Goal: Task Accomplishment & Management: Complete application form

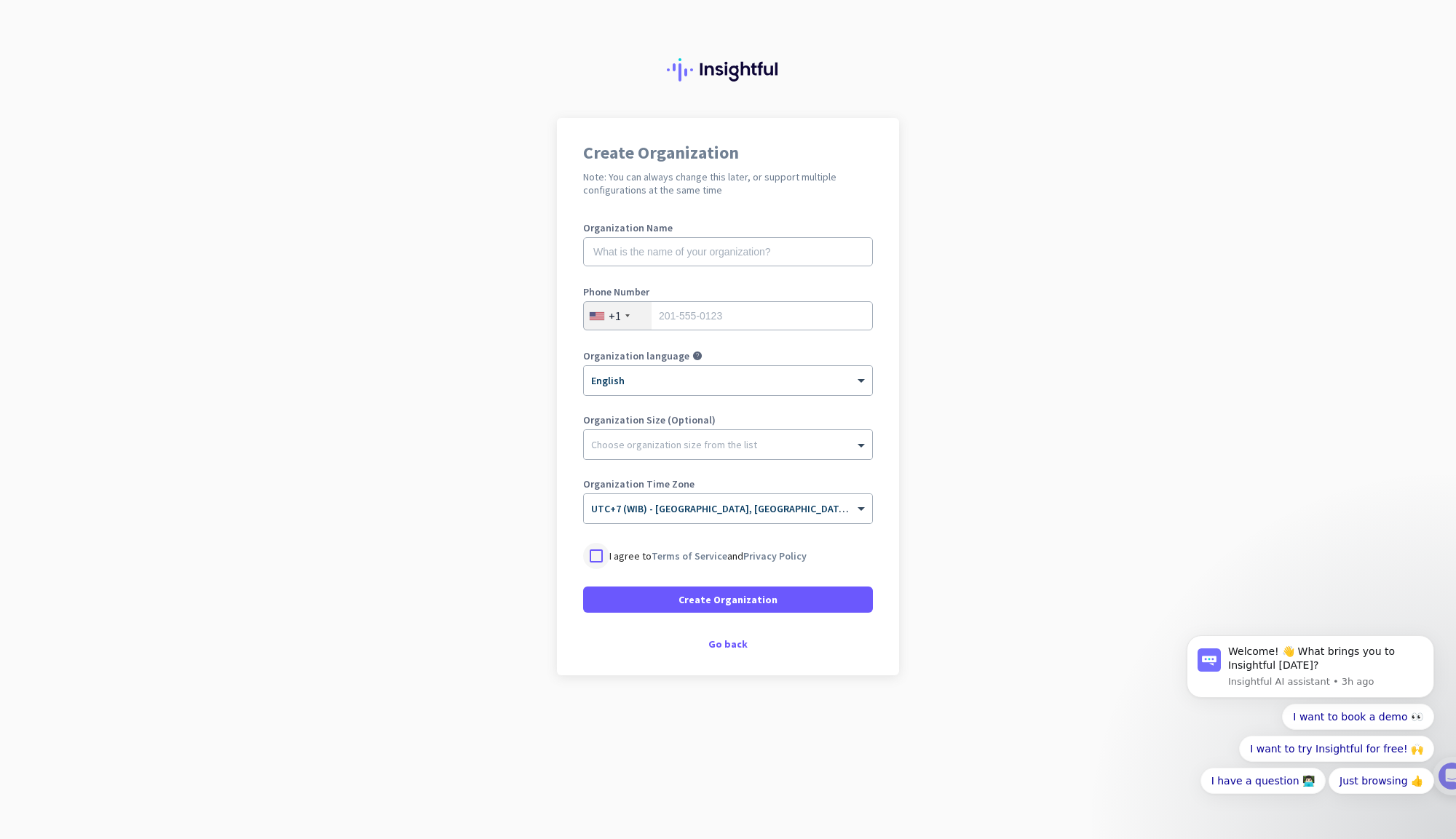
click at [601, 554] on div at bounding box center [596, 556] width 26 height 26
click at [786, 443] on div at bounding box center [728, 441] width 288 height 15
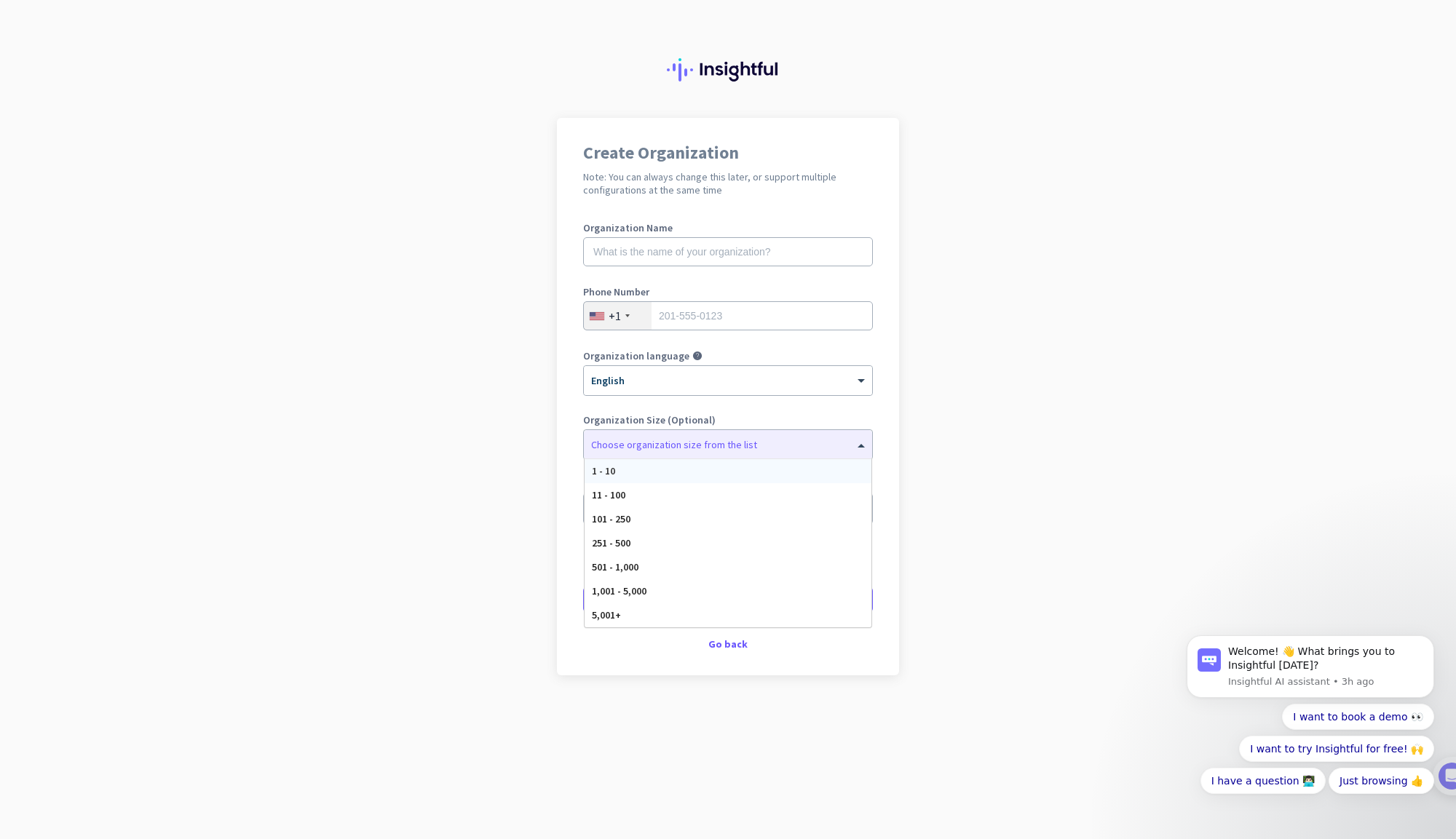
click at [1034, 384] on app-onboarding-organization "Create Organization Note: You can always change this later, or support multiple…" at bounding box center [728, 433] width 1456 height 631
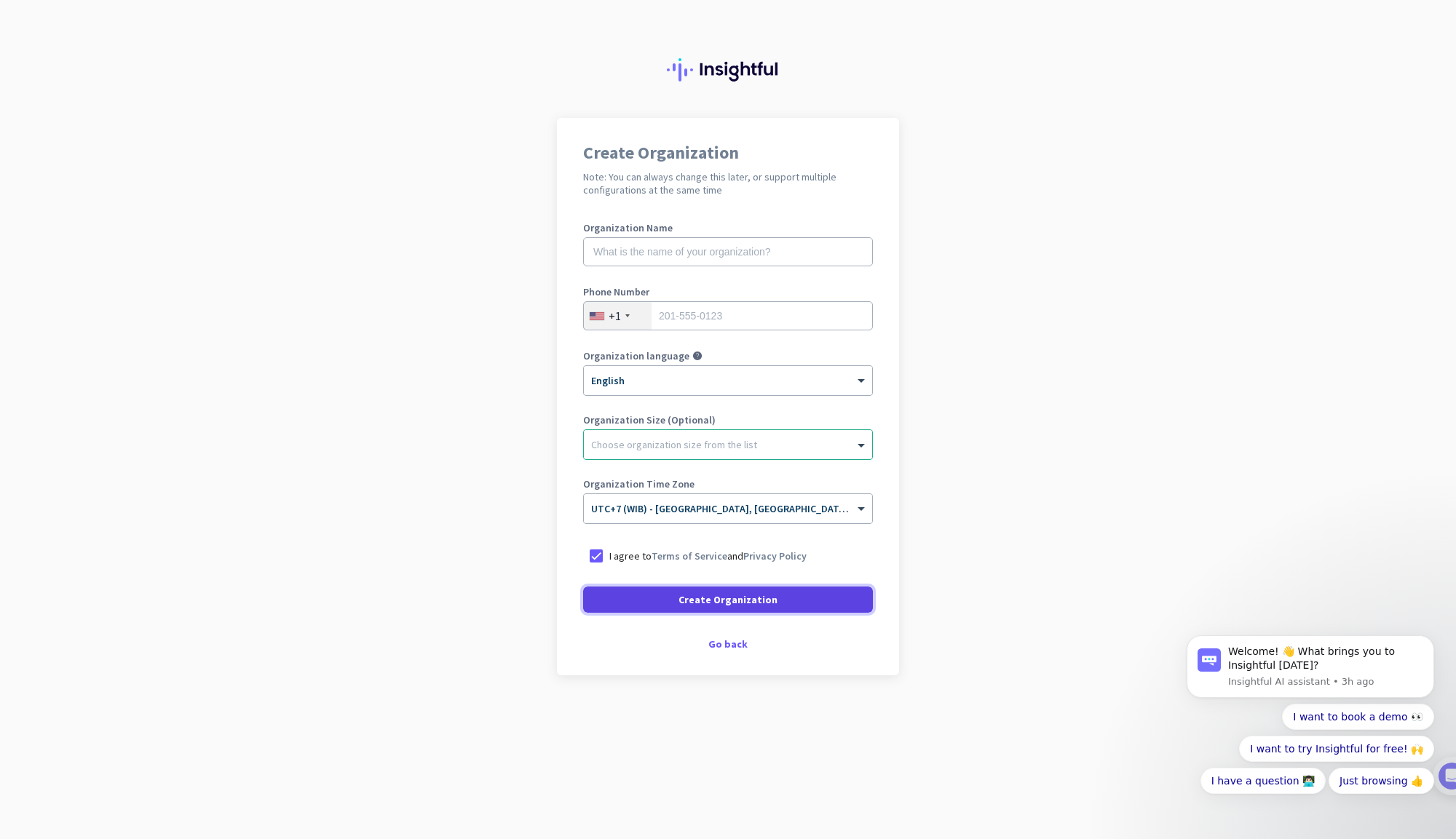
click at [734, 600] on span "Create Organization" at bounding box center [727, 600] width 99 height 15
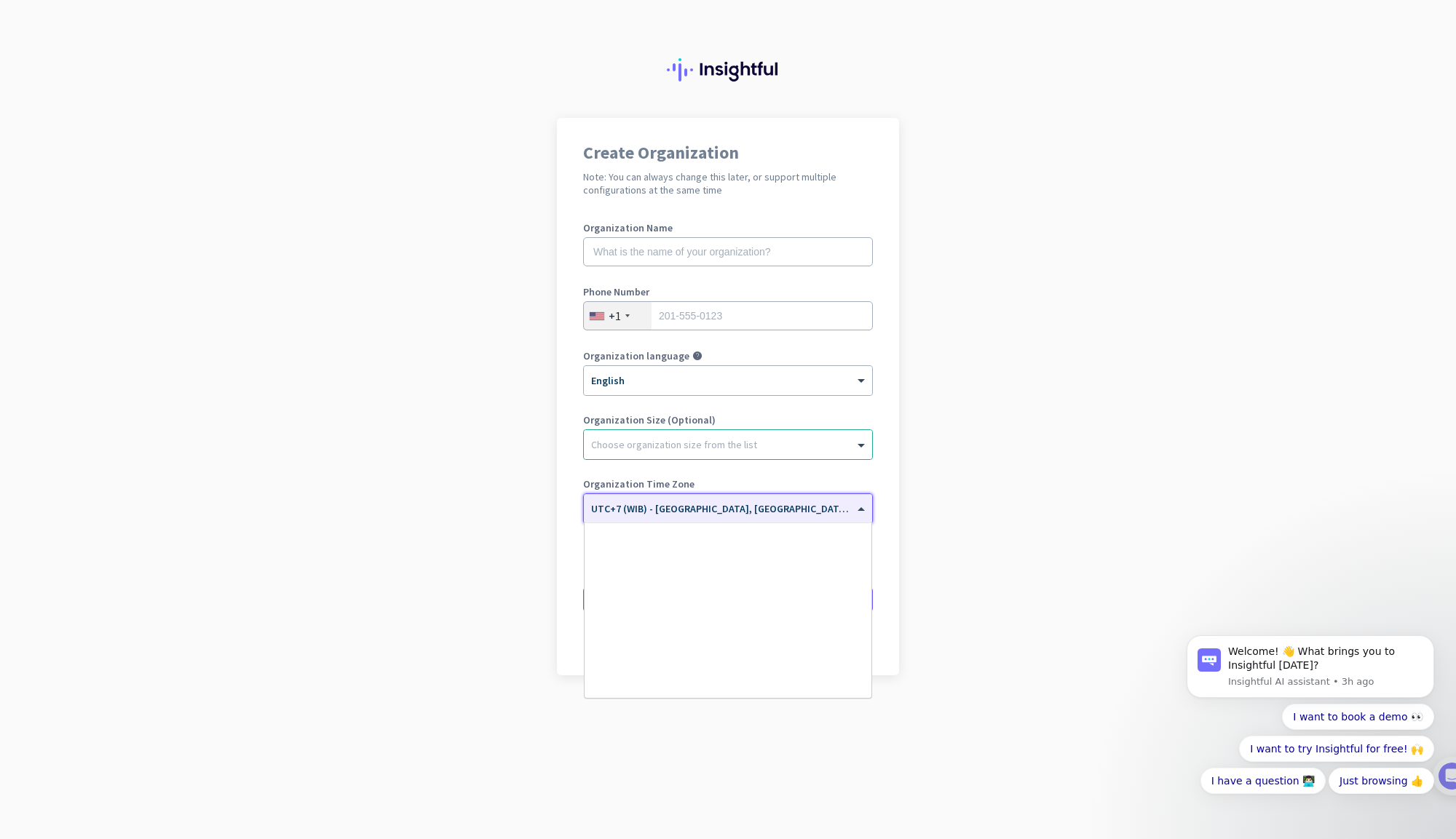
click at [739, 520] on div "× UTC+7 (WIB) - [GEOGRAPHIC_DATA], [GEOGRAPHIC_DATA], [GEOGRAPHIC_DATA], [GEOGR…" at bounding box center [728, 509] width 288 height 29
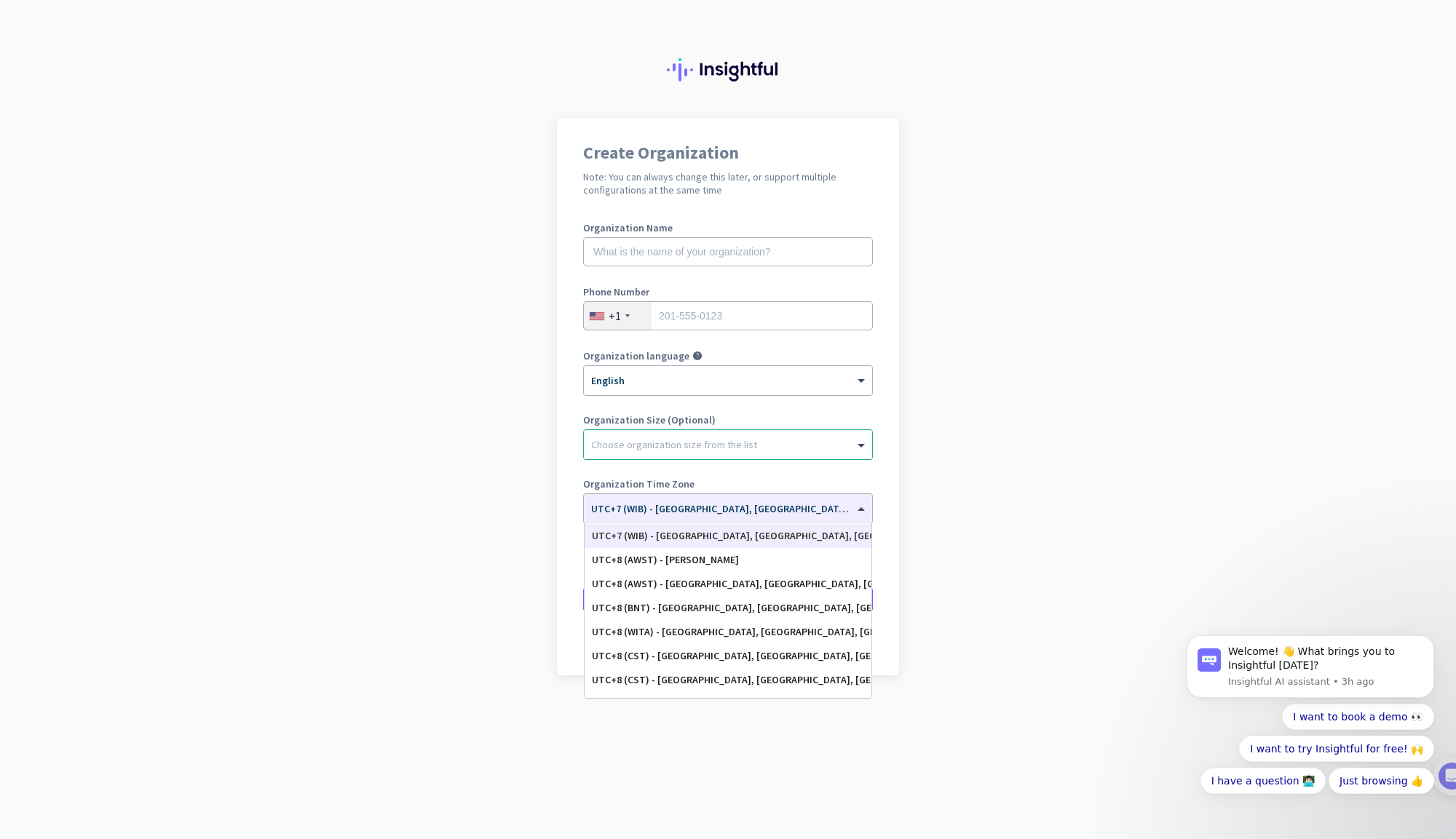
click at [1029, 442] on app-onboarding-organization "Create Organization Note: You can always change this later, or support multiple…" at bounding box center [728, 433] width 1456 height 631
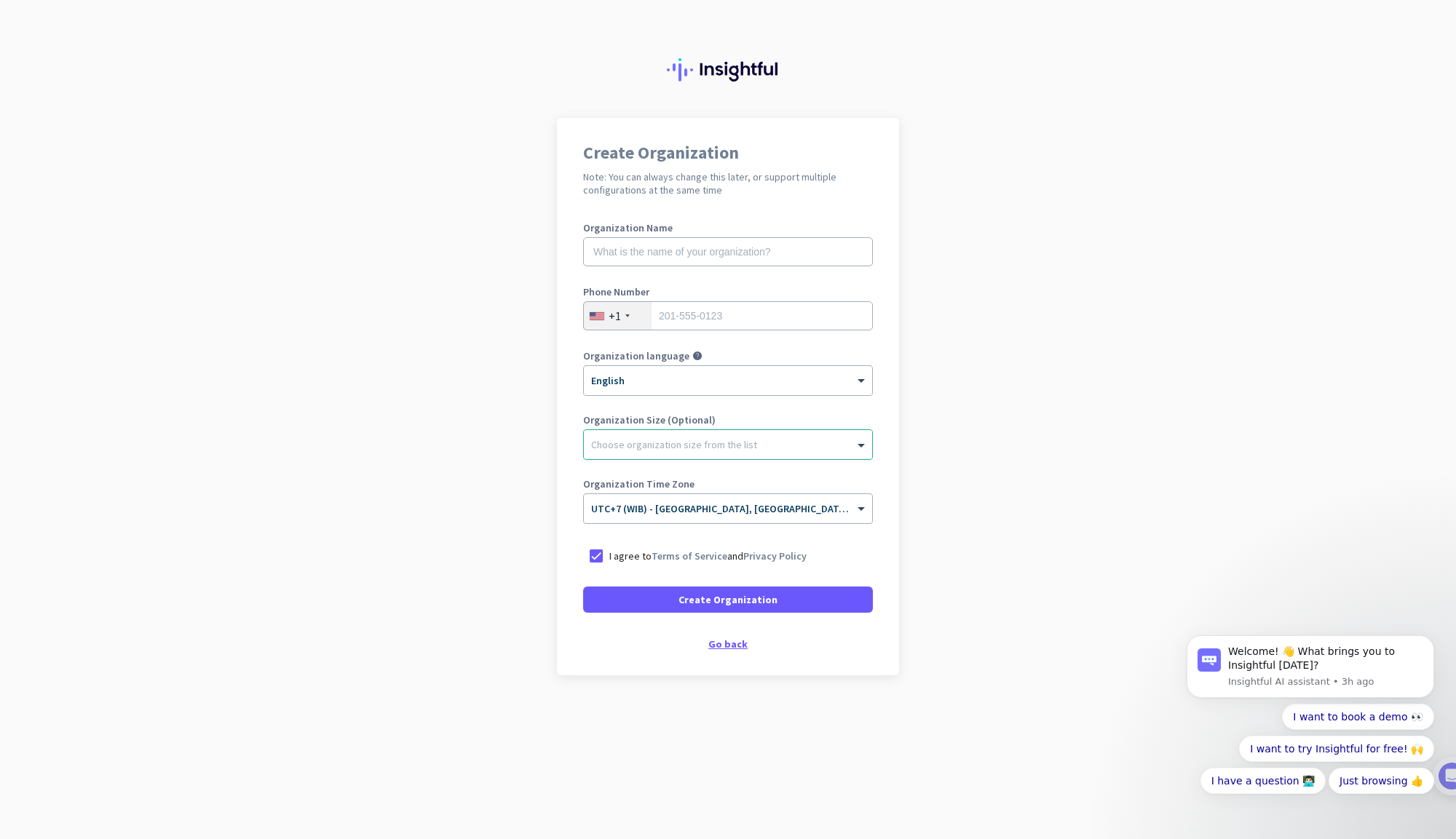
click at [734, 648] on div "Go back" at bounding box center [728, 644] width 290 height 10
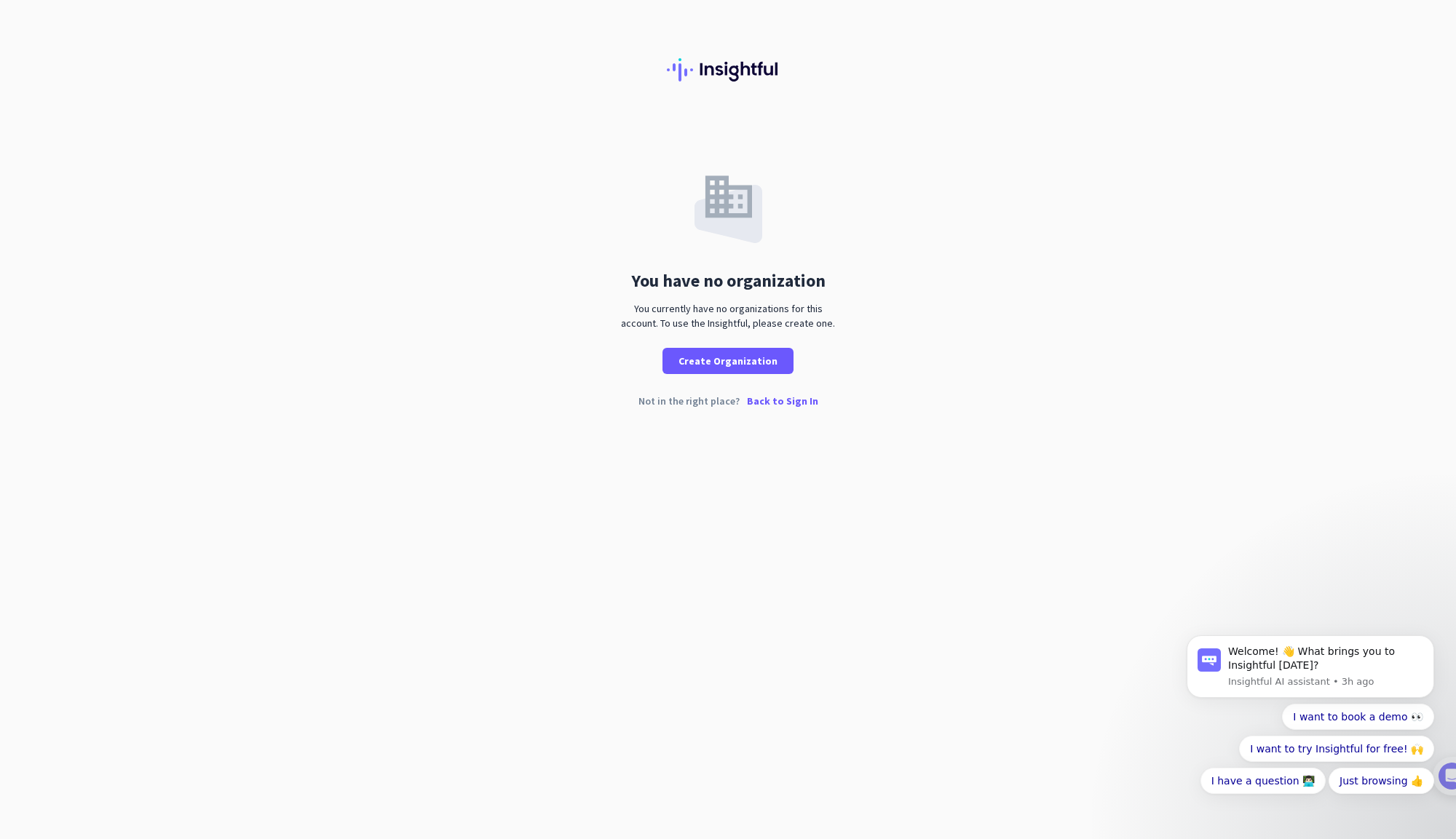
click at [772, 404] on p "Back to Sign In" at bounding box center [782, 401] width 71 height 10
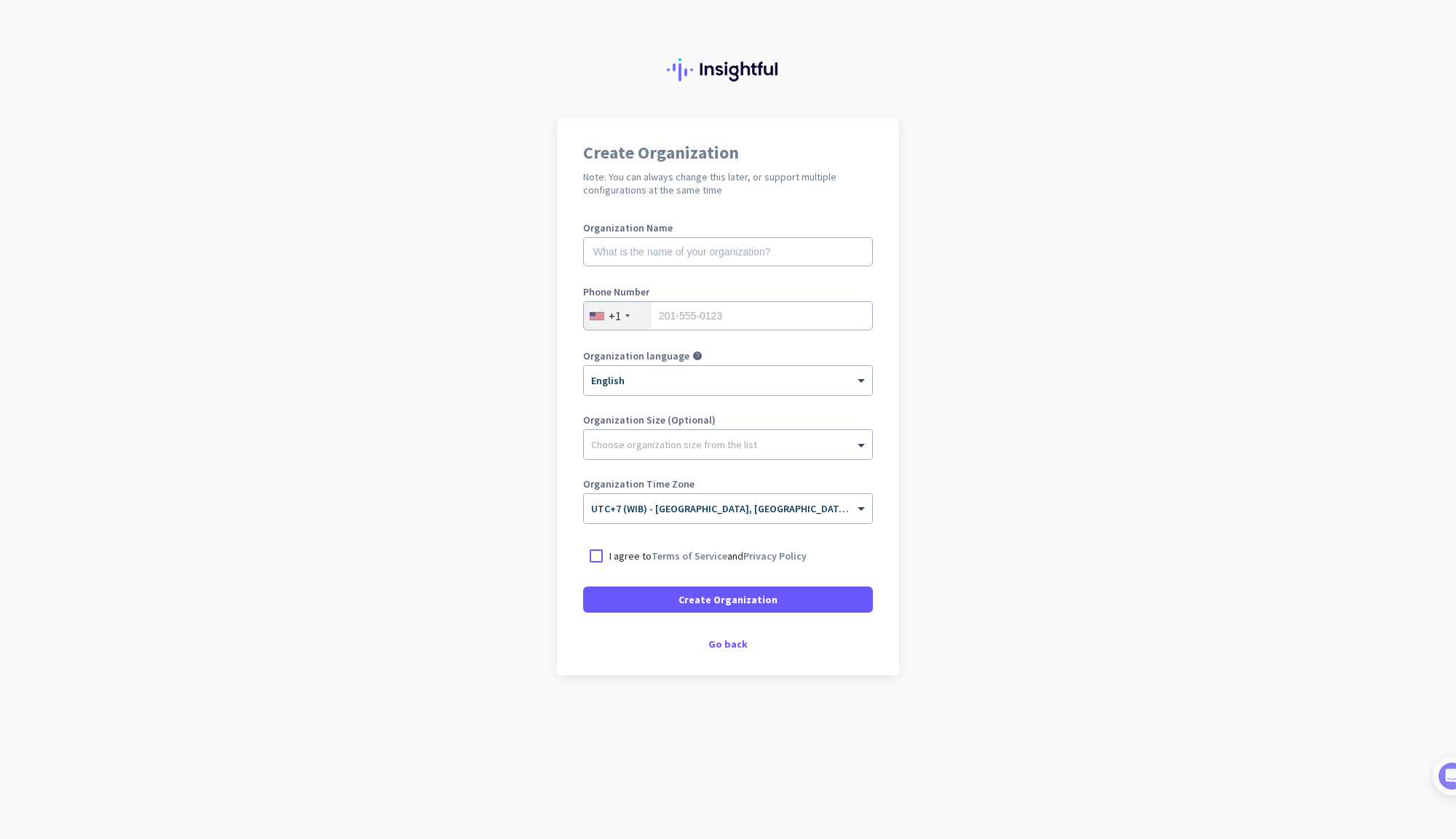
click at [627, 319] on div "+1" at bounding box center [618, 316] width 68 height 28
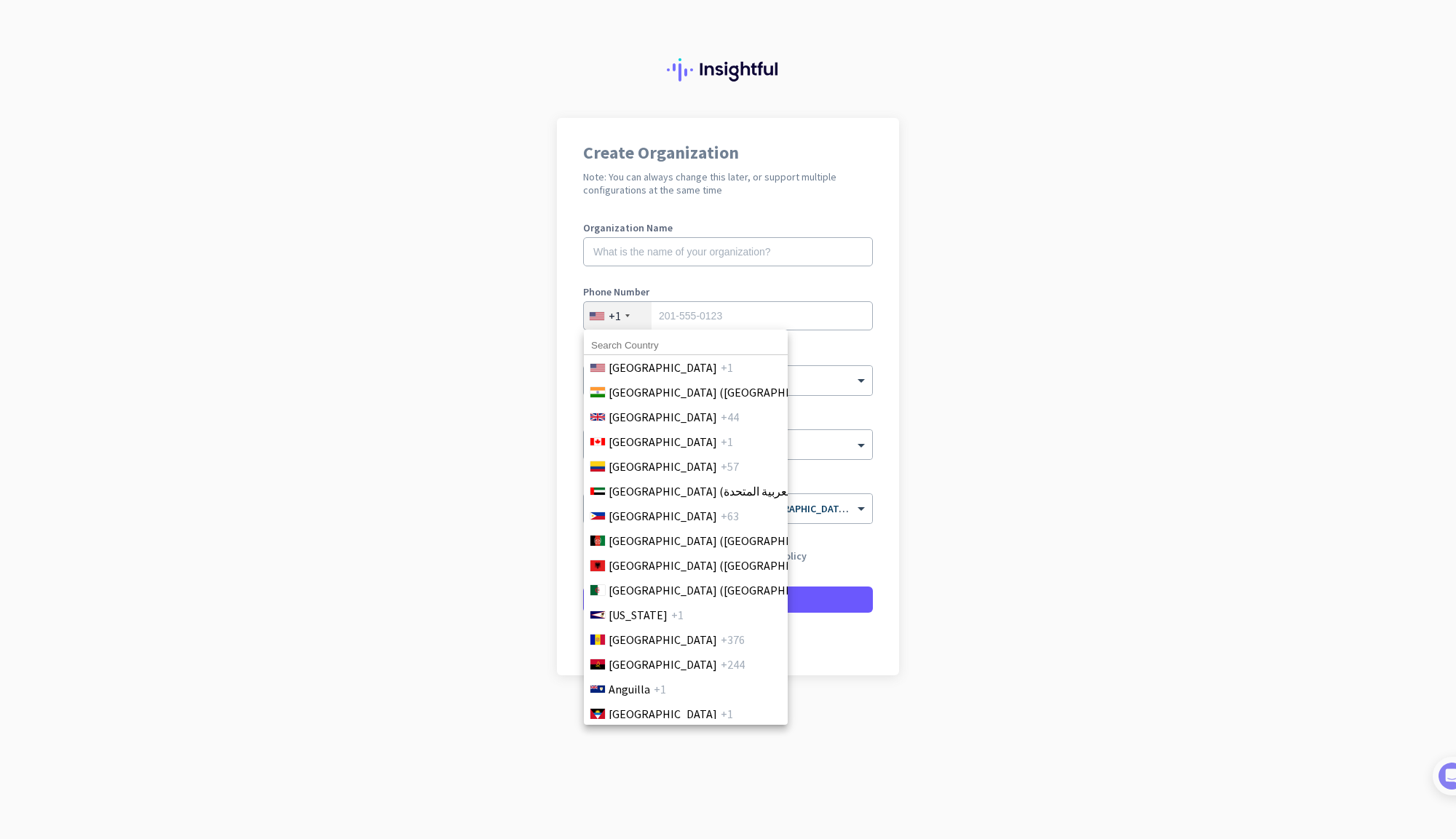
click at [638, 347] on input at bounding box center [686, 346] width 204 height 19
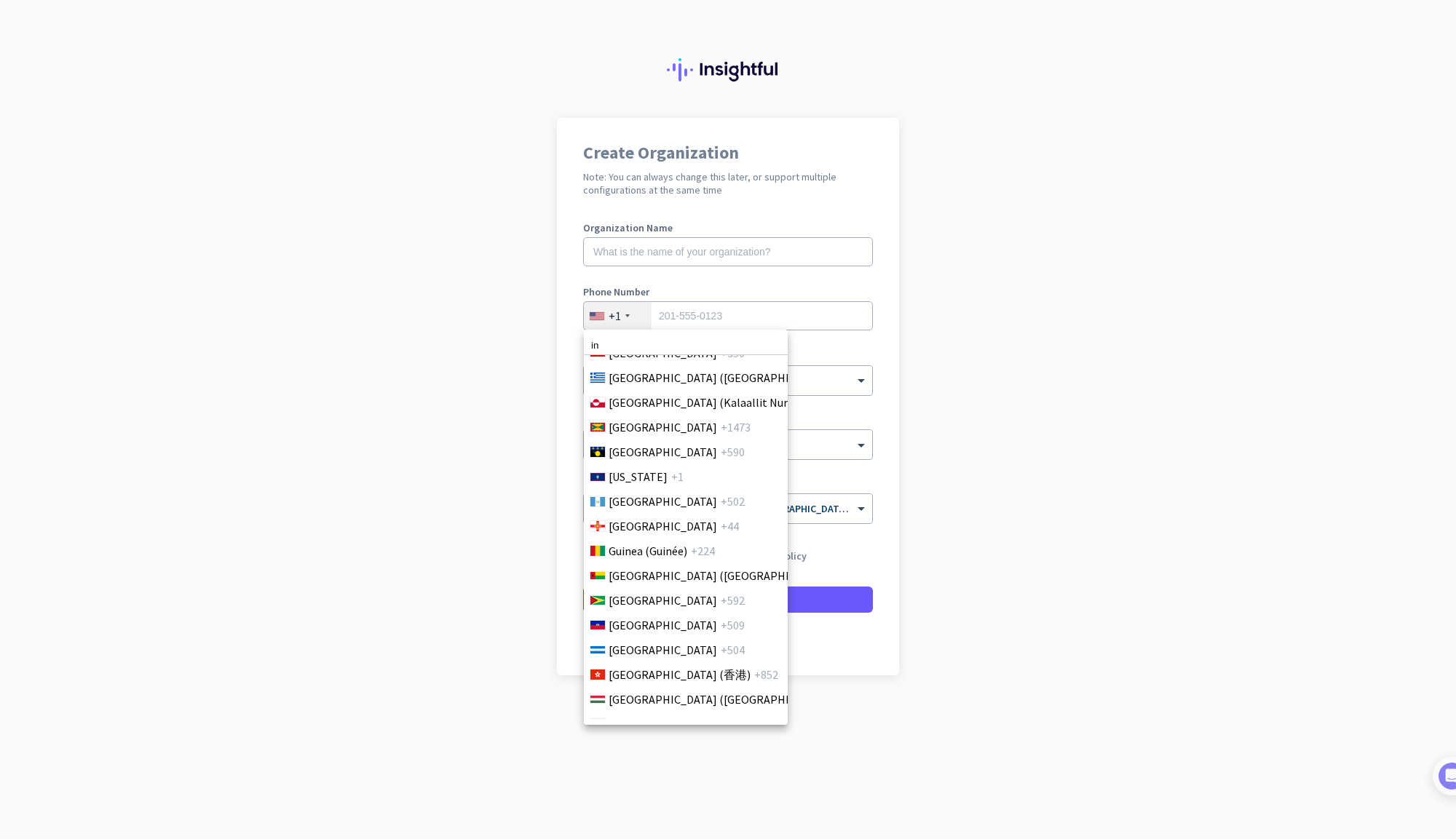
scroll to position [2353, 0]
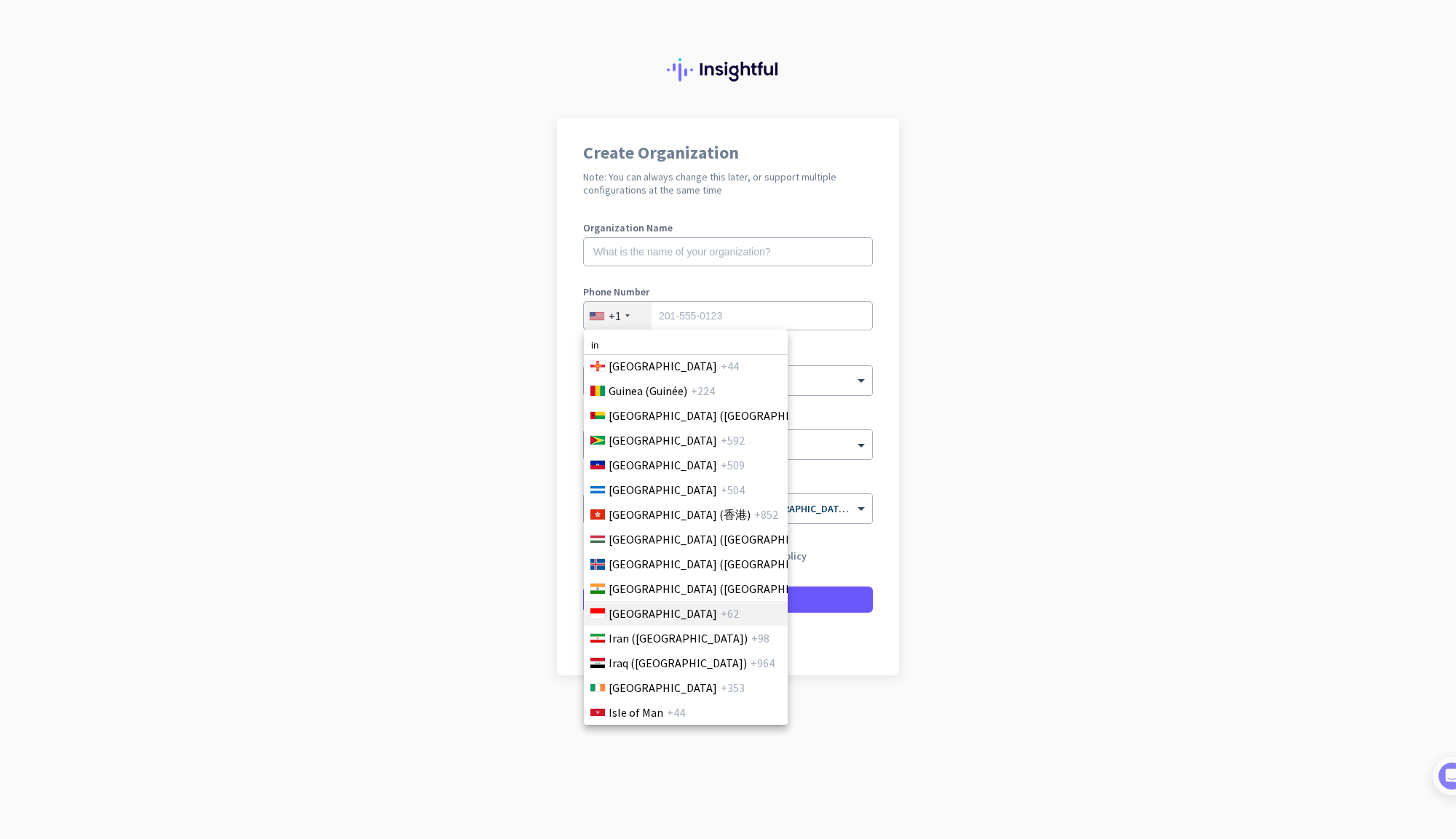
type input "in"
click at [645, 615] on span "Indonesia" at bounding box center [663, 613] width 109 height 17
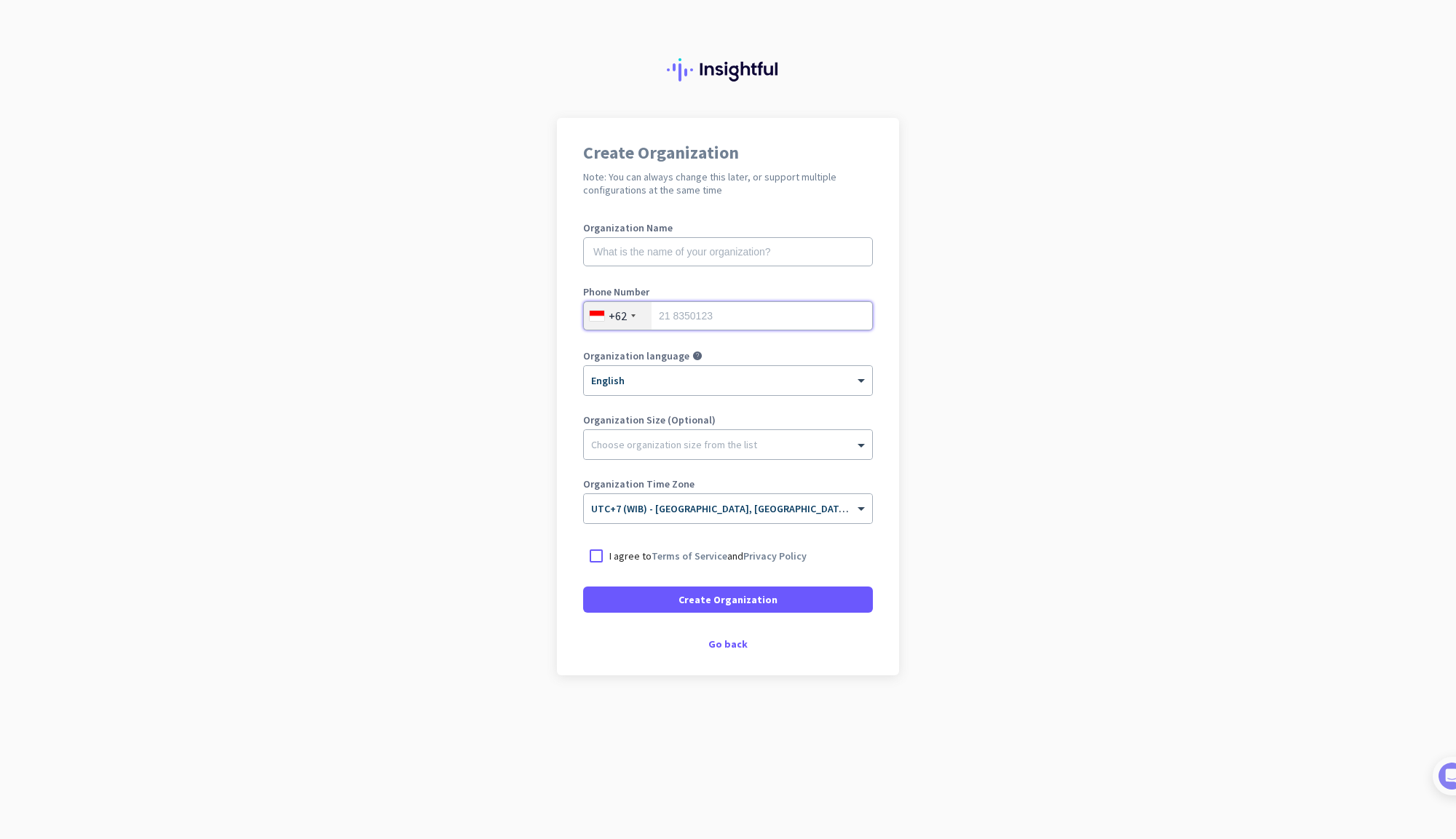
click at [807, 309] on input "tel" at bounding box center [728, 316] width 290 height 29
click at [699, 256] on input "text" at bounding box center [728, 252] width 290 height 29
click at [463, 310] on app-onboarding-organization "Create Organization Note: You can always change this later, or support multiple…" at bounding box center [728, 433] width 1456 height 631
click at [650, 317] on div "+1" at bounding box center [618, 316] width 68 height 28
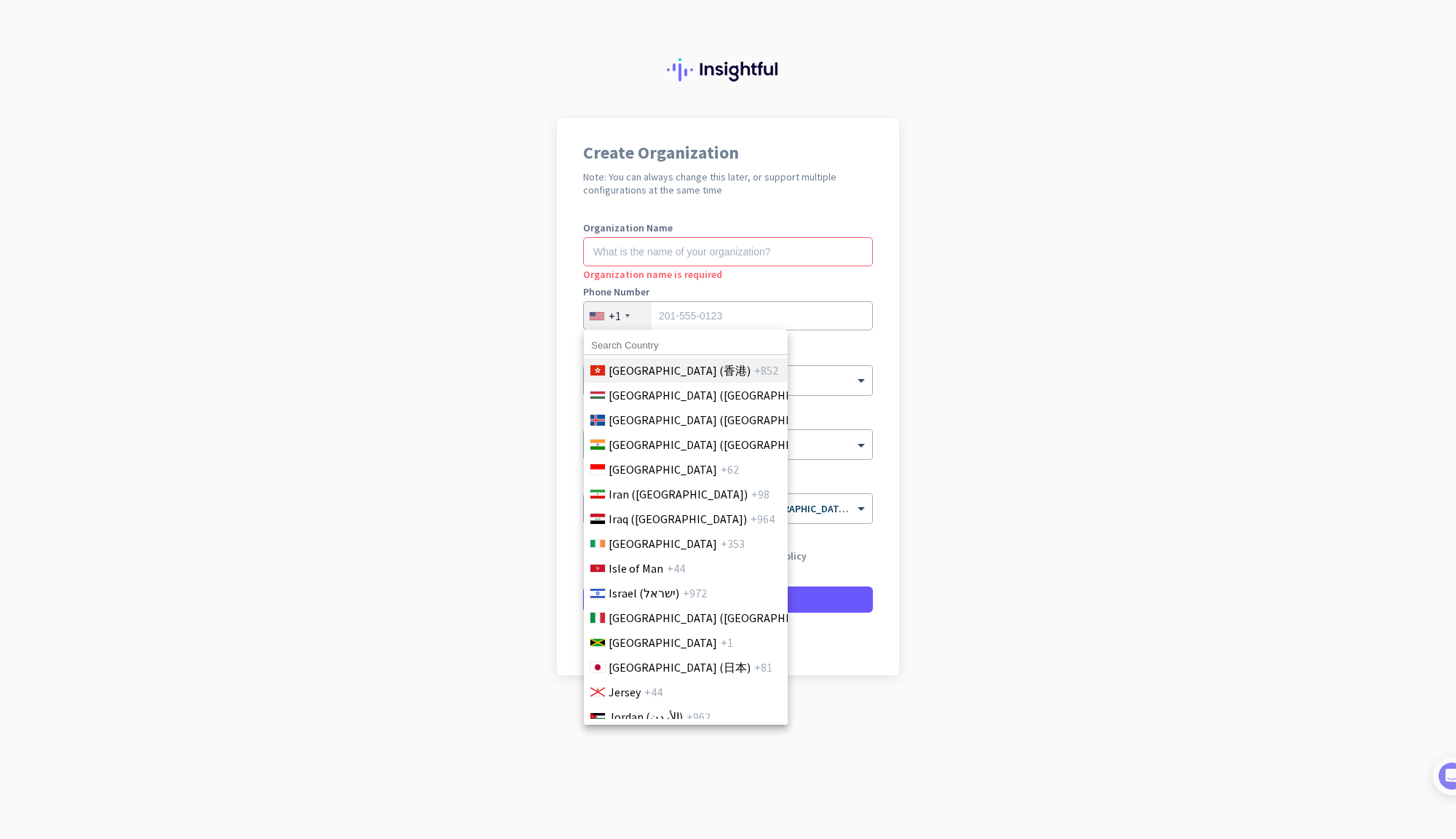
scroll to position [2504, 0]
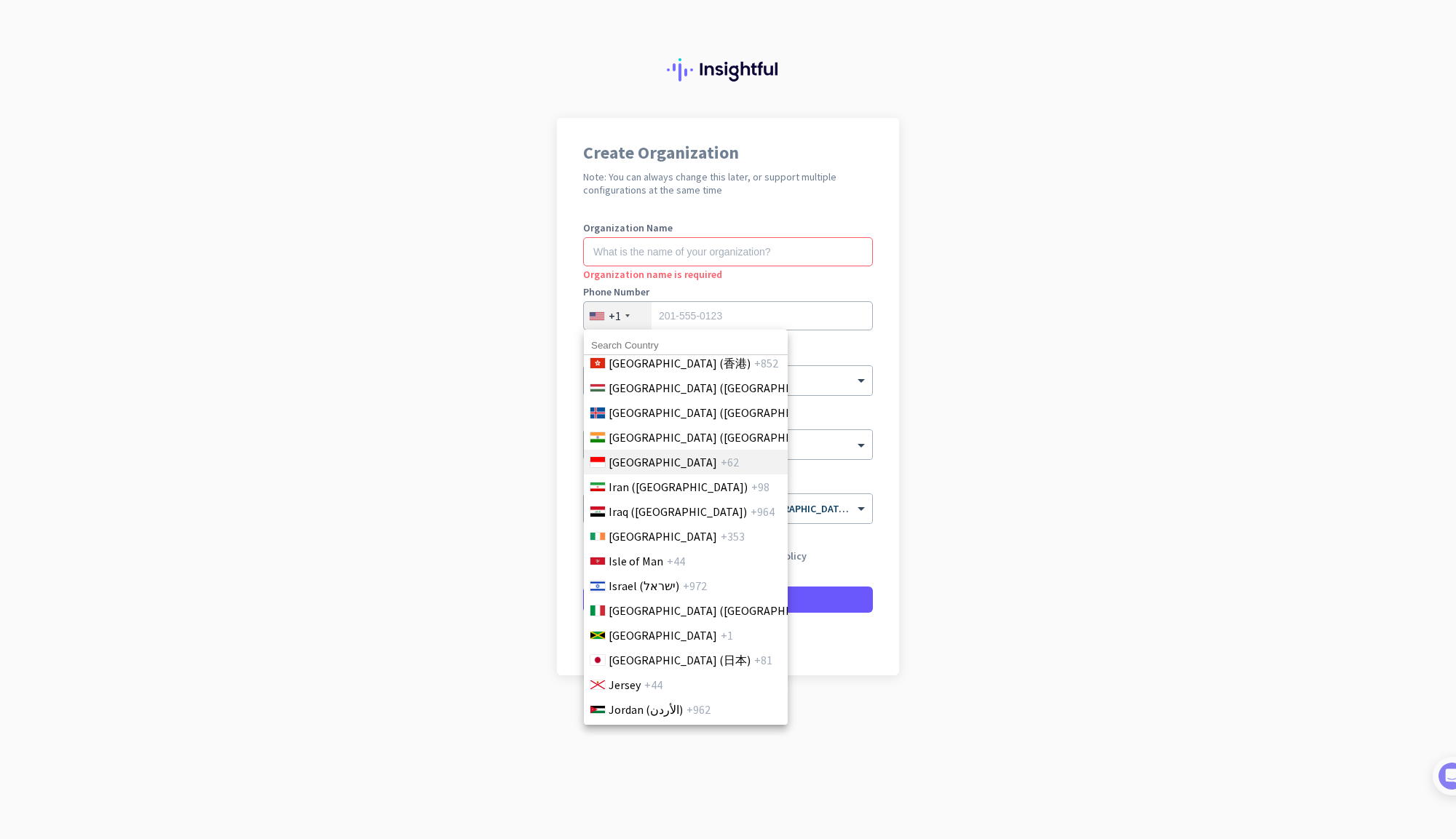
click at [681, 462] on li "Indonesia +62" at bounding box center [686, 462] width 204 height 25
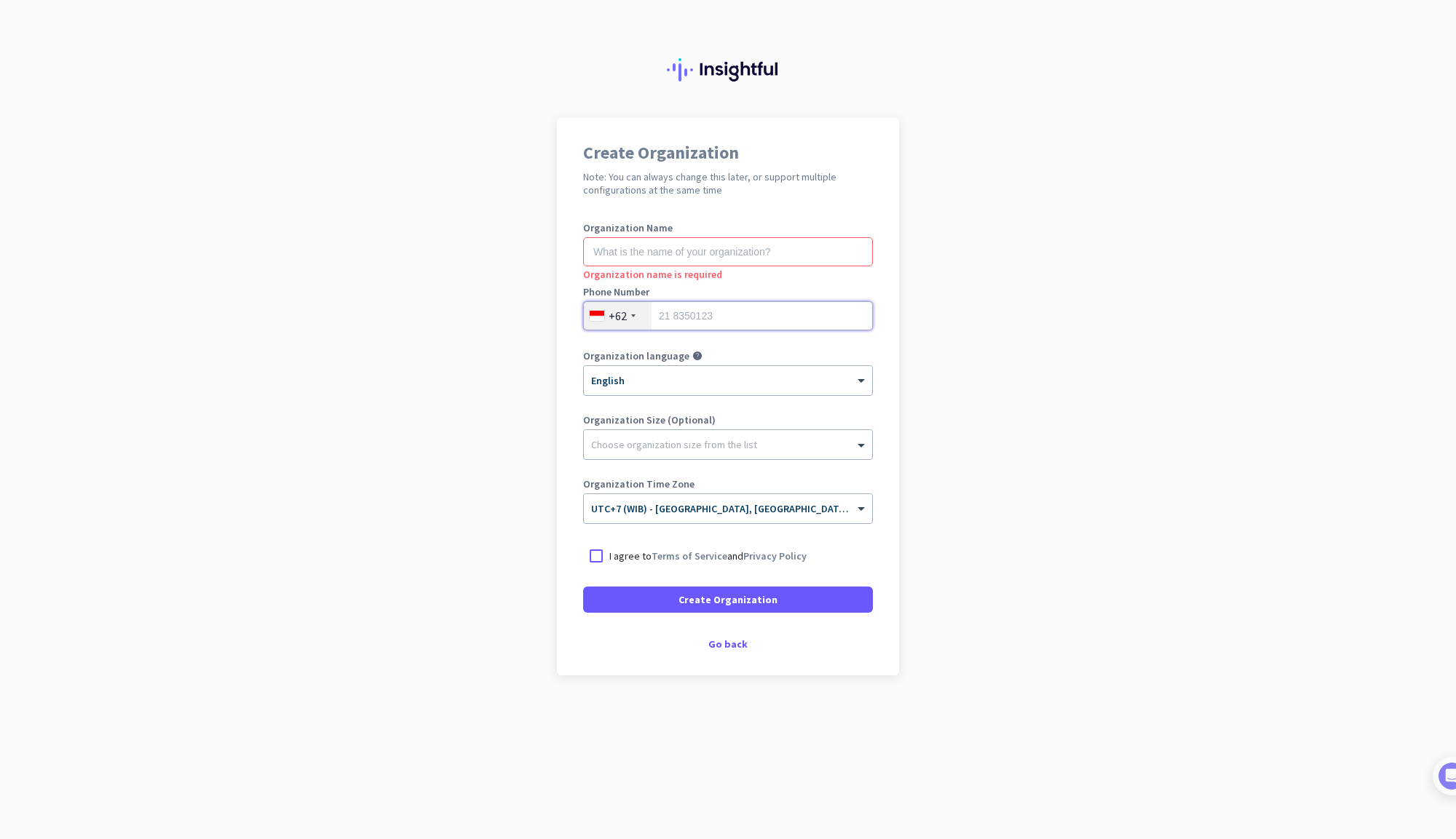
click at [720, 322] on input "tel" at bounding box center [728, 316] width 290 height 29
type input "81392644632"
click at [690, 260] on input "text" at bounding box center [728, 252] width 290 height 29
type input "e"
click at [855, 384] on span at bounding box center [863, 381] width 18 height 12
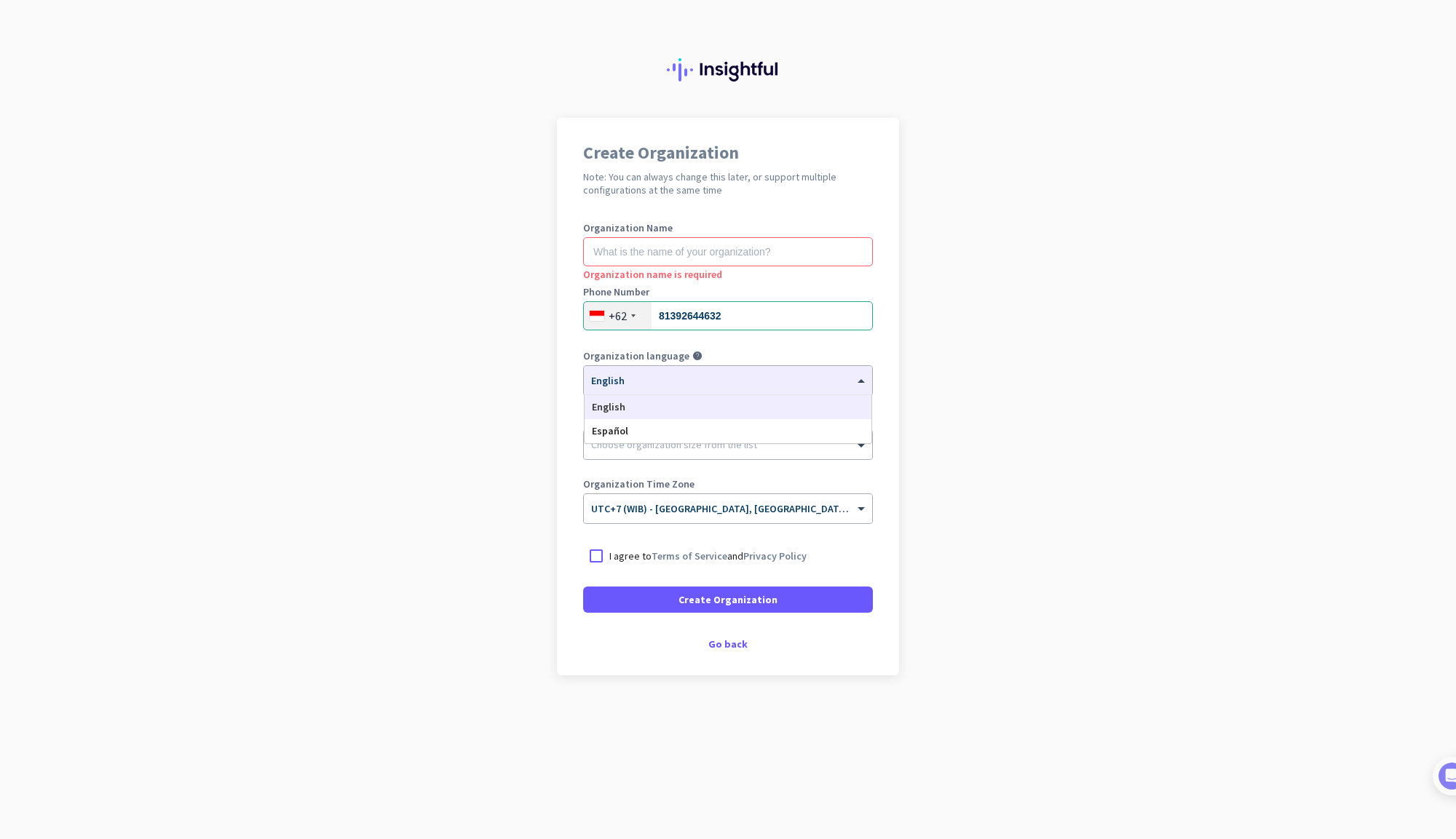
click at [988, 399] on app-onboarding-organization "Create Organization Note: You can always change this later, or support multiple…" at bounding box center [728, 433] width 1456 height 631
click at [872, 382] on span at bounding box center [863, 381] width 18 height 12
click at [813, 404] on div "English" at bounding box center [728, 407] width 287 height 24
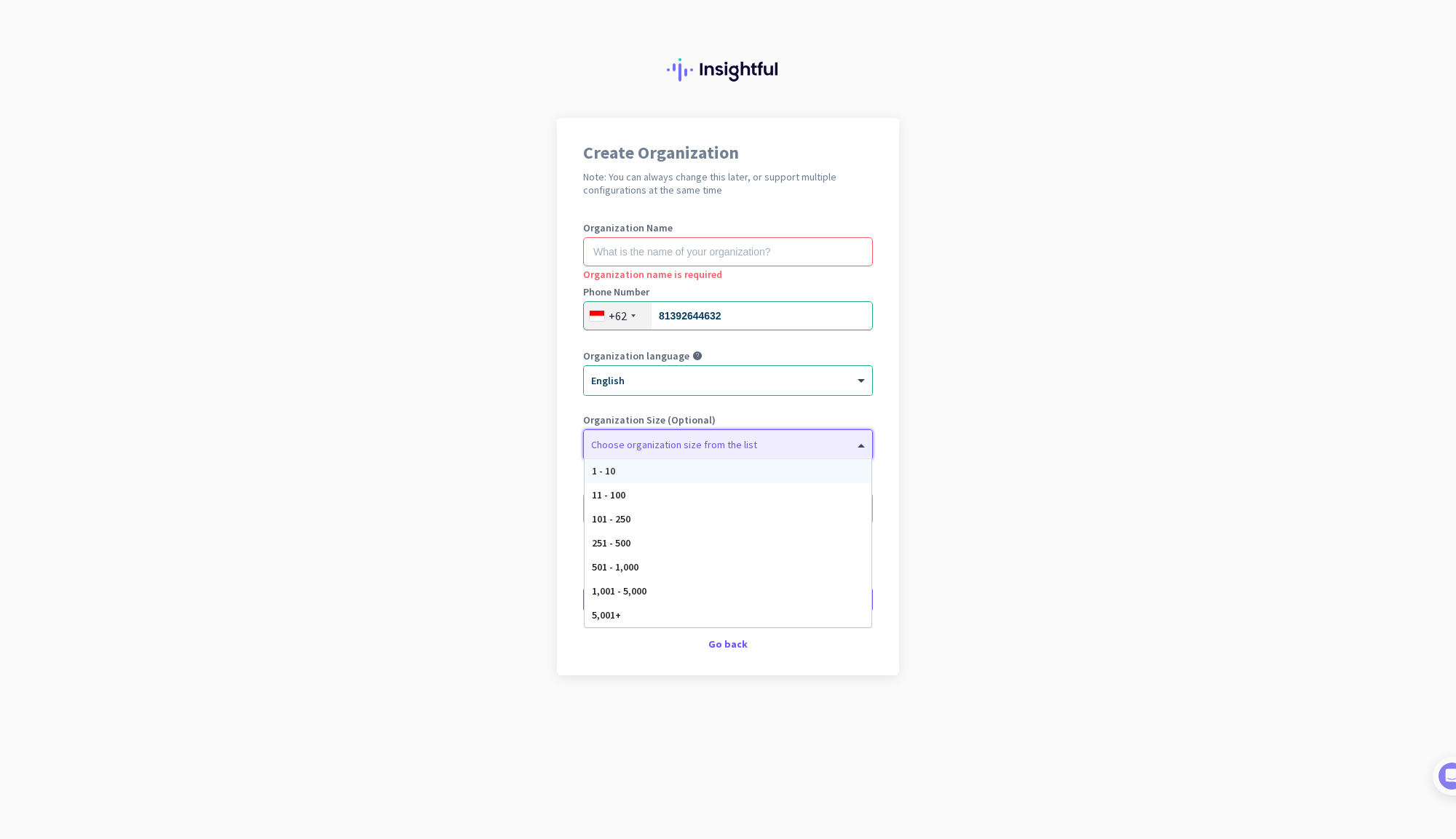
click at [853, 440] on div at bounding box center [728, 441] width 288 height 15
click at [916, 431] on app-onboarding-organization "Create Organization Note: You can always change this later, or support multiple…" at bounding box center [728, 433] width 1456 height 631
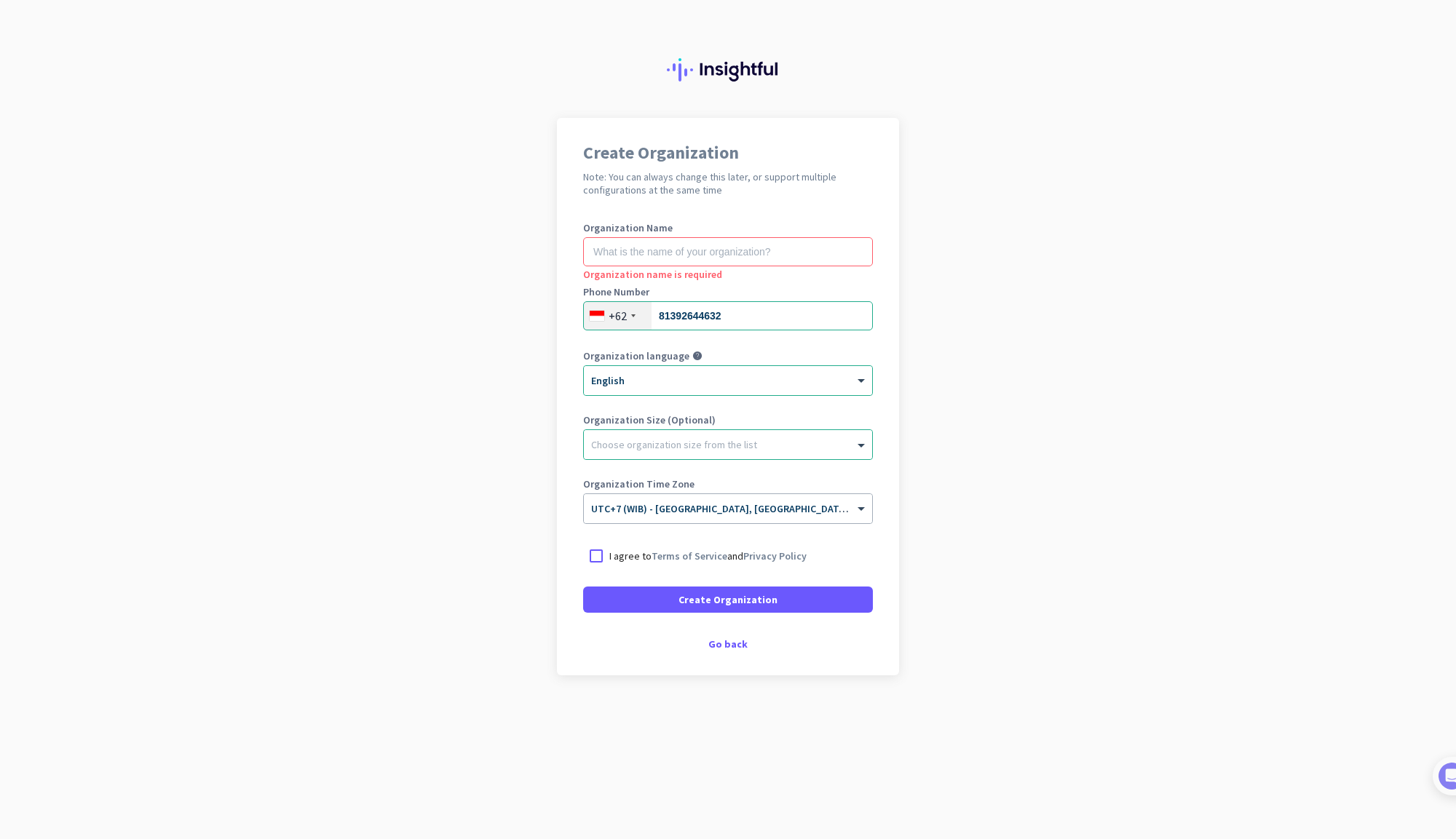
drag, startPoint x: 724, startPoint y: 194, endPoint x: 573, endPoint y: 146, distance: 158.4
click at [573, 146] on div "Create Organization Note: You can always change this later, or support multiple…" at bounding box center [728, 396] width 342 height 558
copy div "Create Organization Note: You can always change this later, or support multiple…"
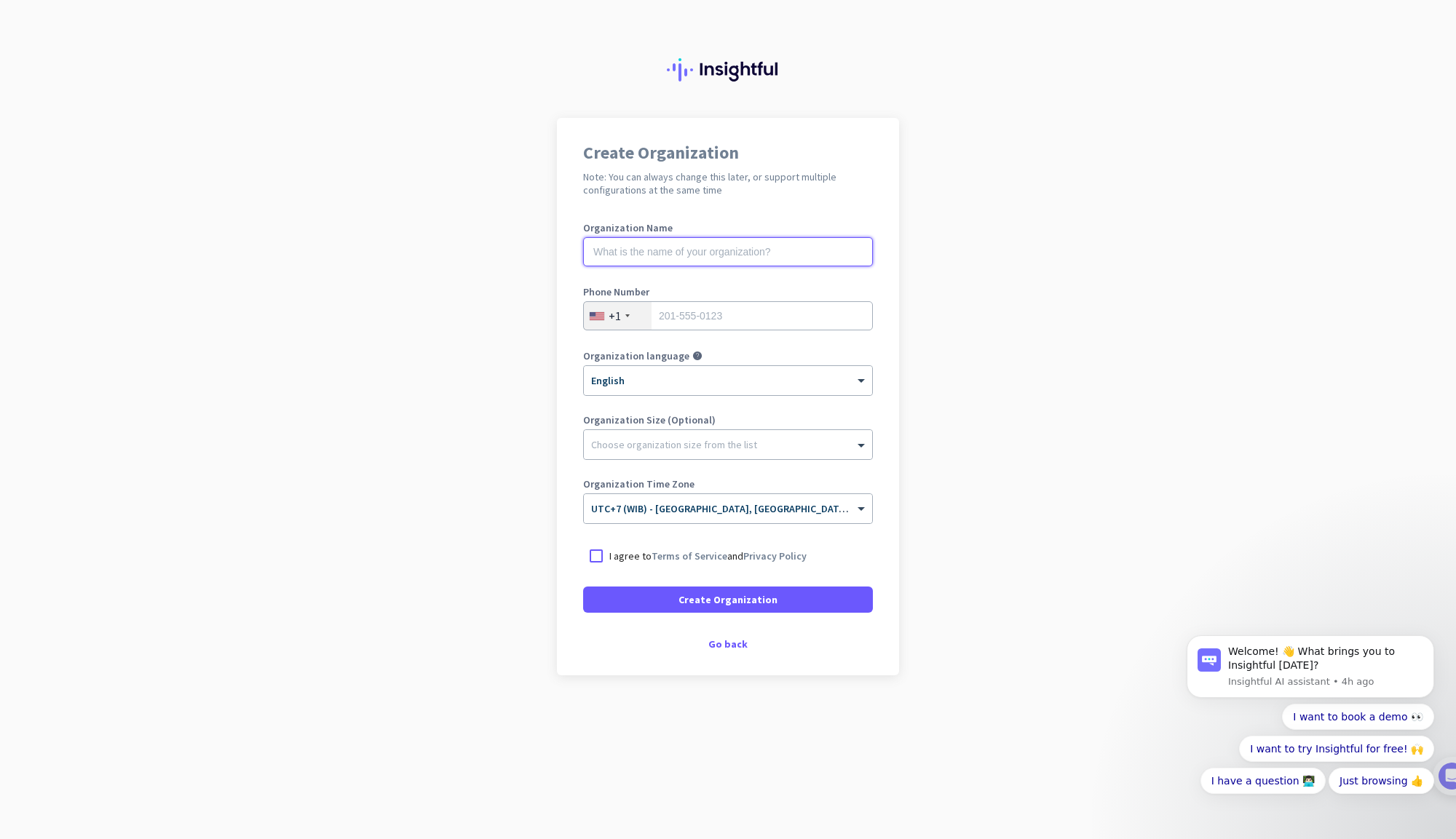
click at [694, 244] on input "text" at bounding box center [728, 252] width 290 height 29
click at [620, 324] on div "+1" at bounding box center [618, 316] width 68 height 28
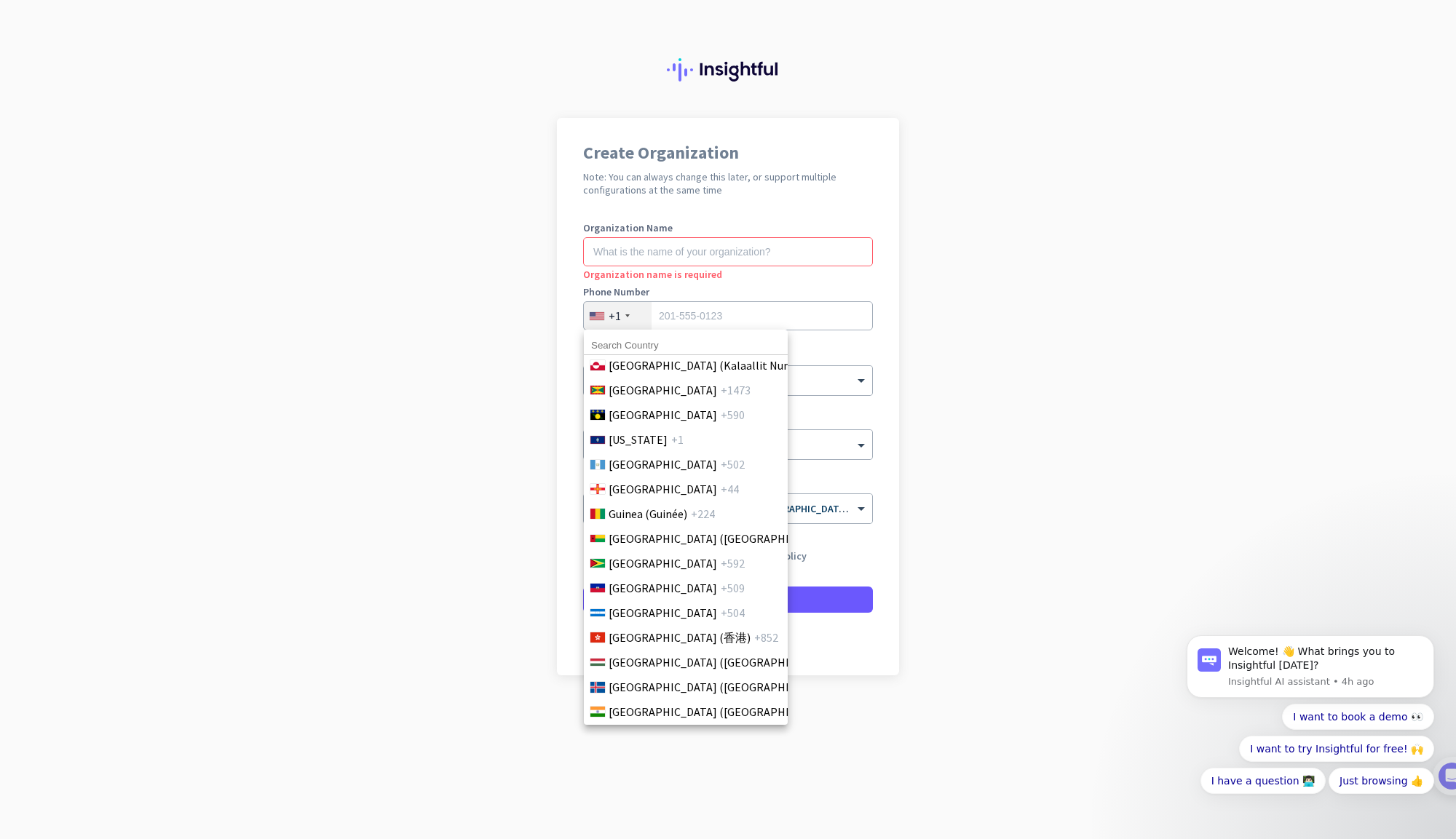
scroll to position [2312, 0]
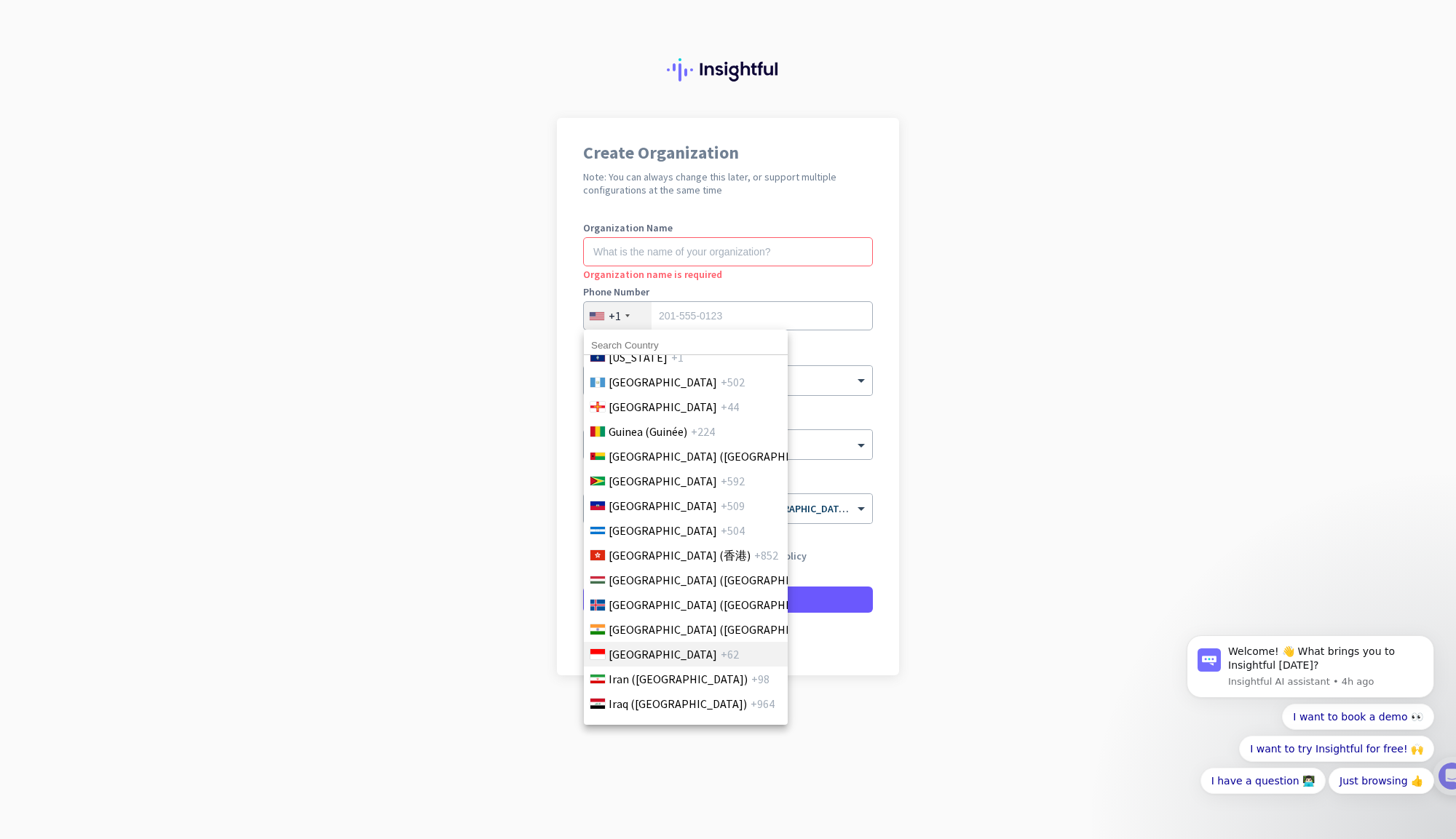
click at [638, 659] on span "[GEOGRAPHIC_DATA]" at bounding box center [663, 654] width 109 height 17
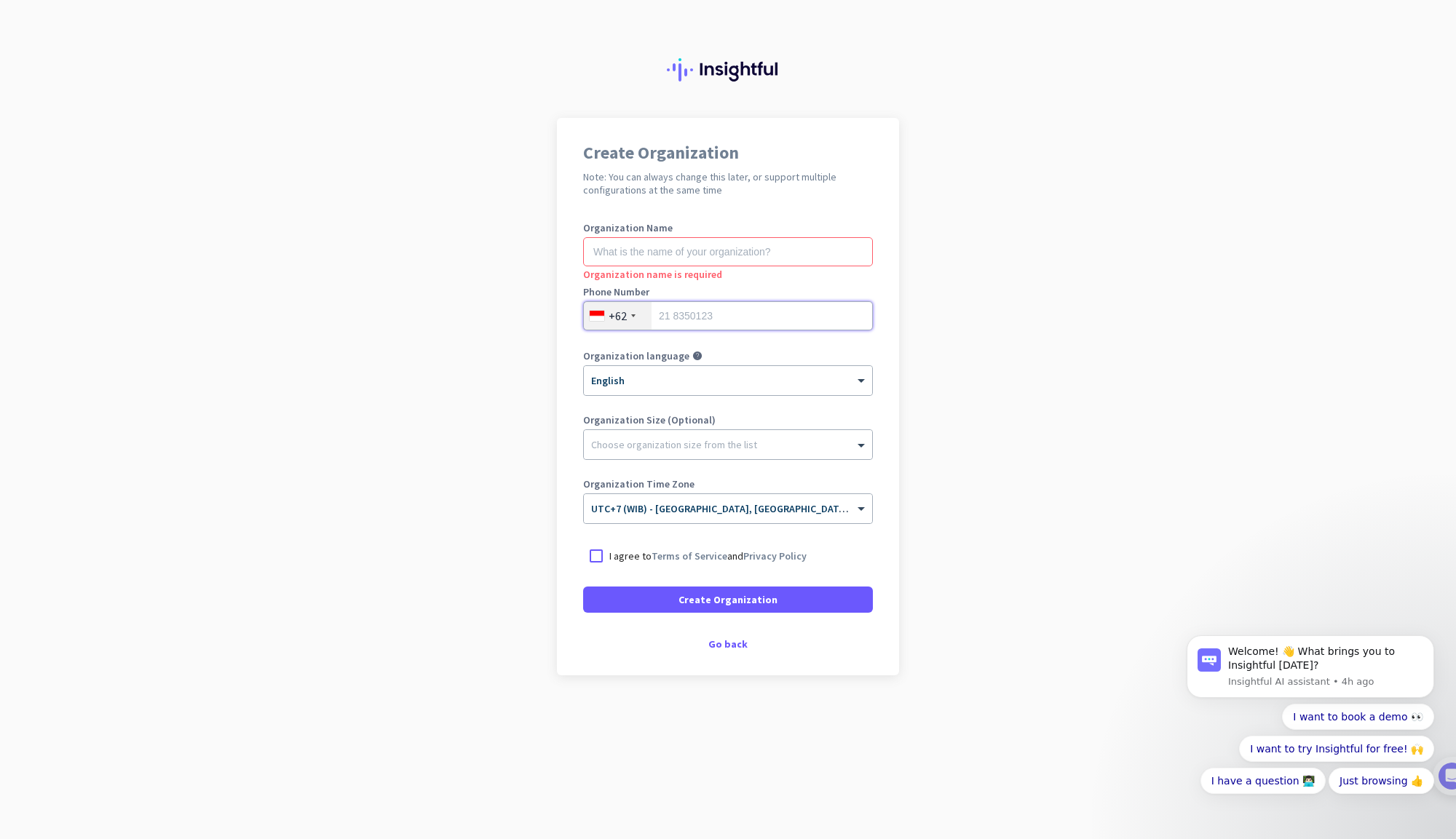
click at [731, 318] on input "tel" at bounding box center [728, 316] width 290 height 29
type input "81392644632"
click at [783, 449] on div "Choose organization size from the list" at bounding box center [719, 444] width 270 height 13
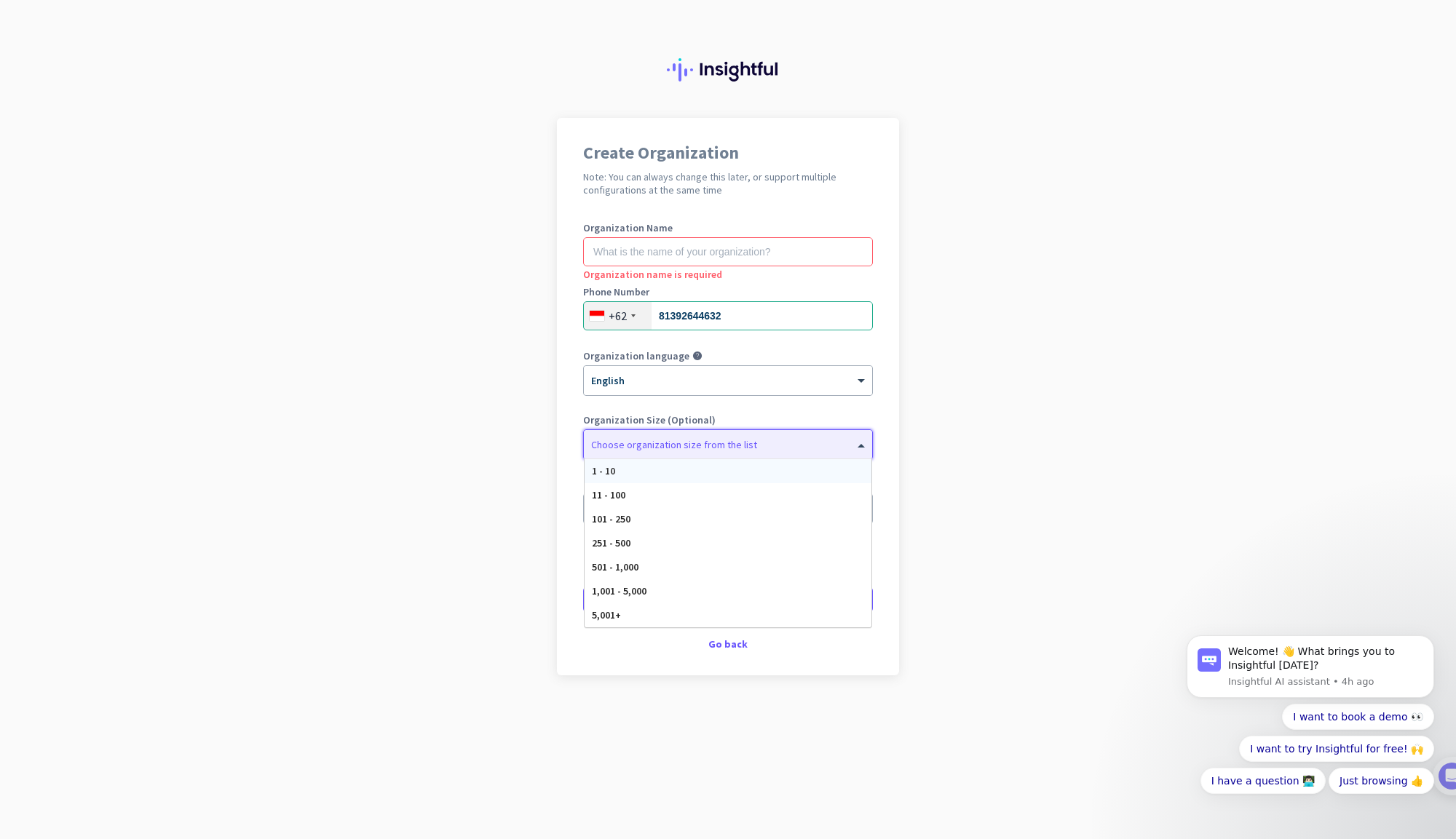
click at [966, 428] on app-onboarding-organization "Create Organization Note: You can always change this later, or support multiple…" at bounding box center [728, 433] width 1456 height 631
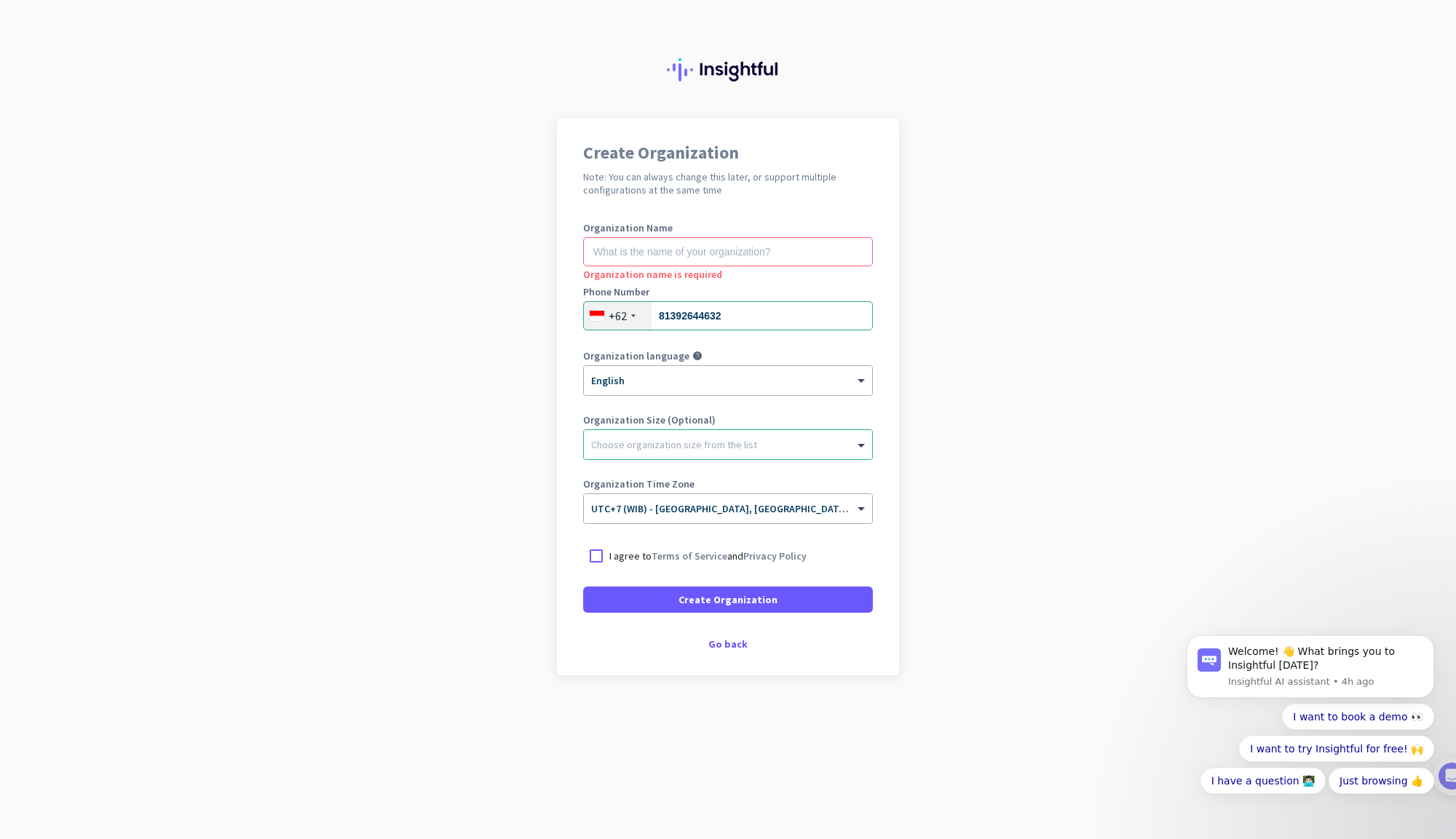
click at [652, 417] on label "Organization Size (Optional)" at bounding box center [728, 420] width 290 height 10
copy label "Organization Size (Optional)"
click at [862, 434] on div at bounding box center [728, 441] width 288 height 15
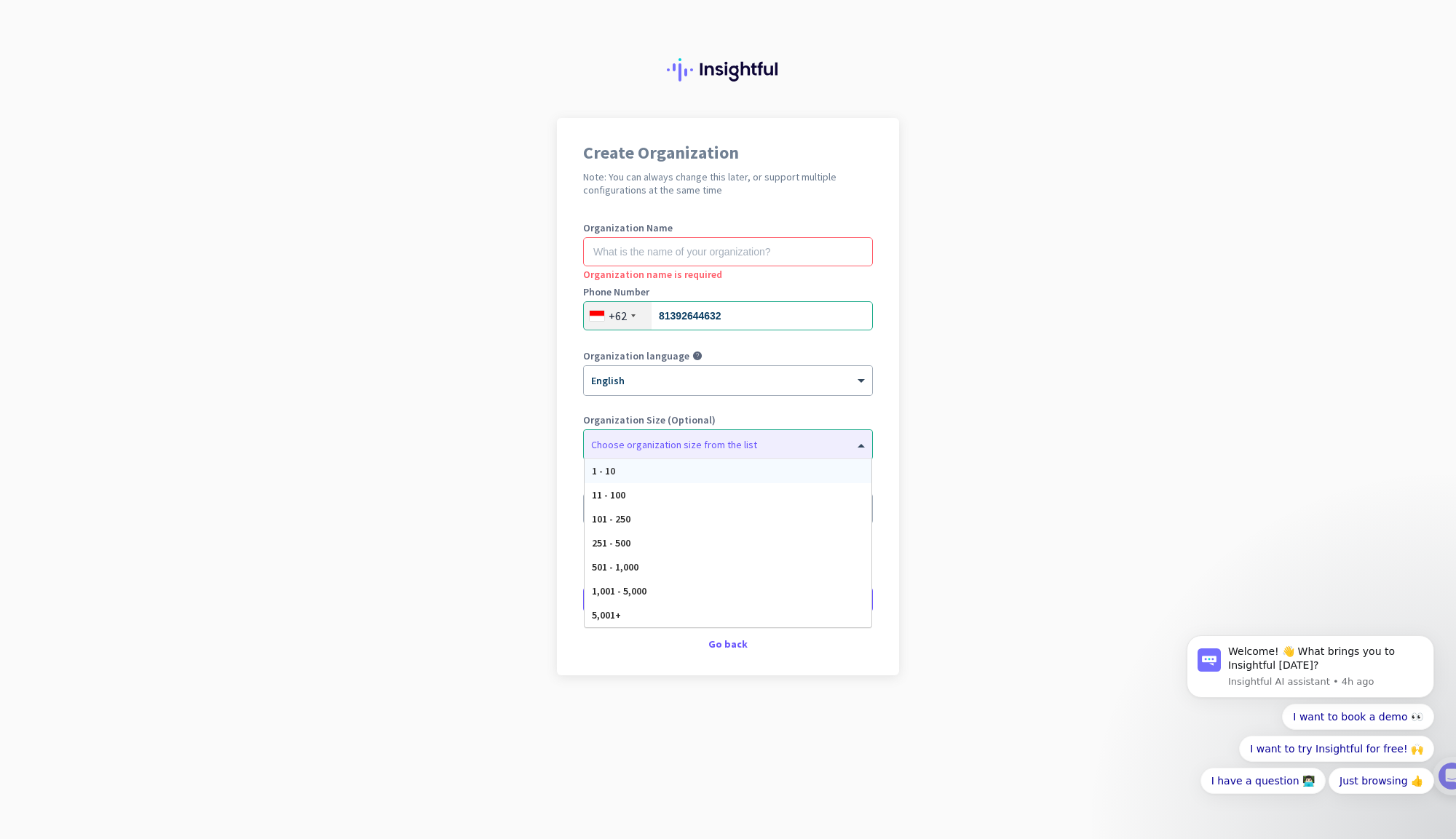
click at [1006, 374] on app-onboarding-organization "Create Organization Note: You can always change this later, or support multiple…" at bounding box center [728, 433] width 1456 height 631
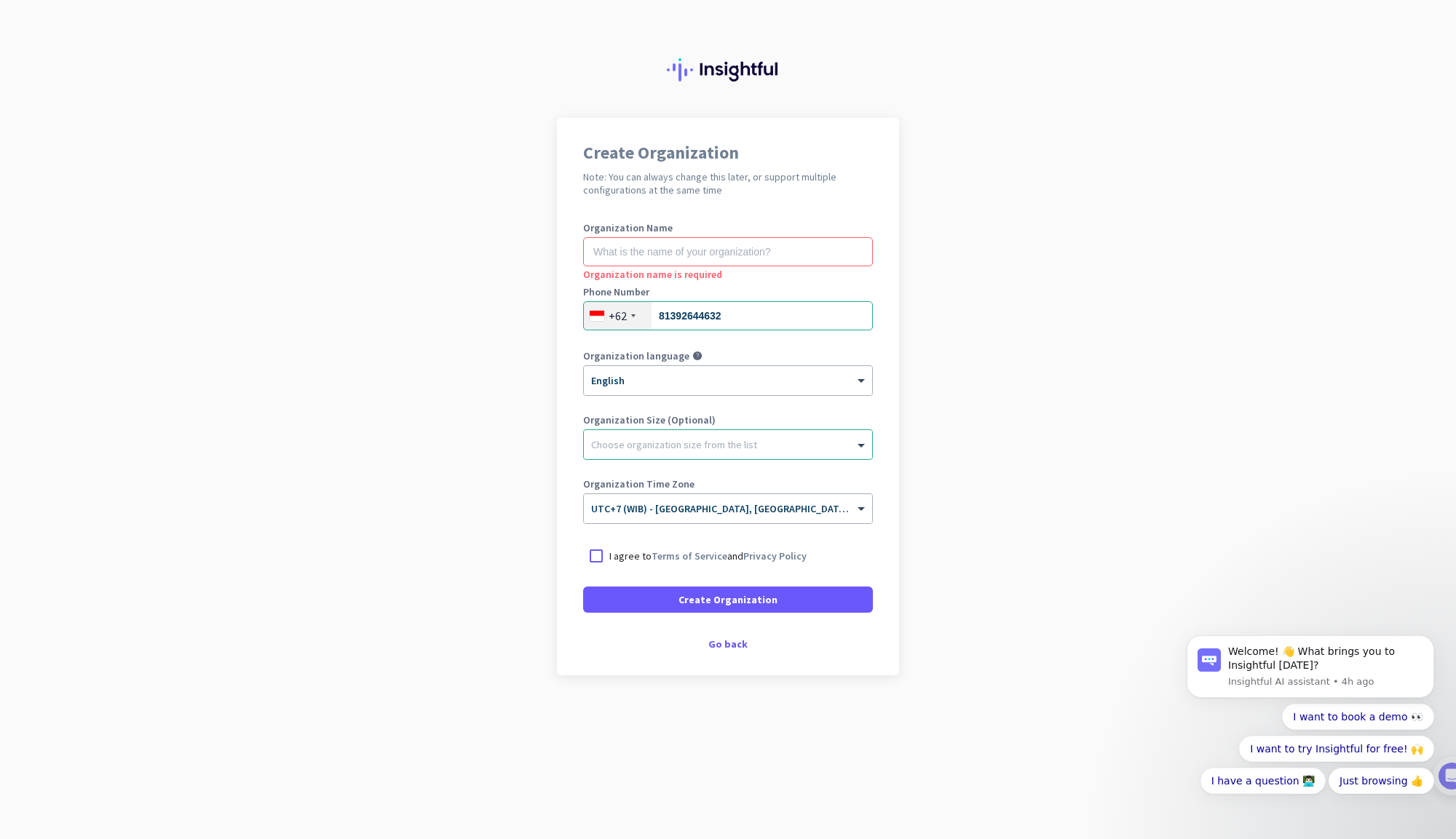
click at [625, 223] on label "Organization Name" at bounding box center [728, 228] width 290 height 10
copy label "Organization"
click at [674, 244] on input "text" at bounding box center [728, 252] width 290 height 29
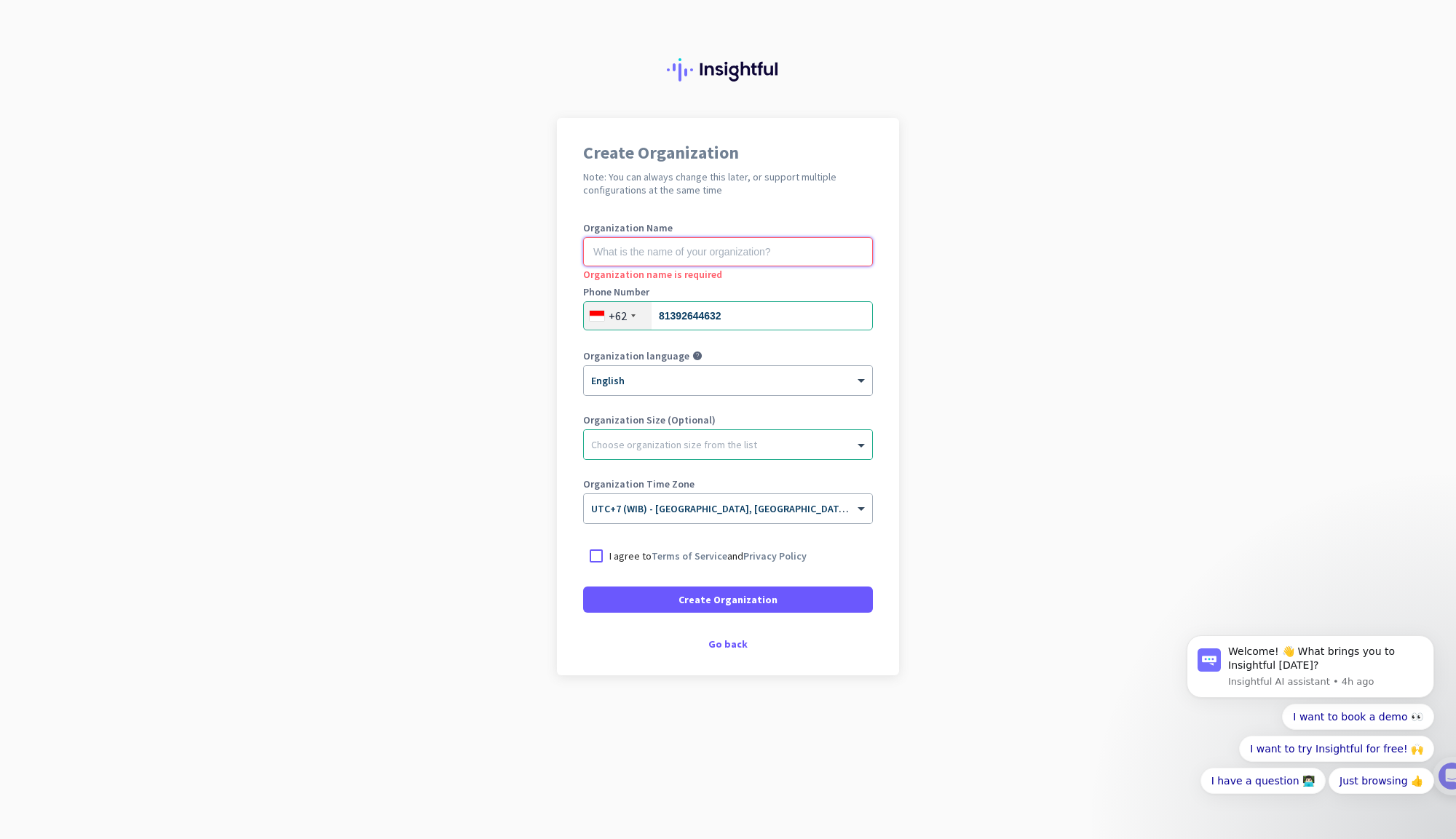
paste input "PT Mengantar Karya Bangsa"
type input "PT Mengantar Karya Bangsa"
click at [775, 444] on div at bounding box center [728, 441] width 288 height 15
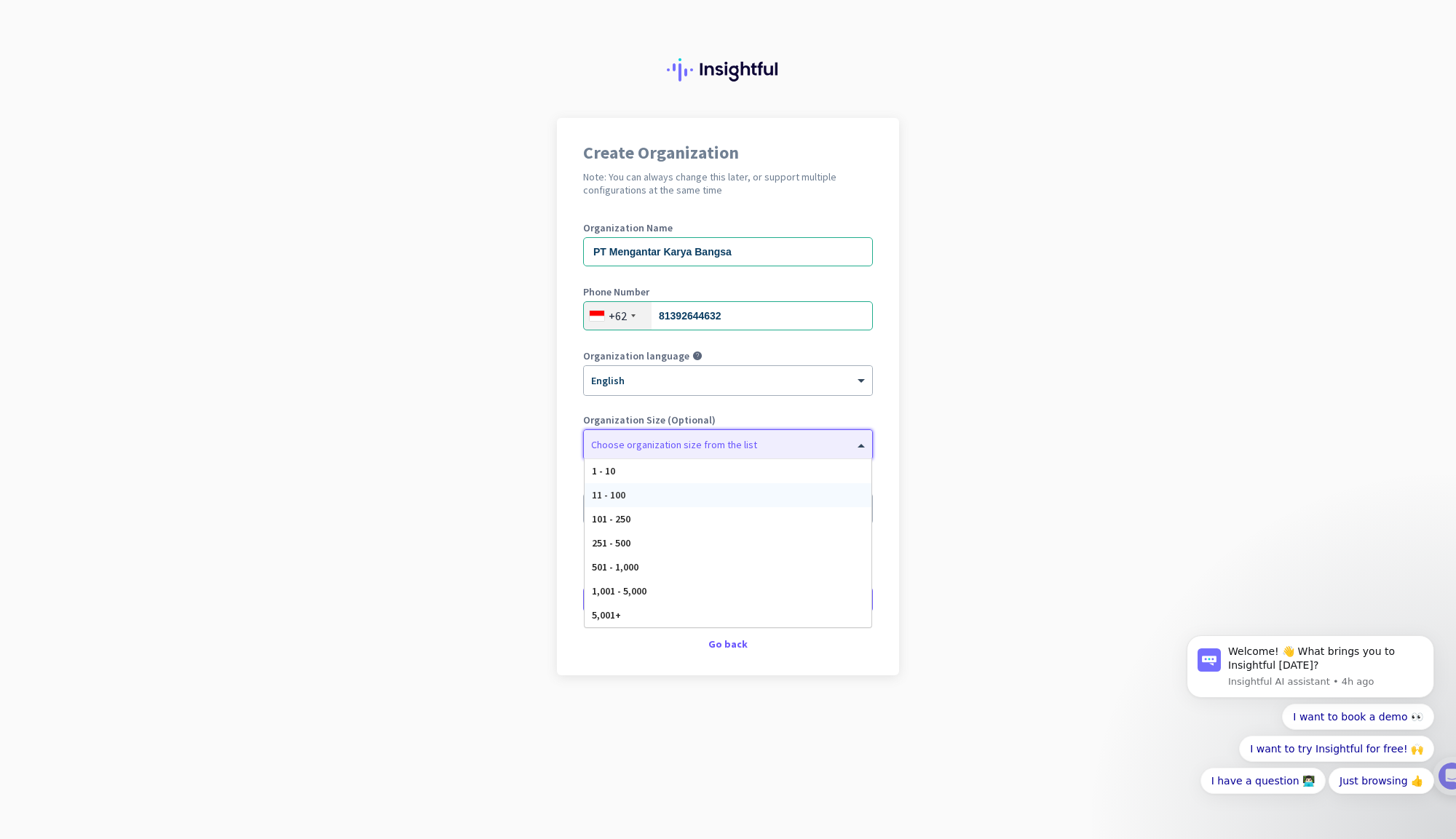
click at [766, 498] on div "11 - 100" at bounding box center [728, 495] width 287 height 24
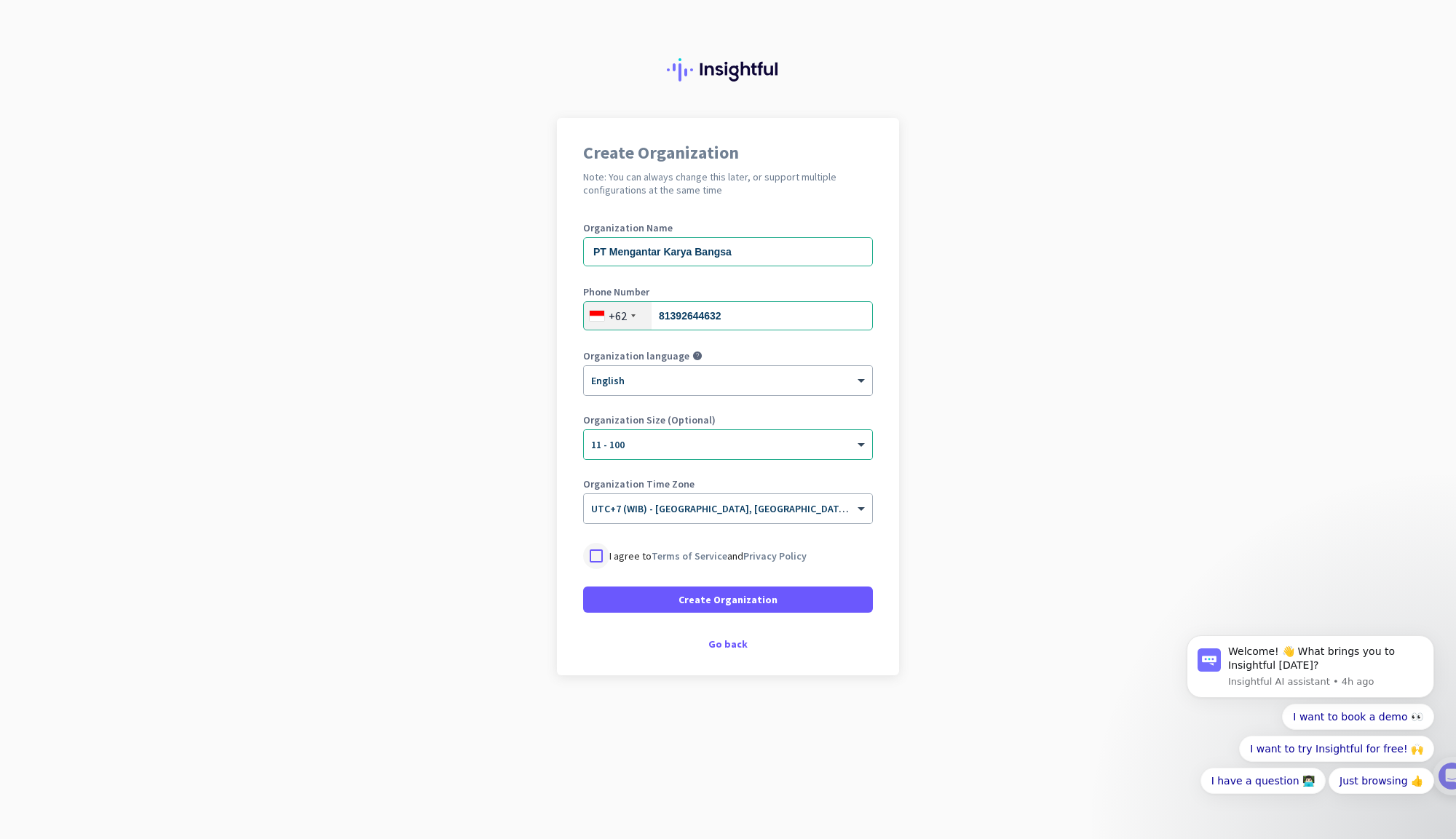
click at [595, 563] on div at bounding box center [596, 556] width 26 height 26
click at [705, 603] on span "Create Organization" at bounding box center [727, 600] width 99 height 15
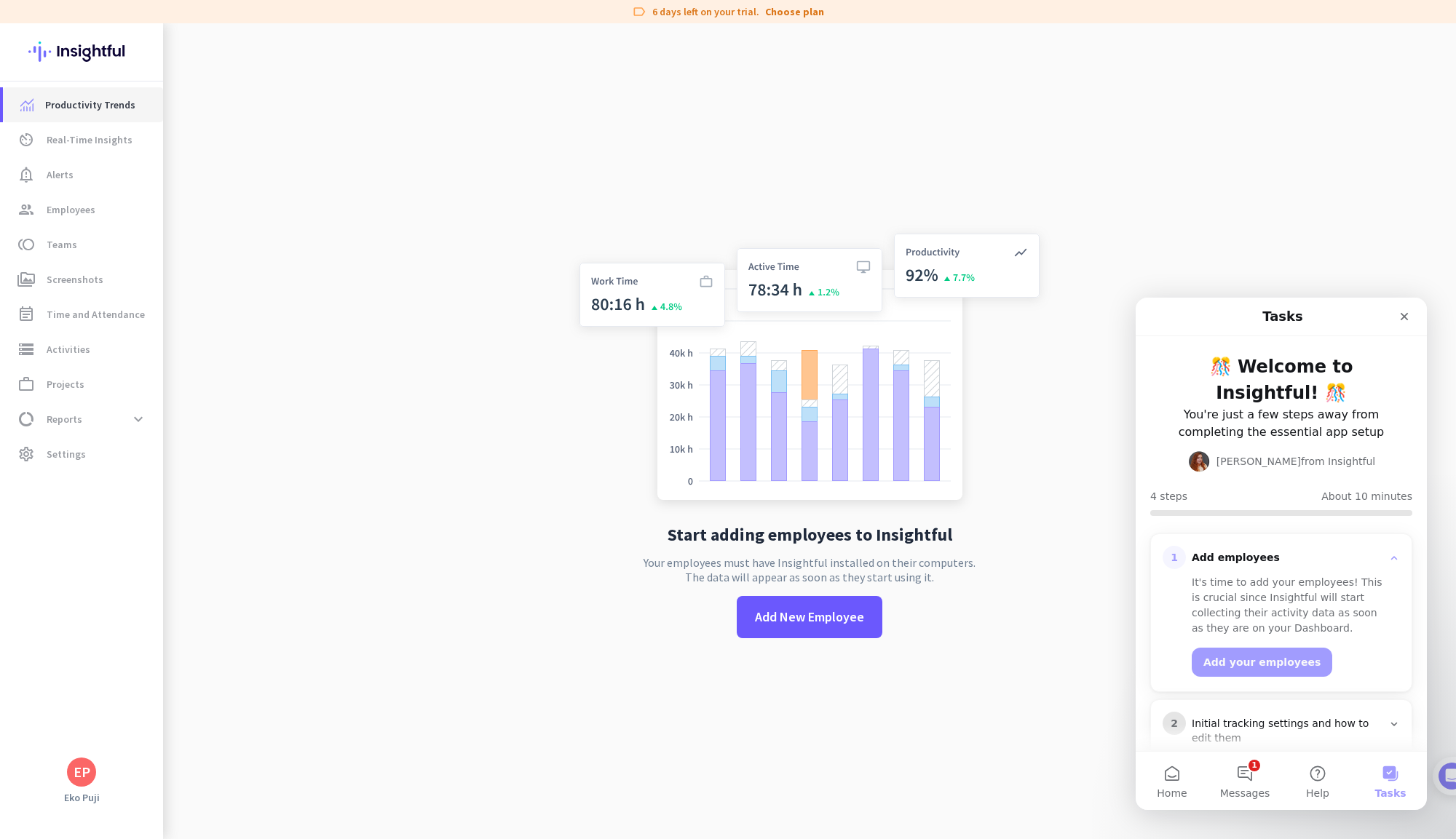
click at [99, 102] on span "Productivity Trends" at bounding box center [90, 105] width 90 height 17
click at [90, 145] on span "Real-Time Insights" at bounding box center [89, 139] width 86 height 17
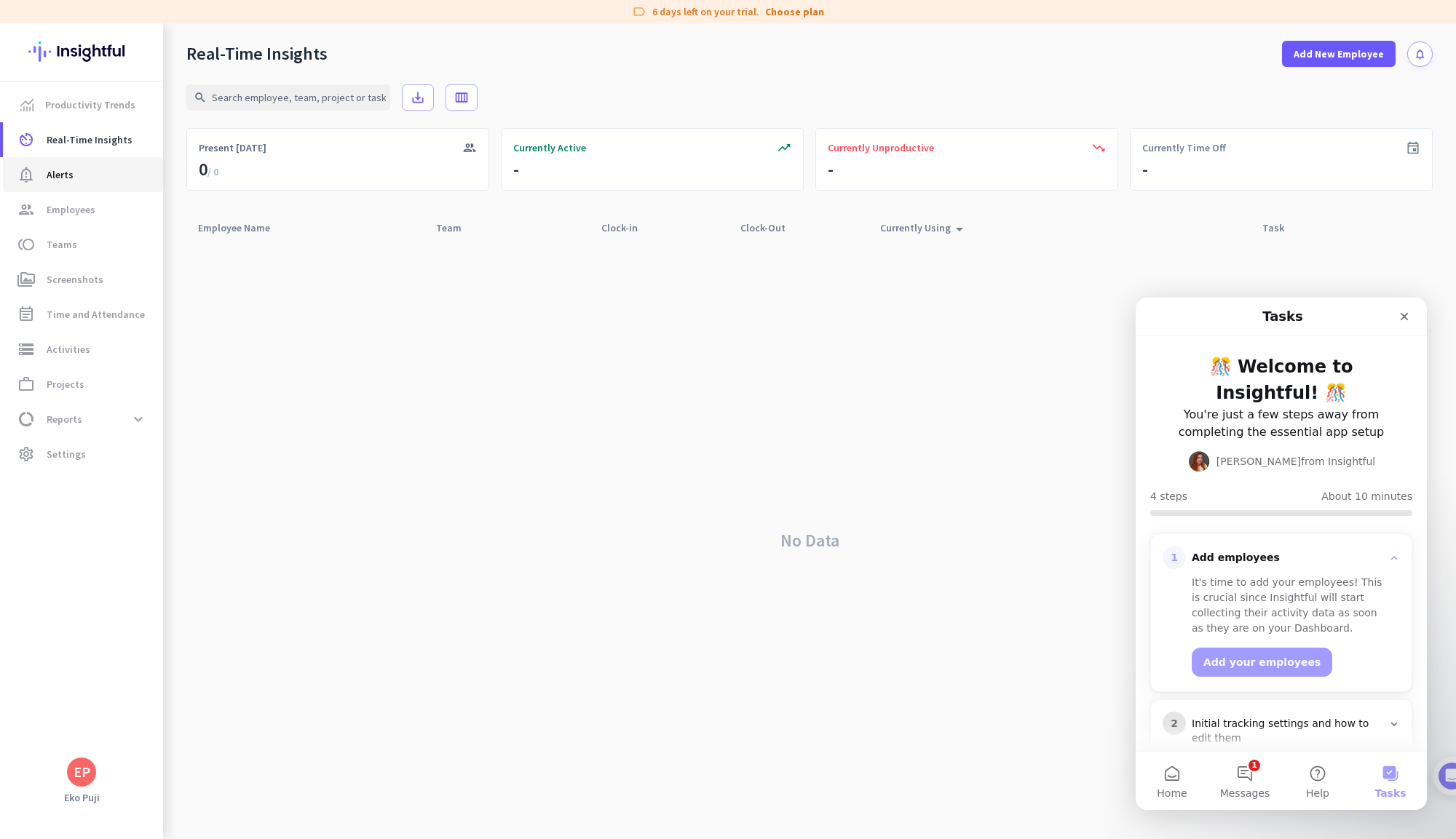
click at [89, 174] on span "notification_important Alerts" at bounding box center [83, 174] width 137 height 17
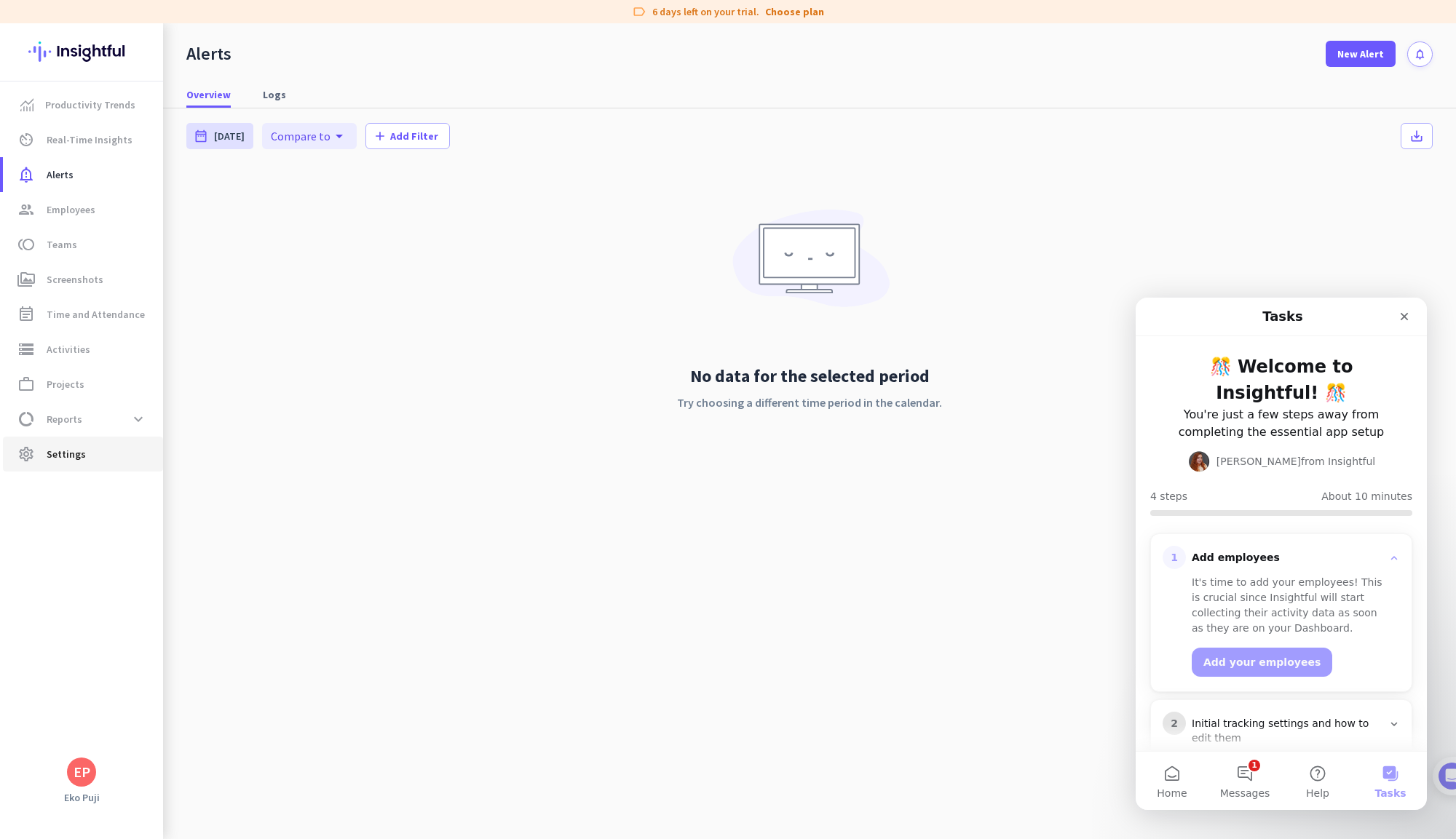
click at [100, 449] on span "settings Settings" at bounding box center [83, 453] width 137 height 17
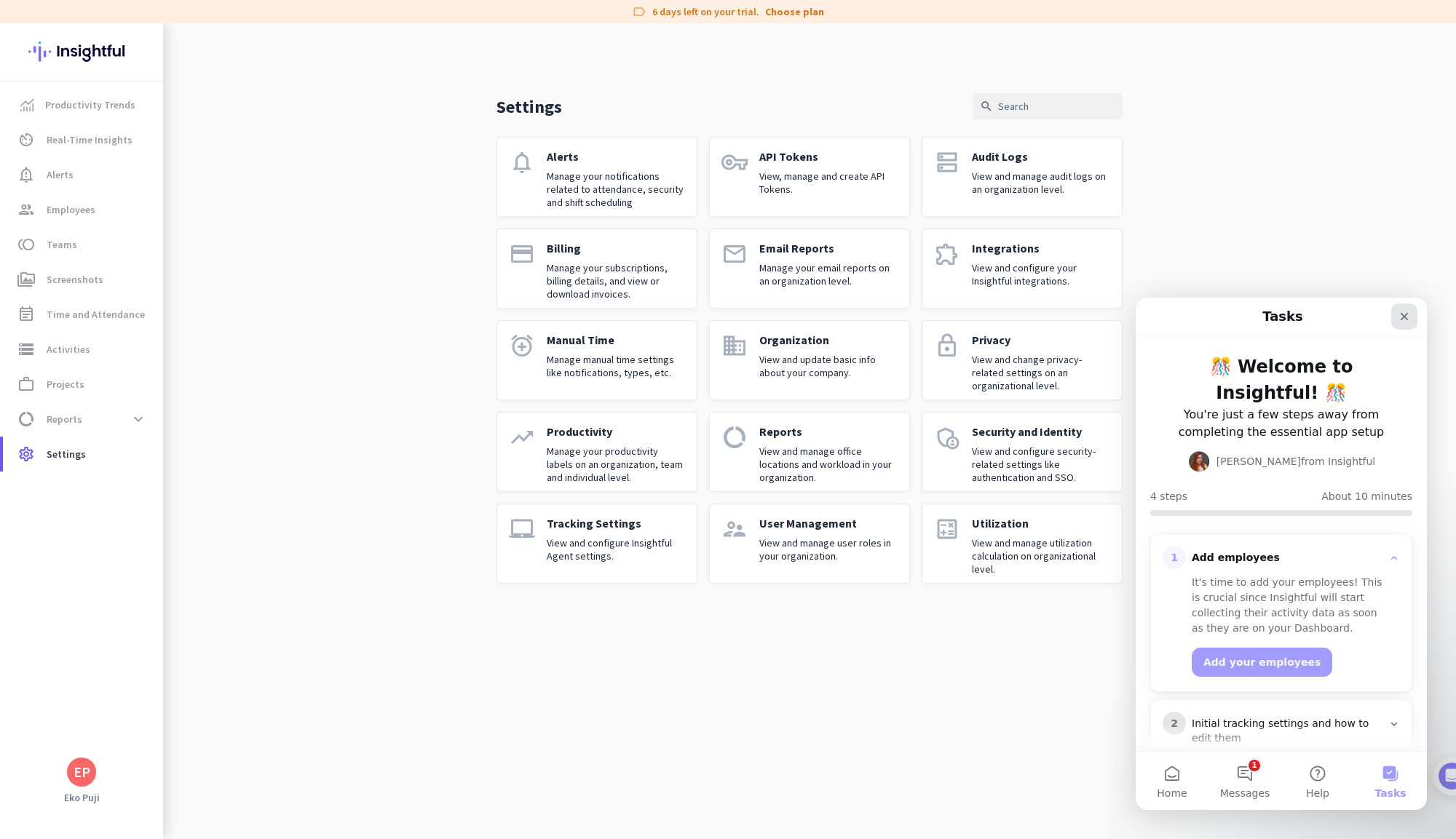
click at [1404, 316] on icon "Close" at bounding box center [1405, 317] width 8 height 8
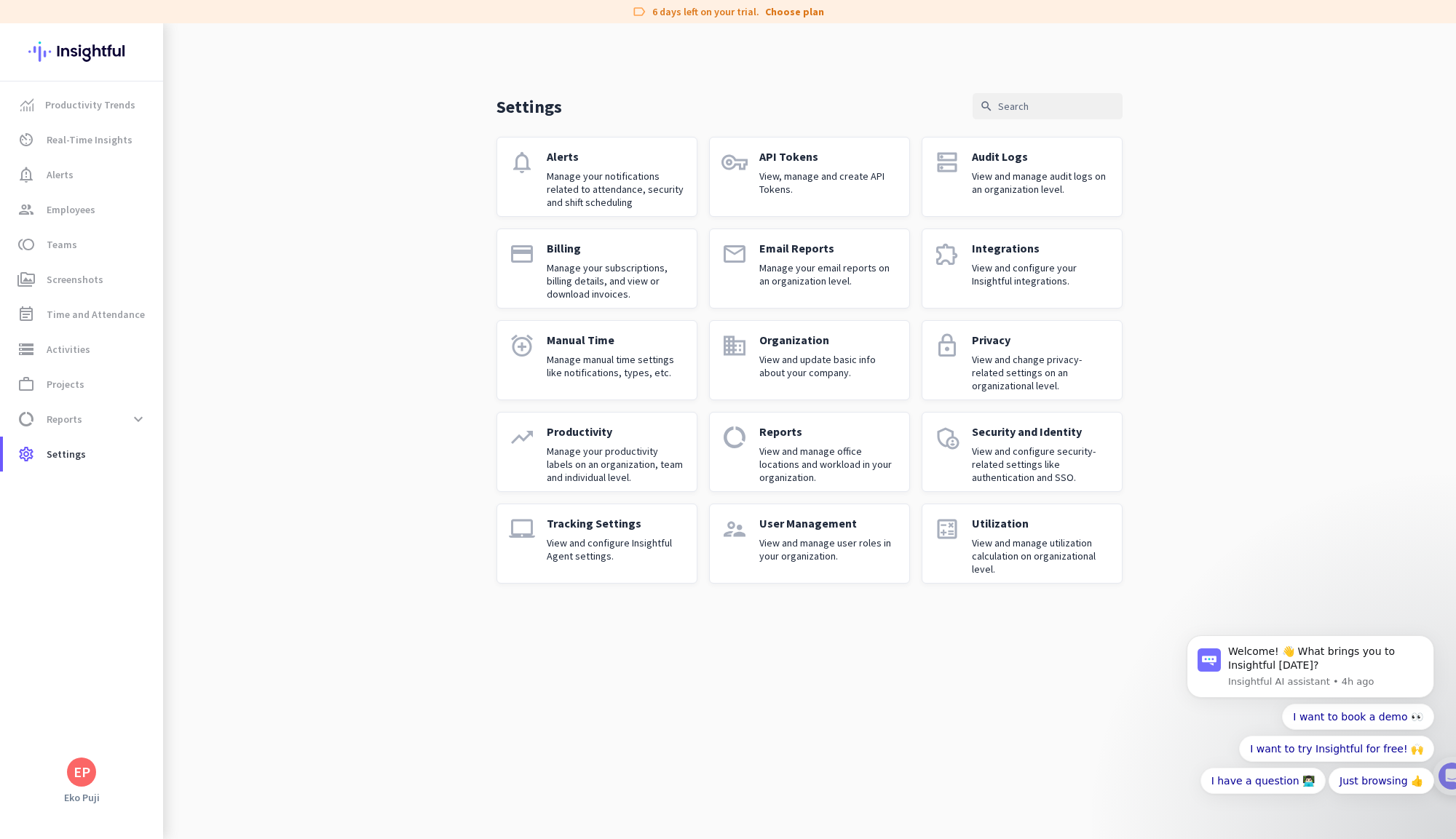
click at [574, 533] on div "Tracking Settings View and configure Insightful Agent settings." at bounding box center [615, 544] width 138 height 56
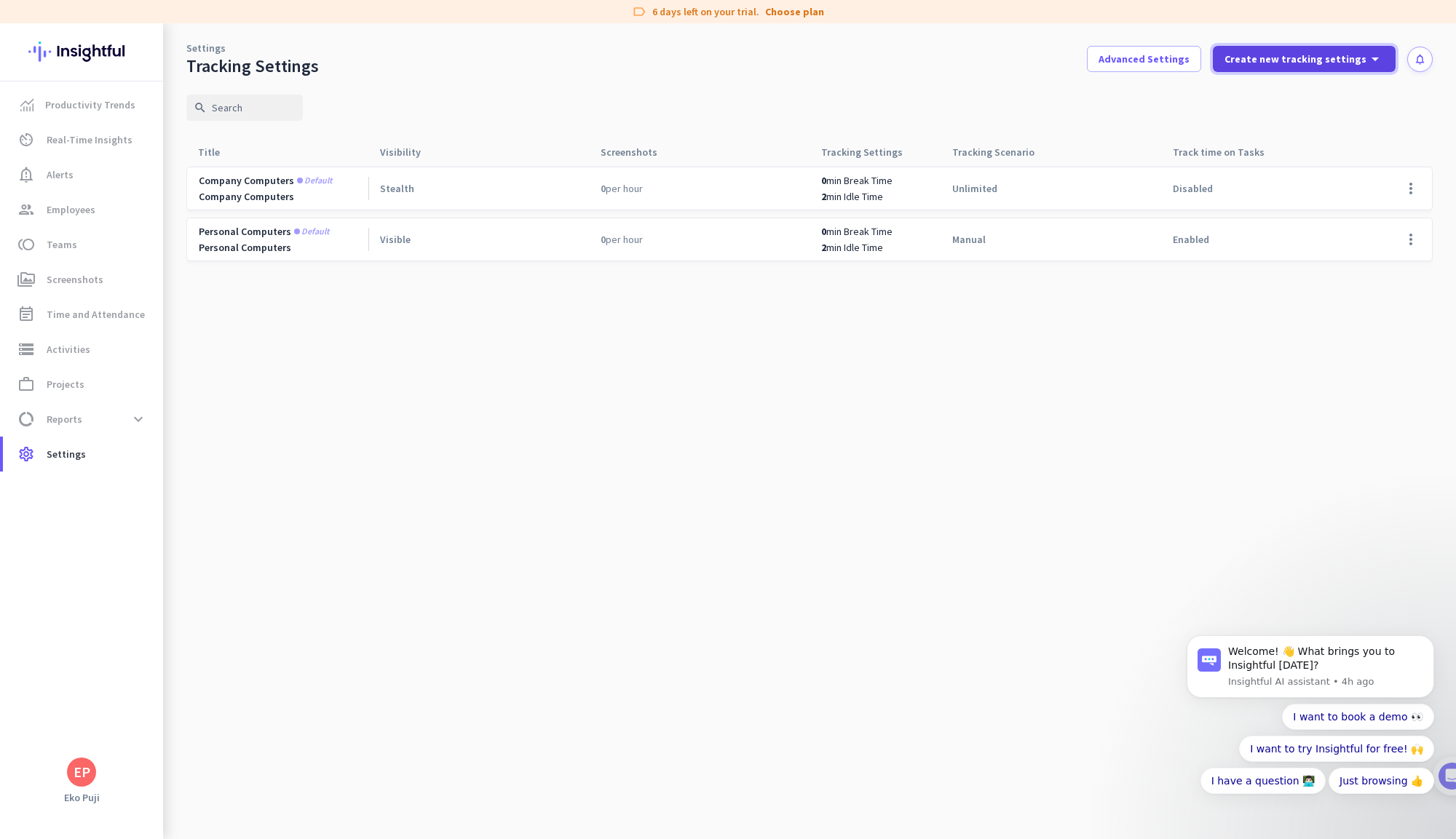
click at [1368, 56] on icon "arrow_drop_down" at bounding box center [1375, 58] width 17 height 17
click at [1208, 380] on div at bounding box center [728, 419] width 1456 height 839
click at [1411, 181] on span at bounding box center [1411, 188] width 35 height 35
click at [1253, 346] on div at bounding box center [728, 419] width 1456 height 839
click at [87, 142] on span "Real-Time Insights" at bounding box center [89, 139] width 86 height 17
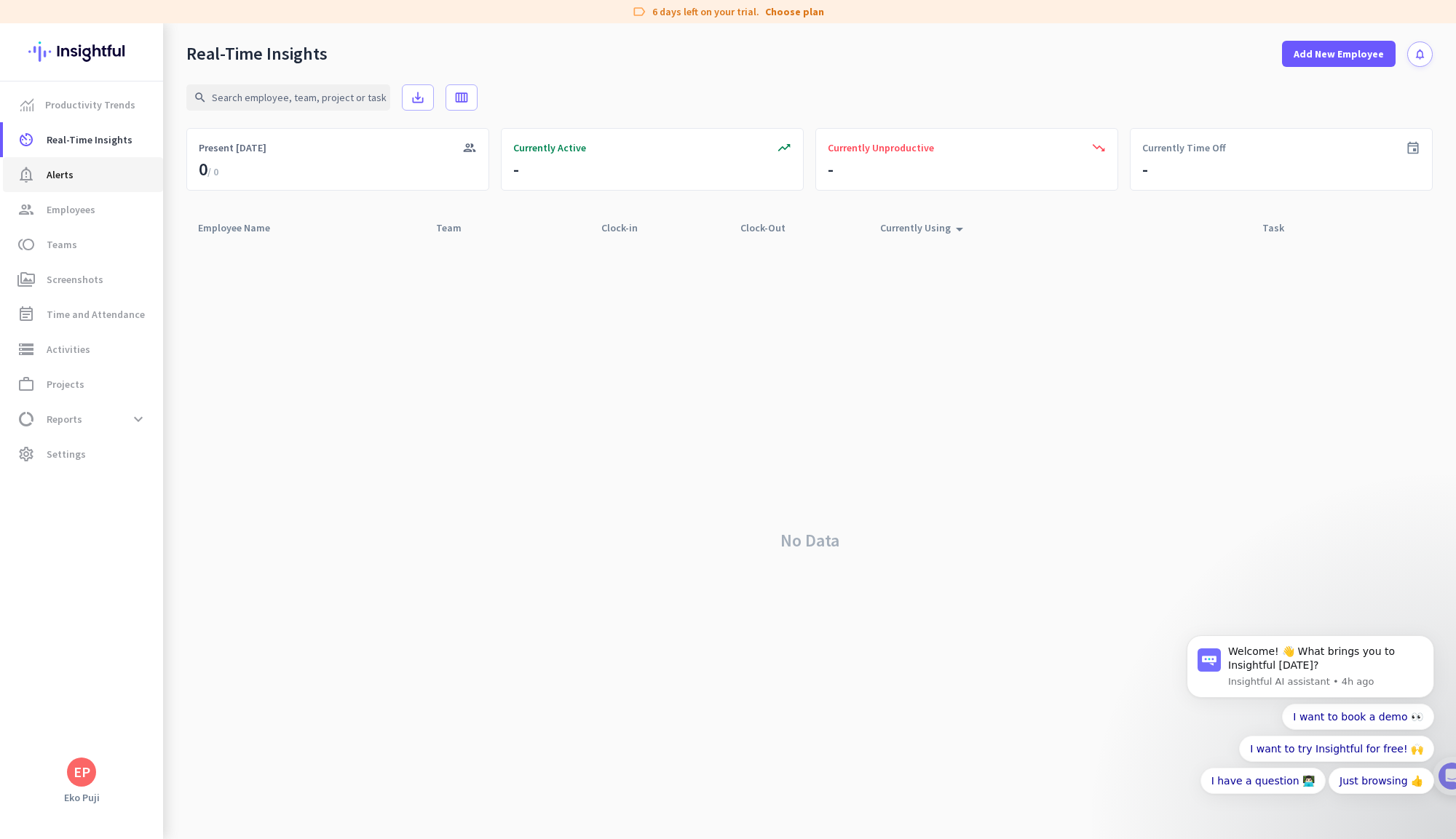
click at [83, 173] on span "notification_important Alerts" at bounding box center [83, 174] width 137 height 17
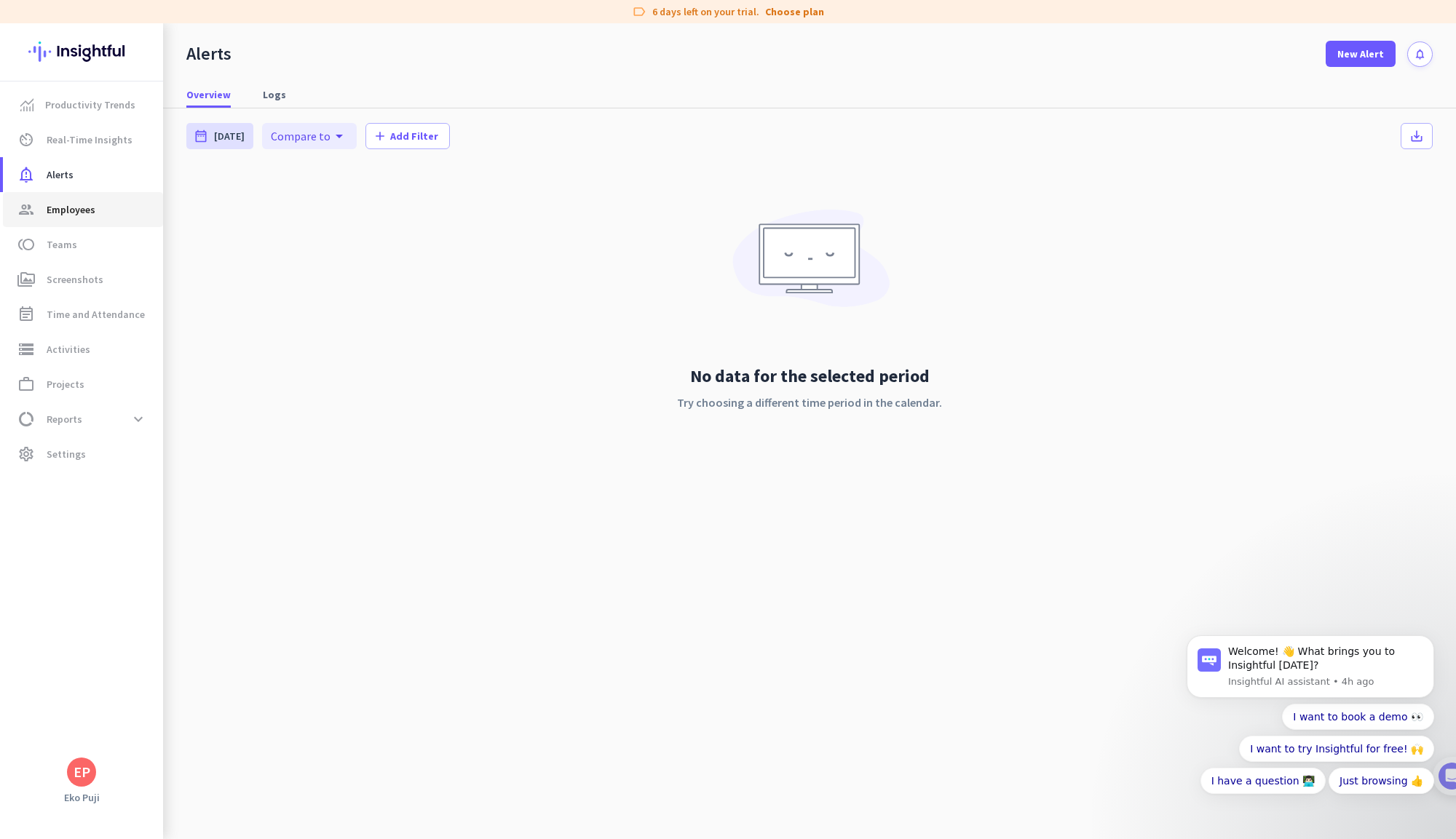
click at [83, 203] on span "Employees" at bounding box center [71, 209] width 49 height 17
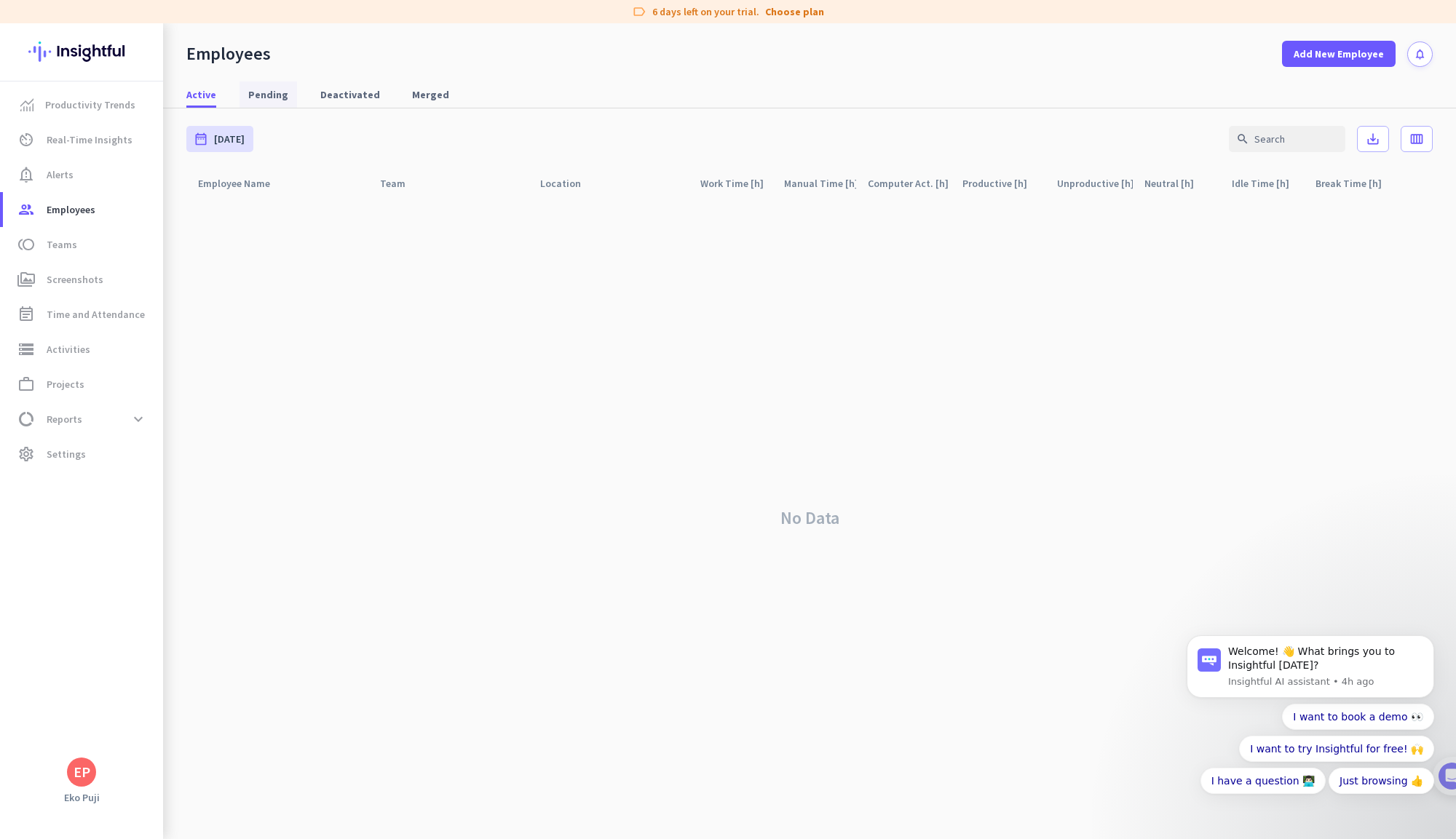
click at [288, 95] on link "Pending" at bounding box center [268, 95] width 57 height 26
click at [203, 96] on span "Active" at bounding box center [201, 95] width 30 height 15
click at [74, 251] on span "Teams" at bounding box center [61, 244] width 30 height 17
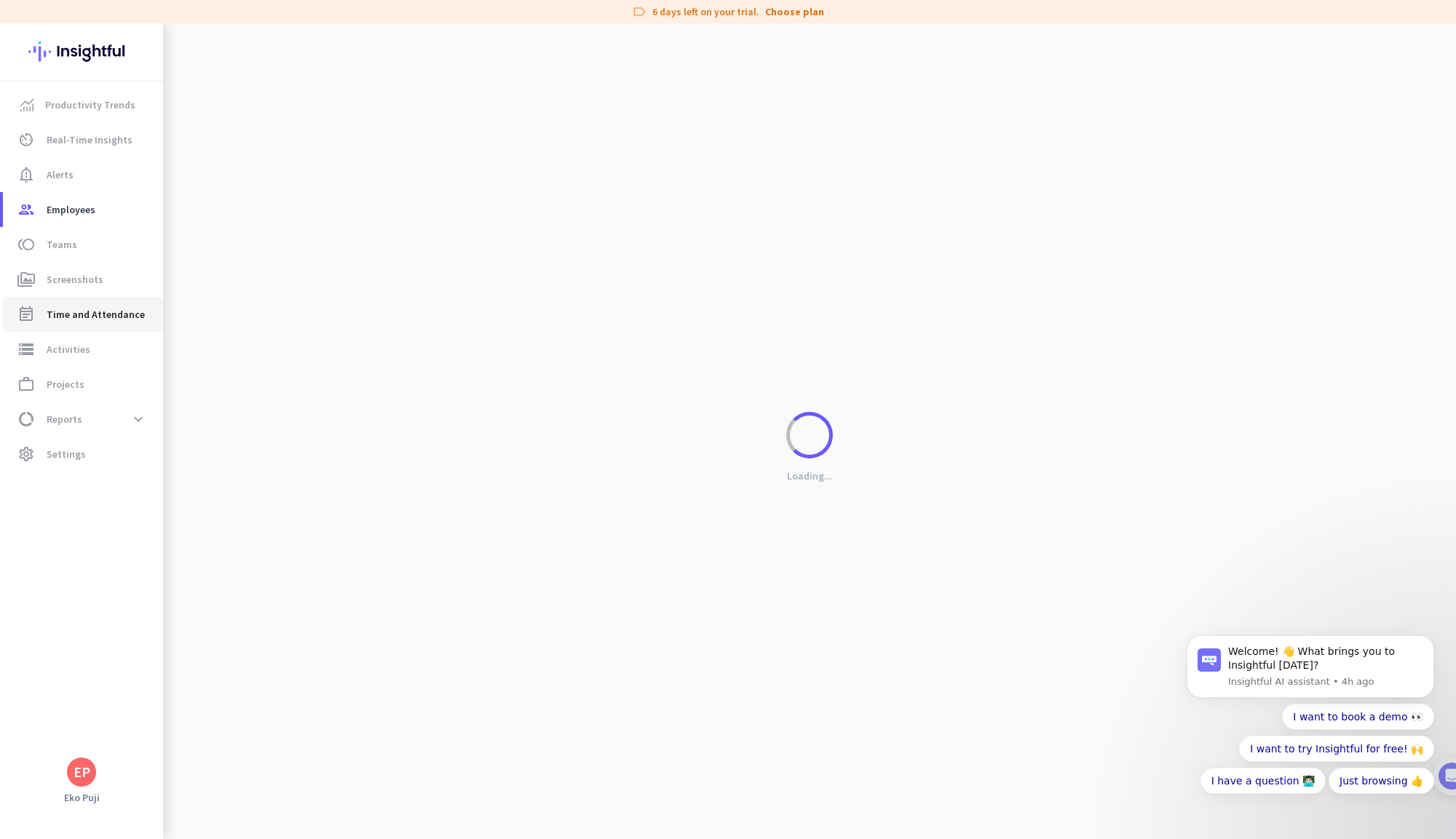
click at [84, 314] on span "Time and Attendance" at bounding box center [96, 314] width 98 height 17
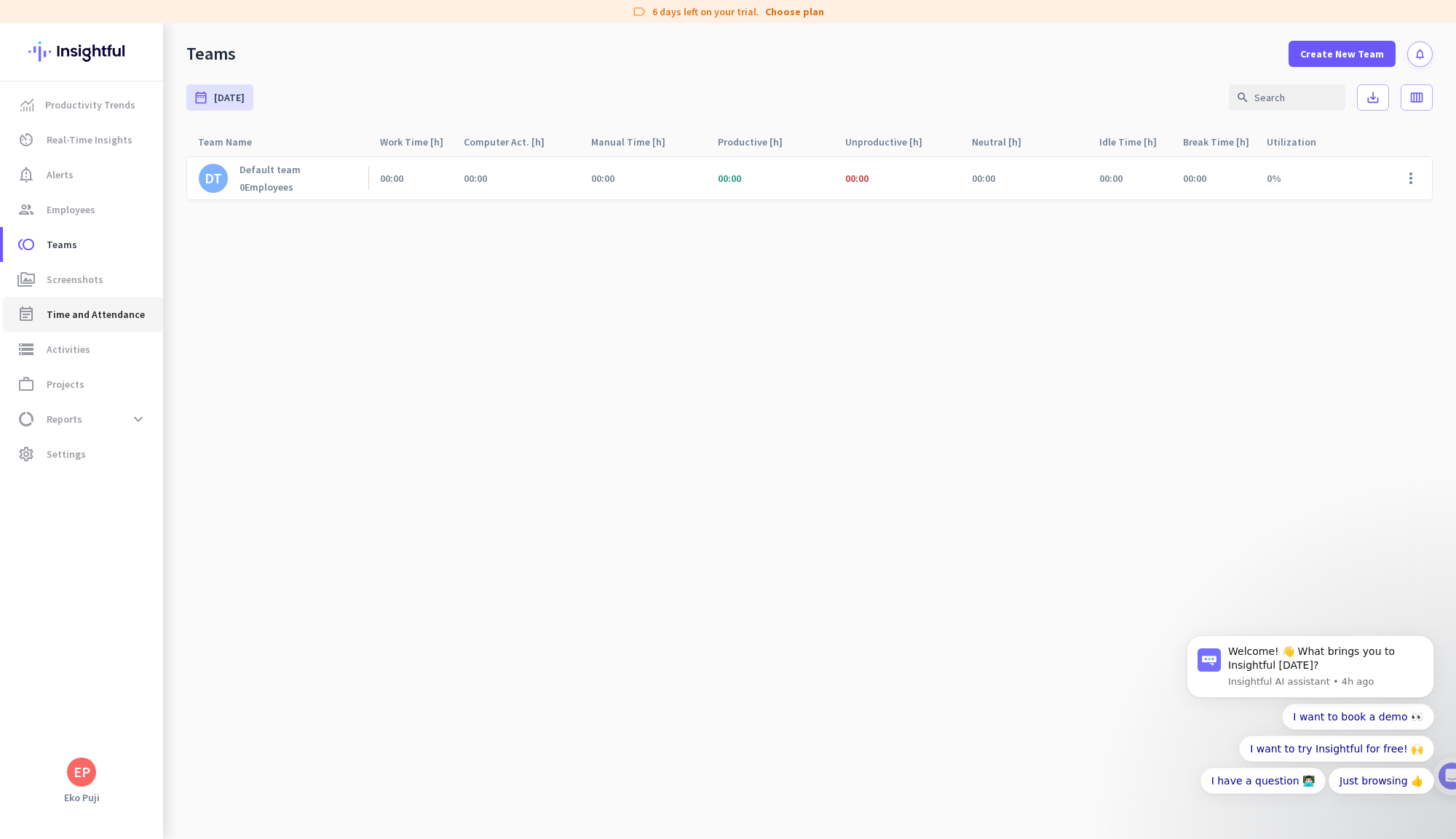
click at [83, 313] on span "Time and Attendance" at bounding box center [96, 314] width 98 height 17
click at [82, 351] on span "Activities" at bounding box center [68, 349] width 43 height 17
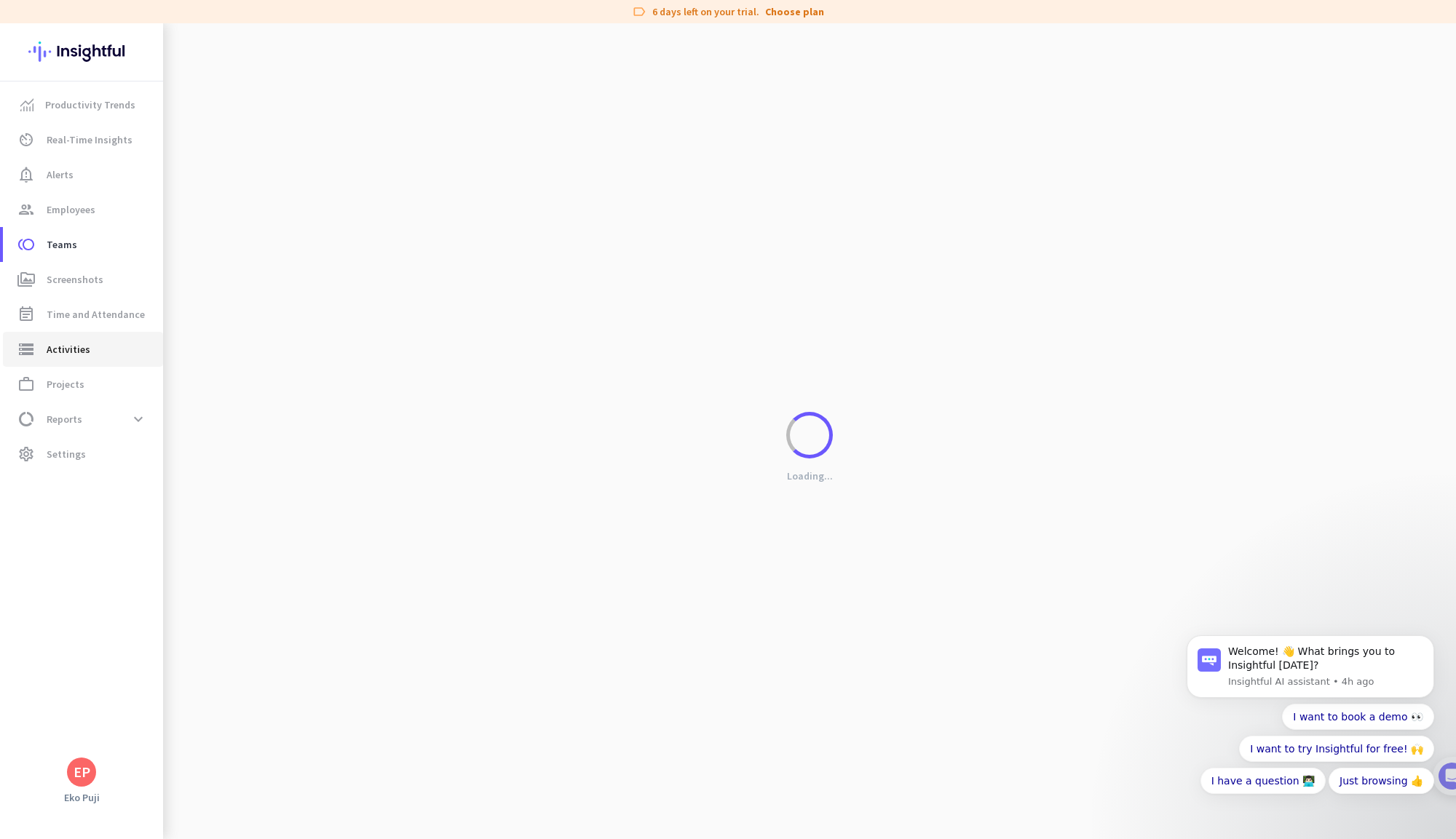
type input "Tue, Aug 12"
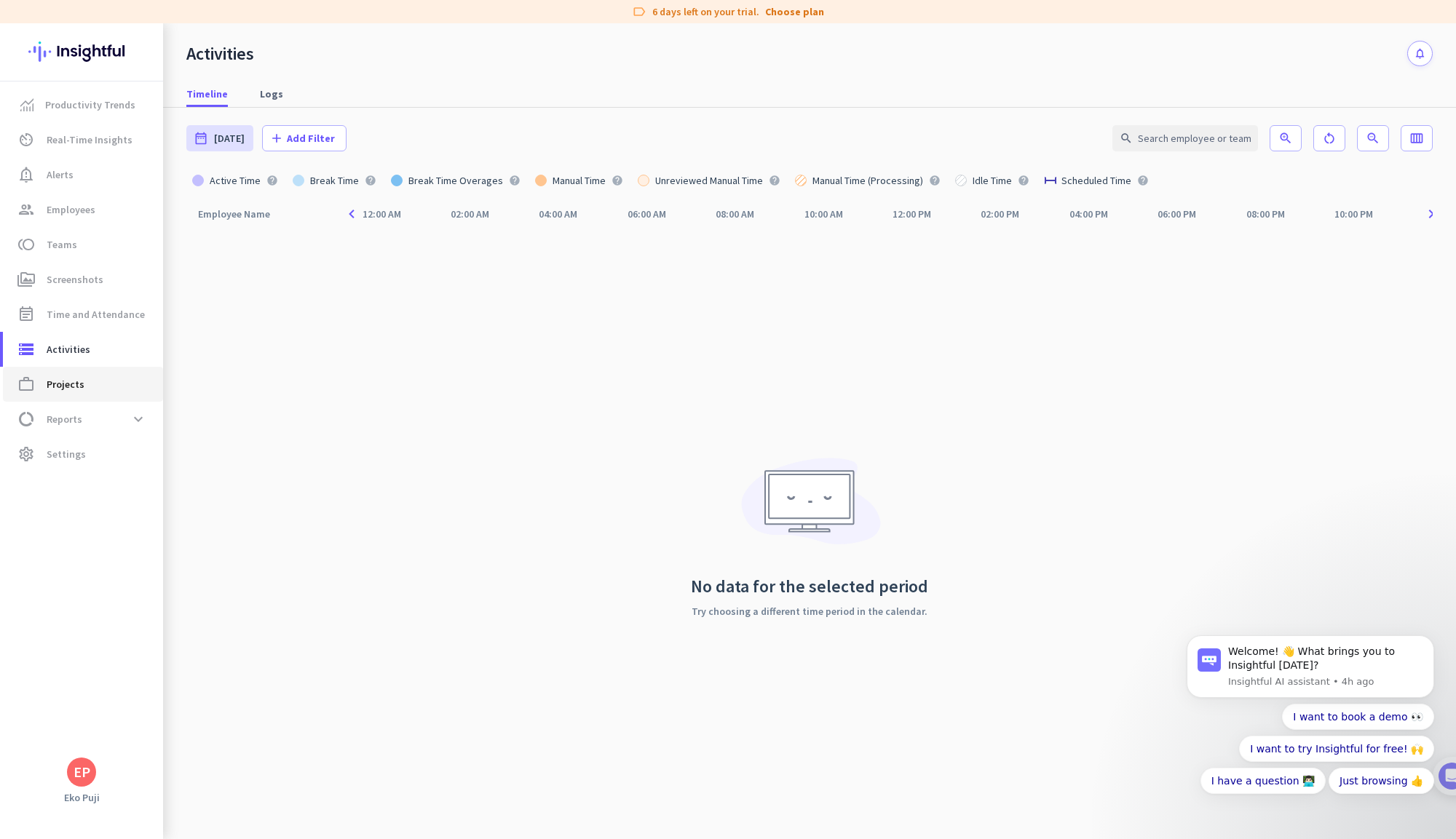
click at [83, 396] on link "work_outline Projects" at bounding box center [83, 384] width 160 height 35
type input "Tue, Aug 12 - Tue, Aug 12"
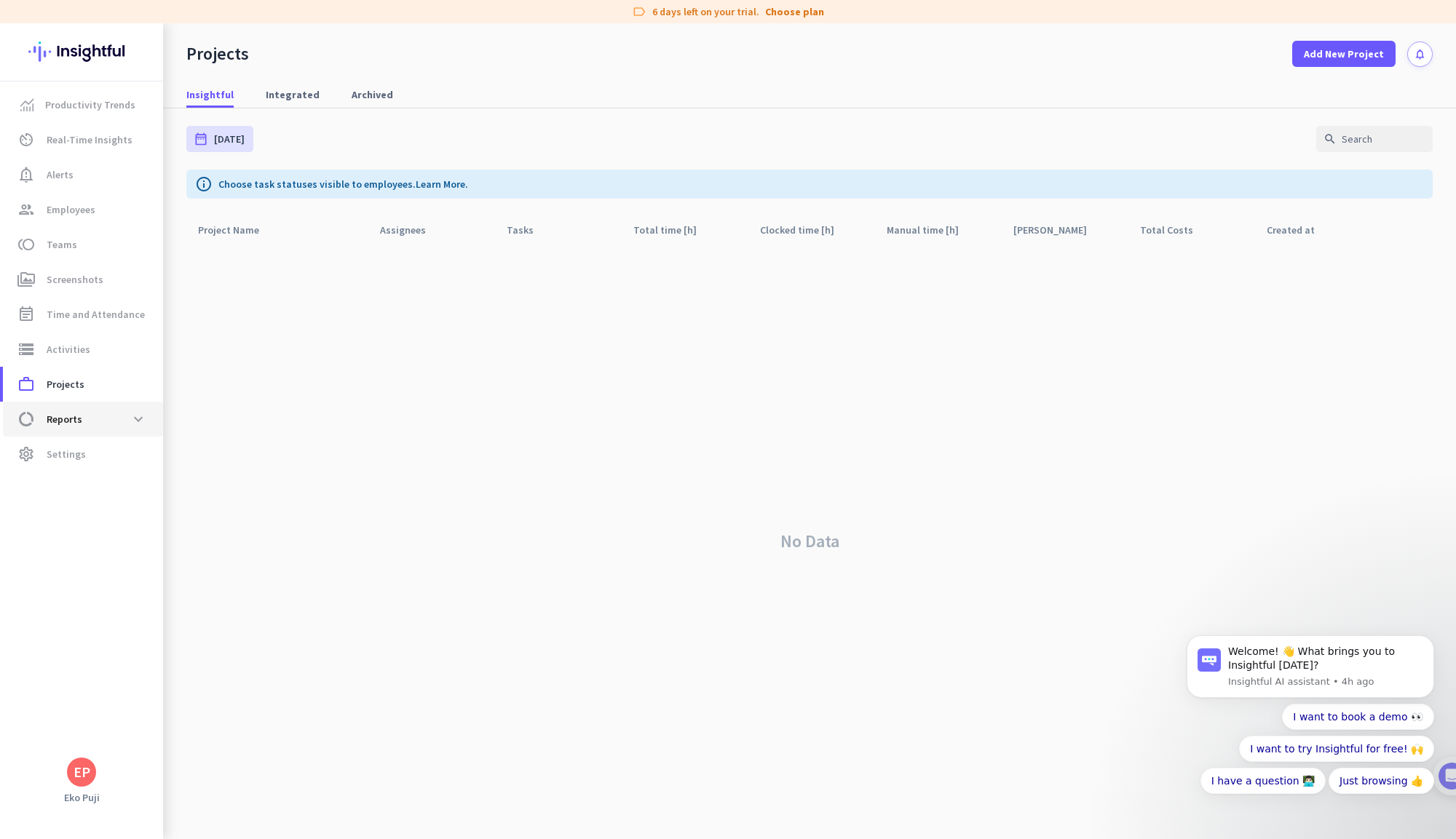
click at [83, 425] on span "data_usage Reports expand_more" at bounding box center [83, 419] width 137 height 26
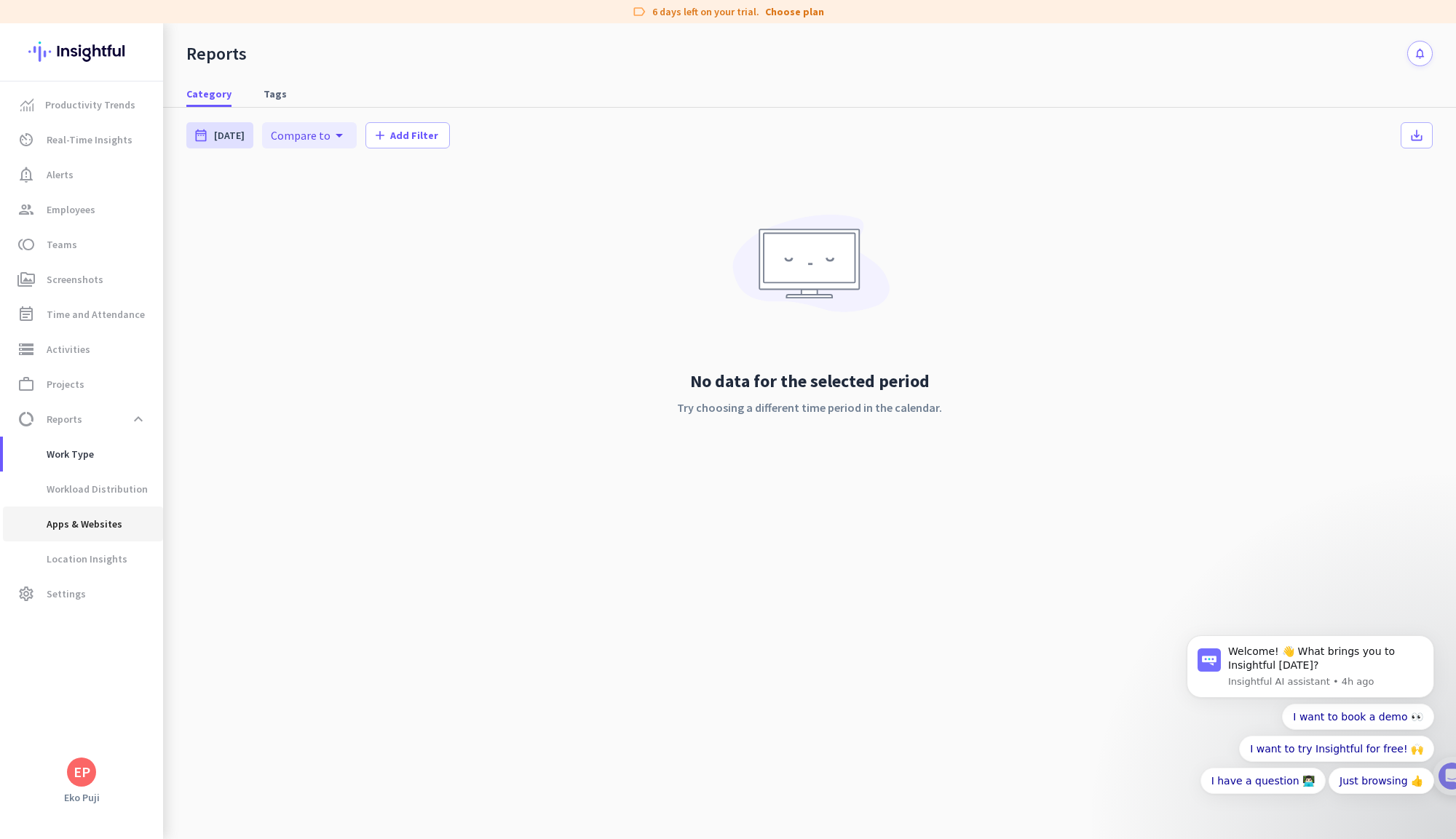
click at [110, 518] on span "Apps & Websites" at bounding box center [69, 524] width 108 height 35
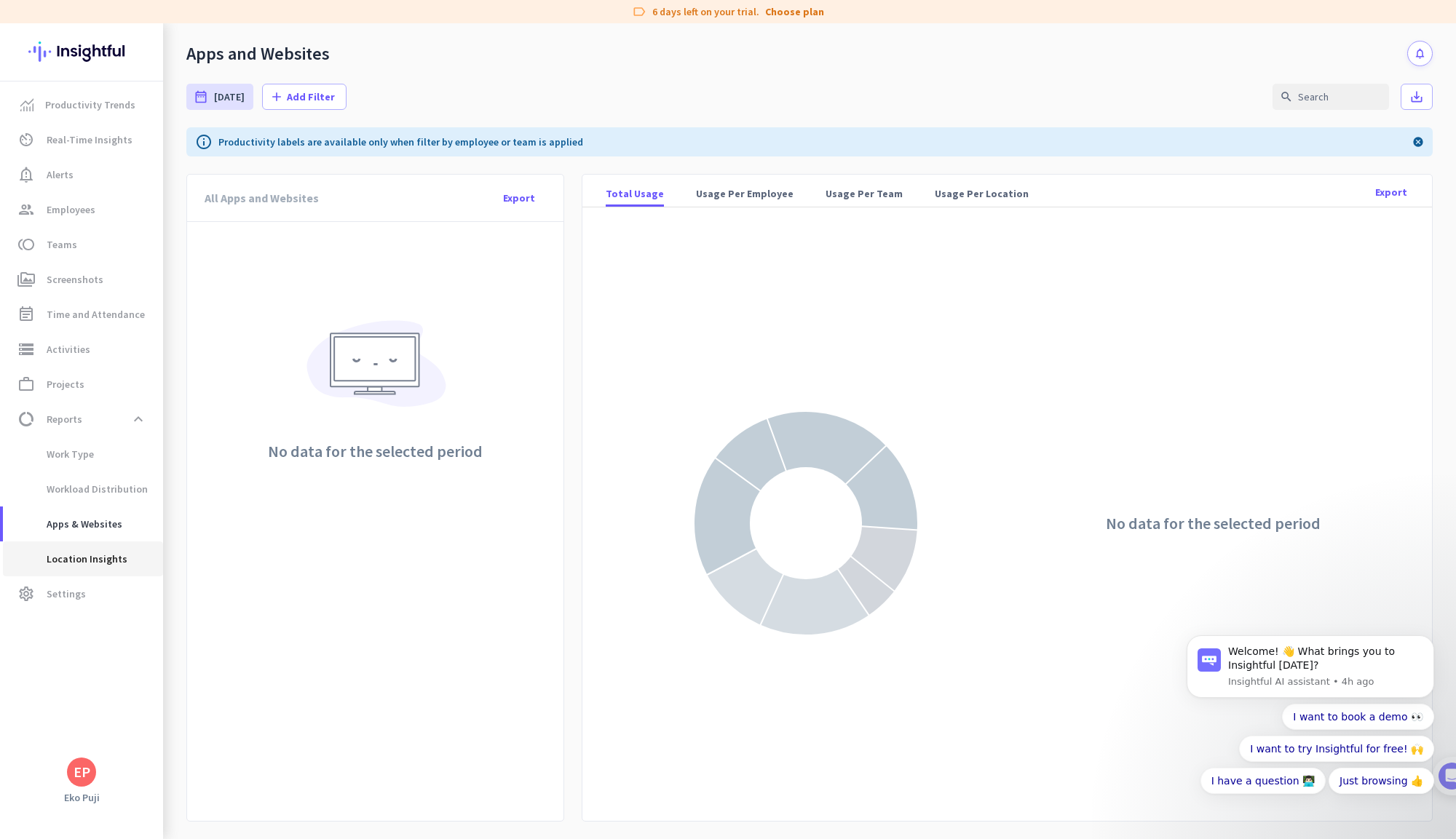
click at [83, 551] on span "Location Insights" at bounding box center [71, 559] width 113 height 35
type input "Tue, Aug 5 - Mon, Aug 11"
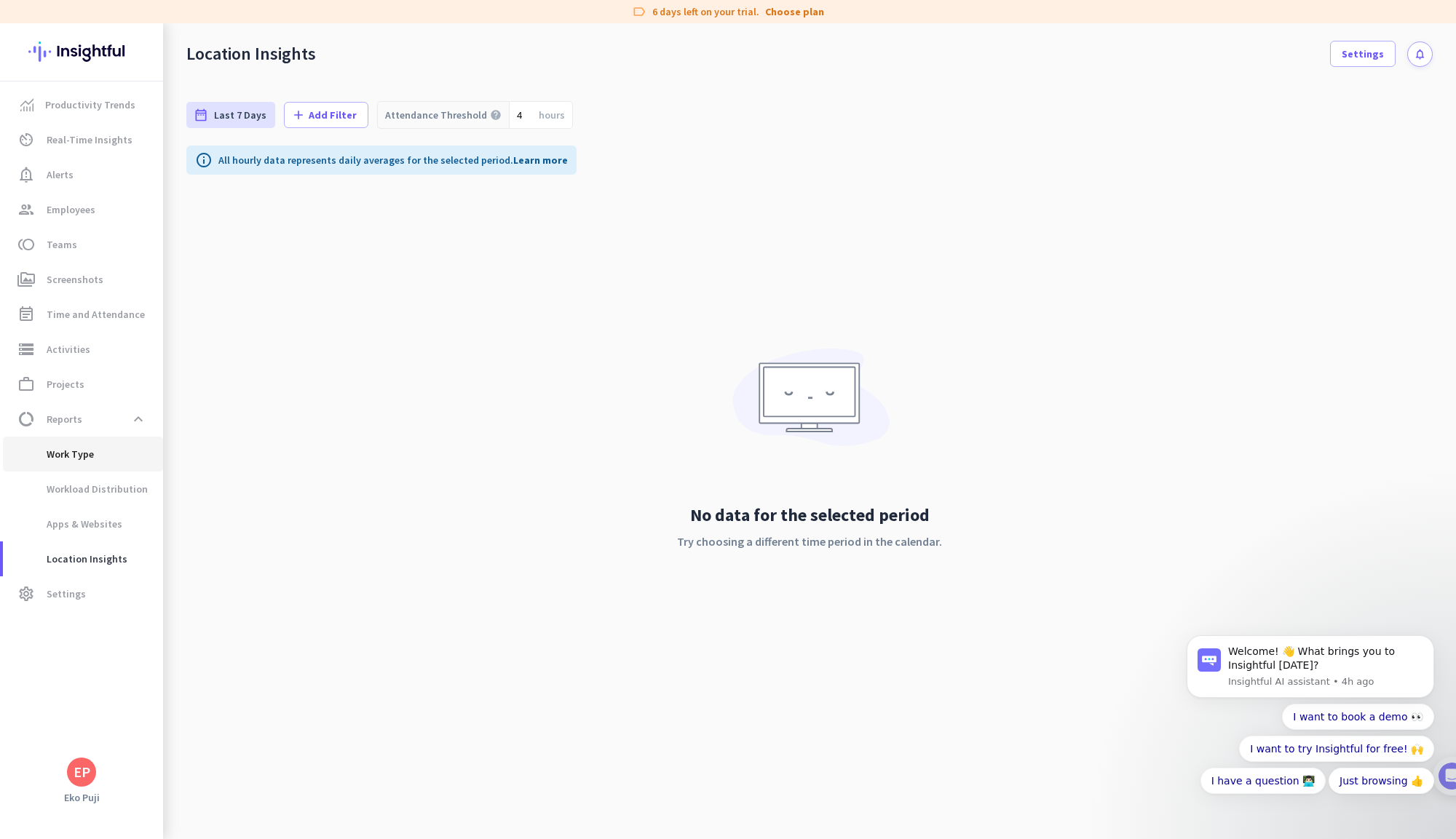
click at [80, 463] on span "Work Type" at bounding box center [54, 454] width 79 height 35
type input "Tue, Aug 12 - Tue, Aug 12"
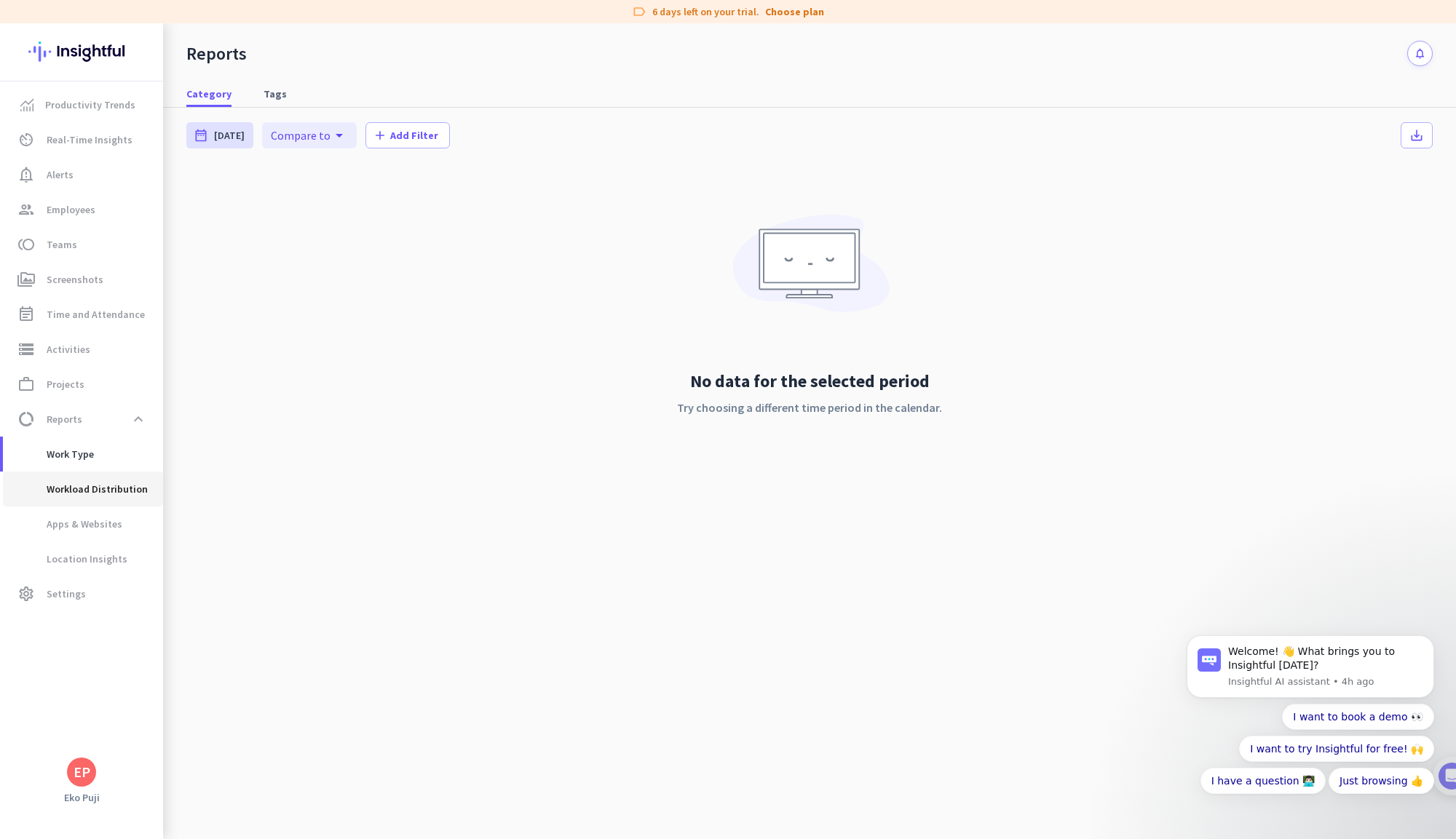
click at [90, 486] on span "Workload Distribution" at bounding box center [81, 489] width 133 height 35
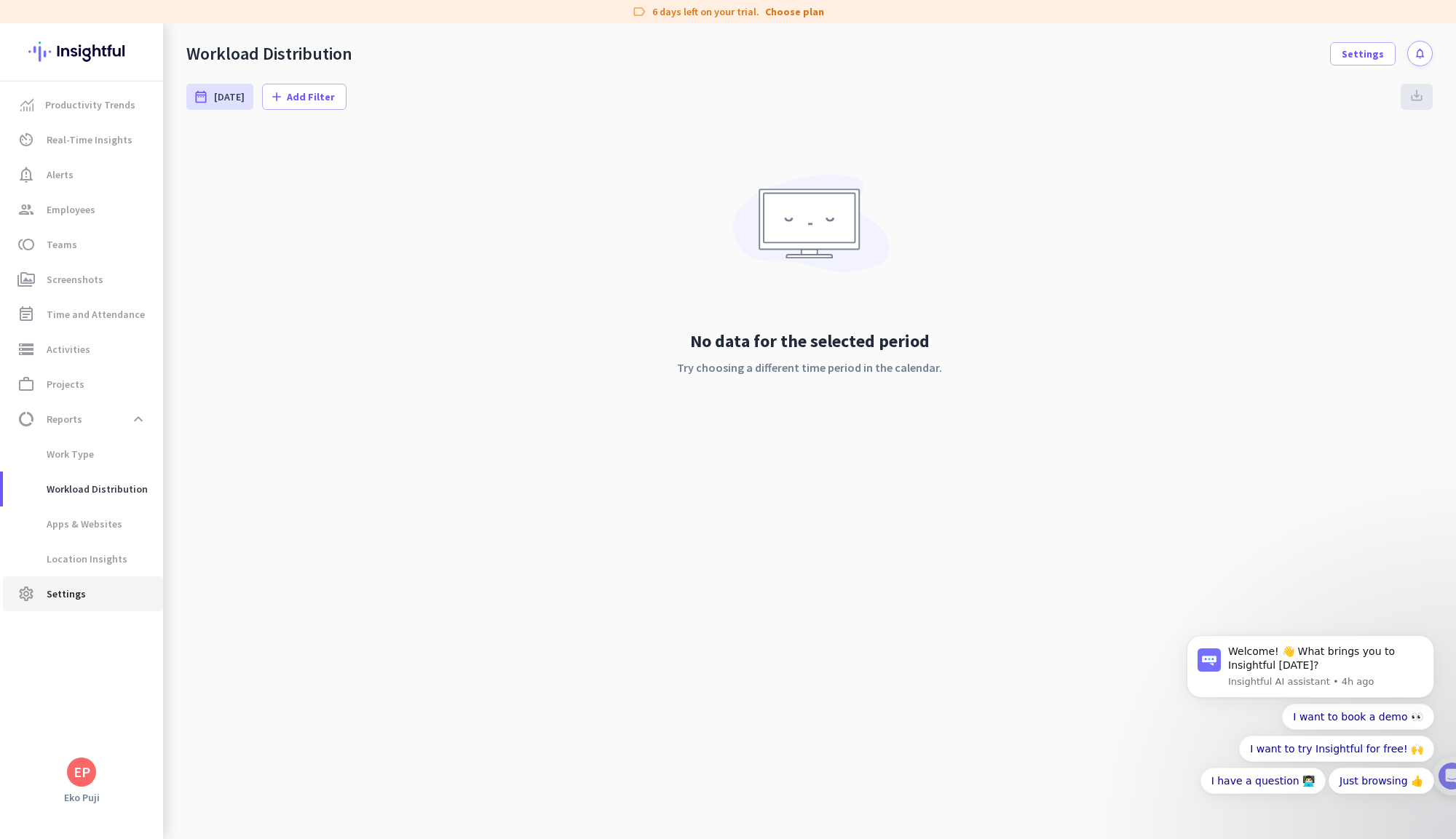
click at [69, 610] on link "settings Settings" at bounding box center [83, 594] width 160 height 35
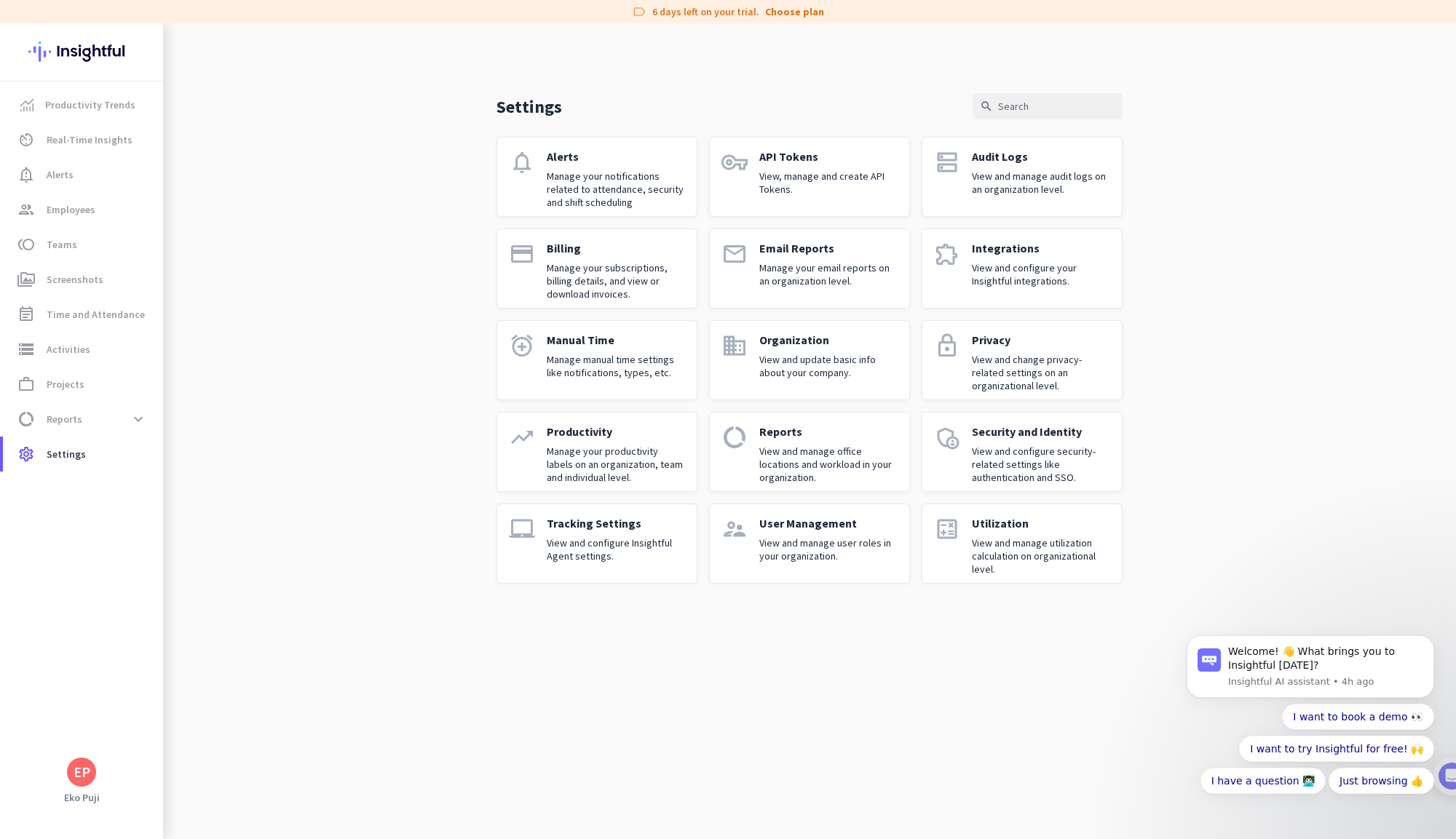
click at [842, 161] on p "API Tokens" at bounding box center [828, 157] width 138 height 15
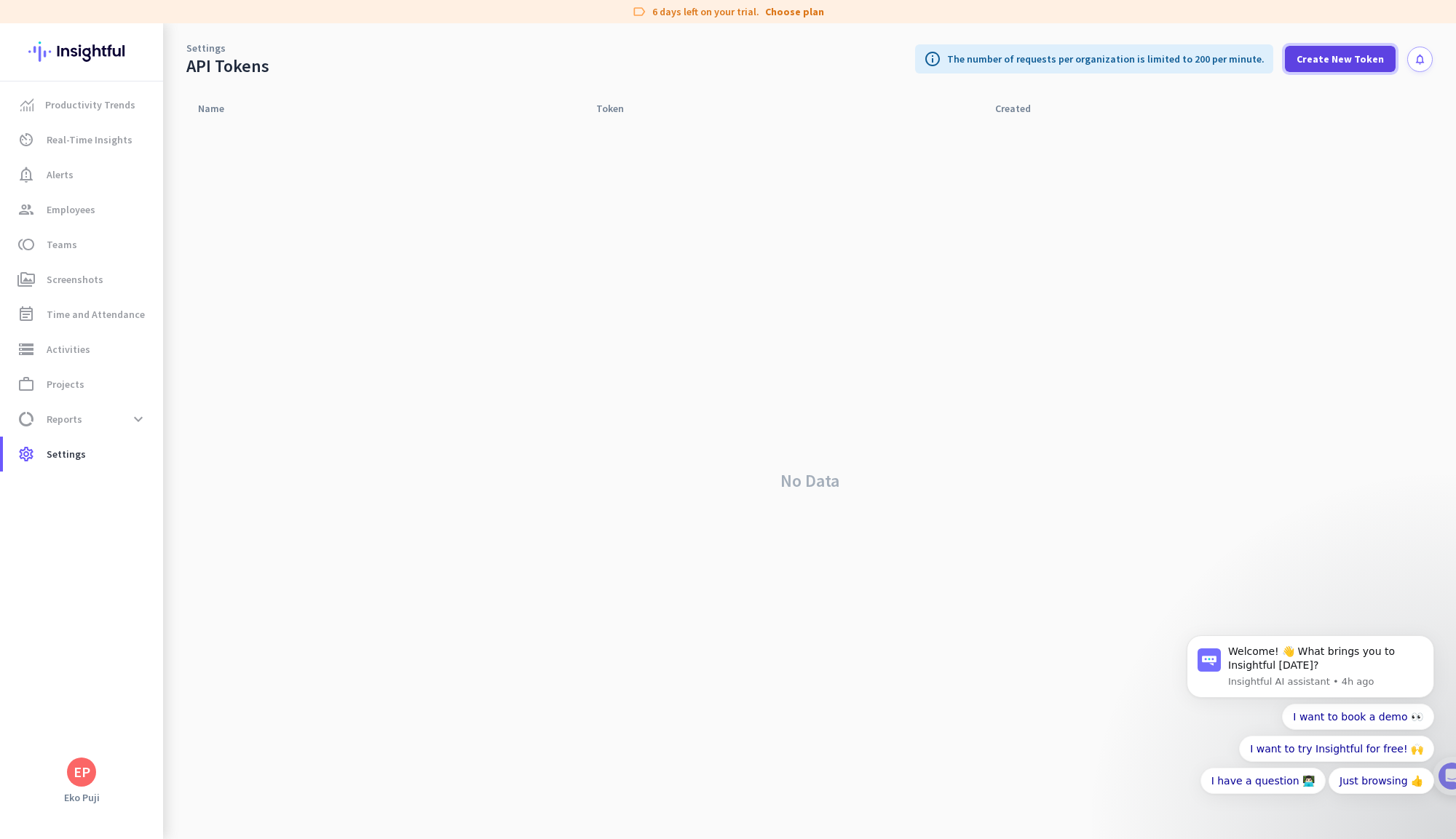
click at [1314, 53] on span "Create New Token" at bounding box center [1340, 59] width 87 height 15
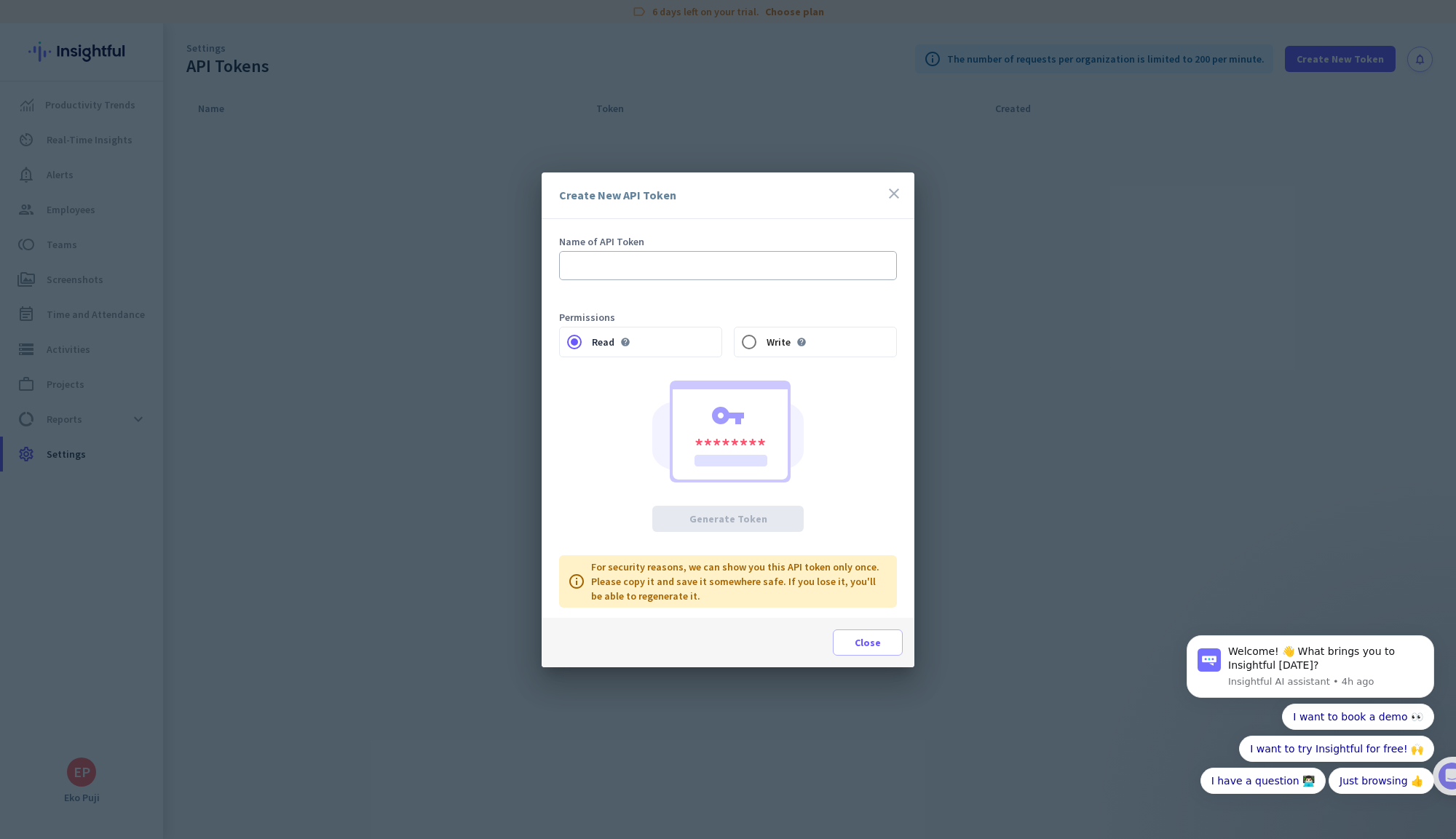
click at [895, 185] on icon "close" at bounding box center [894, 193] width 17 height 17
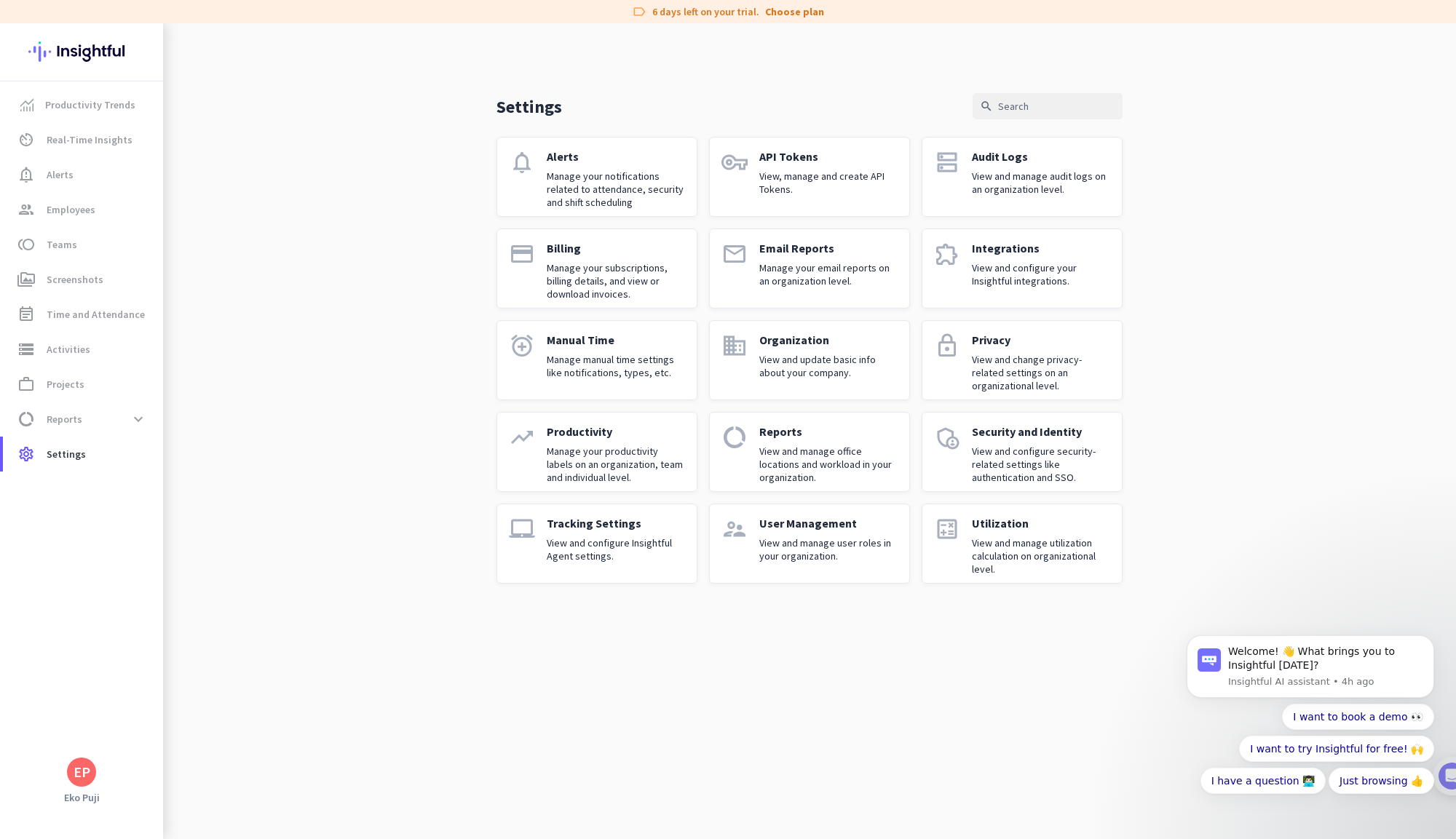
click at [853, 284] on p "Manage your email reports on an organization level." at bounding box center [828, 274] width 138 height 26
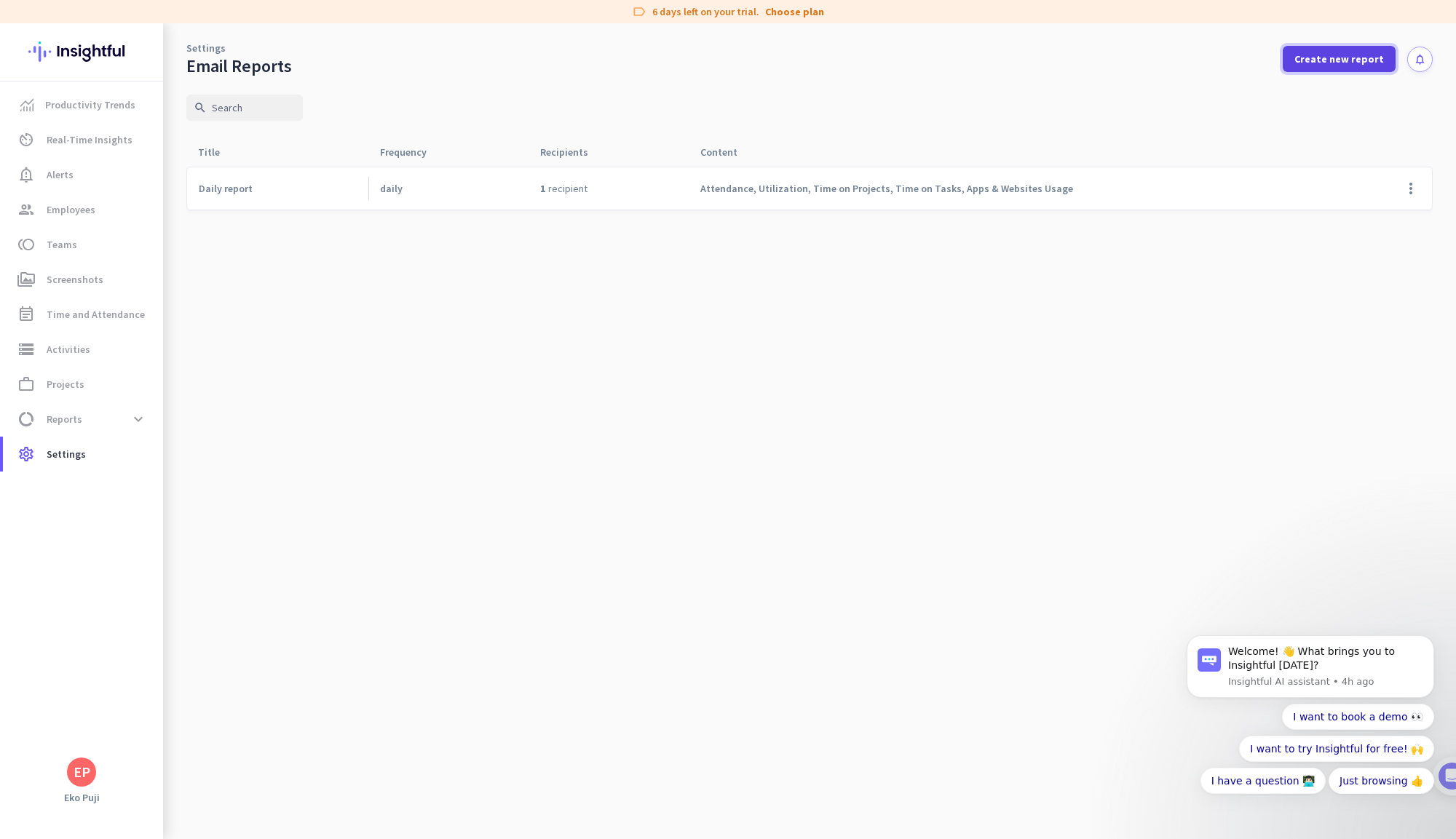
click at [1338, 51] on span at bounding box center [1339, 59] width 113 height 35
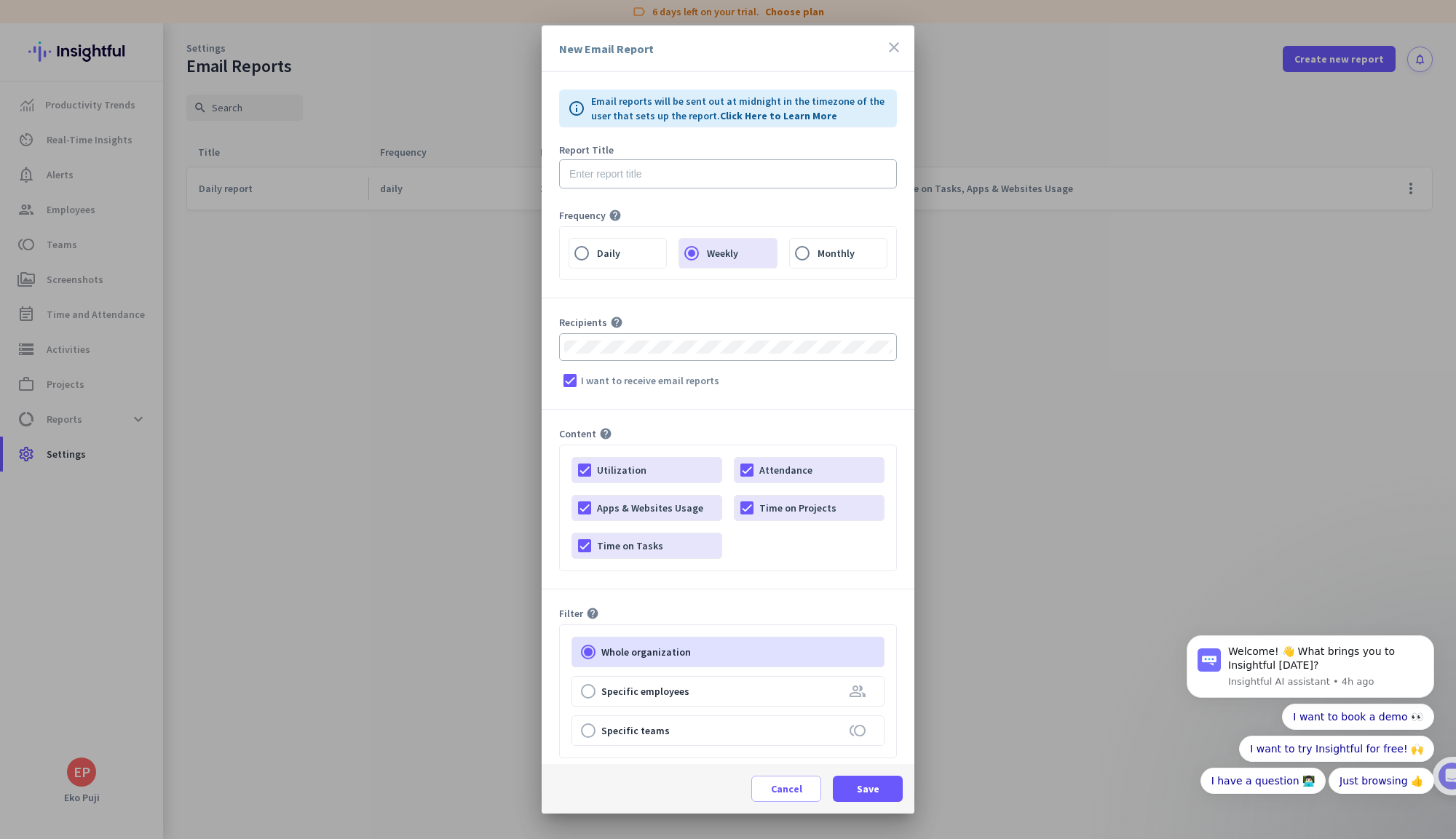
scroll to position [68, 0]
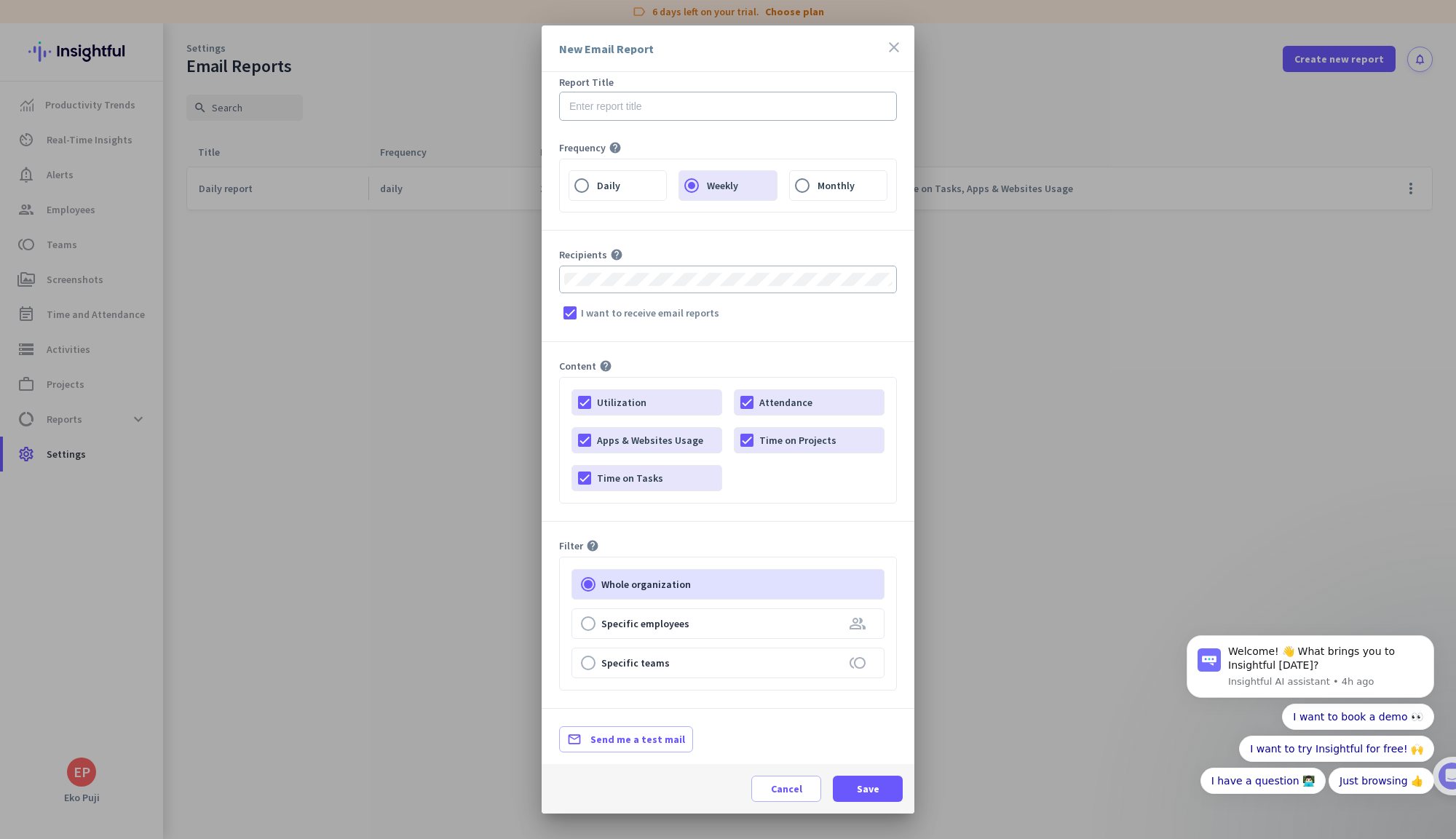
click at [895, 57] on div "close" at bounding box center [894, 48] width 17 height 20
click at [894, 51] on icon "close" at bounding box center [894, 47] width 17 height 17
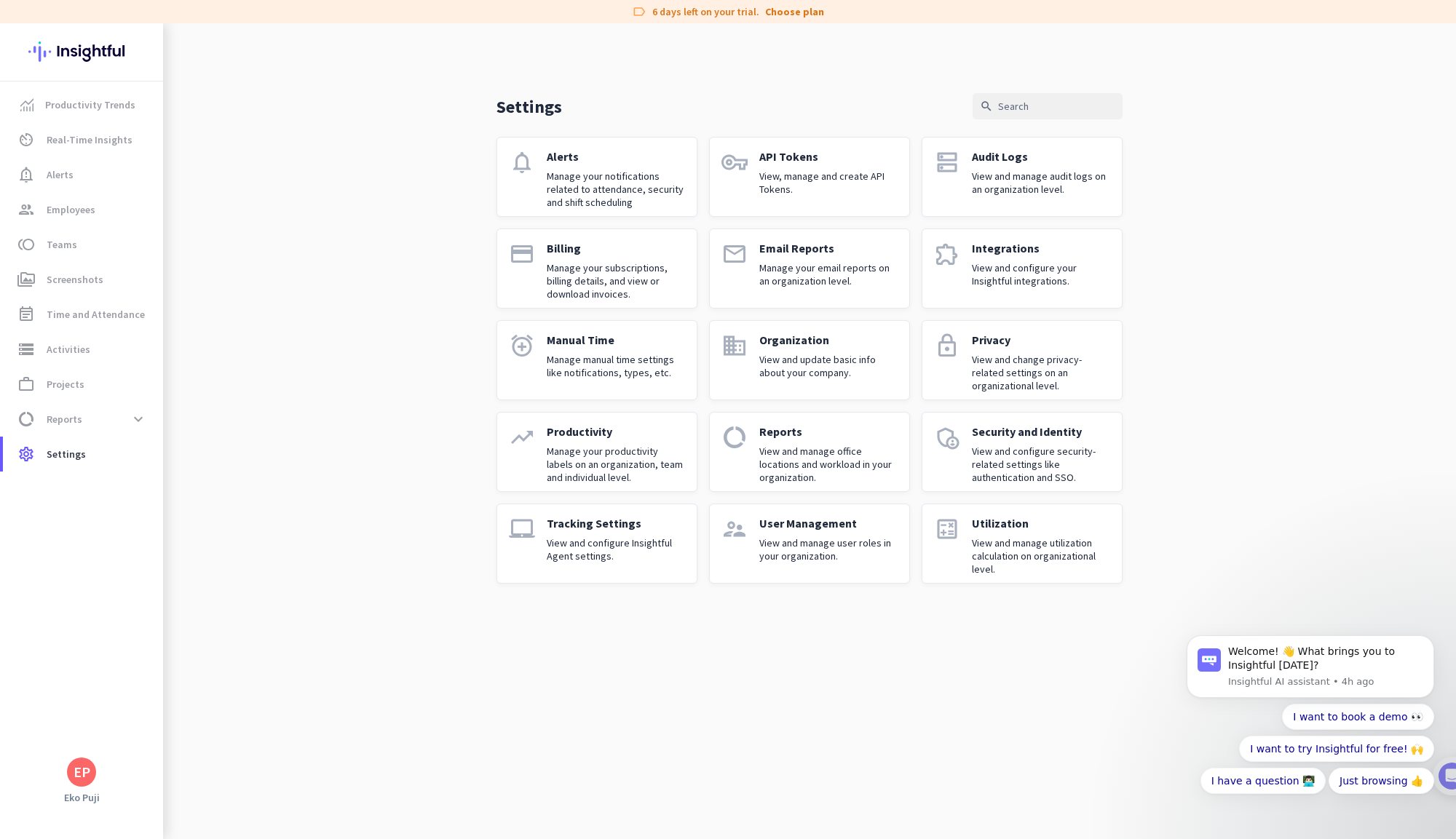
click at [636, 442] on div "Productivity Manage your productivity labels on an organization, team and indiv…" at bounding box center [615, 453] width 138 height 56
click at [619, 441] on div "Productivity Manage your productivity labels on an organization, team and indiv…" at bounding box center [615, 453] width 138 height 56
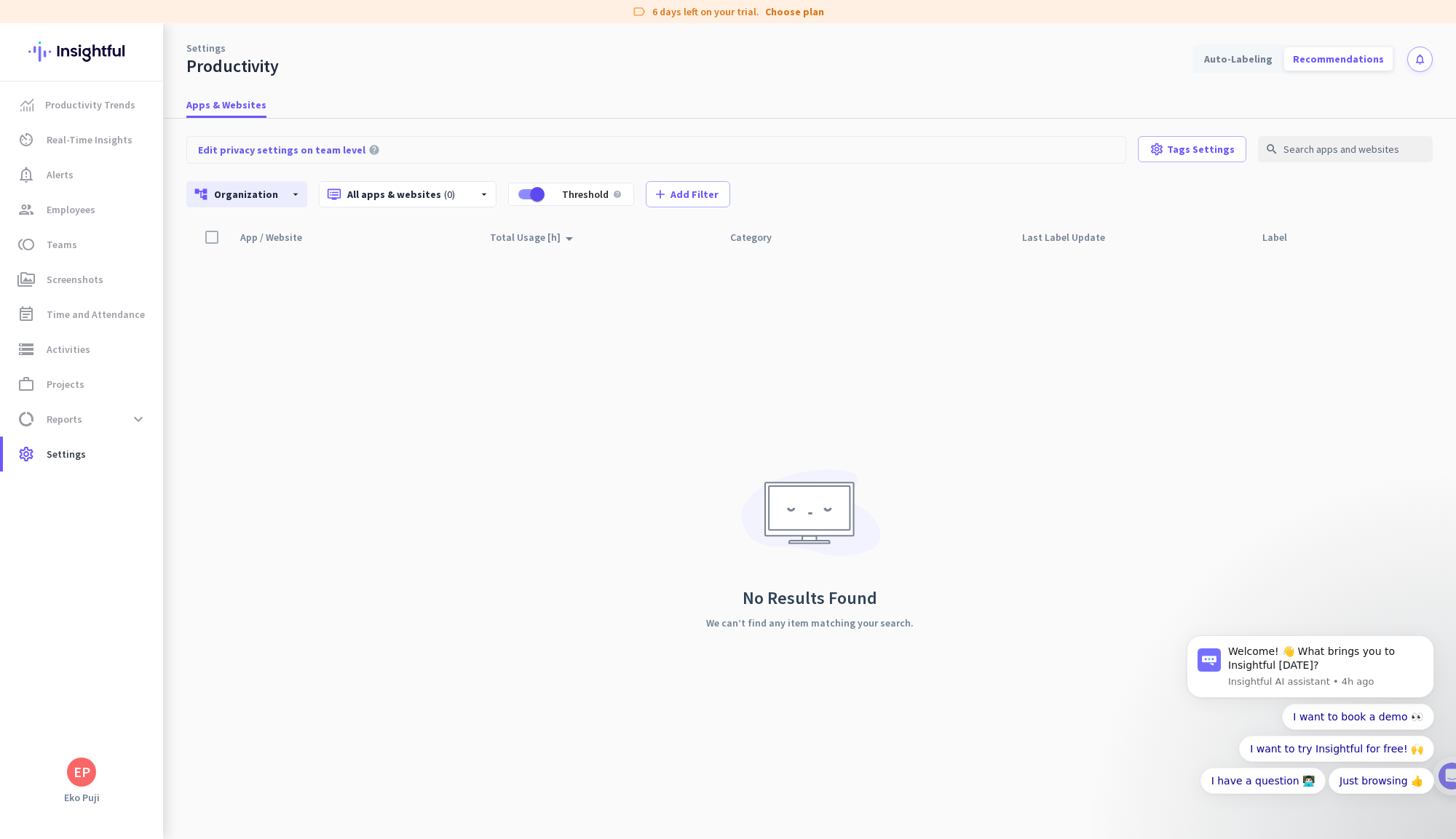
click at [88, 765] on div "EP" at bounding box center [82, 773] width 16 height 15
click at [263, 692] on h3 "PT Mengantar Karya Bangsa" at bounding box center [293, 698] width 144 height 11
click at [83, 761] on div "EP" at bounding box center [82, 773] width 29 height 29
click at [141, 669] on span "Personal Settings" at bounding box center [159, 666] width 88 height 13
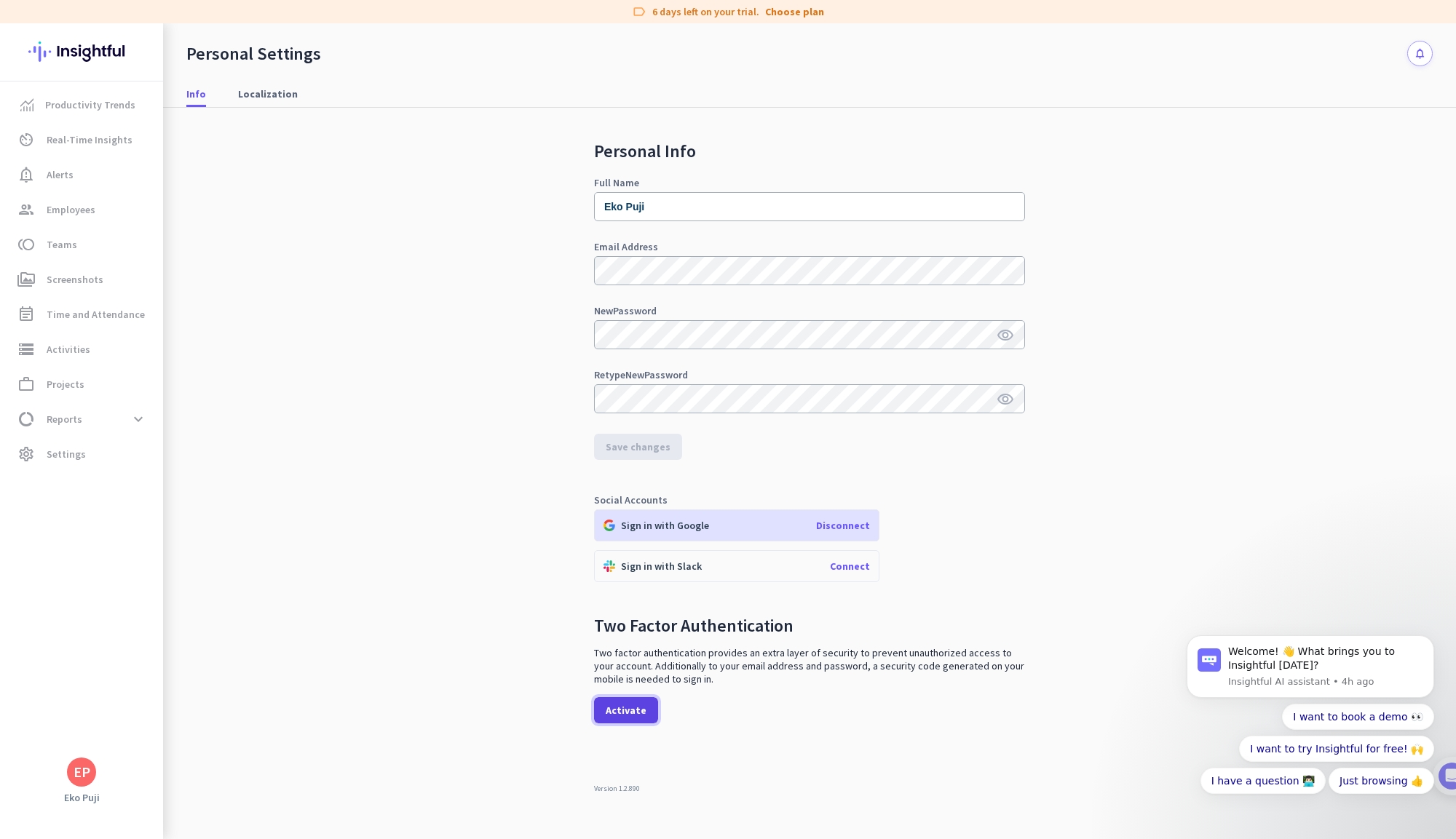
click at [643, 700] on span at bounding box center [626, 710] width 64 height 35
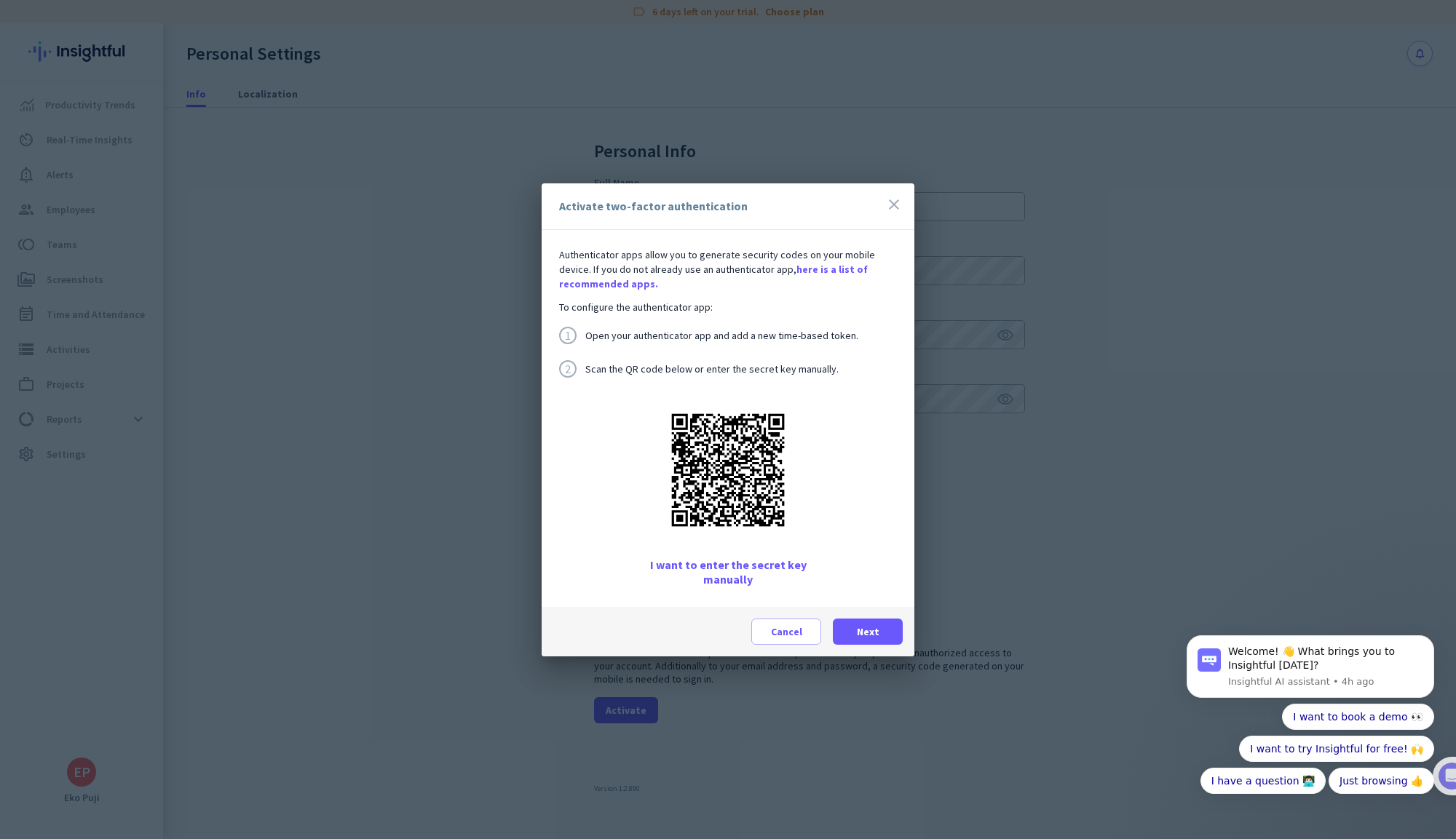
click at [750, 565] on span "I want to enter the secret key manually" at bounding box center [728, 573] width 200 height 29
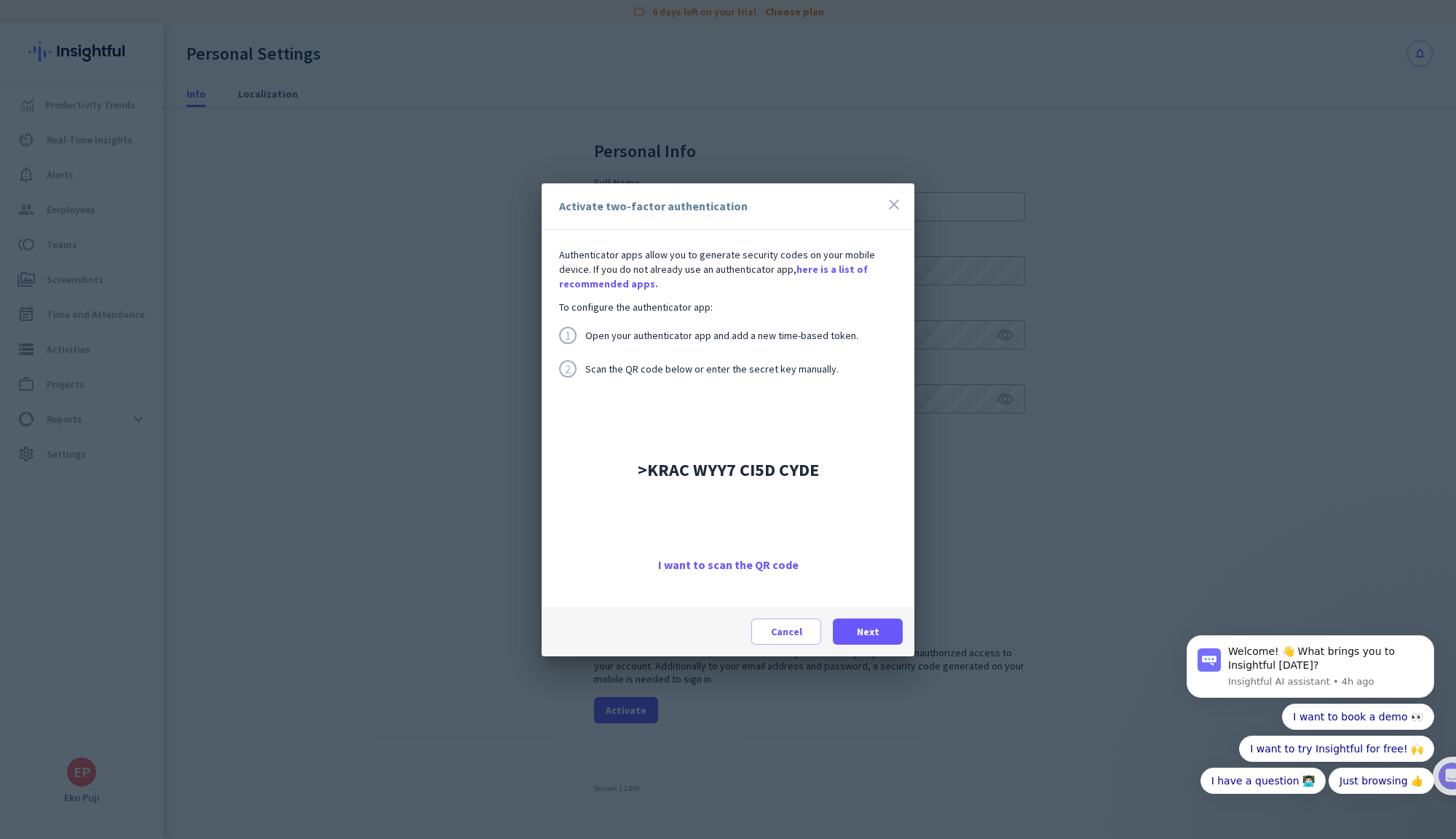
click at [749, 565] on span "I want to scan the QR code" at bounding box center [729, 565] width 141 height 15
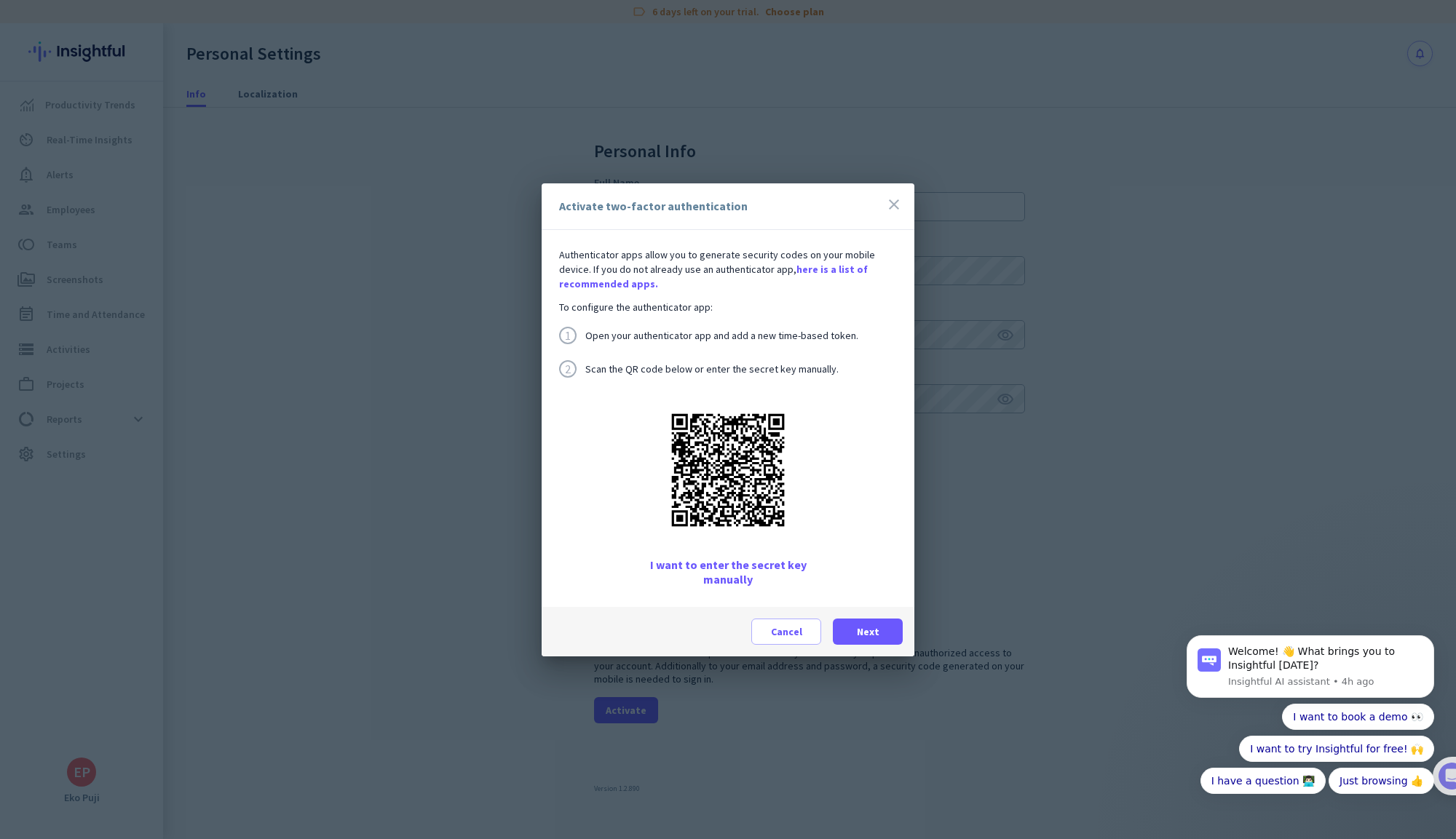
click at [748, 565] on span "I want to enter the secret key manually" at bounding box center [728, 573] width 200 height 29
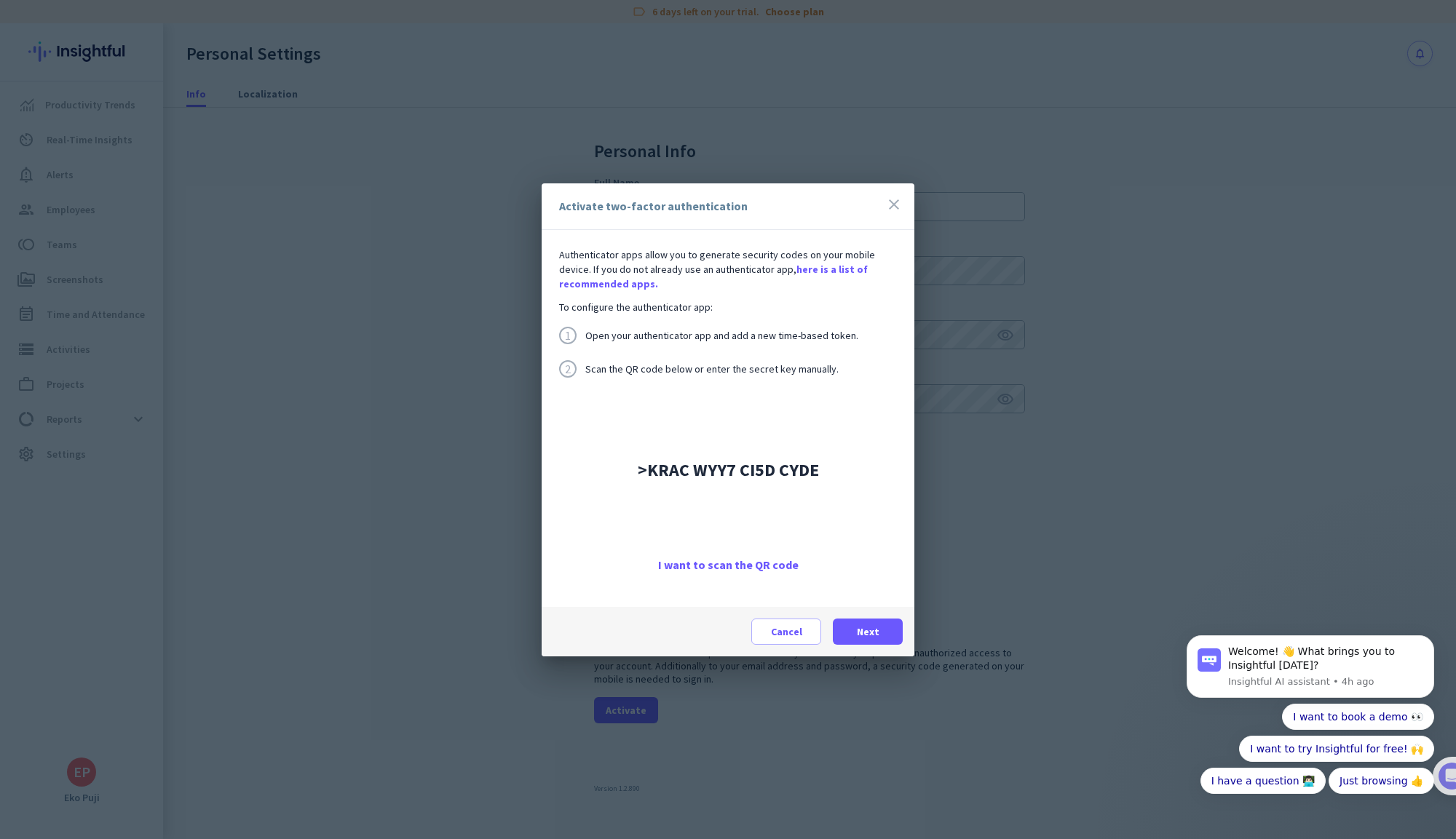
click at [742, 561] on span "I want to scan the QR code" at bounding box center [729, 565] width 141 height 15
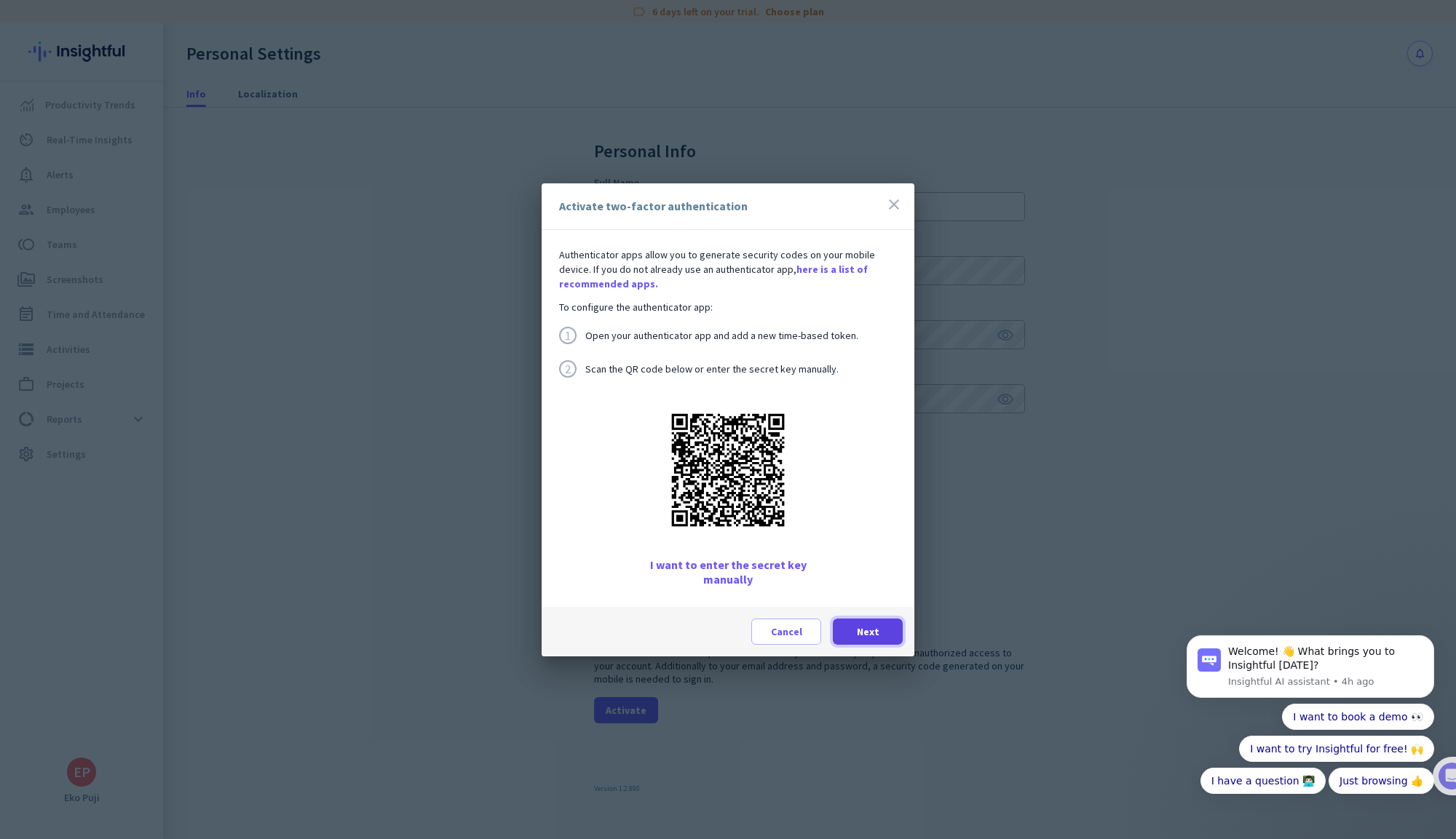
click at [866, 645] on span at bounding box center [868, 631] width 70 height 35
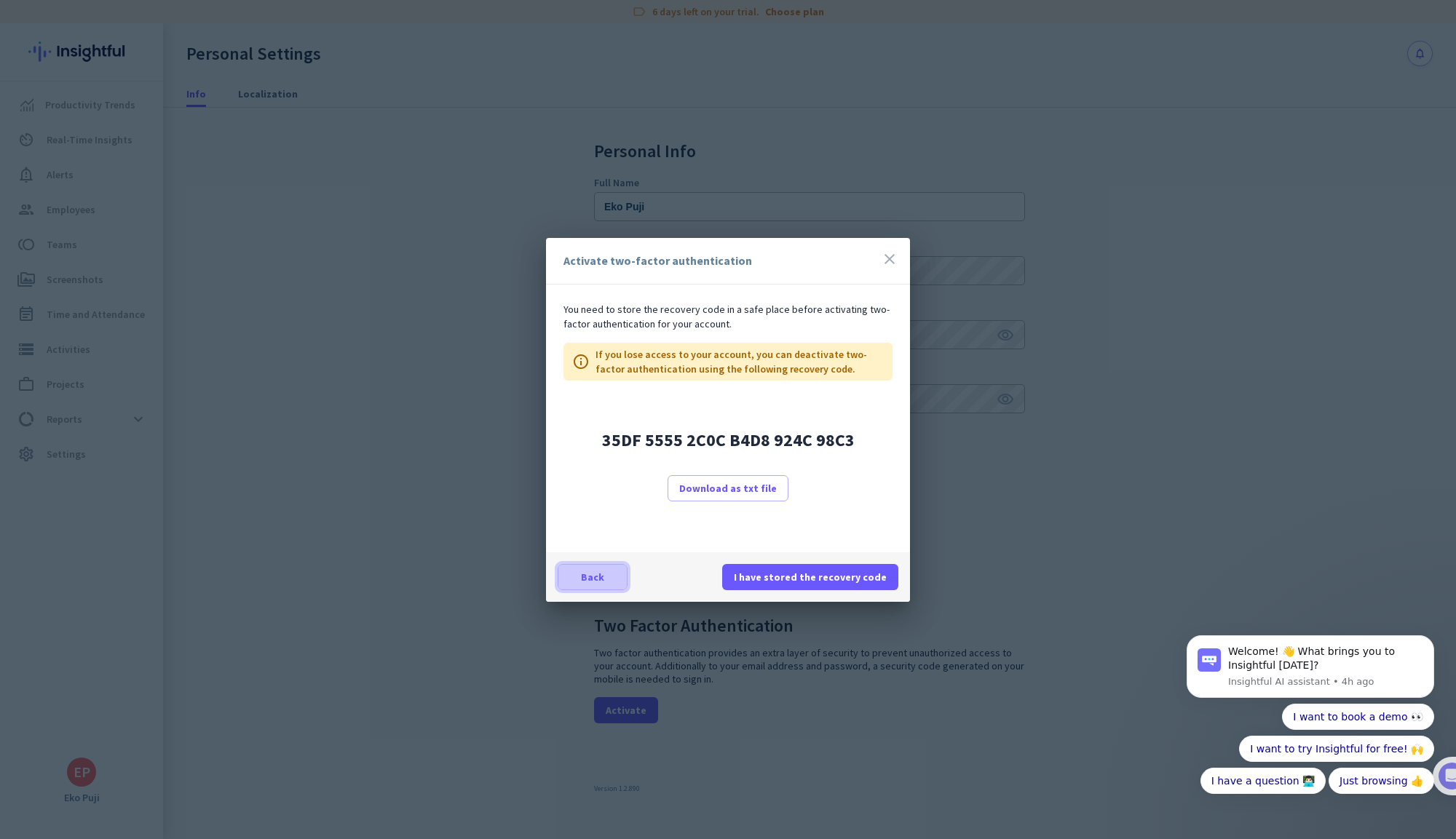
click at [610, 579] on span at bounding box center [592, 577] width 69 height 35
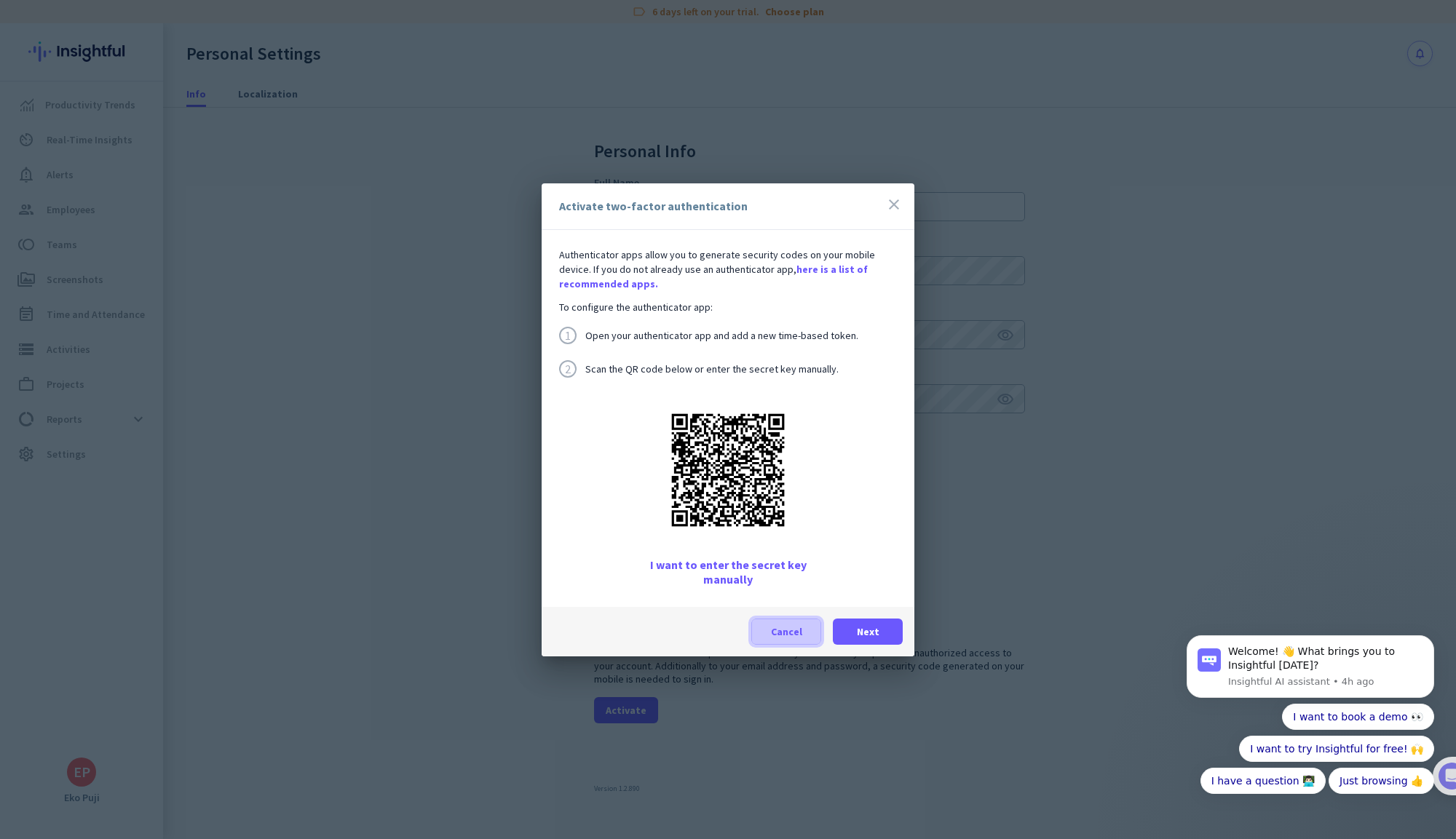
click at [784, 639] on span at bounding box center [786, 631] width 69 height 35
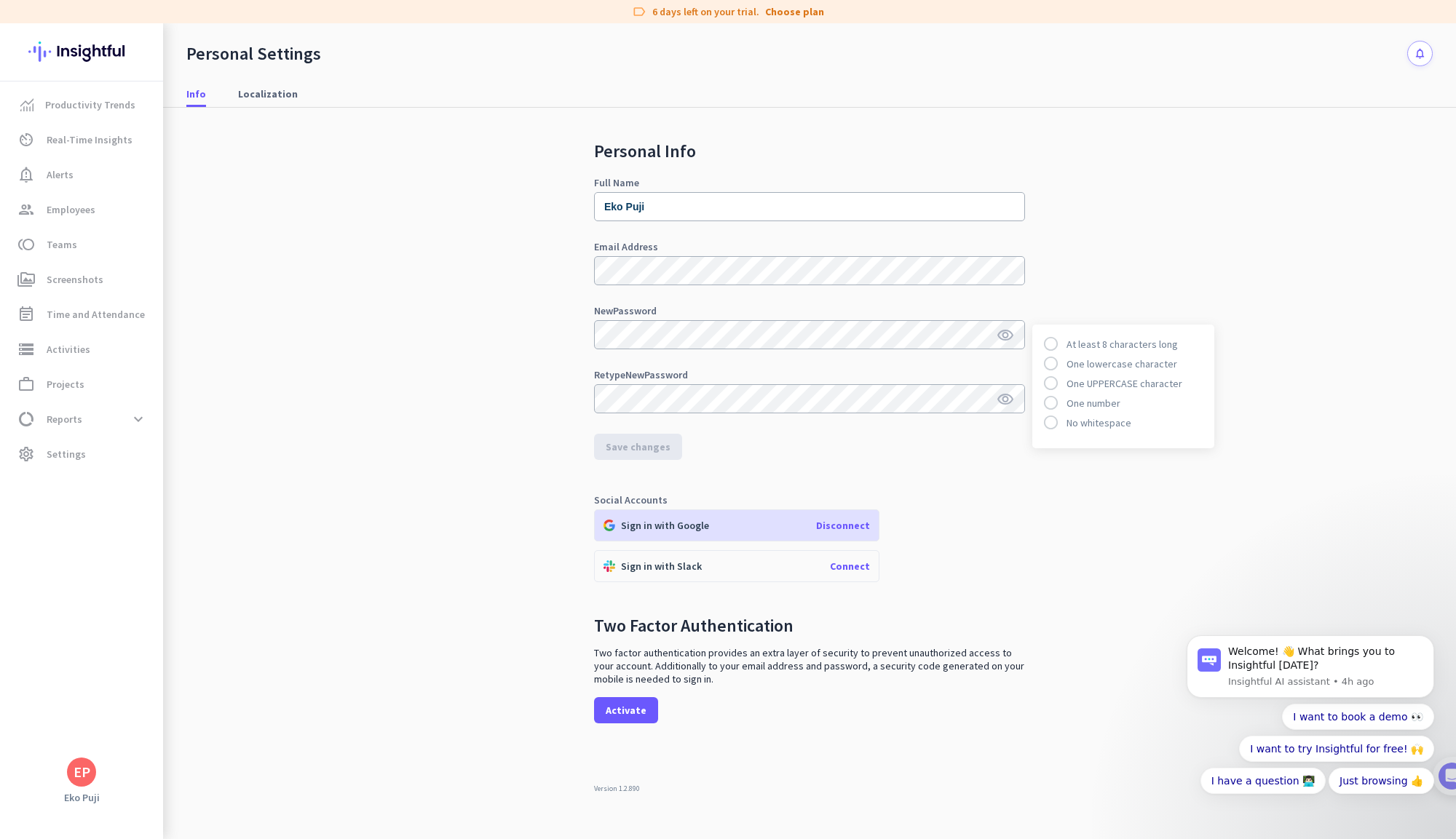
click at [538, 351] on div "Personal Info Full Name Eko Puji Email Address New Password visibility radio_bu…" at bounding box center [810, 463] width 1247 height 712
click at [600, 373] on div "Retype New Password" at bounding box center [810, 375] width 431 height 10
click at [514, 399] on div "Personal Info Full Name Eko Puji Email Address New Password visibility Retype N…" at bounding box center [810, 463] width 1247 height 712
click at [279, 87] on span "Localization" at bounding box center [267, 94] width 60 height 15
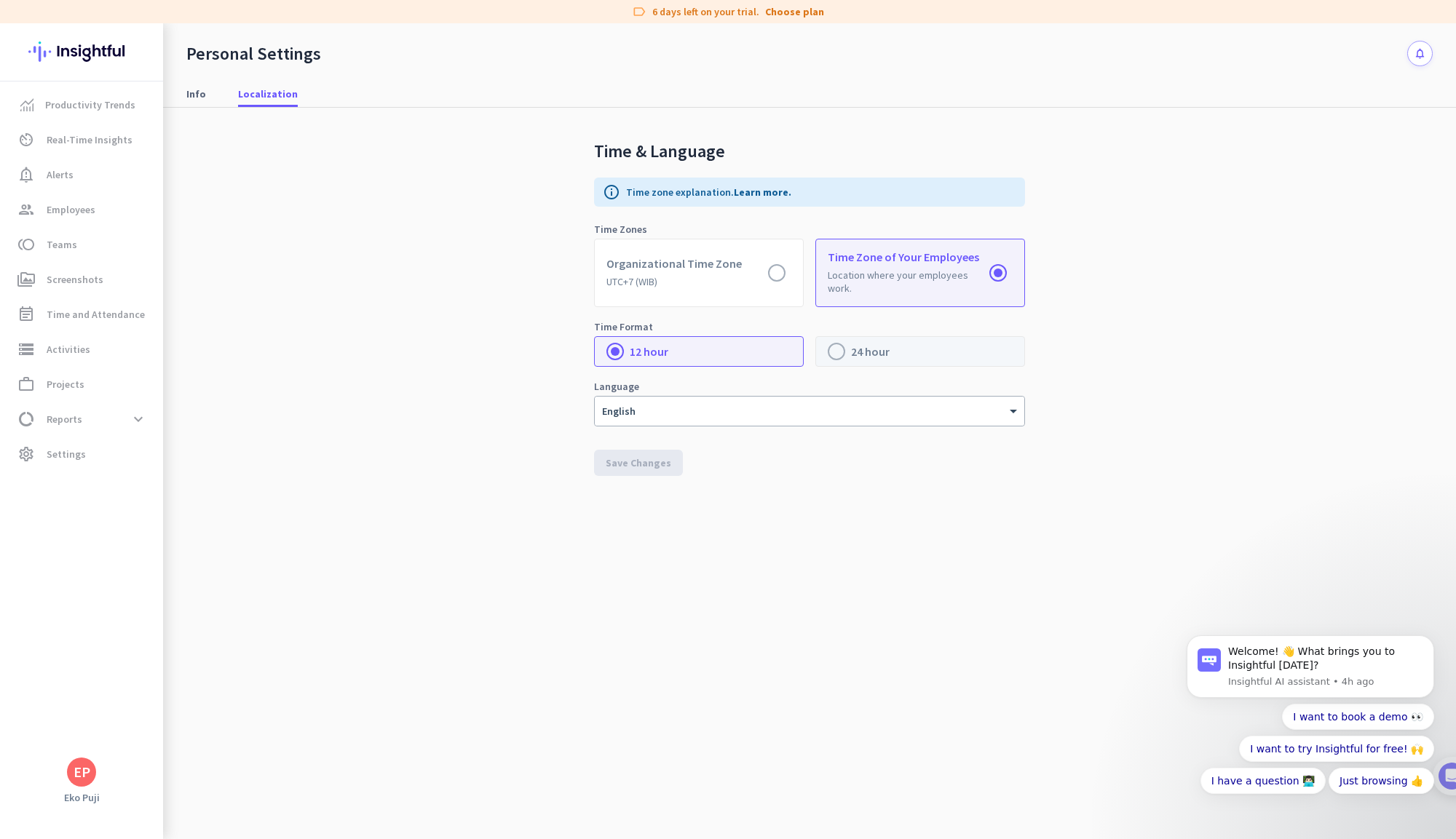
click at [846, 352] on label at bounding box center [920, 352] width 208 height 29
click at [0, 0] on input "radio" at bounding box center [0, 0] width 0 height 0
click at [846, 352] on label at bounding box center [920, 352] width 208 height 29
click at [0, 0] on input "radio" at bounding box center [0, 0] width 0 height 0
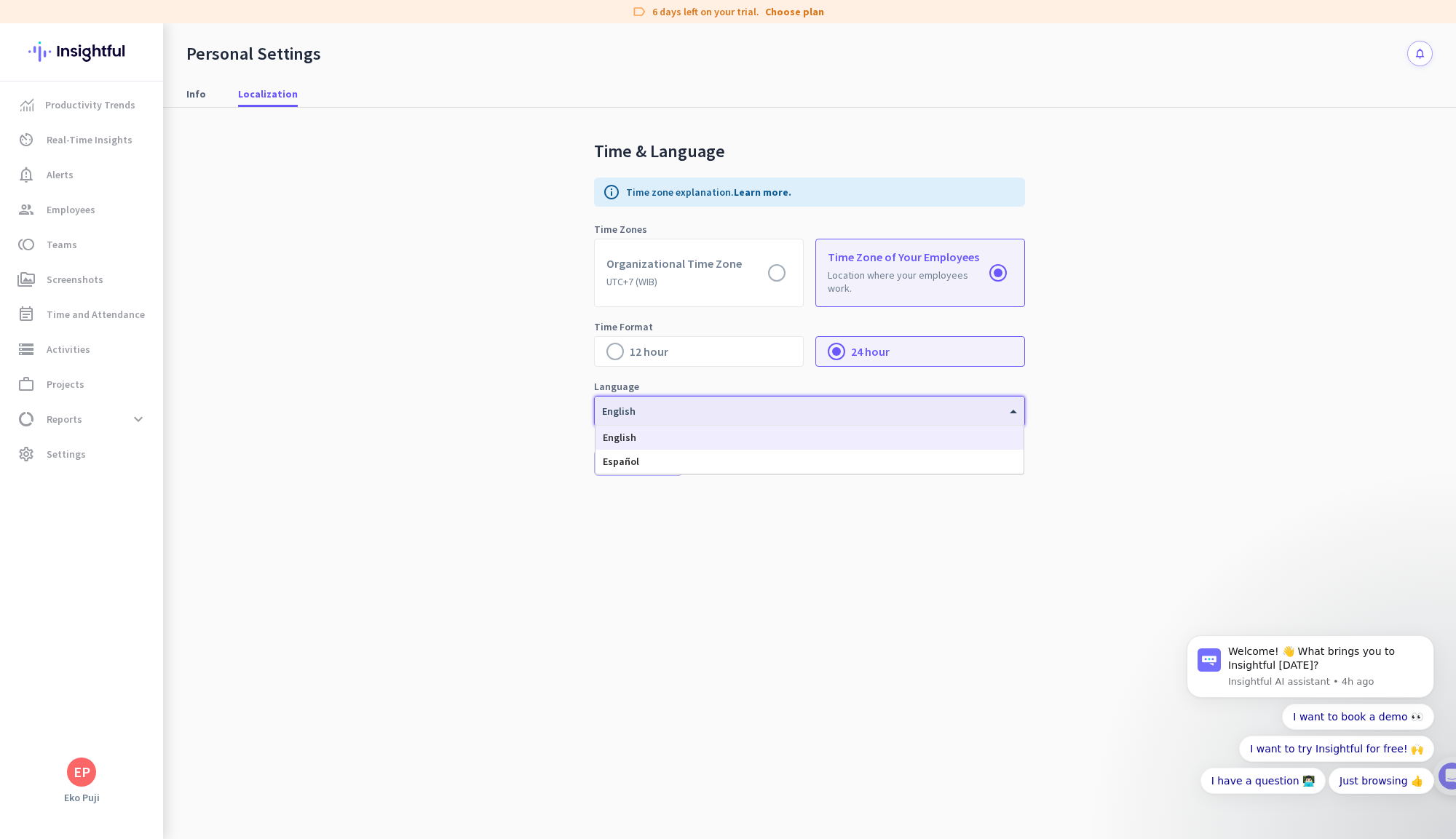
click at [819, 408] on div at bounding box center [810, 406] width 430 height 12
click at [513, 523] on div "Time & Language info Time zone explanation. Learn more. Time Zones Organization…" at bounding box center [810, 463] width 1247 height 712
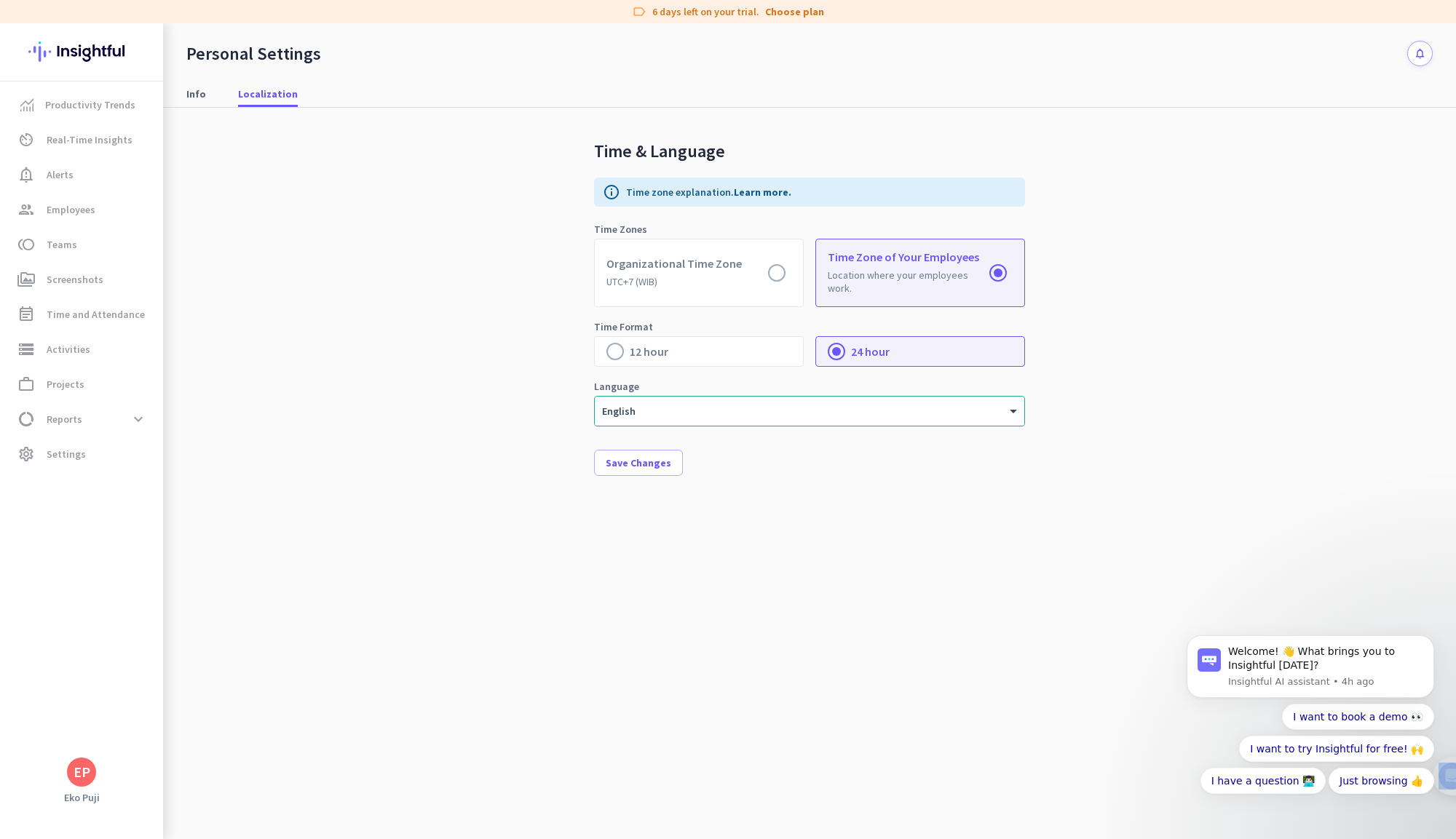
click at [513, 523] on div "Time & Language info Time zone explanation. Learn more. Time Zones Organization…" at bounding box center [810, 463] width 1247 height 712
click at [582, 480] on div "Time & Language info Time zone explanation. Learn more. Time Zones Organization…" at bounding box center [810, 463] width 1247 height 712
click at [77, 784] on div "EP" at bounding box center [82, 773] width 29 height 29
click at [123, 665] on span "Personal Settings" at bounding box center [159, 666] width 88 height 13
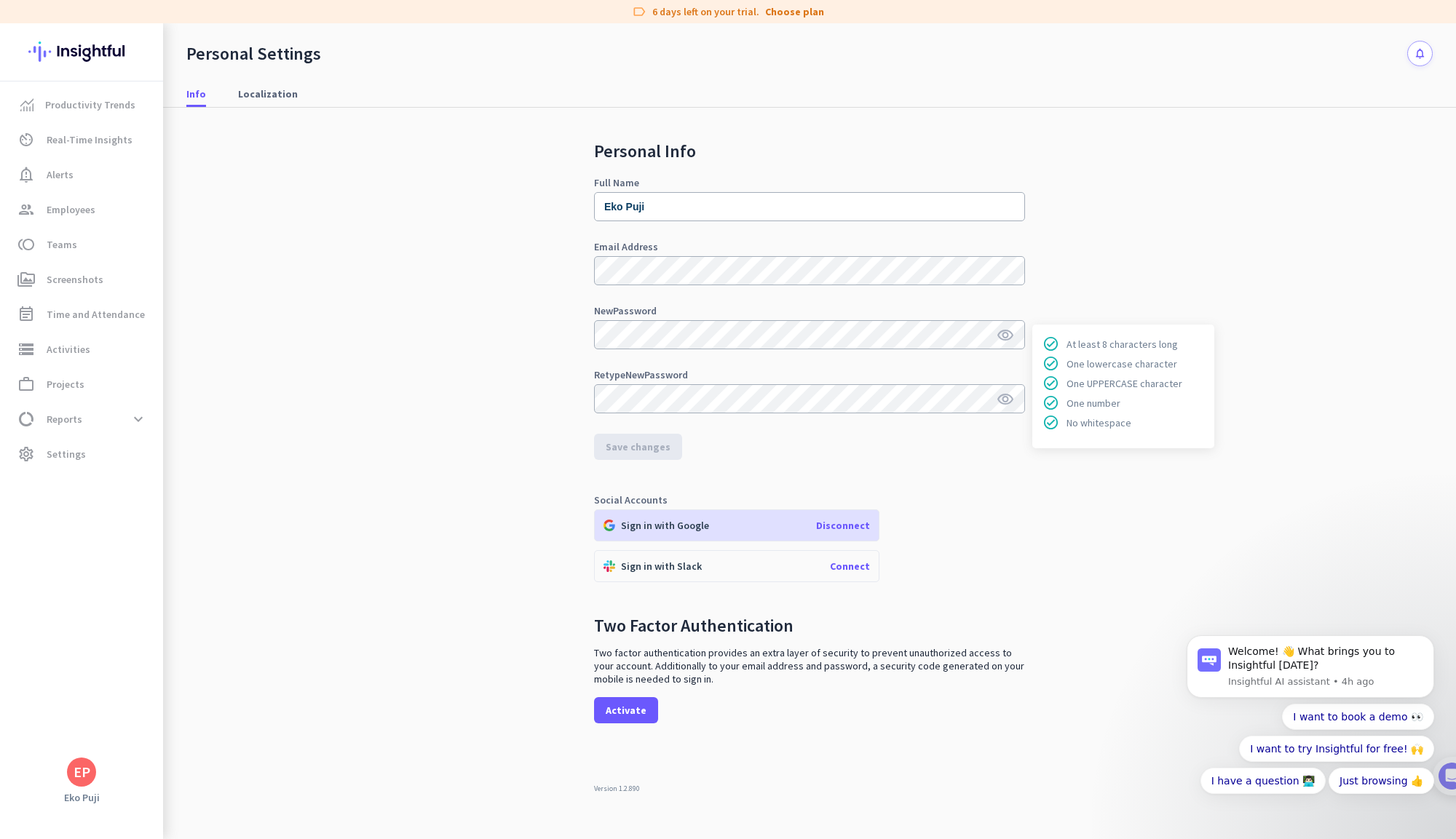
click at [1006, 332] on icon "visibility" at bounding box center [1005, 335] width 17 height 17
click at [662, 447] on span "Save changes" at bounding box center [637, 447] width 65 height 15
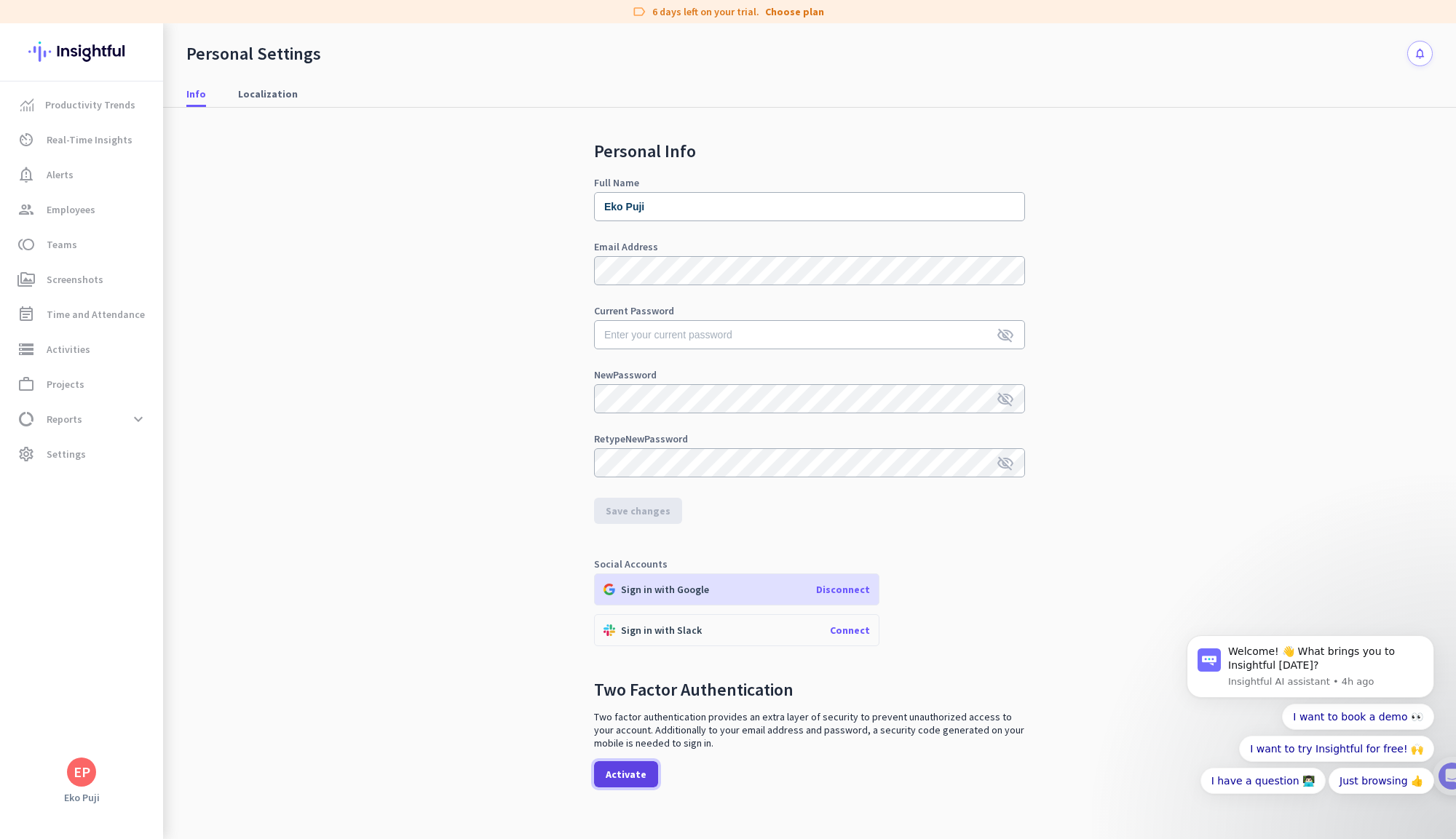
click at [642, 767] on span at bounding box center [626, 774] width 64 height 35
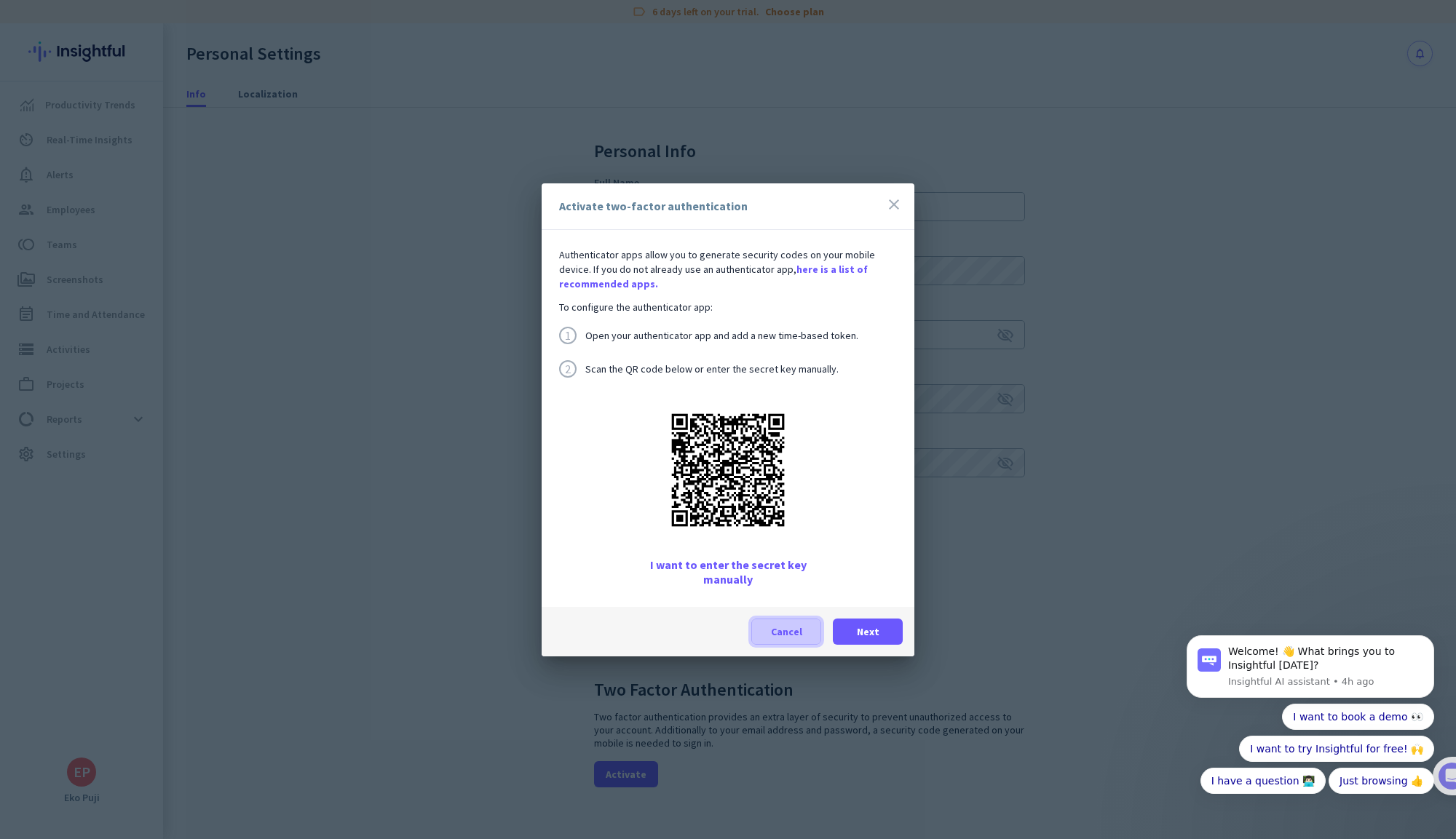
click at [782, 635] on span "Cancel" at bounding box center [787, 632] width 31 height 15
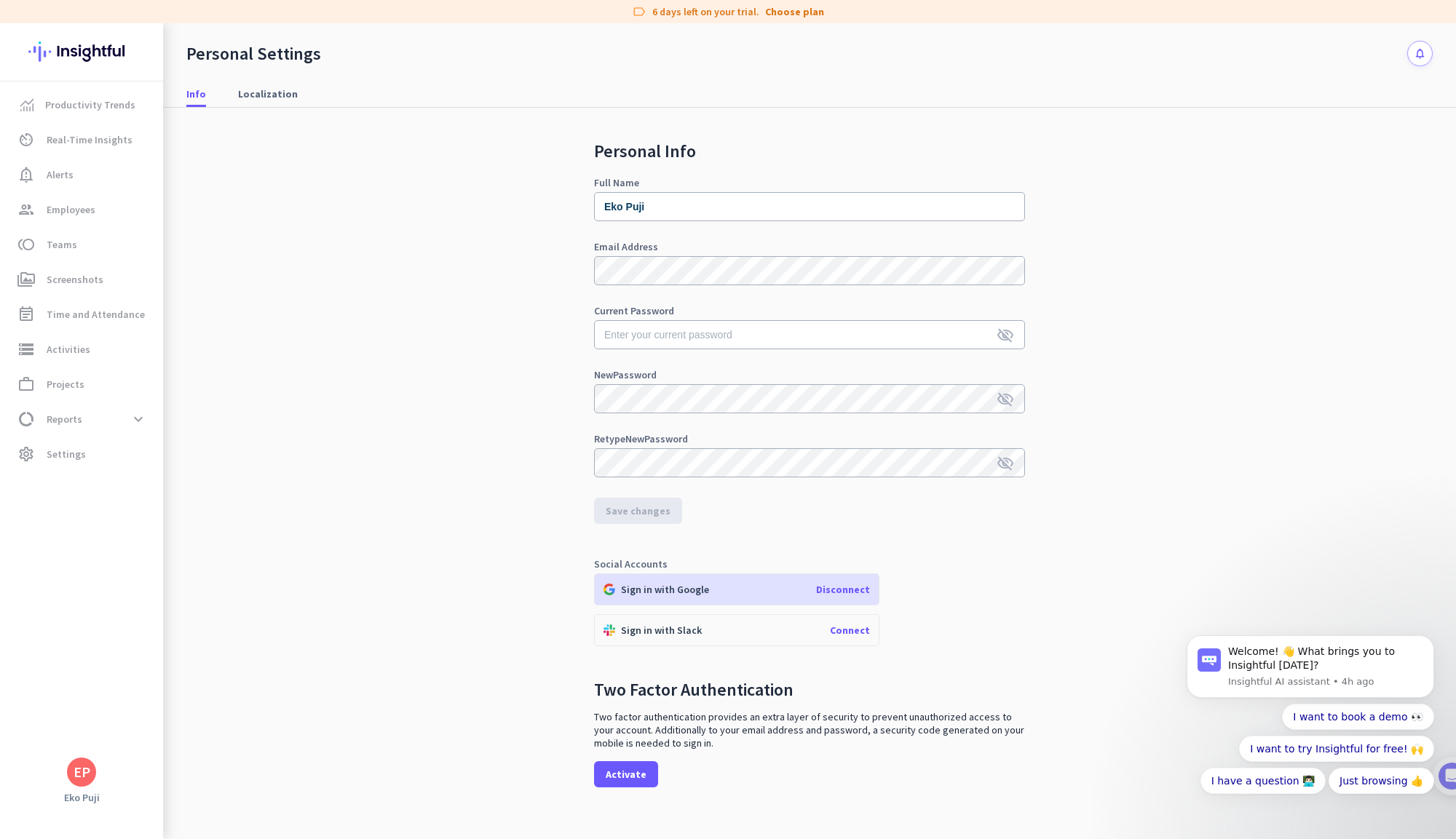
click at [92, 767] on div "EP" at bounding box center [82, 773] width 29 height 29
click at [243, 695] on h3 "PT Mengantar Karya Bangsa" at bounding box center [293, 698] width 144 height 11
click at [60, 422] on span "Reports" at bounding box center [65, 419] width 36 height 17
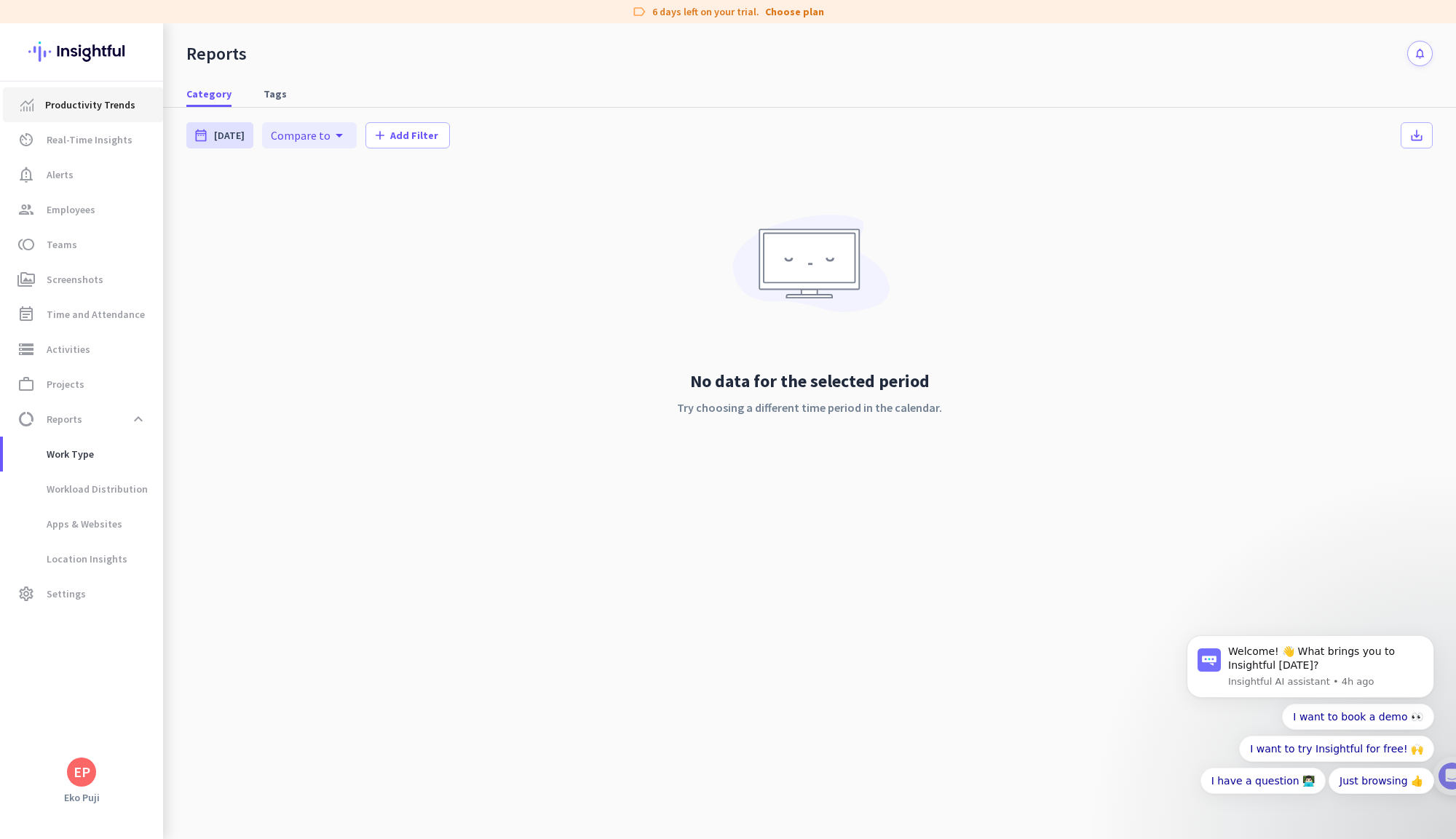
click at [100, 118] on link "Productivity Trends" at bounding box center [83, 105] width 160 height 35
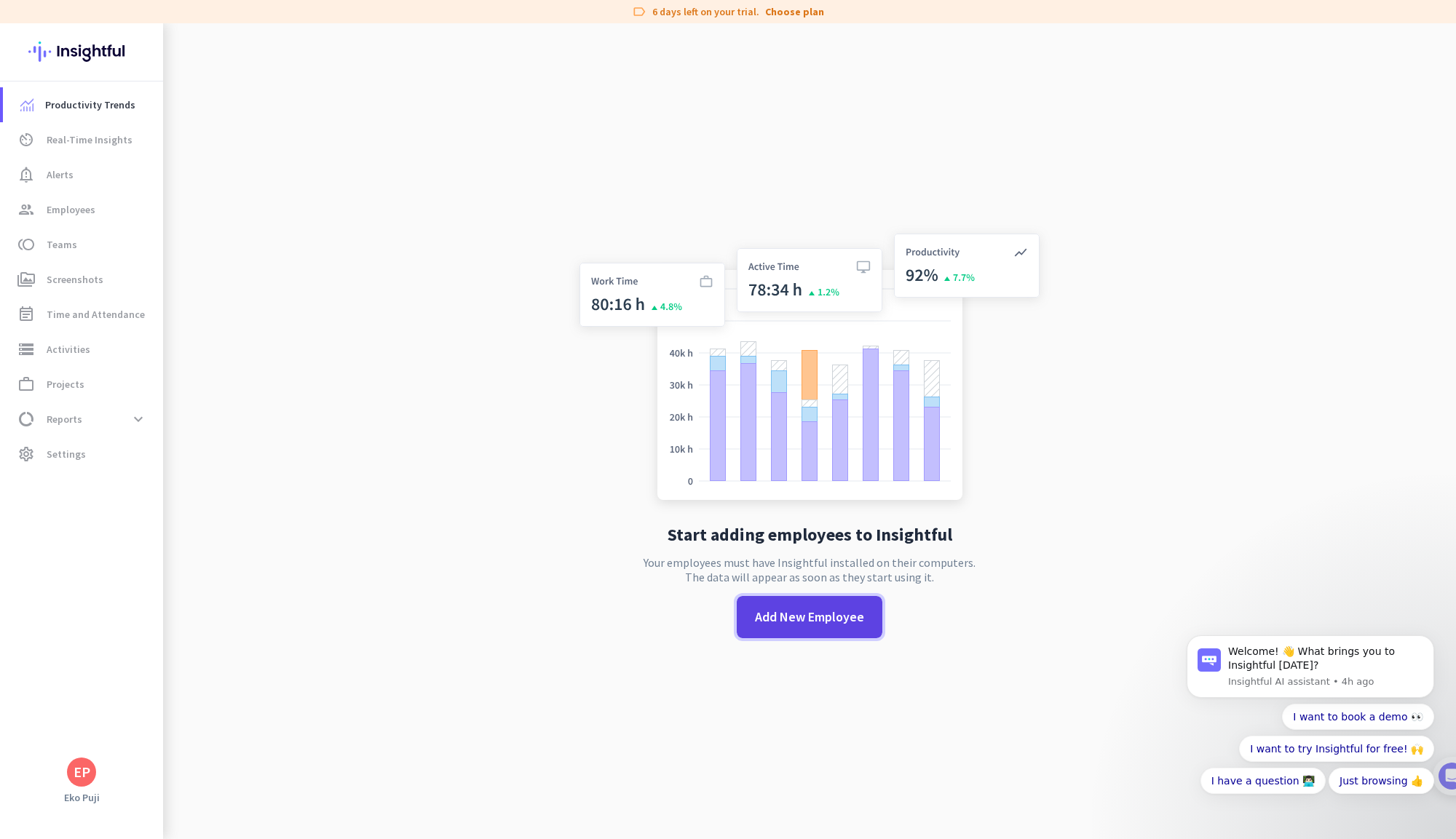
click at [814, 629] on span at bounding box center [810, 617] width 145 height 35
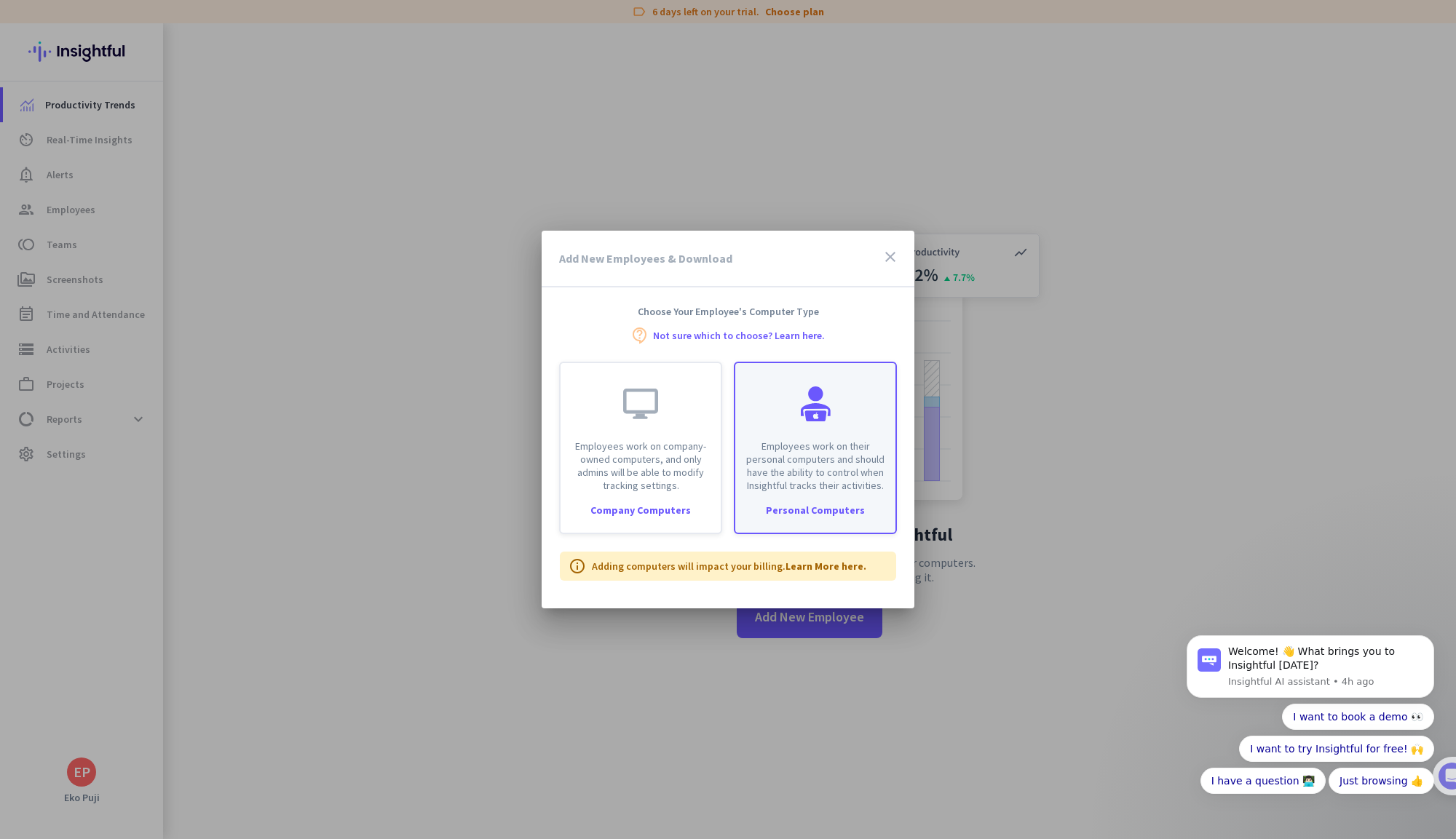
click at [848, 429] on div "Employees work on their personal computers and should have the ability to contr…" at bounding box center [815, 428] width 160 height 129
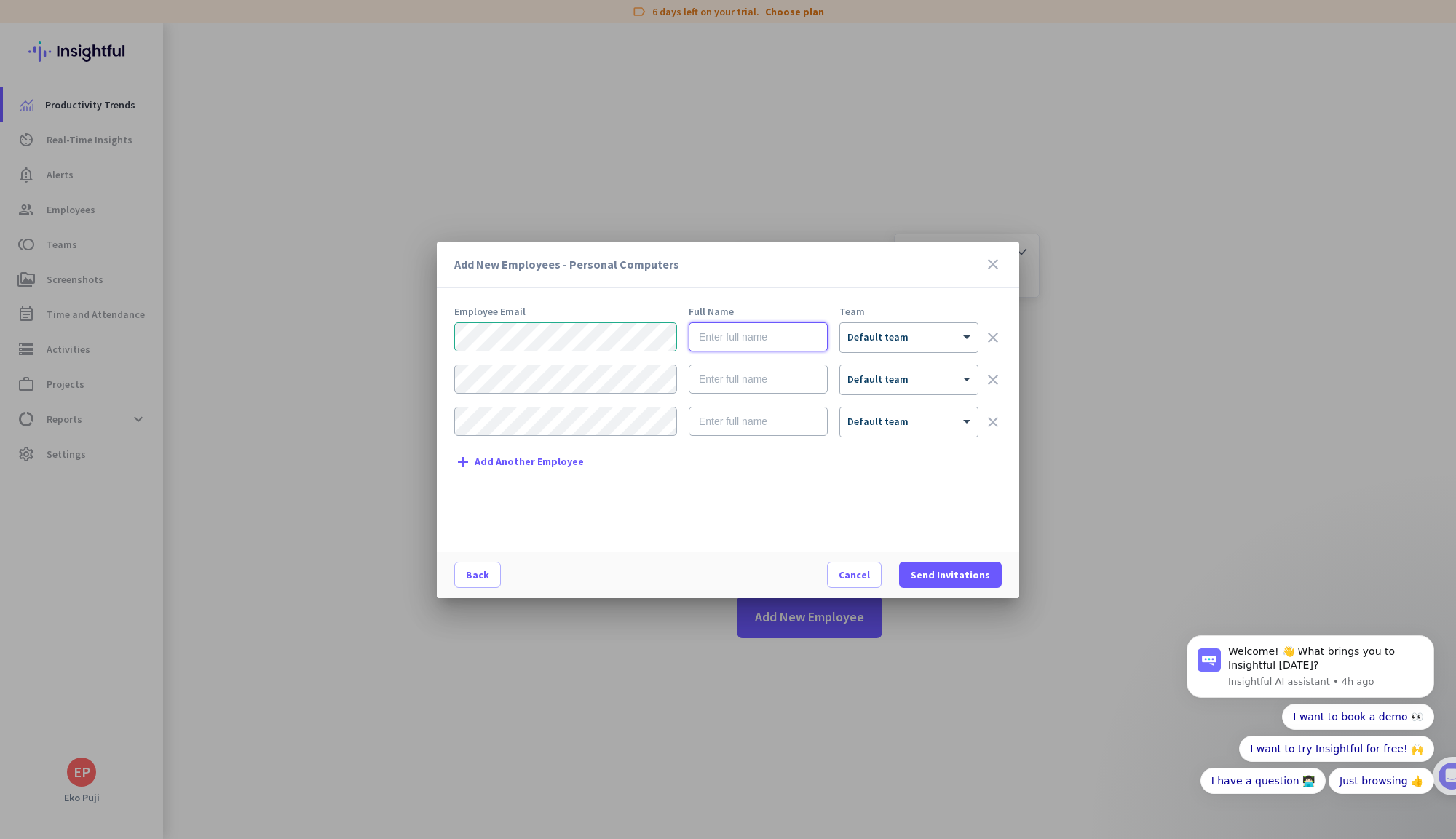
click at [752, 331] on input "text" at bounding box center [758, 337] width 139 height 29
click at [715, 315] on div "Full Name" at bounding box center [758, 311] width 139 height 10
click at [715, 337] on input "text" at bounding box center [758, 337] width 139 height 29
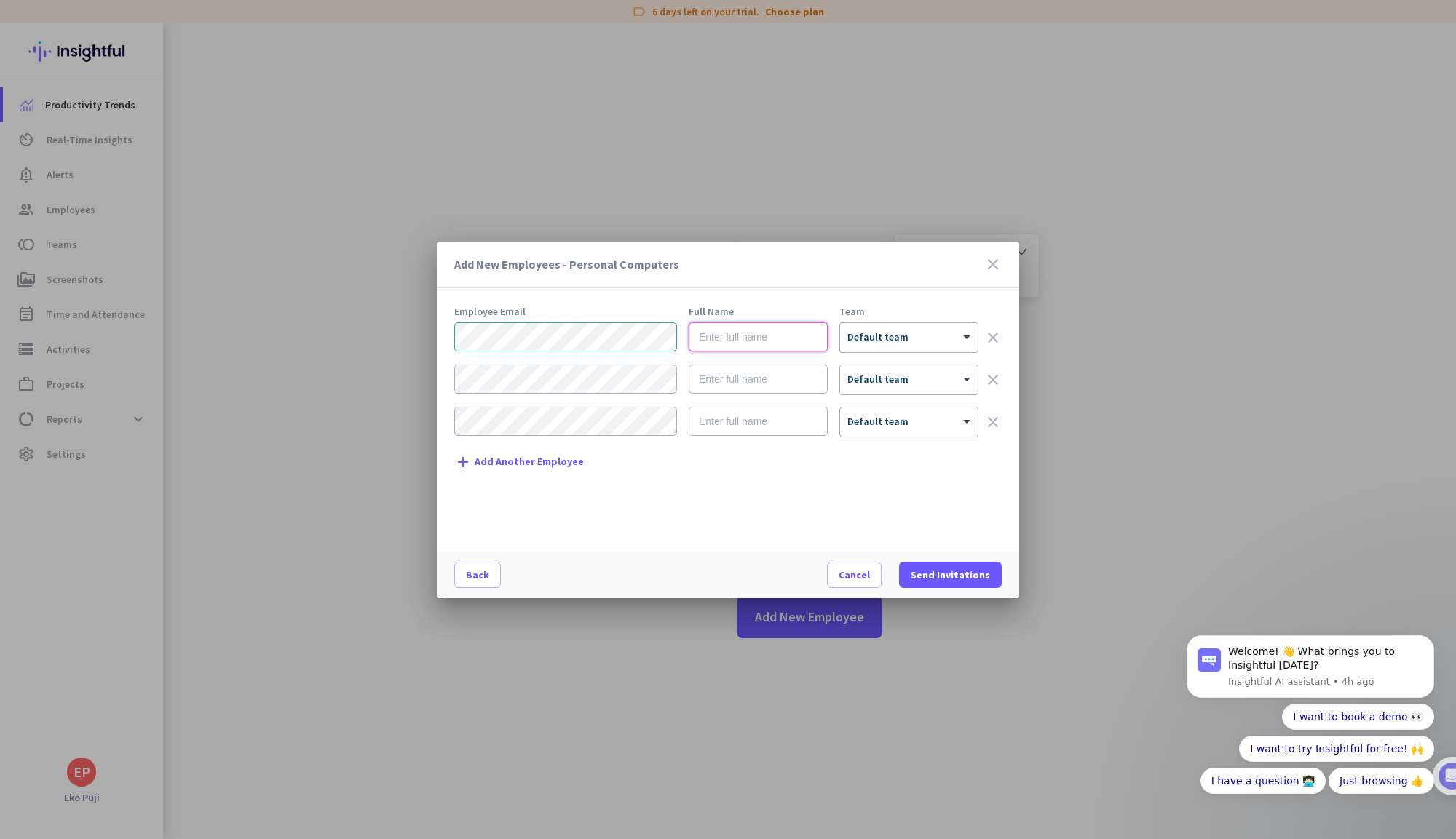
click at [715, 337] on input "text" at bounding box center [758, 337] width 139 height 29
type input "E"
type input "Eko Puji Santoso"
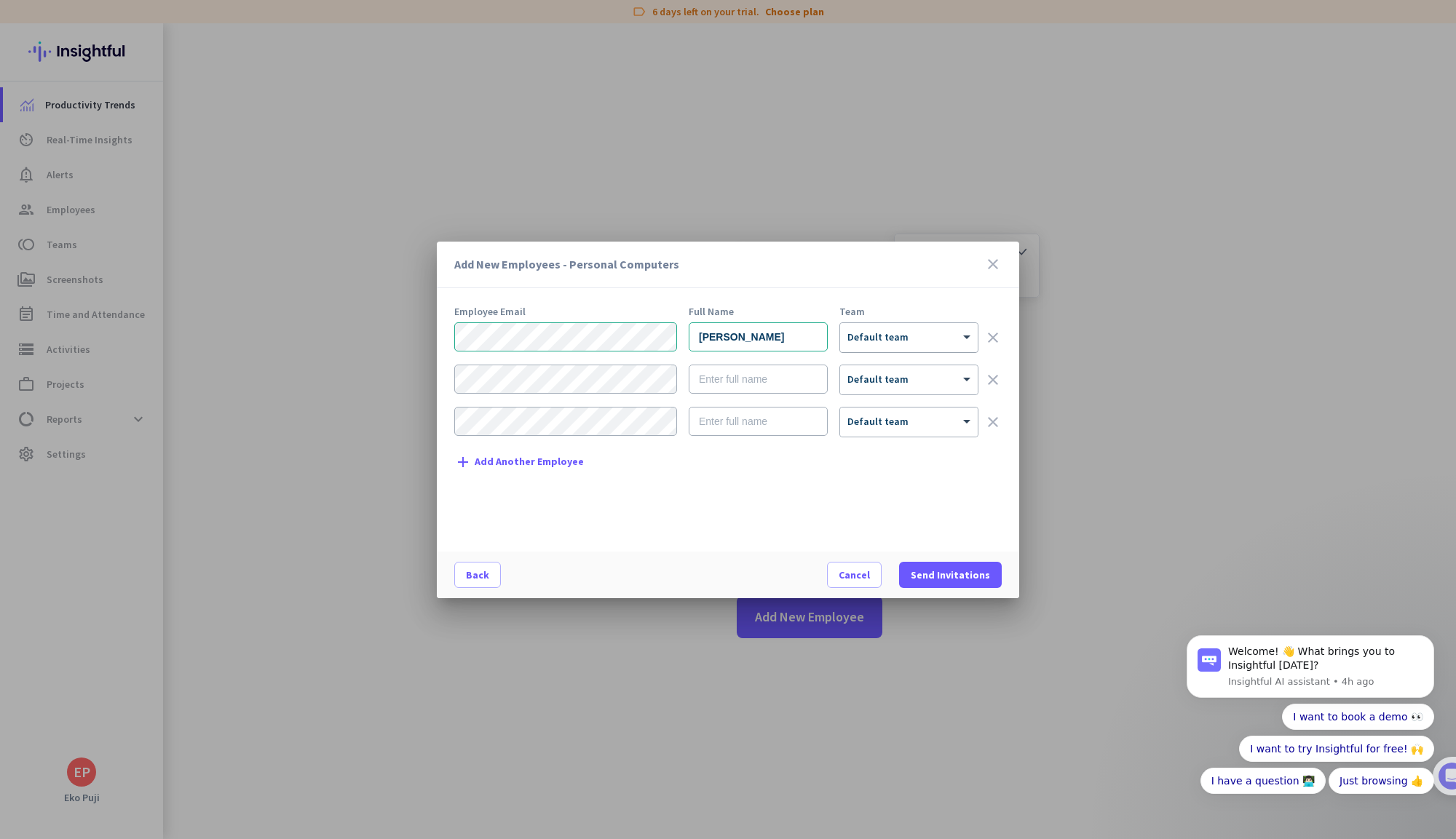
click at [906, 348] on div "× Default team" at bounding box center [909, 338] width 137 height 29
click at [909, 289] on div "Add New Employees - Personal Computers close Employee Email Full Name Team Eko …" at bounding box center [728, 420] width 583 height 357
click at [916, 331] on div at bounding box center [909, 332] width 137 height 12
click at [906, 304] on div "Add New Employees - Personal Computers close Employee Email Full Name Team Eko …" at bounding box center [728, 420] width 583 height 357
click at [911, 334] on div at bounding box center [909, 332] width 137 height 12
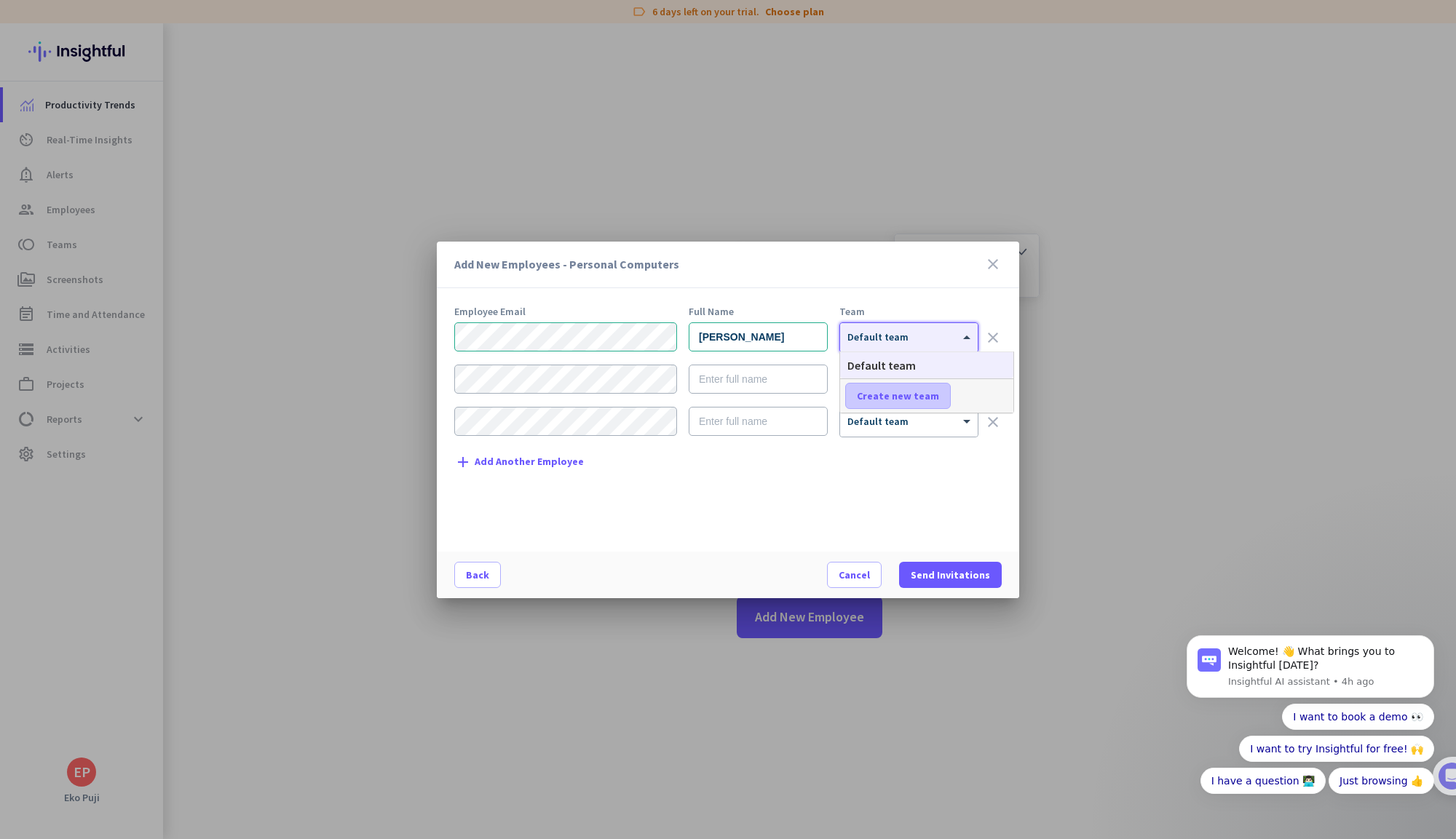
click at [913, 392] on span "Create new team" at bounding box center [898, 396] width 83 height 15
click at [913, 392] on input "text" at bounding box center [900, 396] width 108 height 26
type input "s"
type input "SQA Engineering"
click at [974, 396] on span "Save" at bounding box center [985, 396] width 23 height 13
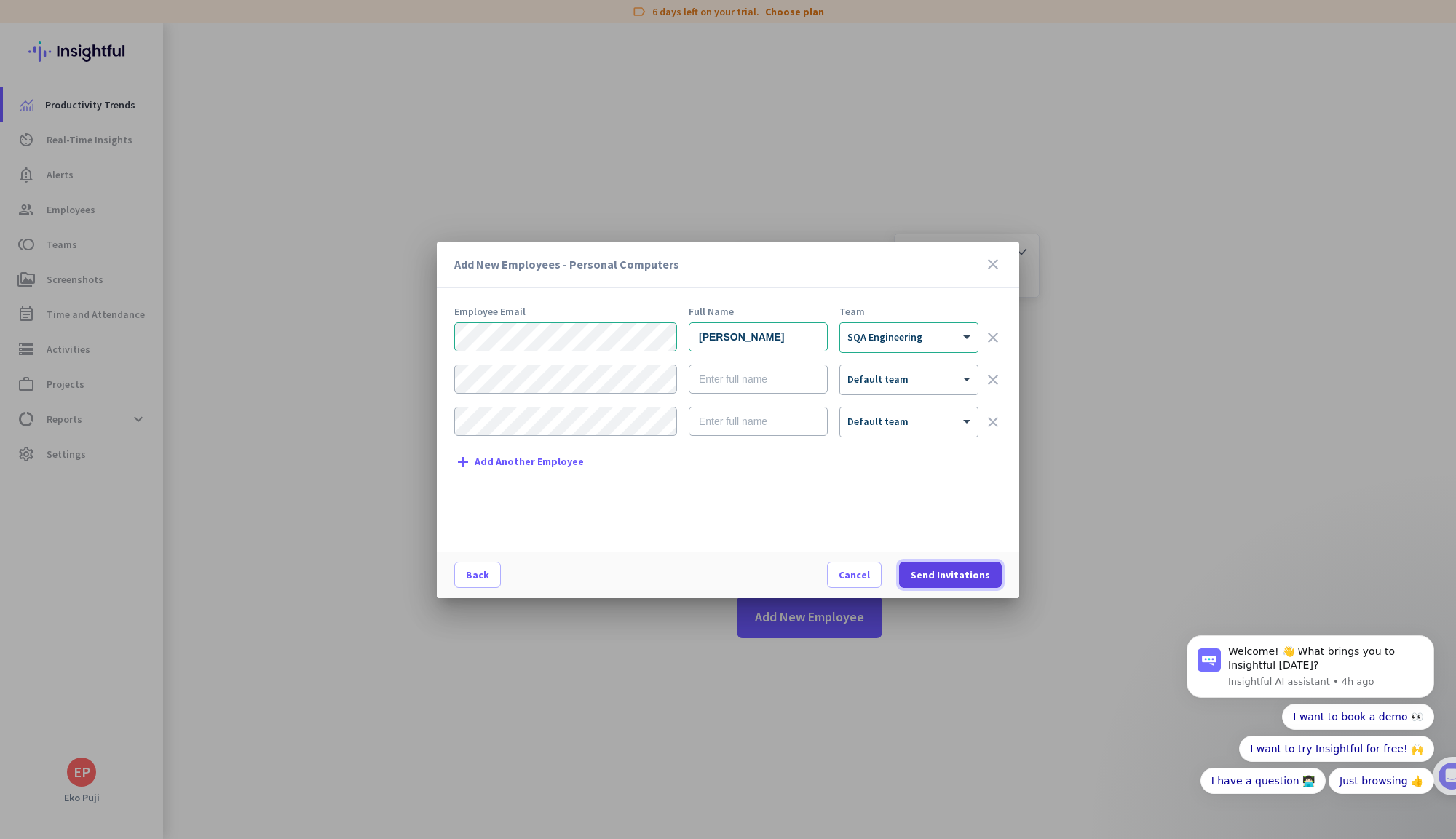
click at [936, 577] on span "Send Invitations" at bounding box center [950, 575] width 79 height 15
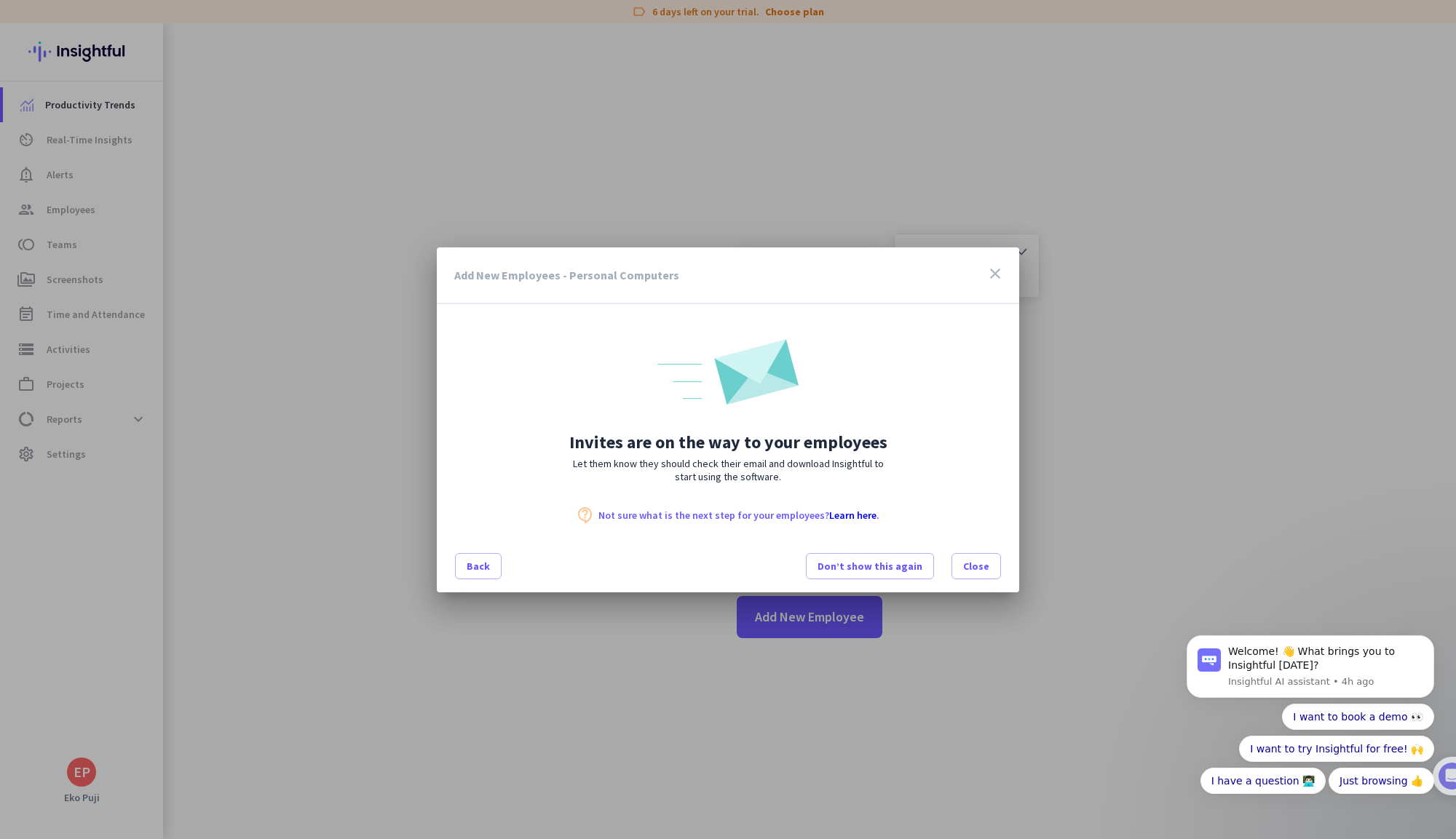
click at [989, 269] on icon "close" at bounding box center [994, 273] width 17 height 17
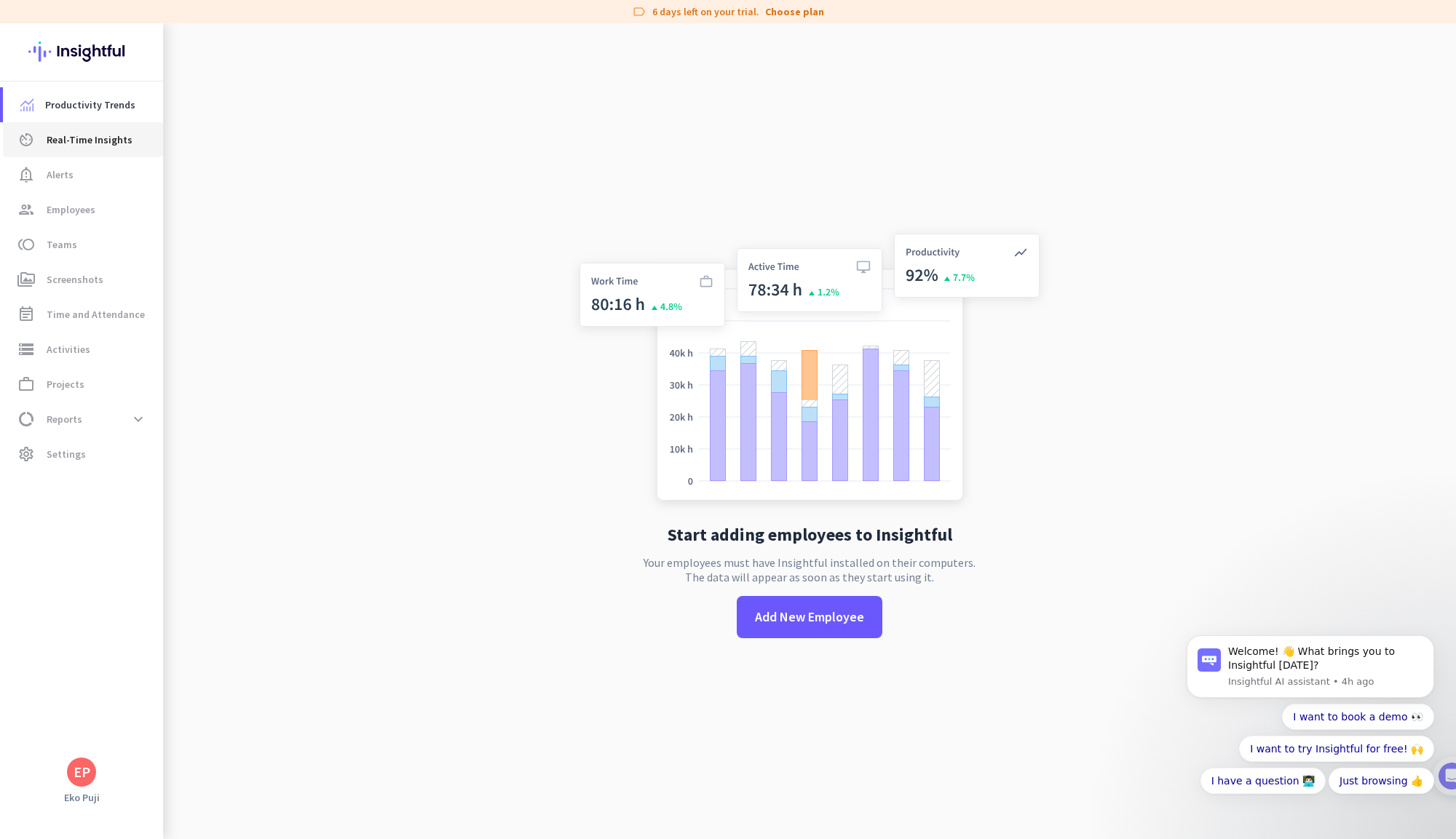
click at [101, 136] on span "Real-Time Insights" at bounding box center [89, 139] width 86 height 17
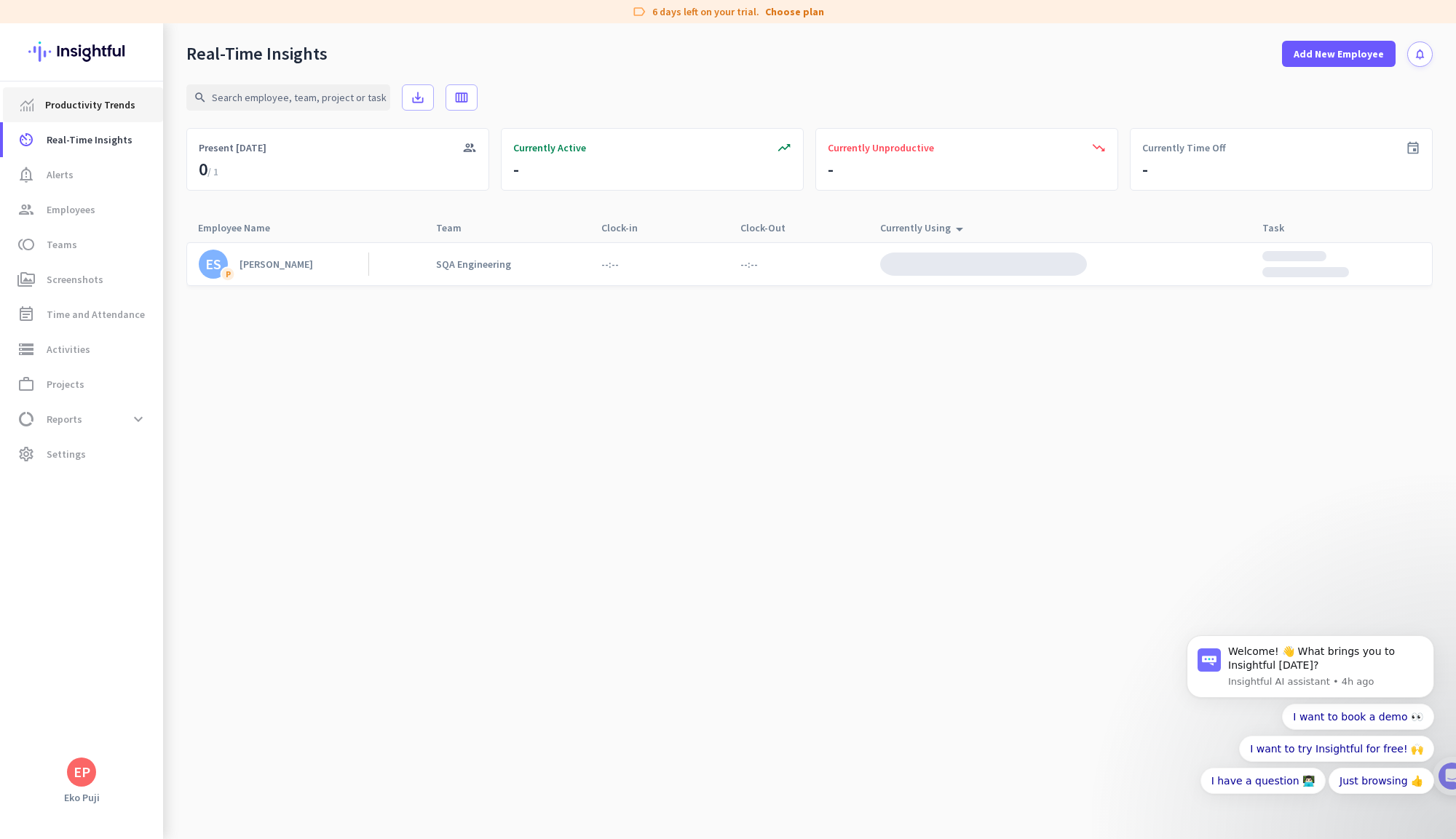
click at [87, 105] on span "Productivity Trends" at bounding box center [90, 105] width 90 height 17
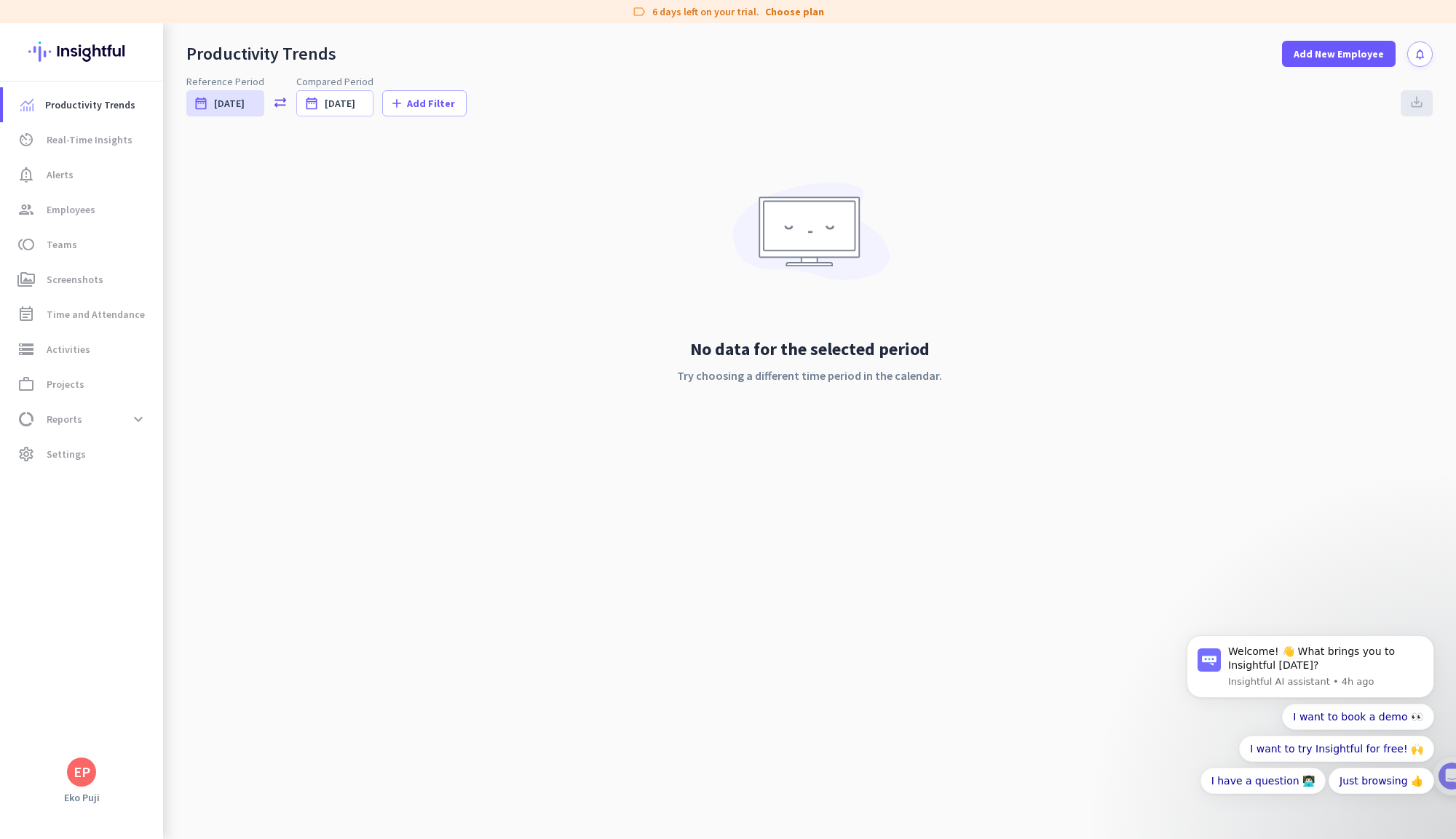
click at [1414, 99] on div "Reference Period date_range Today Tue, Aug 12 - Tue, Aug 12 sync_alt Compared P…" at bounding box center [810, 96] width 1247 height 42
click at [69, 137] on span "Real-Time Insights" at bounding box center [89, 139] width 86 height 17
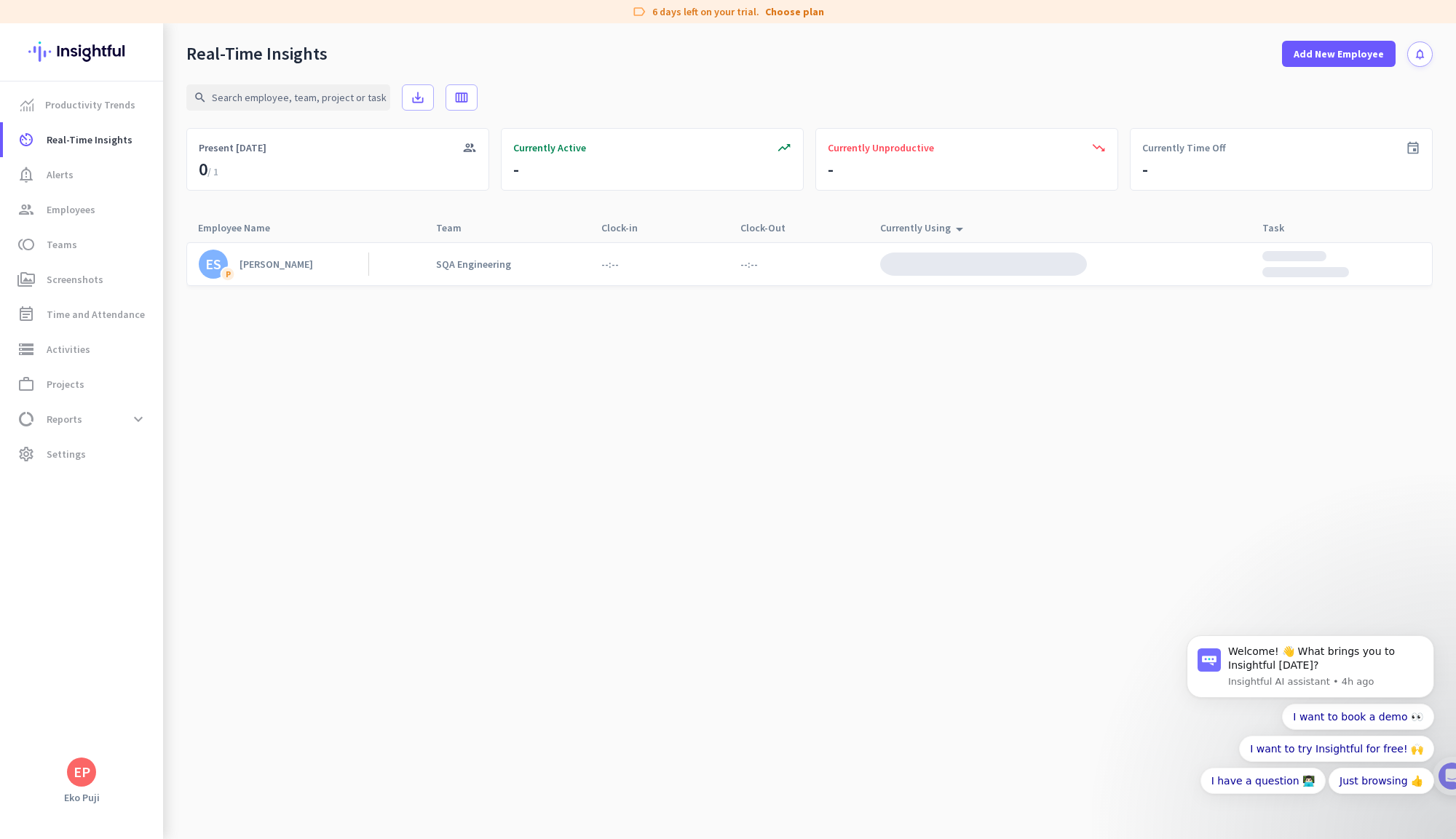
click at [549, 266] on div "ES P Eko Puji Santoso SQA Engineering --:-- --:--" at bounding box center [810, 264] width 1247 height 43
click at [458, 264] on div "SQA Engineering" at bounding box center [474, 264] width 75 height 13
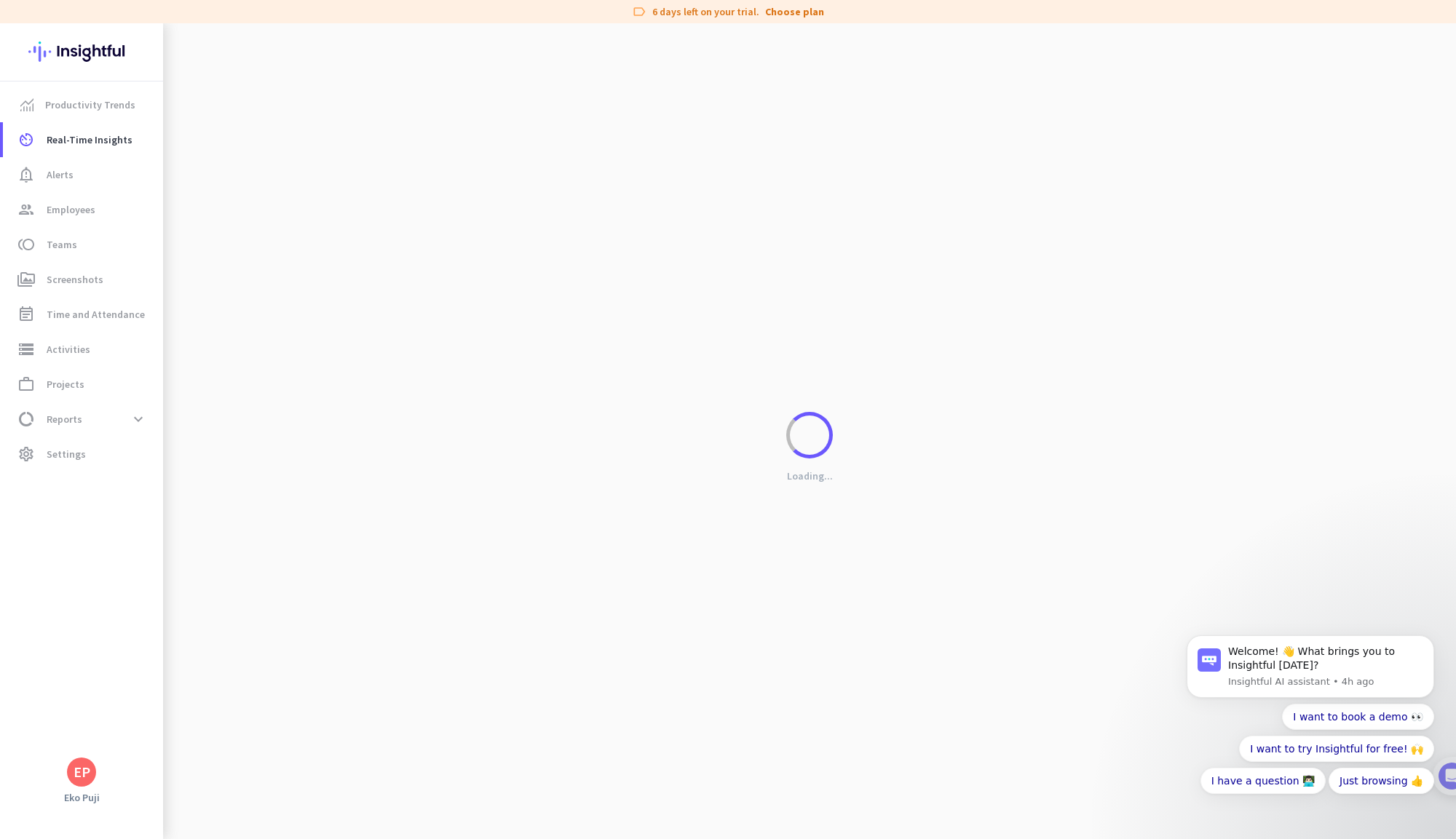
click at [458, 264] on div "Loading..." at bounding box center [810, 443] width 1293 height 839
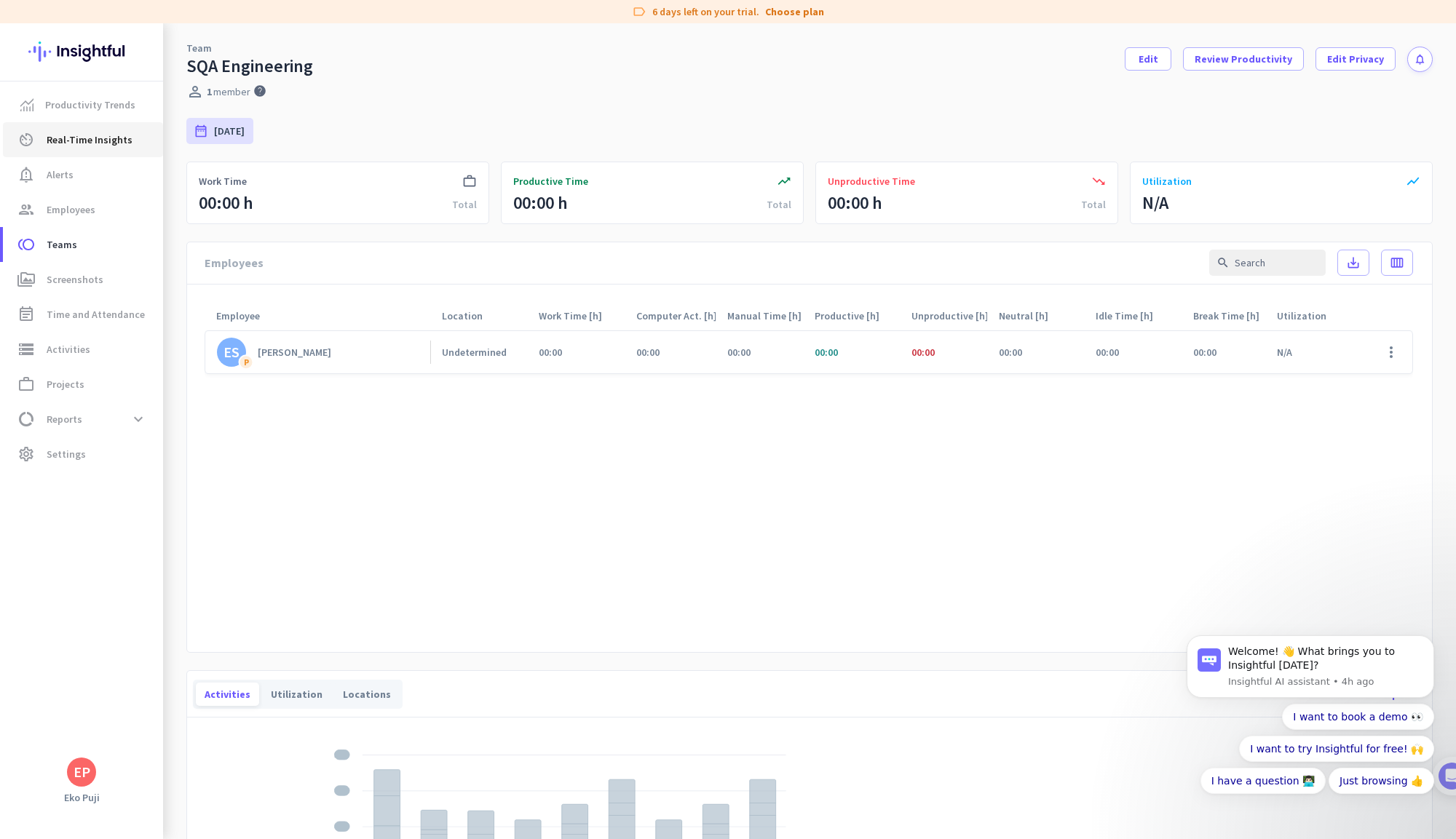
click at [85, 139] on span "Real-Time Insights" at bounding box center [89, 139] width 86 height 17
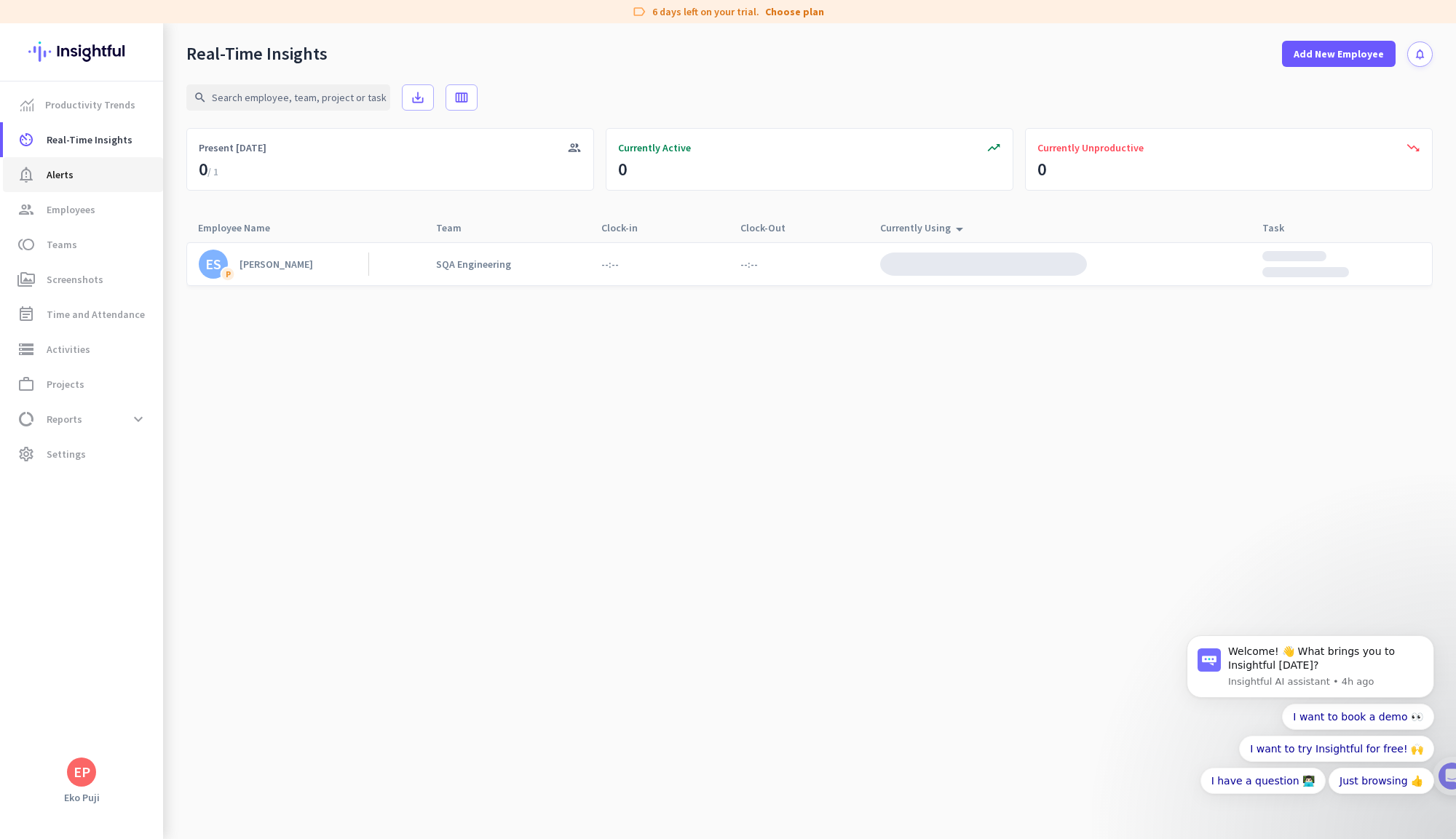
click at [83, 177] on span "notification_important Alerts" at bounding box center [83, 174] width 137 height 17
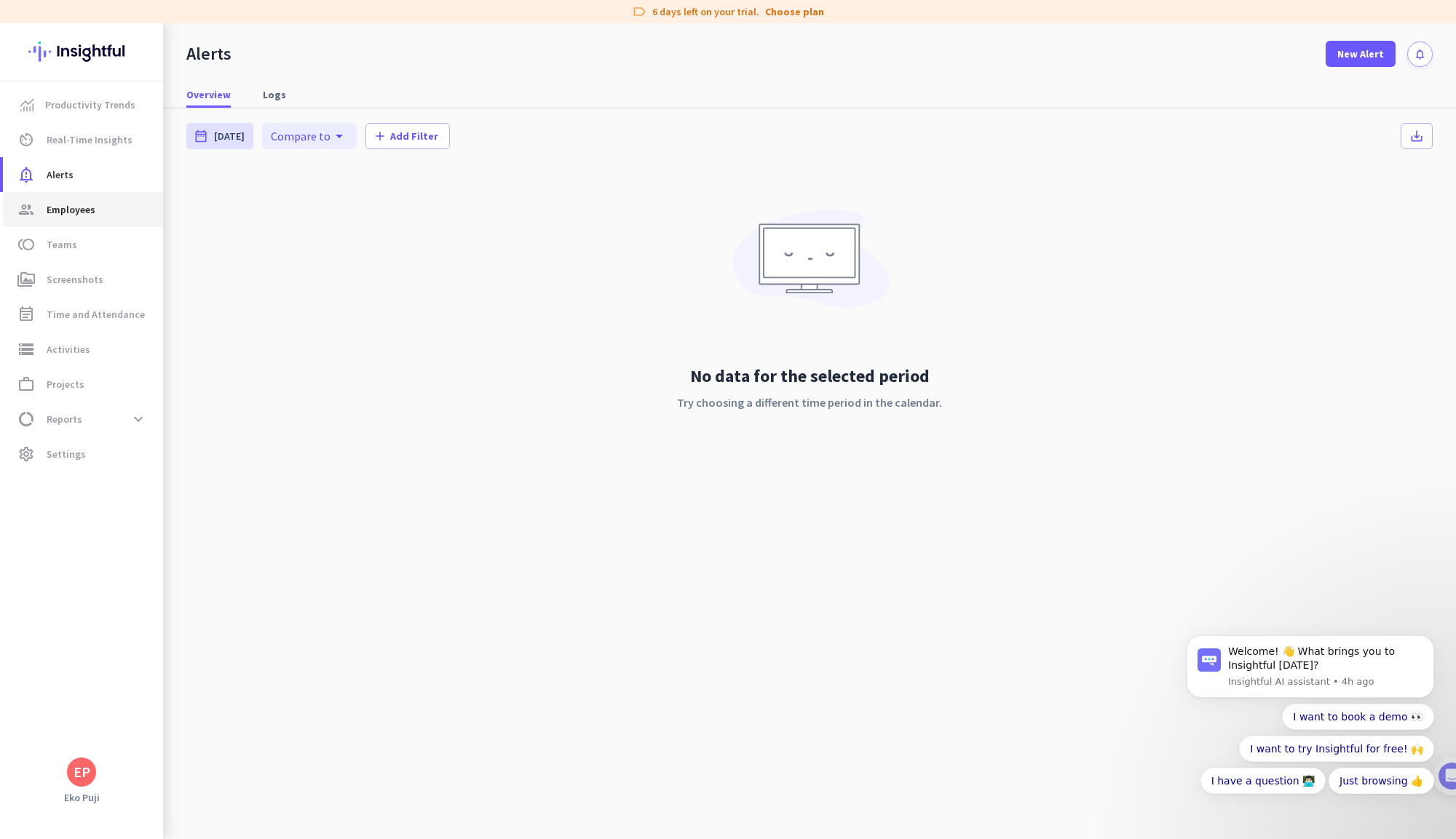
click at [83, 219] on link "group Employees" at bounding box center [83, 209] width 160 height 35
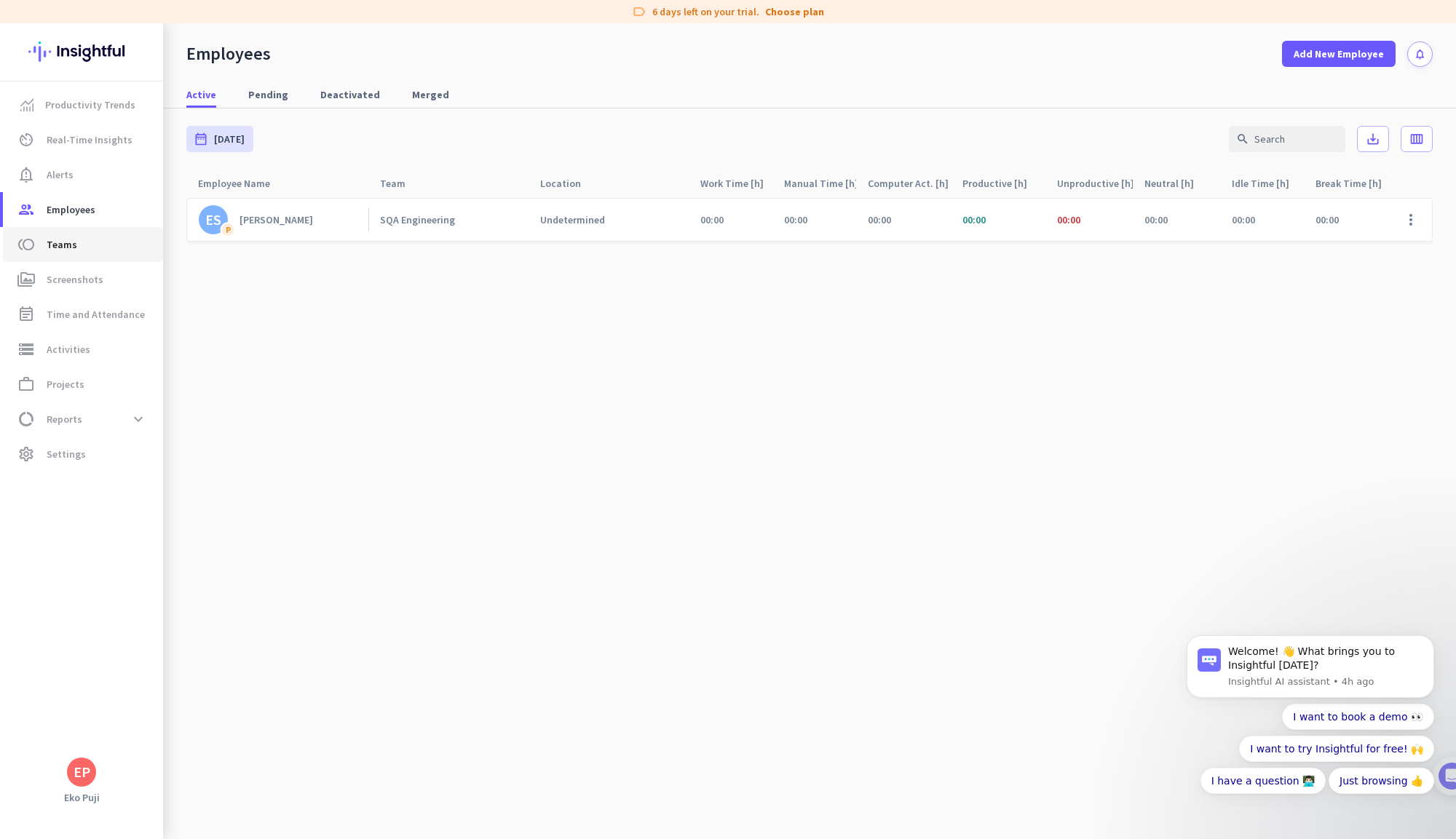
click at [79, 258] on link "toll Teams" at bounding box center [83, 244] width 160 height 35
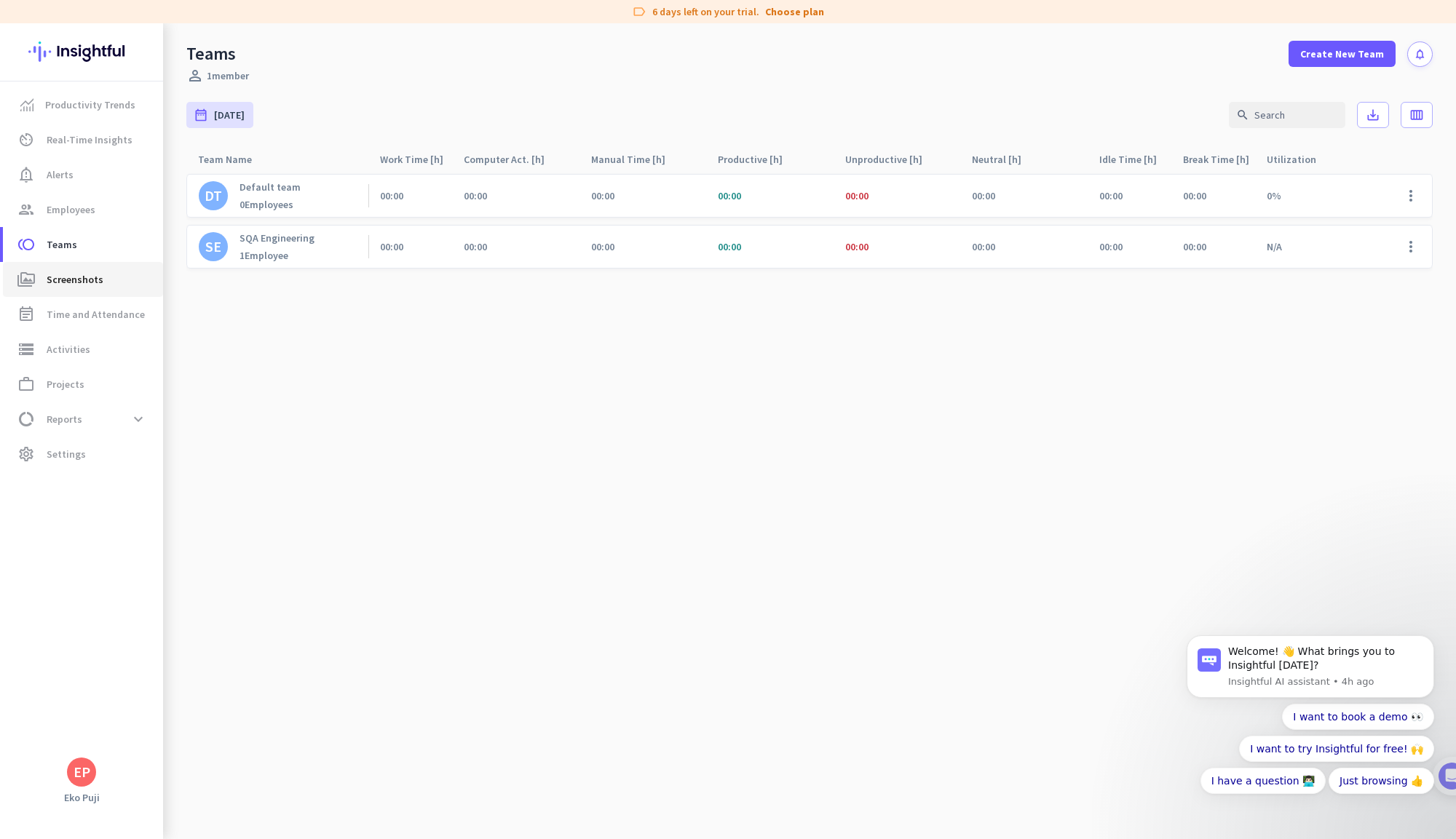
click at [78, 273] on span "Screenshots" at bounding box center [75, 279] width 57 height 17
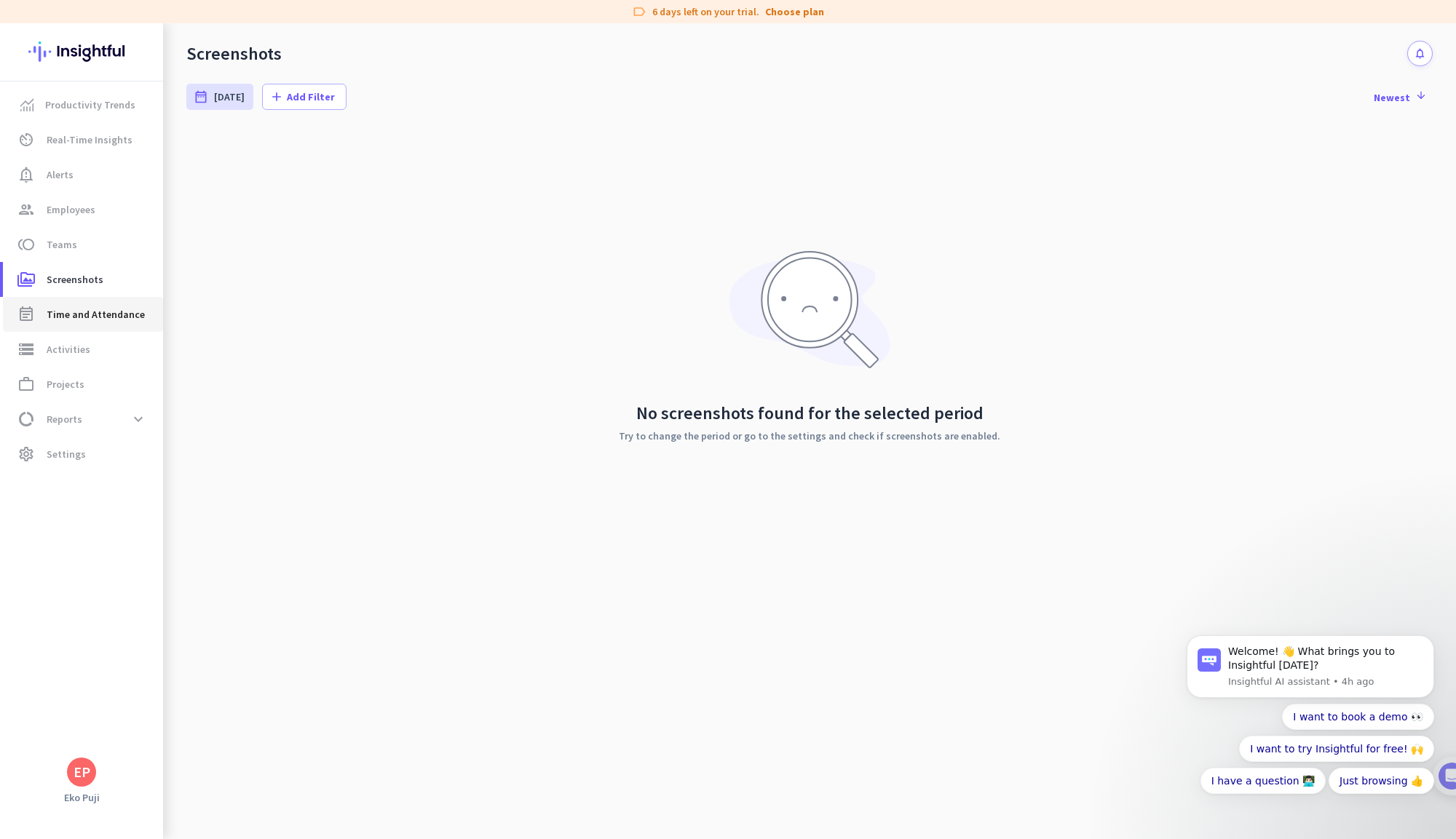
click at [78, 315] on span "Time and Attendance" at bounding box center [96, 314] width 98 height 17
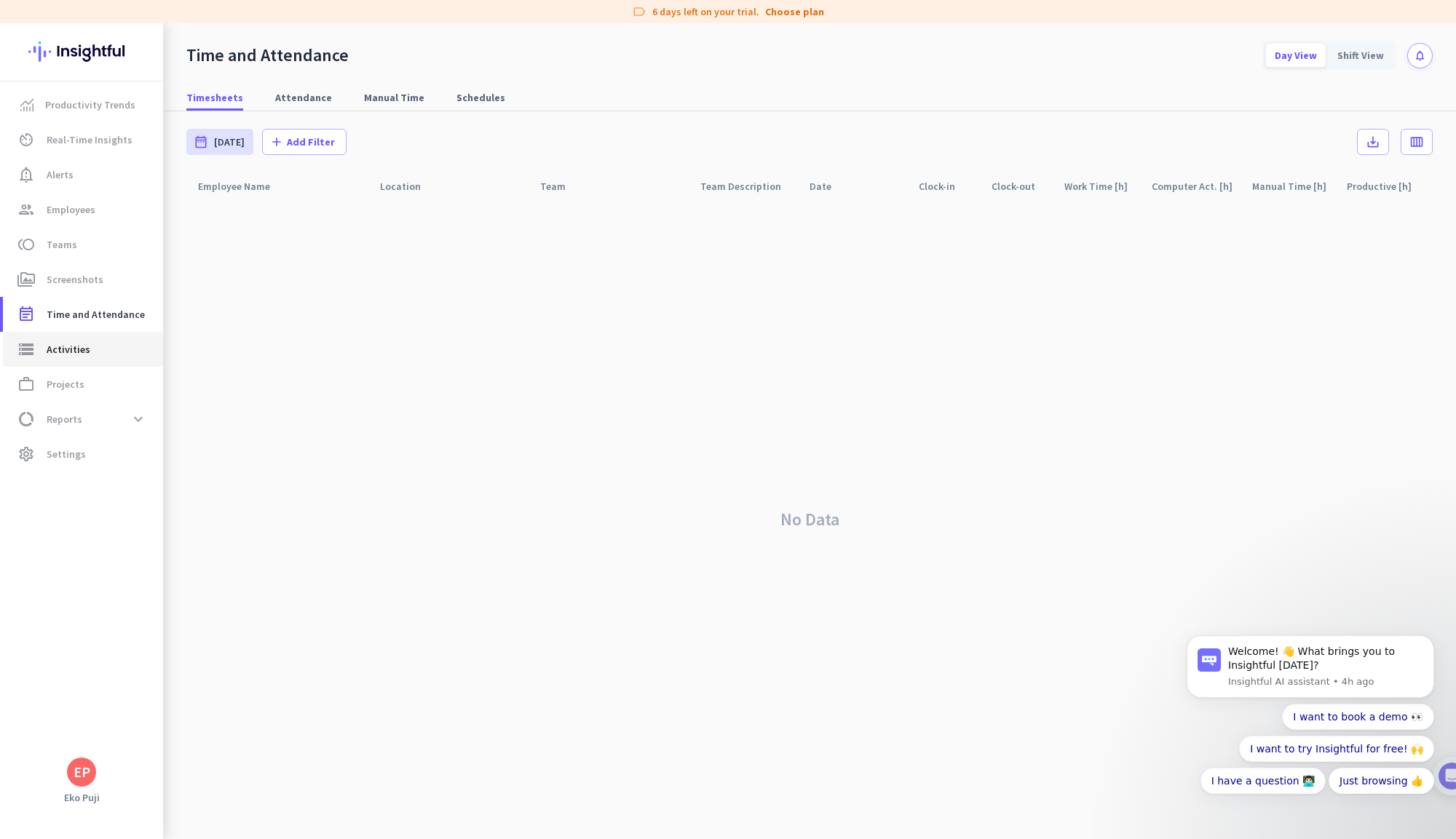
click at [78, 358] on link "storage Activities" at bounding box center [83, 349] width 160 height 35
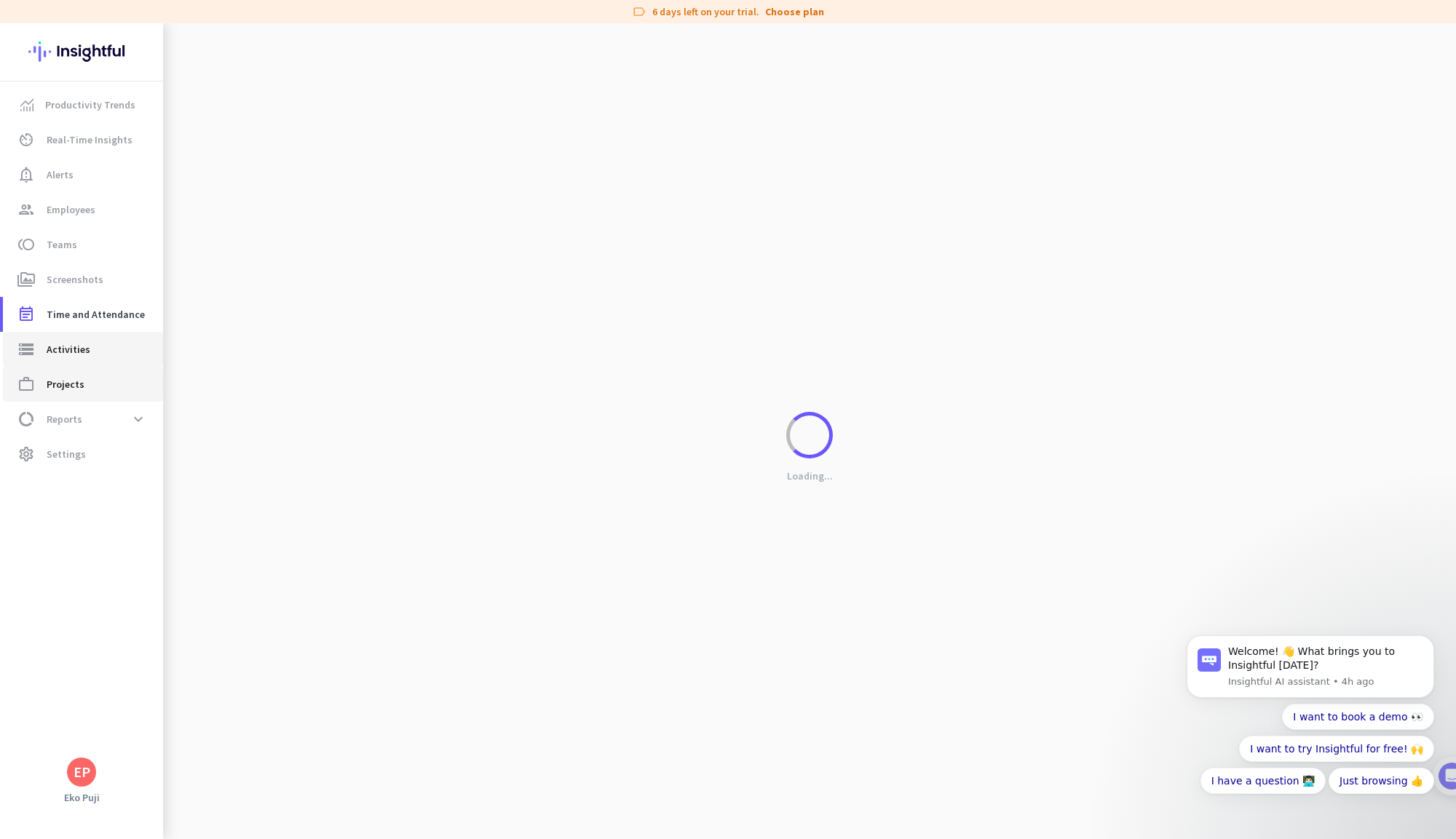
type input "Tue, Aug 12"
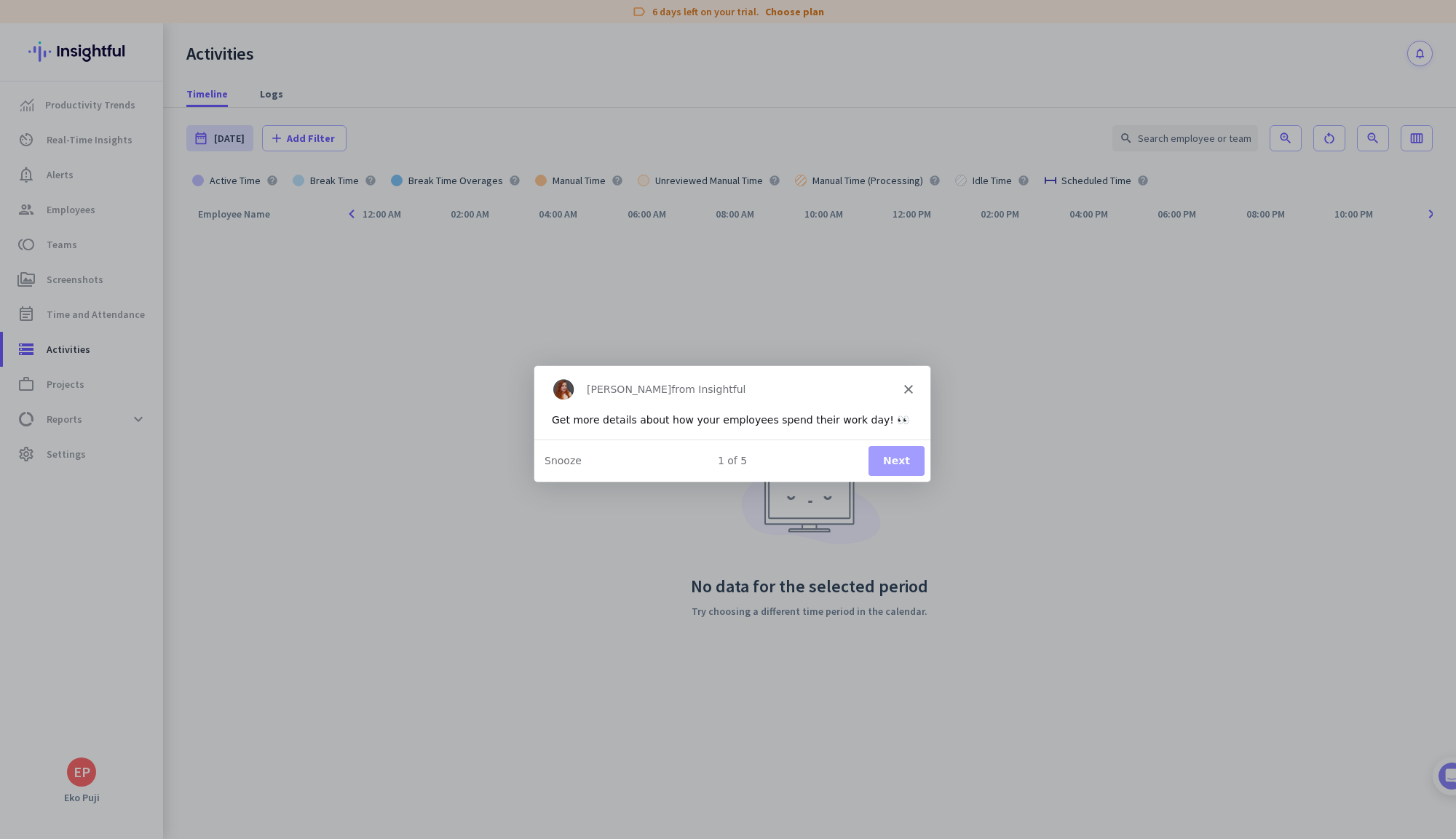
click at [905, 449] on button "Next" at bounding box center [895, 460] width 56 height 30
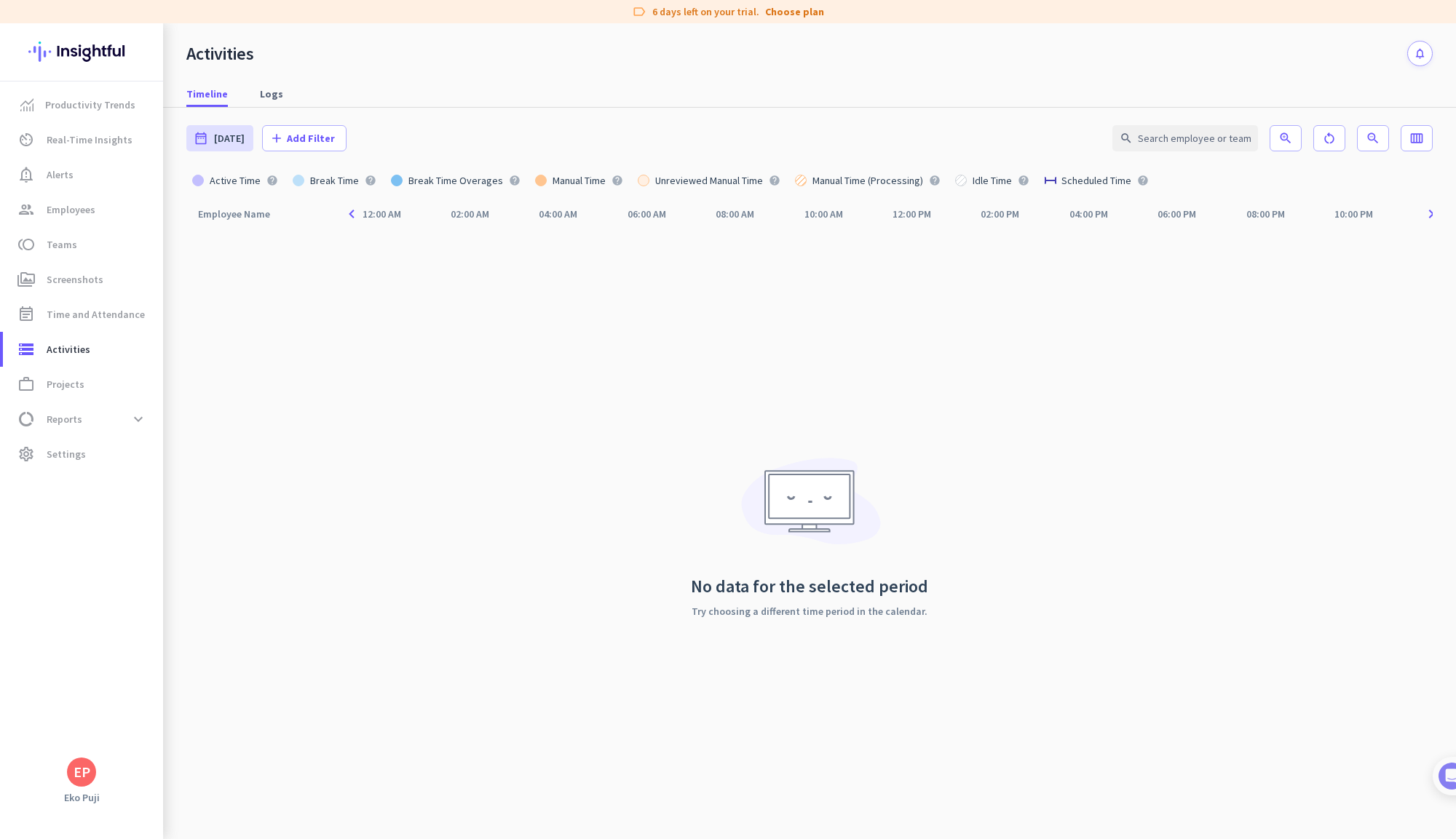
click at [906, 449] on div "No data for the selected period Try choosing a different time period in the cal…" at bounding box center [810, 533] width 237 height 171
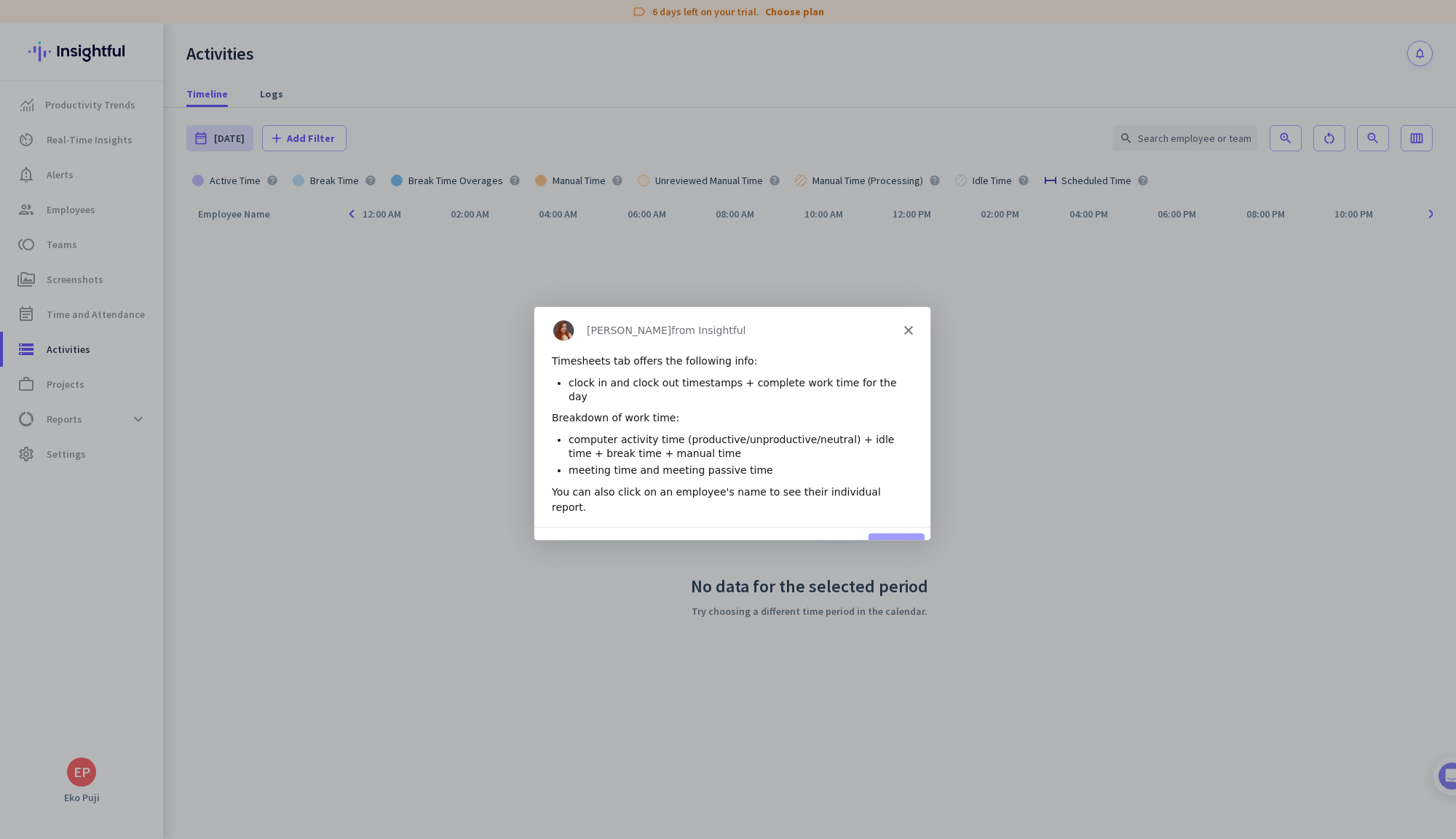
click at [106, 382] on div "Product tour overlay" at bounding box center [728, 419] width 1456 height 839
click at [896, 526] on div "2 of 5 Next Restart" at bounding box center [731, 547] width 396 height 42
click at [907, 334] on div "Tamara from Insightful" at bounding box center [731, 329] width 396 height 47
click at [904, 324] on div "Tamara from Insightful" at bounding box center [731, 329] width 396 height 47
click at [909, 331] on polygon "Close" at bounding box center [908, 329] width 9 height 9
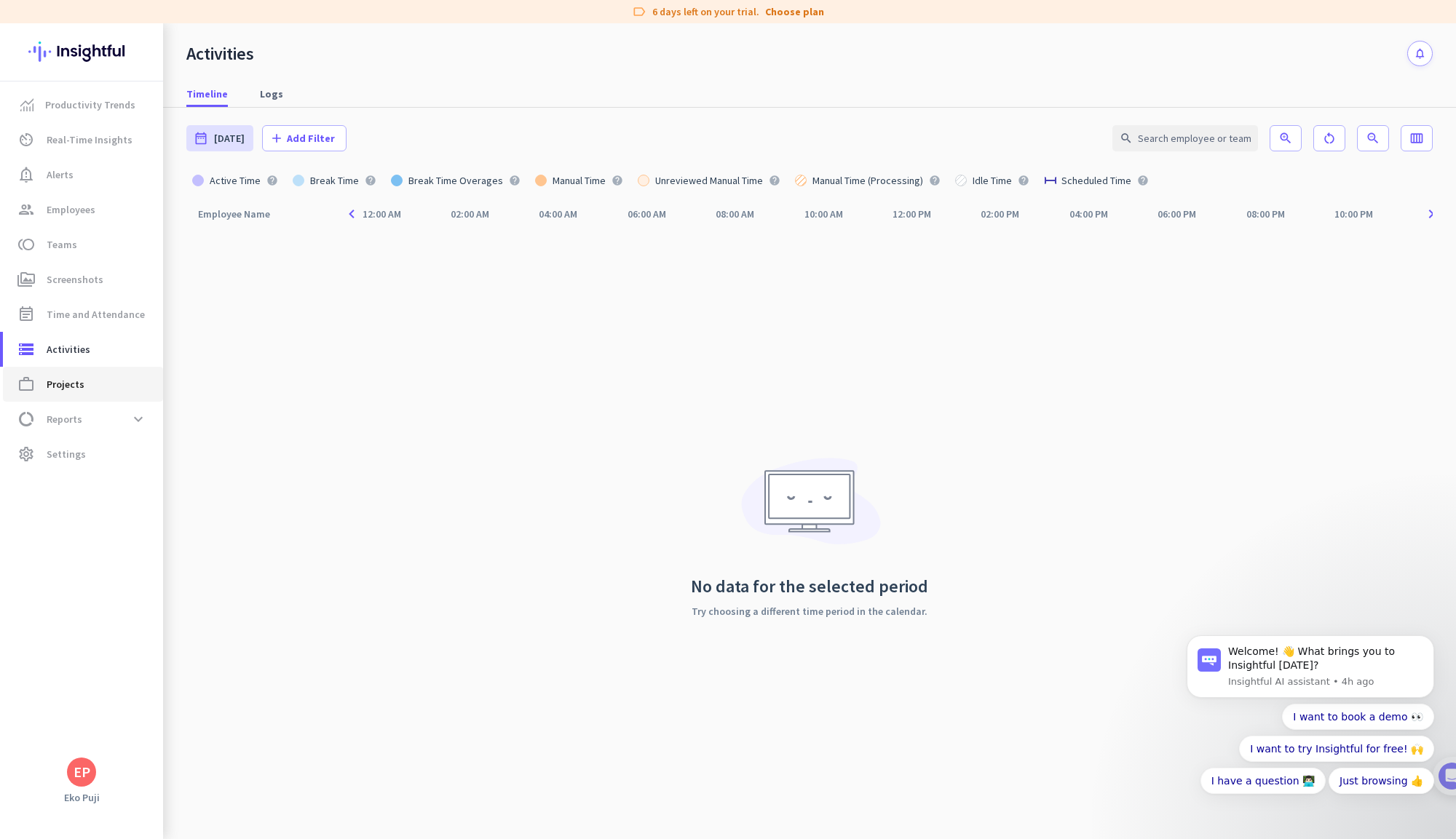
click at [50, 378] on span "Projects" at bounding box center [65, 384] width 38 height 17
type input "Tue, Aug 12 - Tue, Aug 12"
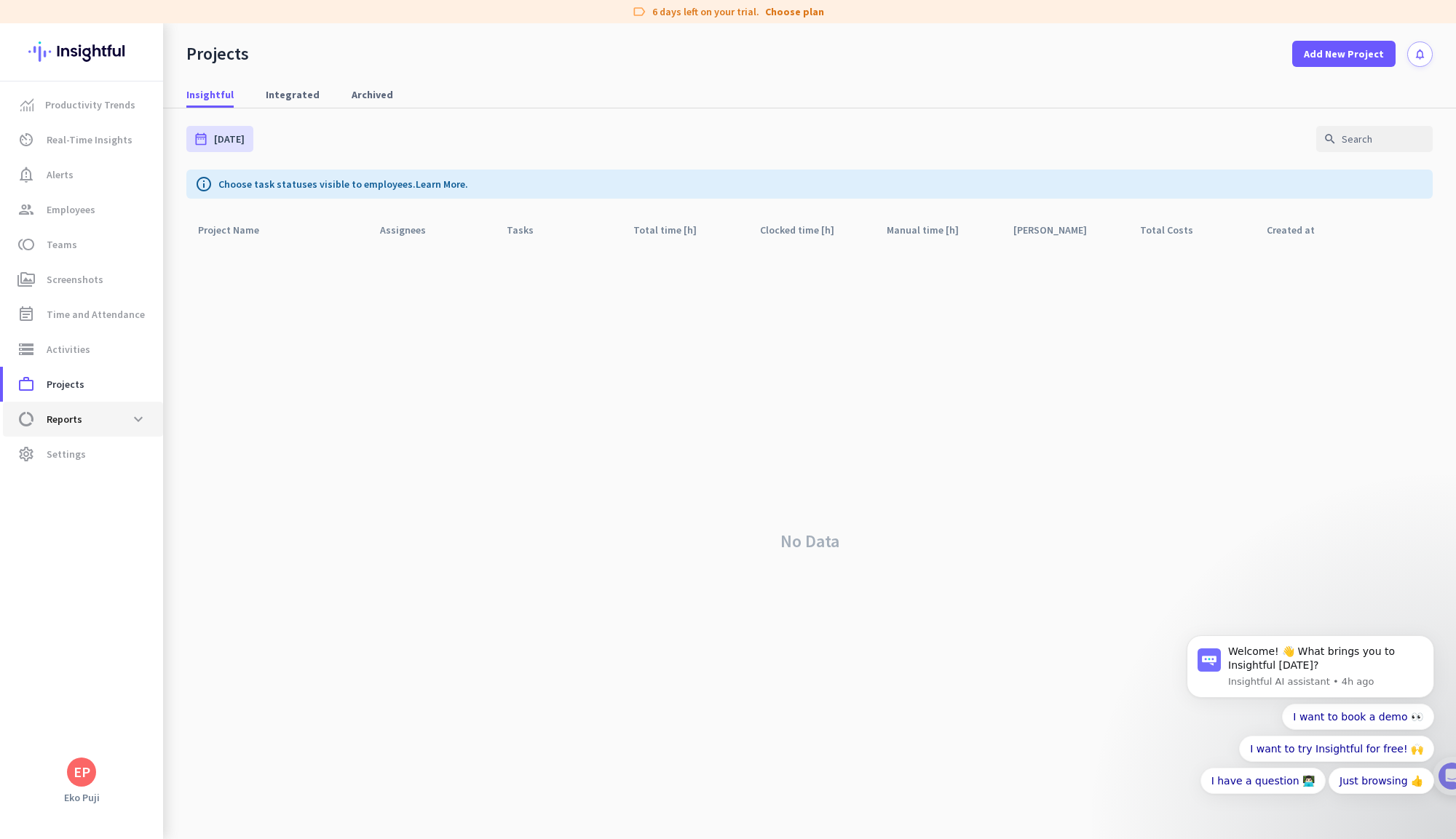
click at [70, 418] on span "Reports" at bounding box center [65, 419] width 36 height 17
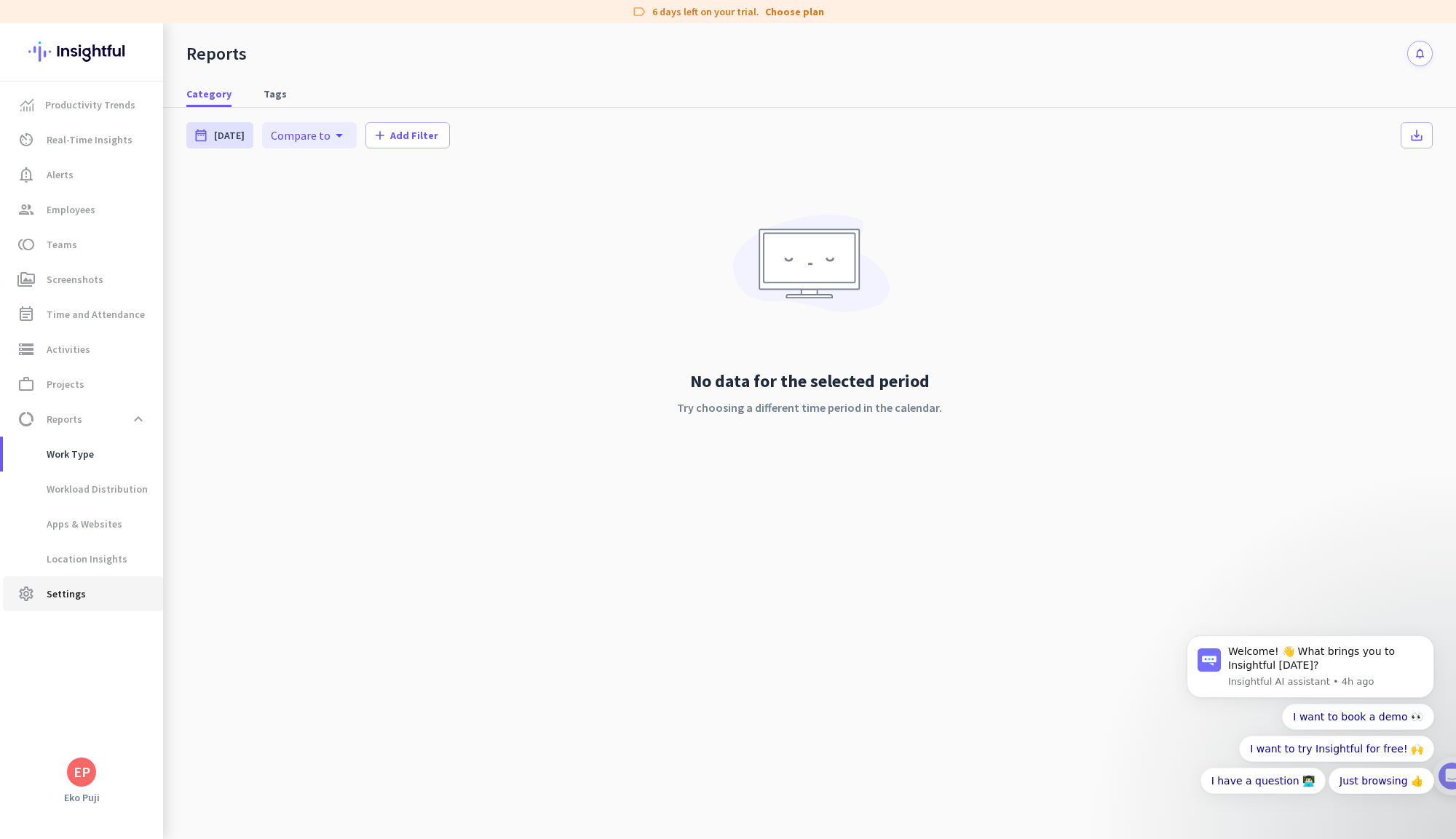
click at [95, 591] on span "settings Settings" at bounding box center [83, 593] width 137 height 17
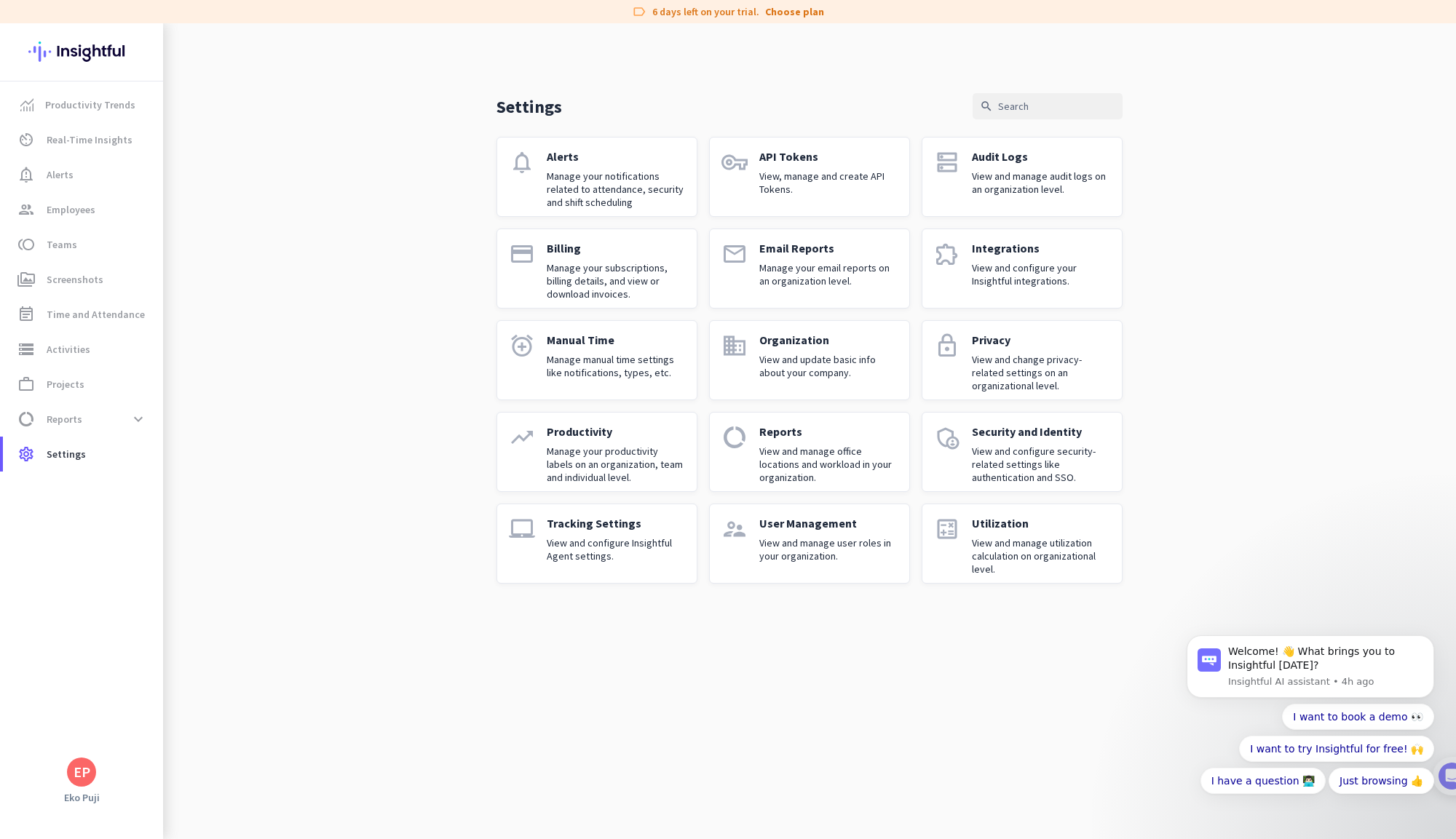
click at [578, 520] on p "Tracking Settings" at bounding box center [615, 524] width 138 height 15
click at [760, 368] on p "View and update basic info about your company." at bounding box center [828, 366] width 138 height 26
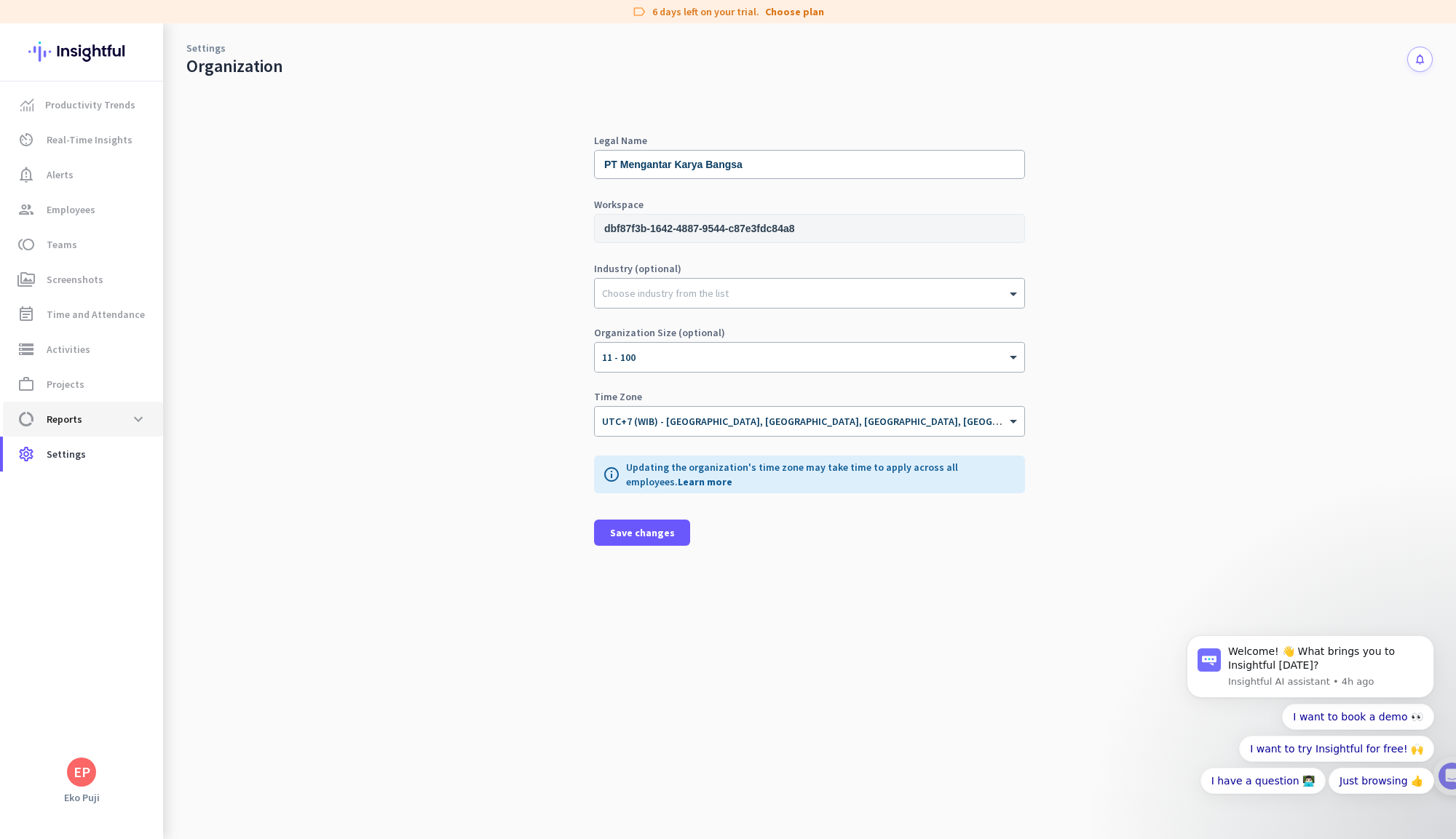
click at [74, 424] on span "Reports" at bounding box center [65, 419] width 36 height 17
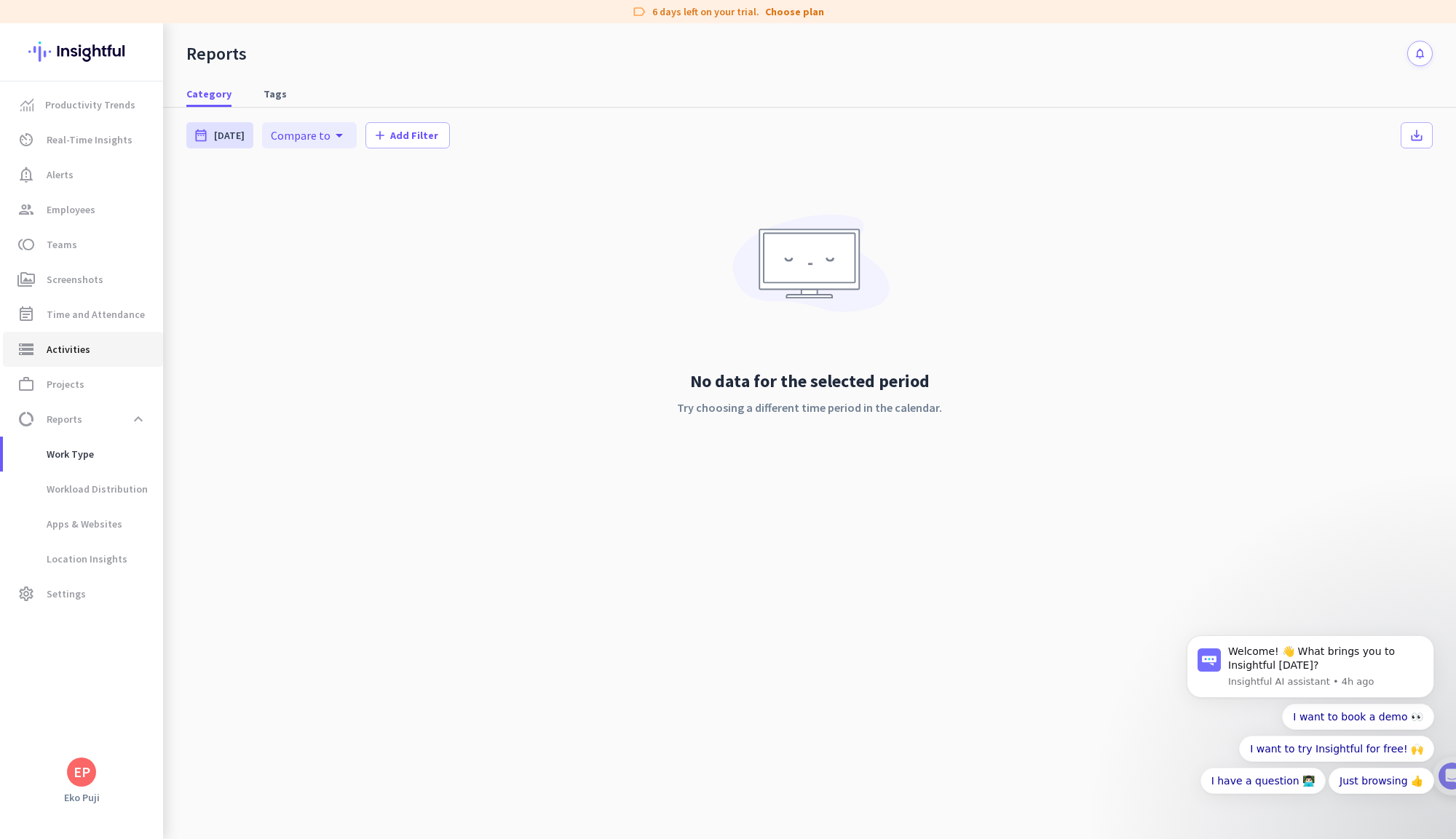
click at [90, 350] on span "storage Activities" at bounding box center [83, 349] width 137 height 17
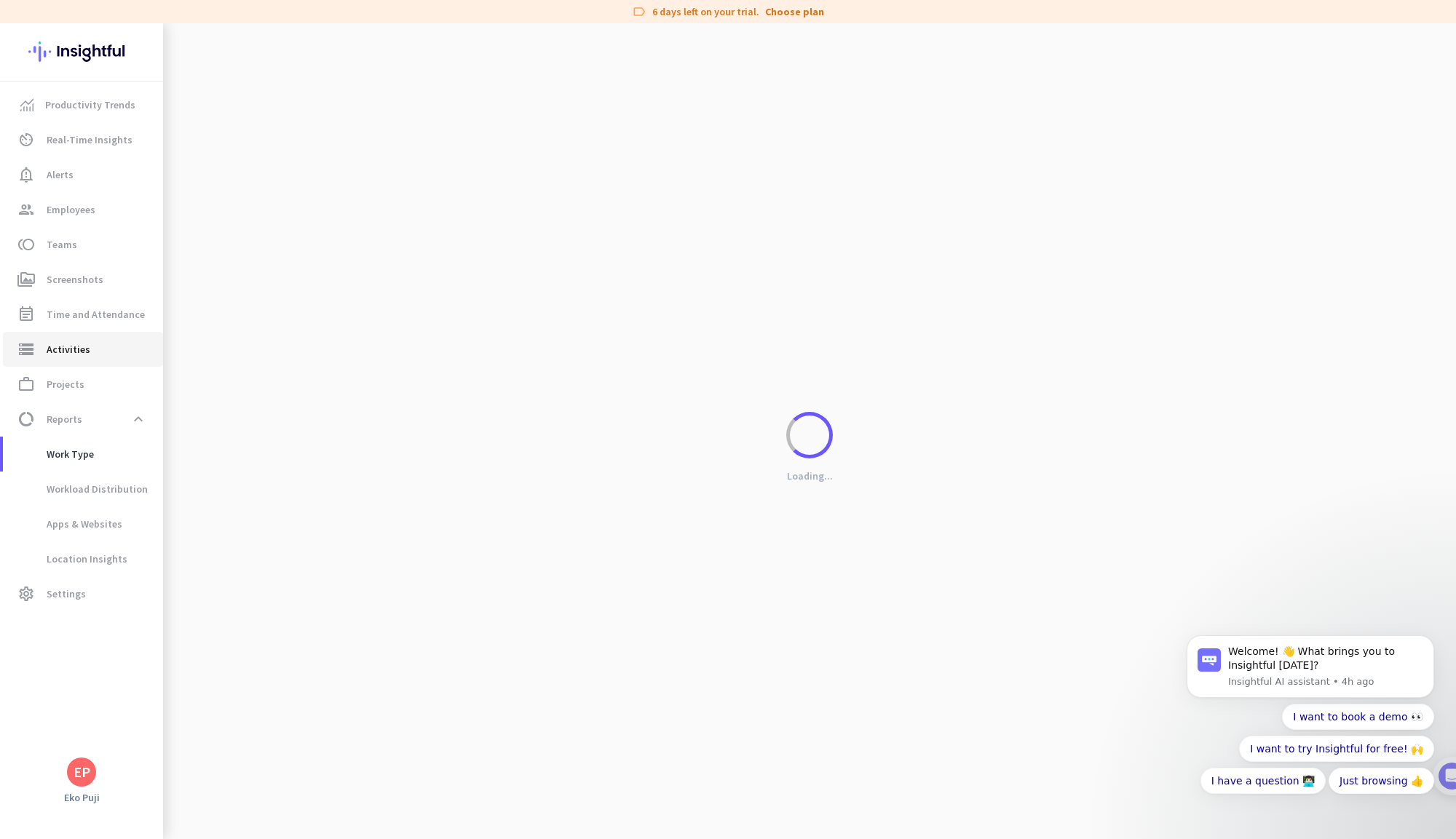
type input "Tue, Aug 12"
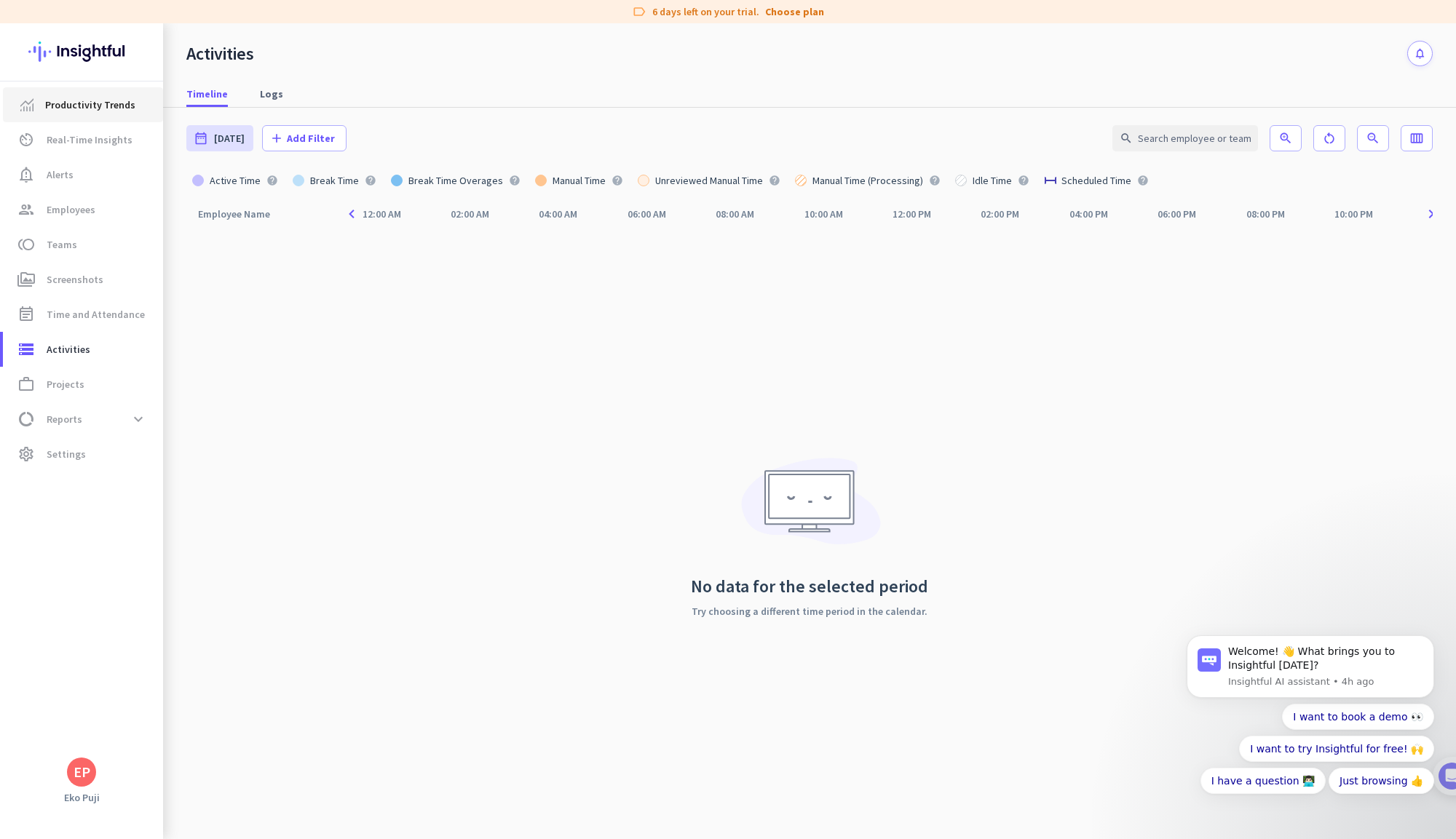
click at [102, 115] on link "Productivity Trends" at bounding box center [83, 105] width 160 height 35
type input "Tue, Aug 12 - Tue, Aug 12"
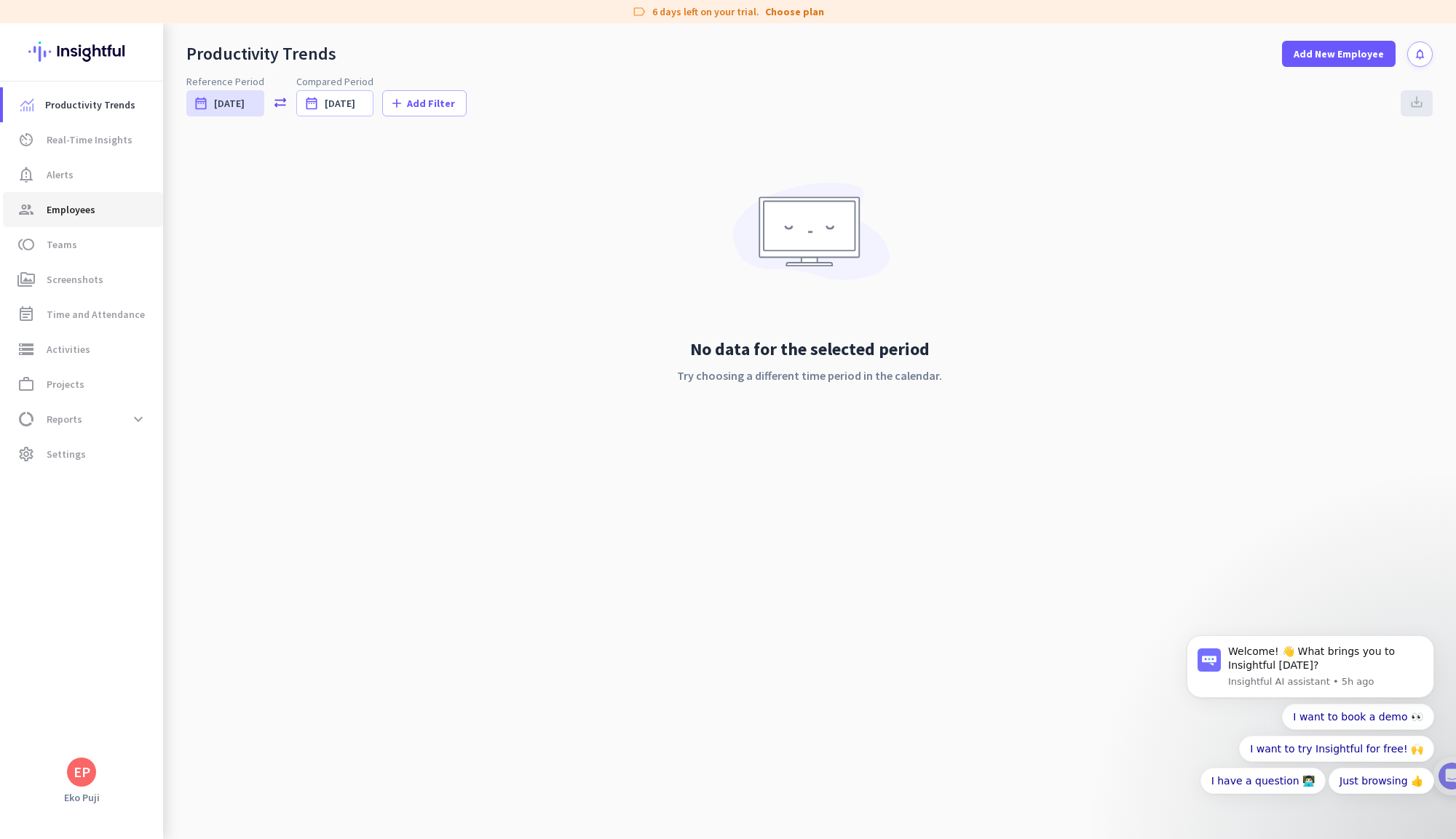
click at [89, 216] on span "Employees" at bounding box center [71, 209] width 49 height 17
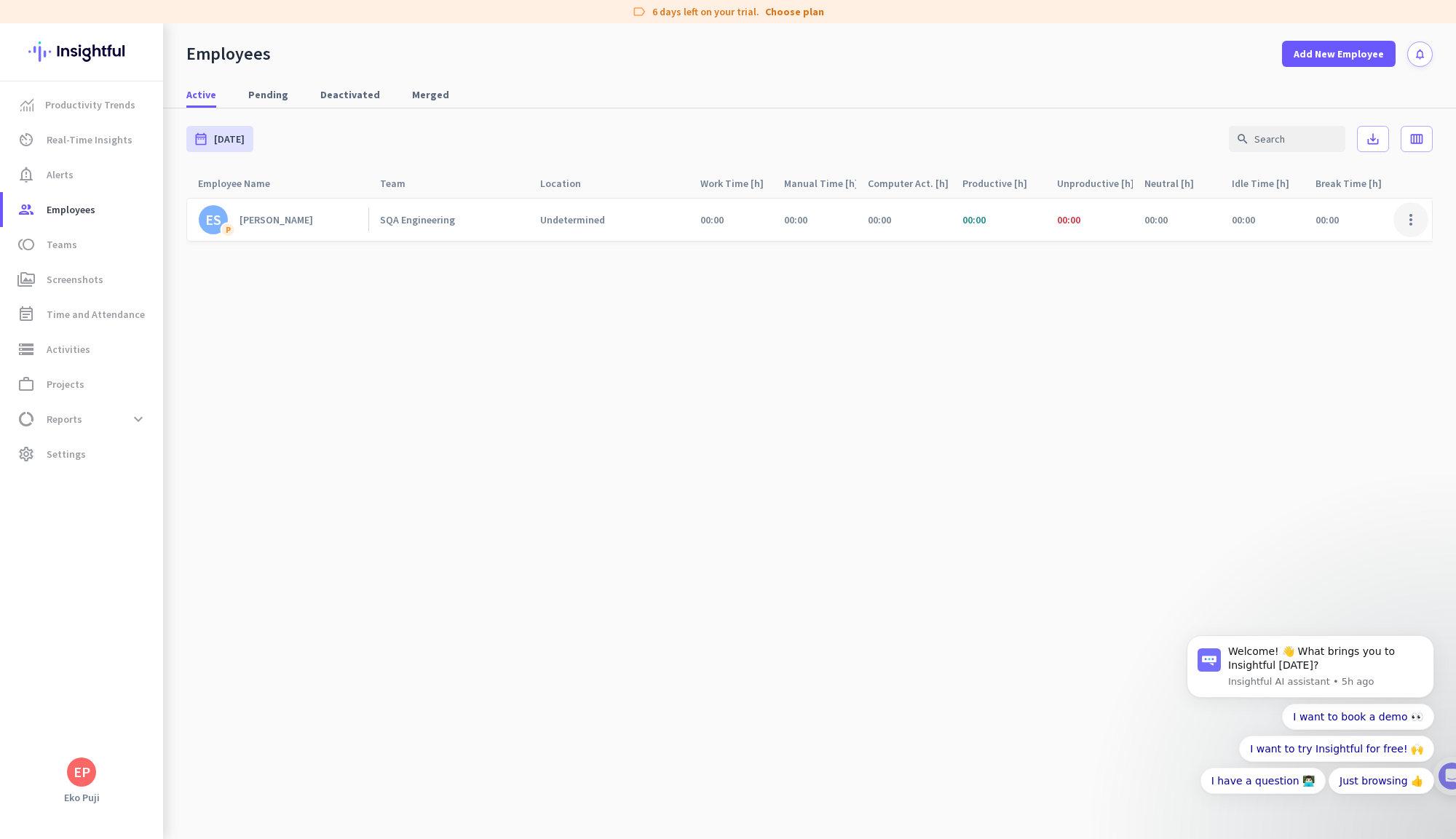
click at [1420, 227] on span at bounding box center [1411, 220] width 35 height 35
click at [968, 235] on div at bounding box center [728, 419] width 1456 height 839
click at [502, 230] on div "SQA Engineering" at bounding box center [449, 220] width 160 height 42
click at [496, 219] on link "SQA Engineering" at bounding box center [454, 220] width 149 height 13
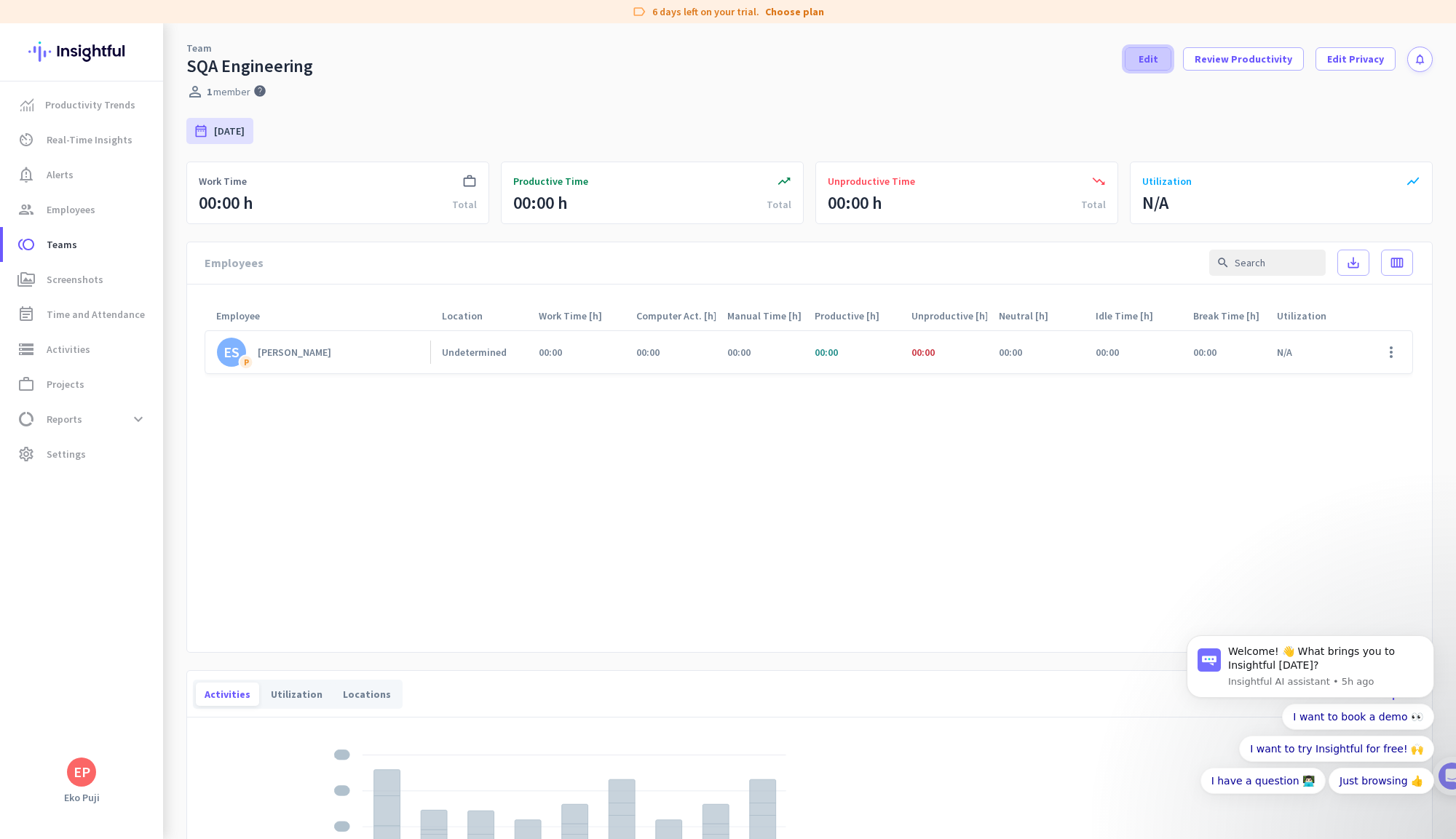
click at [1159, 58] on span "Edit" at bounding box center [1149, 59] width 20 height 15
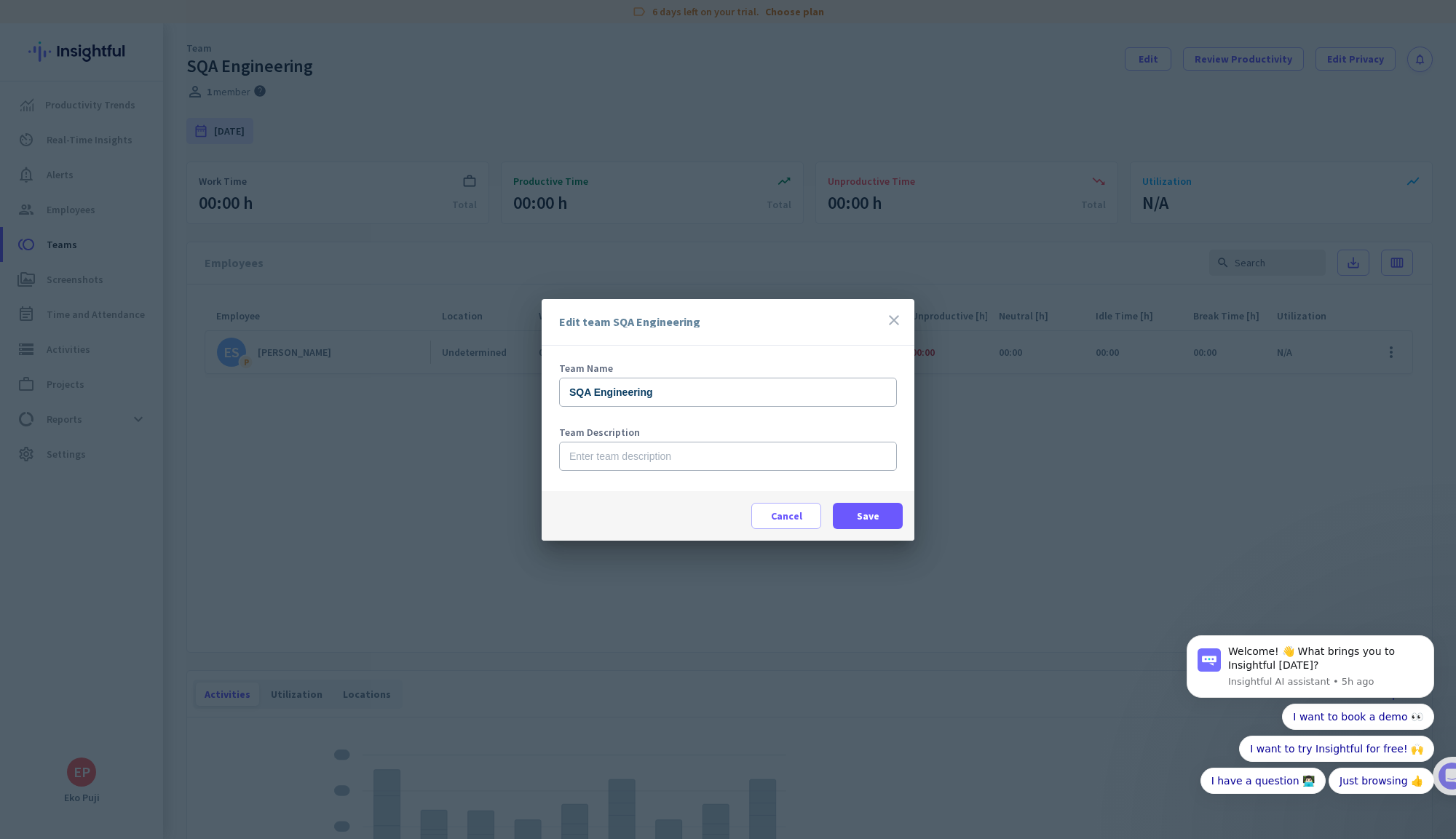
click at [894, 318] on icon "close" at bounding box center [894, 319] width 17 height 17
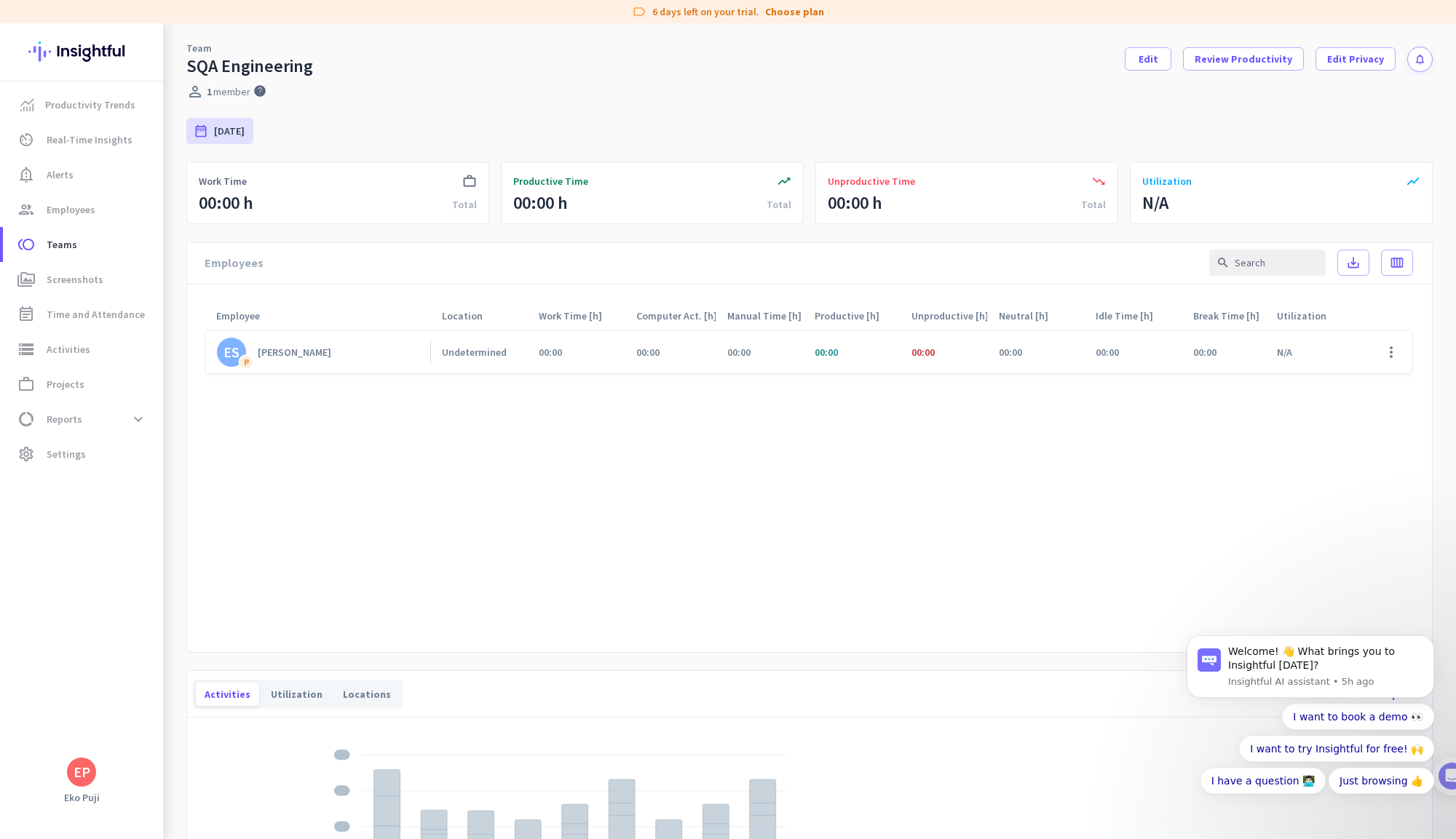
click at [497, 341] on div "Undetermined" at bounding box center [479, 352] width 97 height 42
click at [308, 351] on div "Eko Puji Santoso" at bounding box center [294, 352] width 74 height 13
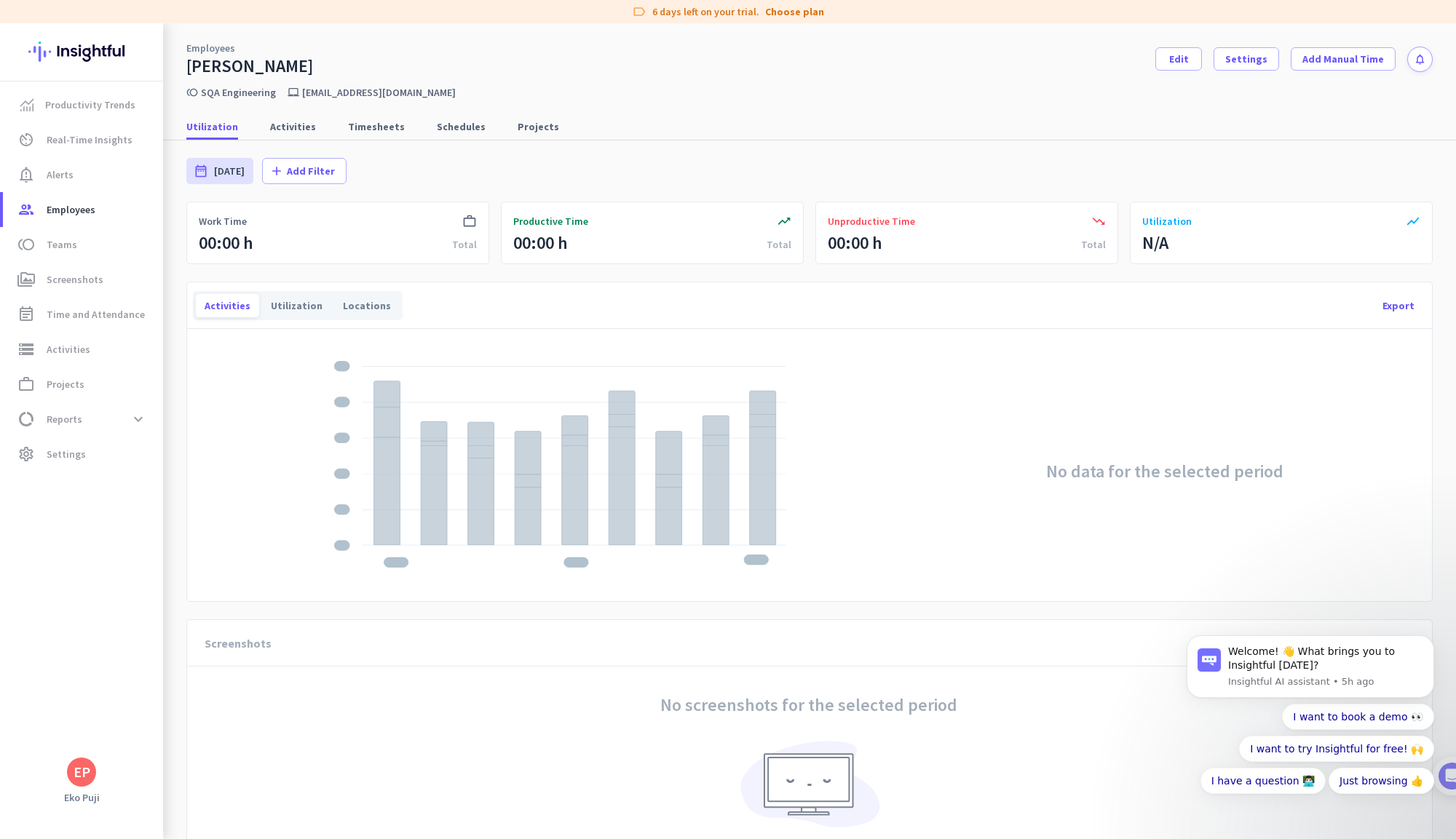
drag, startPoint x: 139, startPoint y: 57, endPoint x: 68, endPoint y: 50, distance: 71.3
click at [68, 50] on div at bounding box center [82, 52] width 163 height 58
click at [59, 205] on span "Employees" at bounding box center [71, 209] width 49 height 17
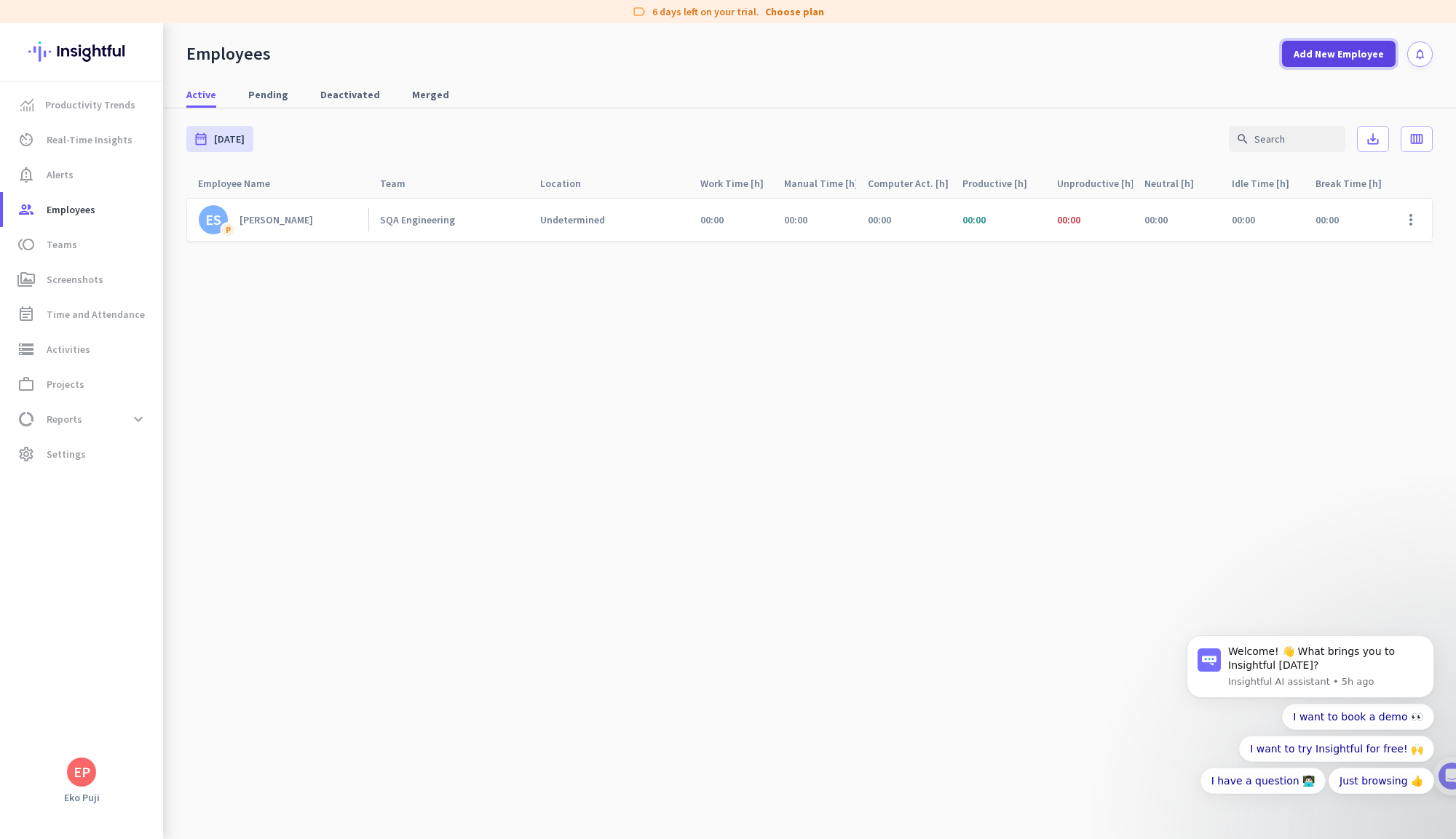
click at [1363, 53] on span "Add New Employee" at bounding box center [1338, 54] width 90 height 15
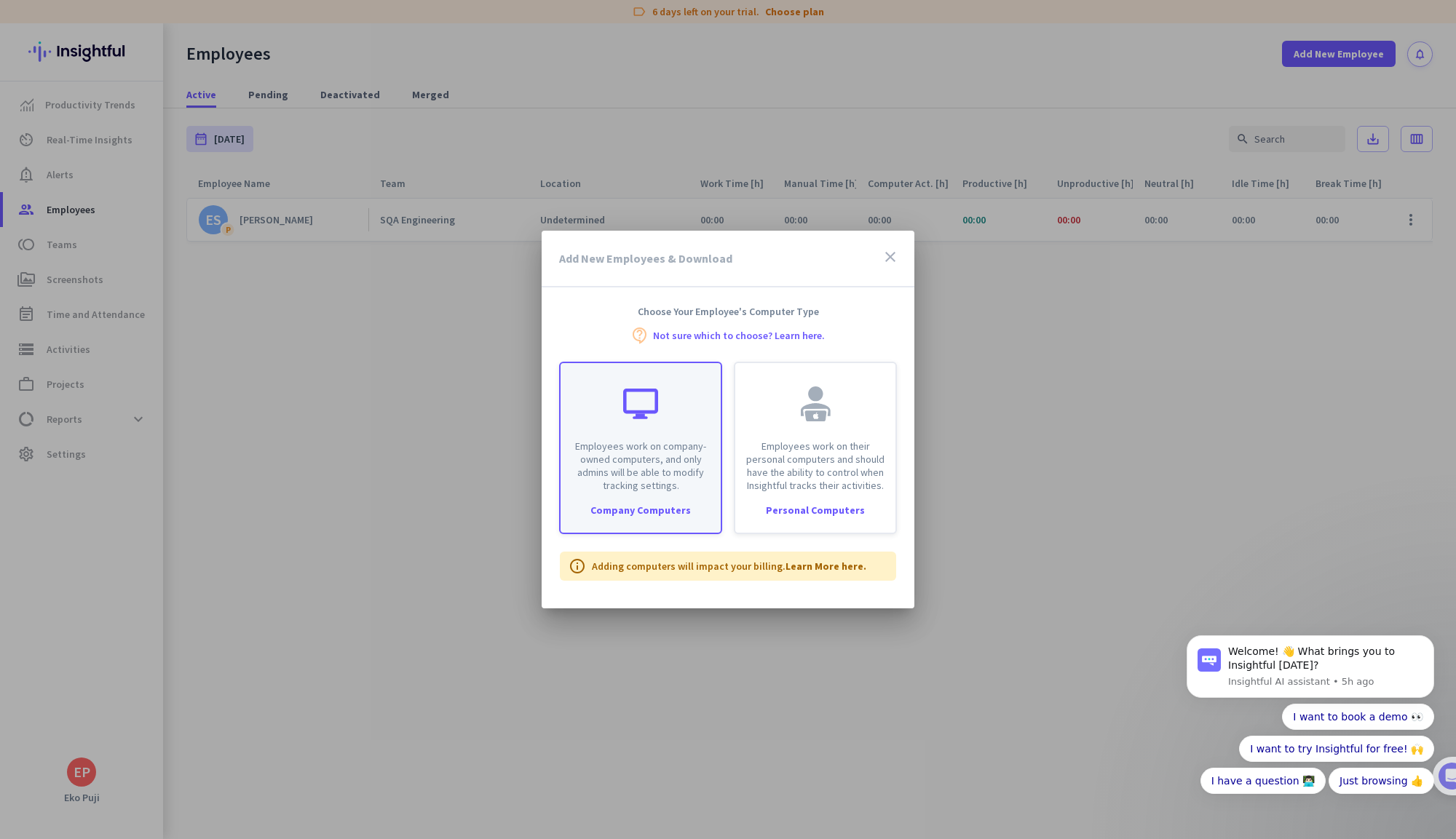
click at [658, 431] on div "Employees work on company-owned computers, and only admins will be able to modi…" at bounding box center [641, 428] width 160 height 129
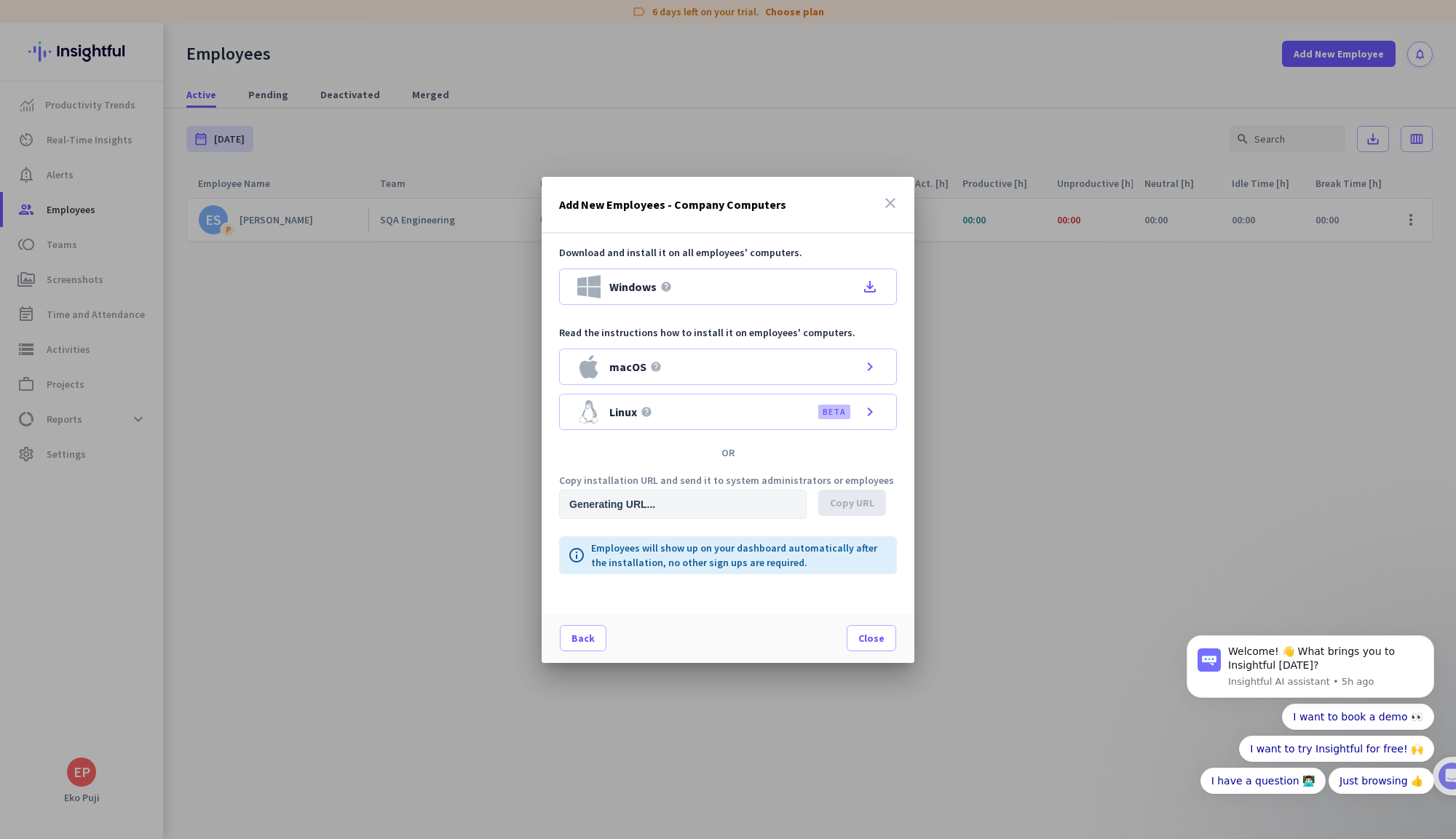
type input "https://app.insightful.io/#/installation/company?token=eyJhbGciOiJIUzI1NiIsInR5…"
click at [824, 364] on div "macOS help chevron_right" at bounding box center [727, 367] width 337 height 37
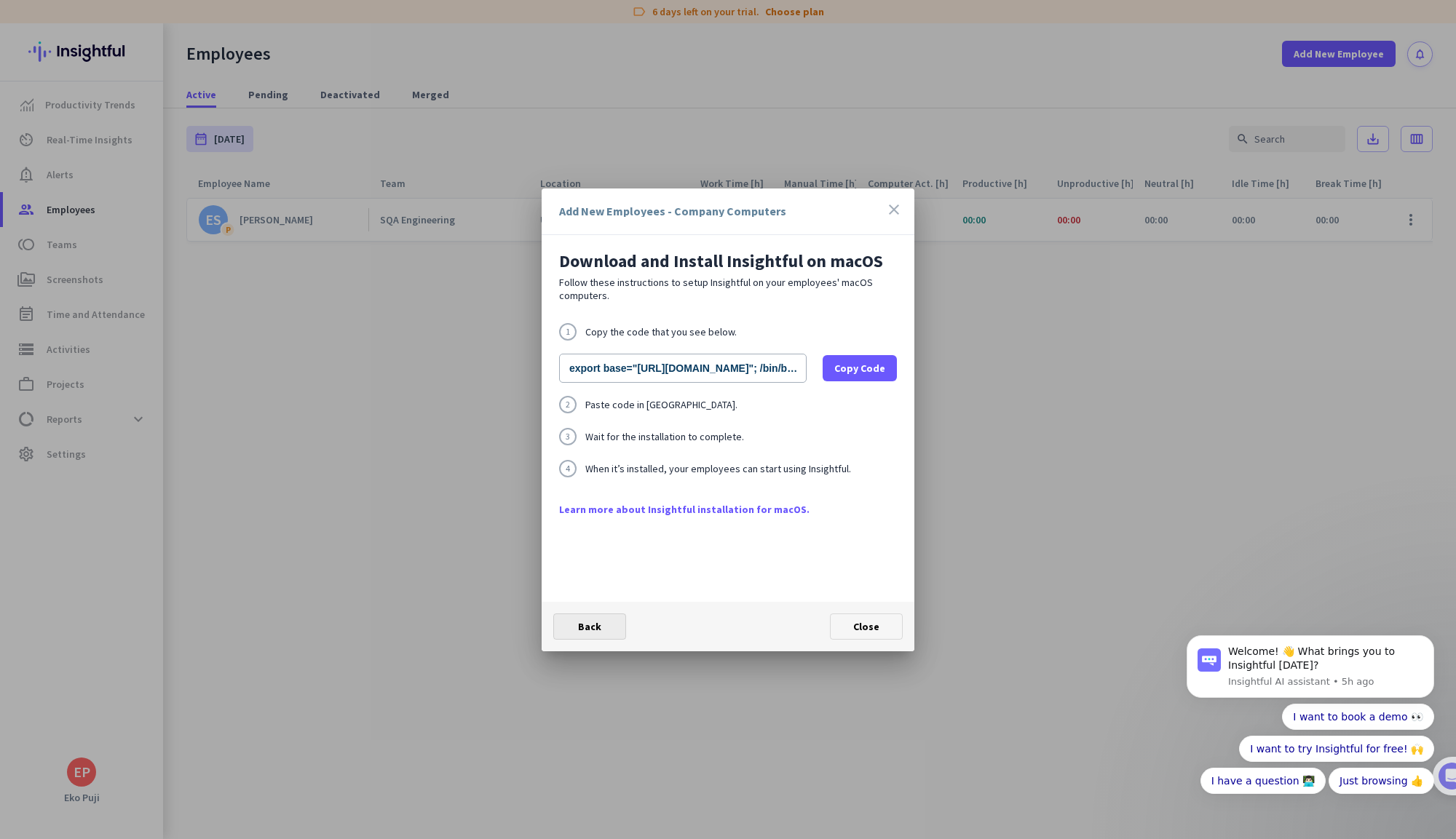
click at [592, 620] on span "Back" at bounding box center [590, 627] width 24 height 13
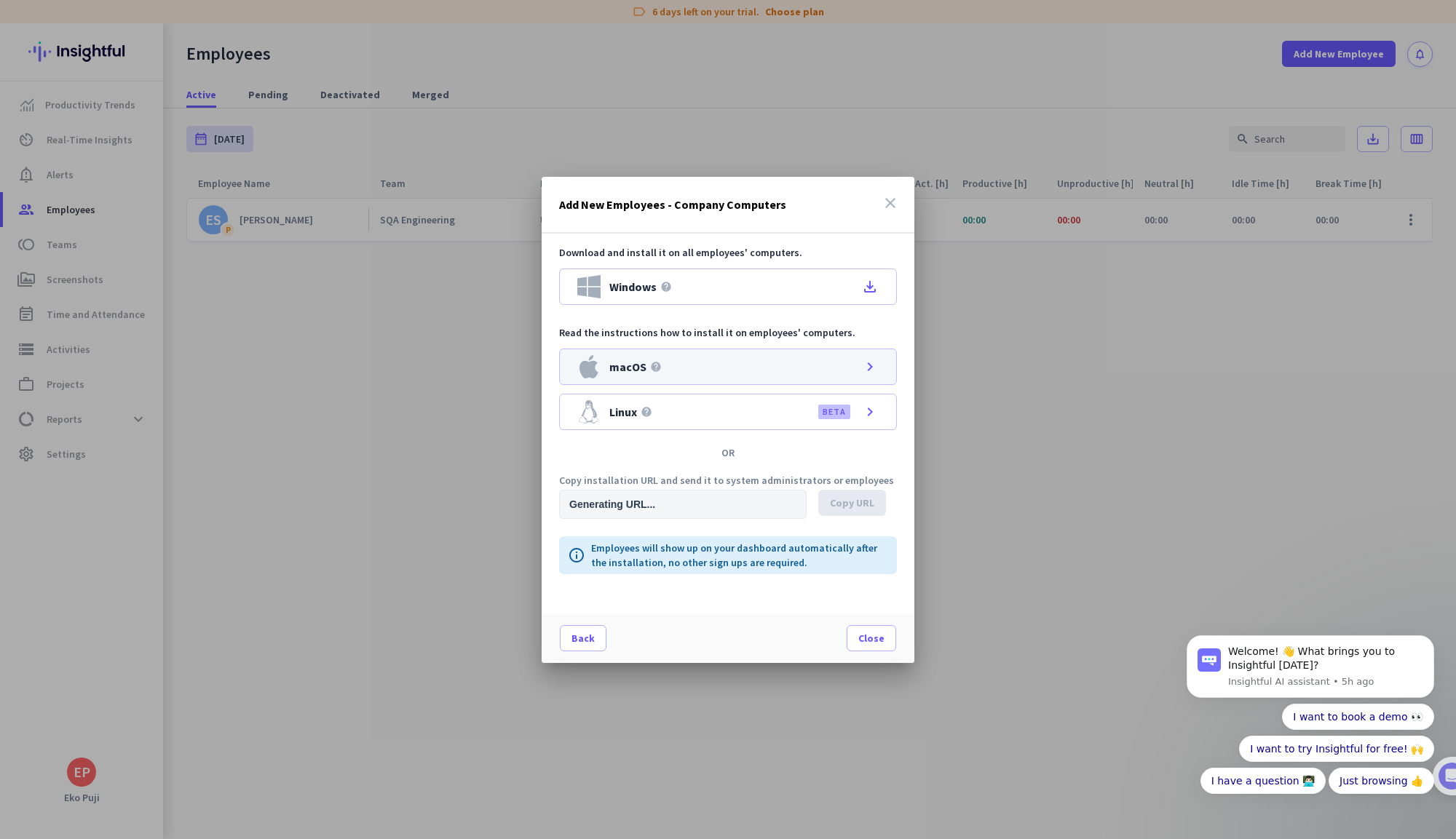
type input "https://app.insightful.io/#/installation/company?token=eyJhbGciOiJIUzI1NiIsInR5…"
click at [718, 359] on div "macOS help chevron_right" at bounding box center [727, 367] width 337 height 37
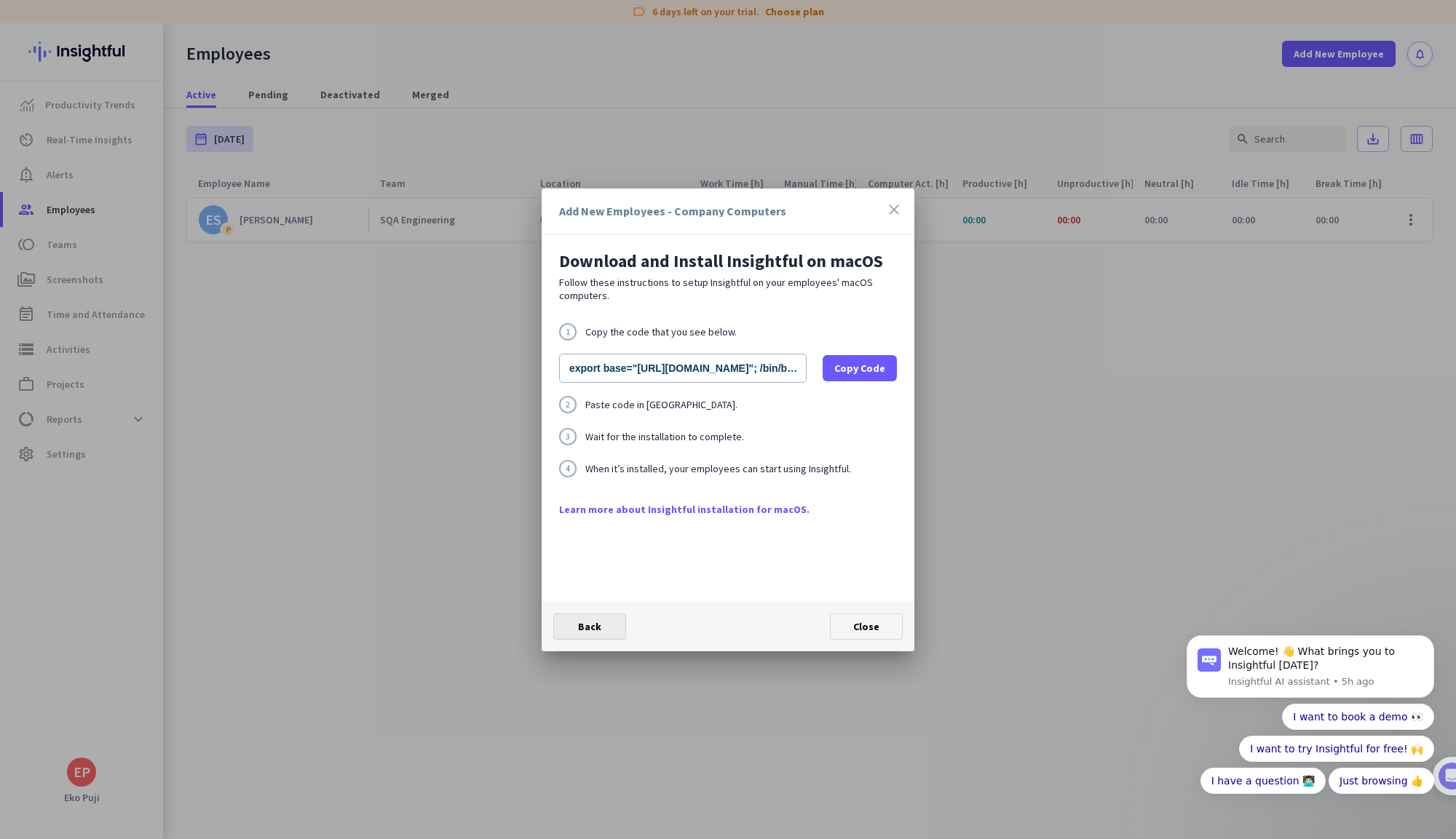
click at [605, 626] on span at bounding box center [589, 627] width 71 height 35
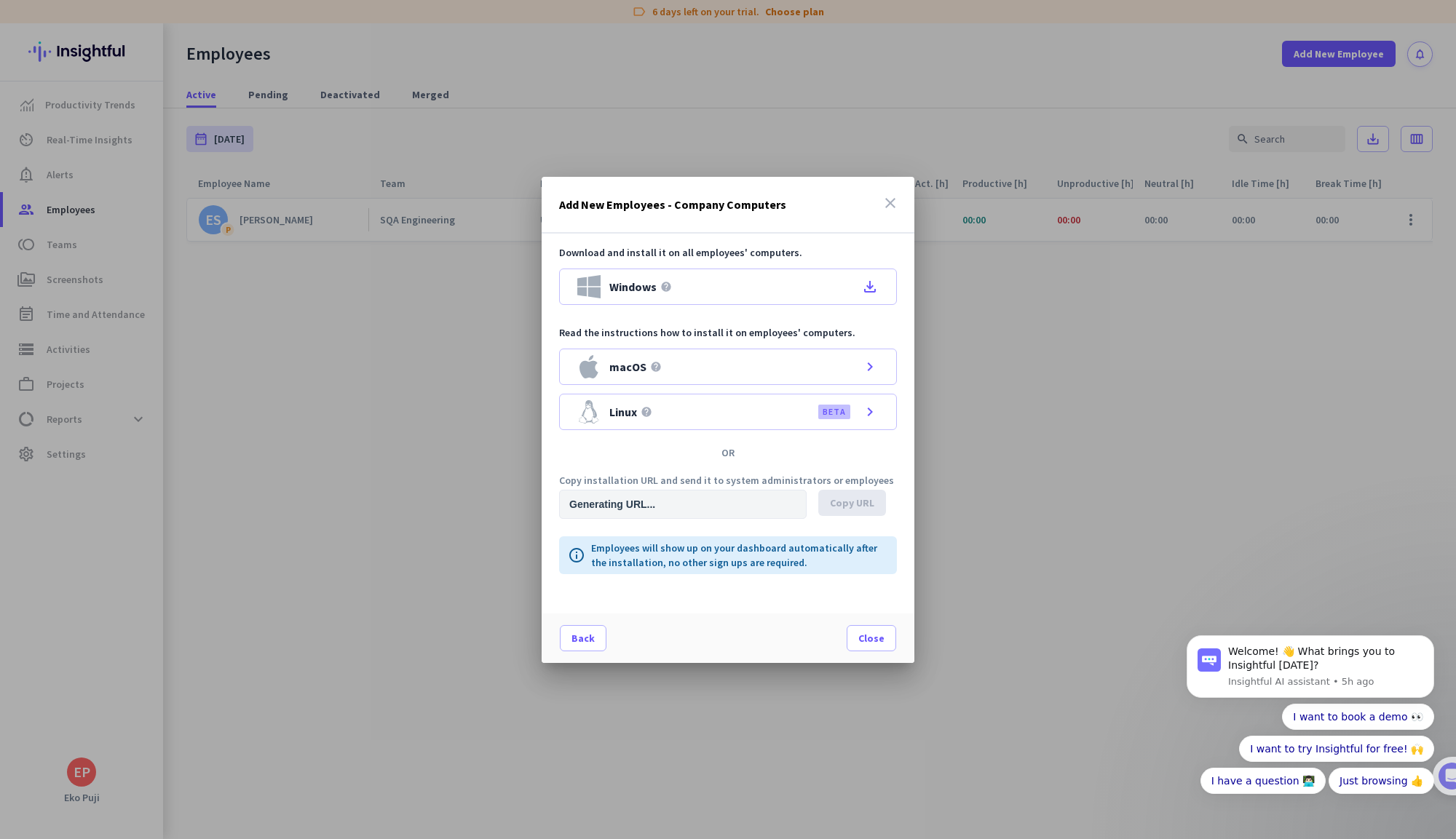
type input "https://app.insightful.io/#/installation/company?token=eyJhbGciOiJIUzI1NiIsInR5…"
click at [744, 509] on input "https://app.insightful.io/#/installation/company?token=eyJhbGciOiJIUzI1NiIsInR5…" at bounding box center [682, 505] width 248 height 29
click at [730, 365] on div "macOS help chevron_right" at bounding box center [727, 367] width 337 height 37
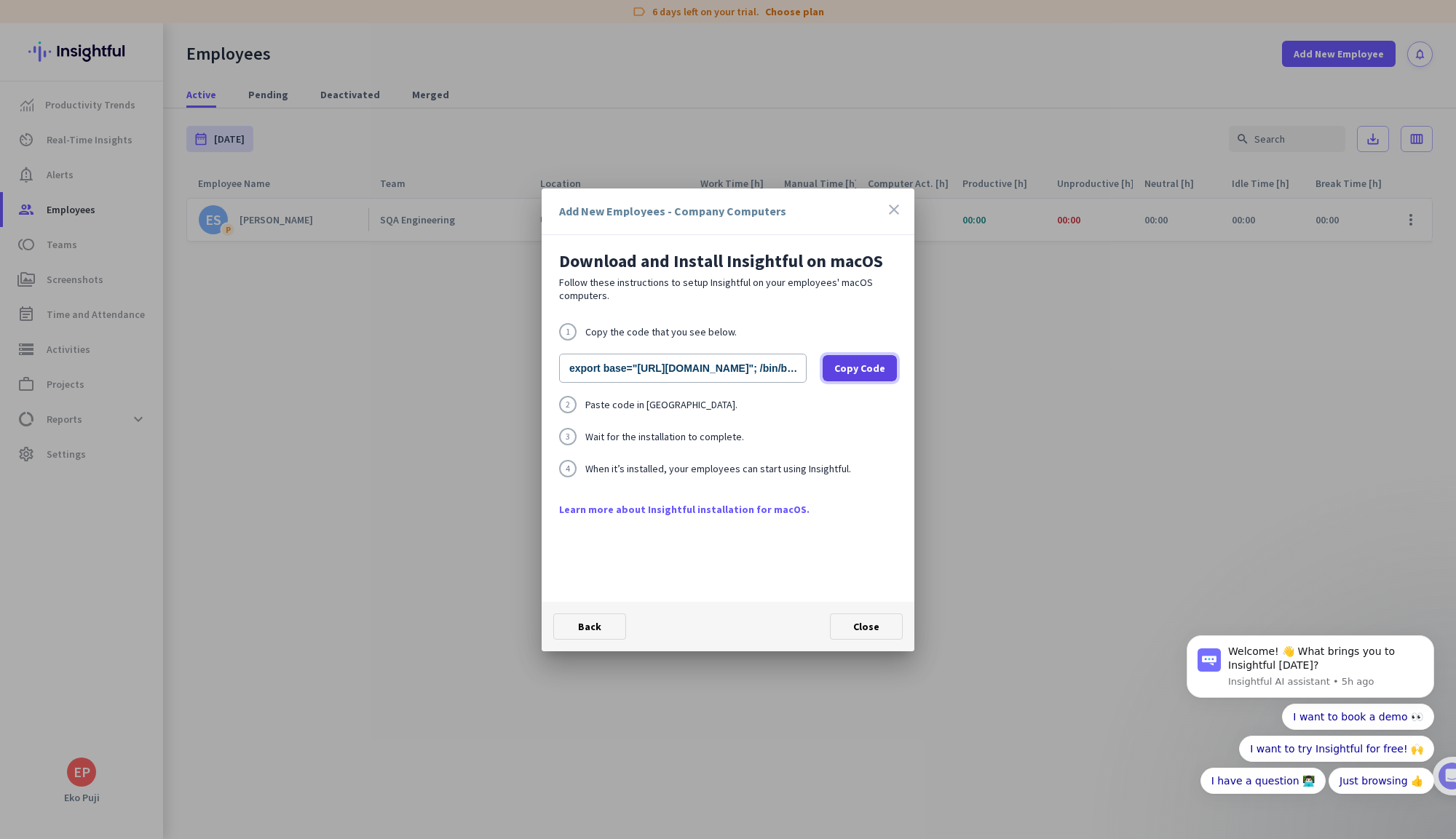
click at [852, 364] on span "Copy Code" at bounding box center [860, 368] width 51 height 15
click at [675, 502] on link "Learn more about Insightful installation for macOS." at bounding box center [727, 510] width 337 height 15
click at [859, 625] on span "Close" at bounding box center [866, 627] width 26 height 13
